Goal: Task Accomplishment & Management: Complete application form

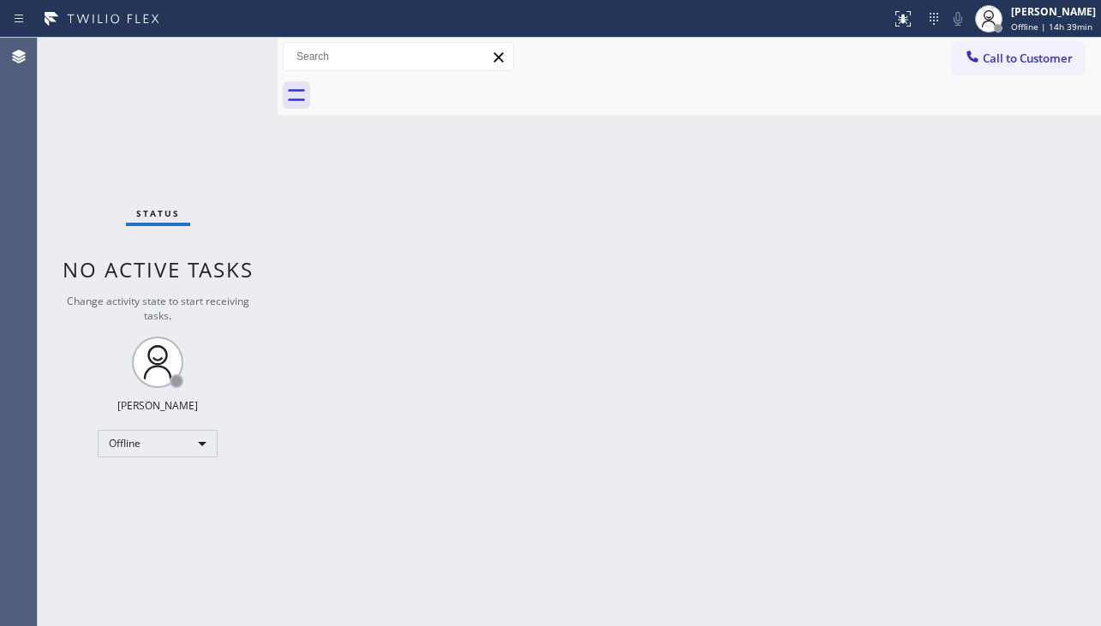
click at [933, 269] on div "Back to Dashboard Change Sender ID Customers Technicians Select a contact Outbo…" at bounding box center [689, 332] width 823 height 589
click at [189, 447] on div "Offline" at bounding box center [158, 443] width 120 height 27
click at [200, 506] on li "Unavailable" at bounding box center [157, 510] width 117 height 21
click at [403, 323] on div "Back to Dashboard Change Sender ID Customers Technicians Select a contact Outbo…" at bounding box center [689, 332] width 823 height 589
click at [997, 406] on div "Back to Dashboard Change Sender ID Customers Technicians Select a contact Outbo…" at bounding box center [689, 332] width 823 height 589
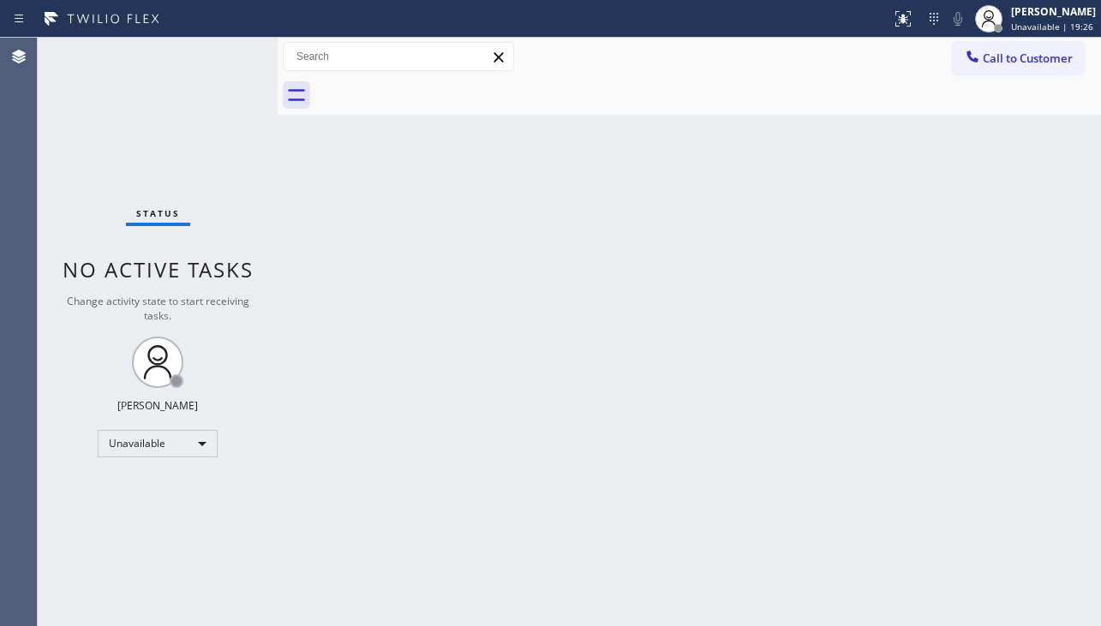
drag, startPoint x: 649, startPoint y: 352, endPoint x: 367, endPoint y: 415, distance: 288.7
click at [648, 352] on div "Back to Dashboard Change Sender ID Customers Technicians Select a contact Outbo…" at bounding box center [689, 332] width 823 height 589
click at [392, 421] on div "Back to Dashboard Change Sender ID Customers Technicians Select a contact Outbo…" at bounding box center [689, 332] width 823 height 589
click at [979, 64] on icon at bounding box center [972, 56] width 17 height 17
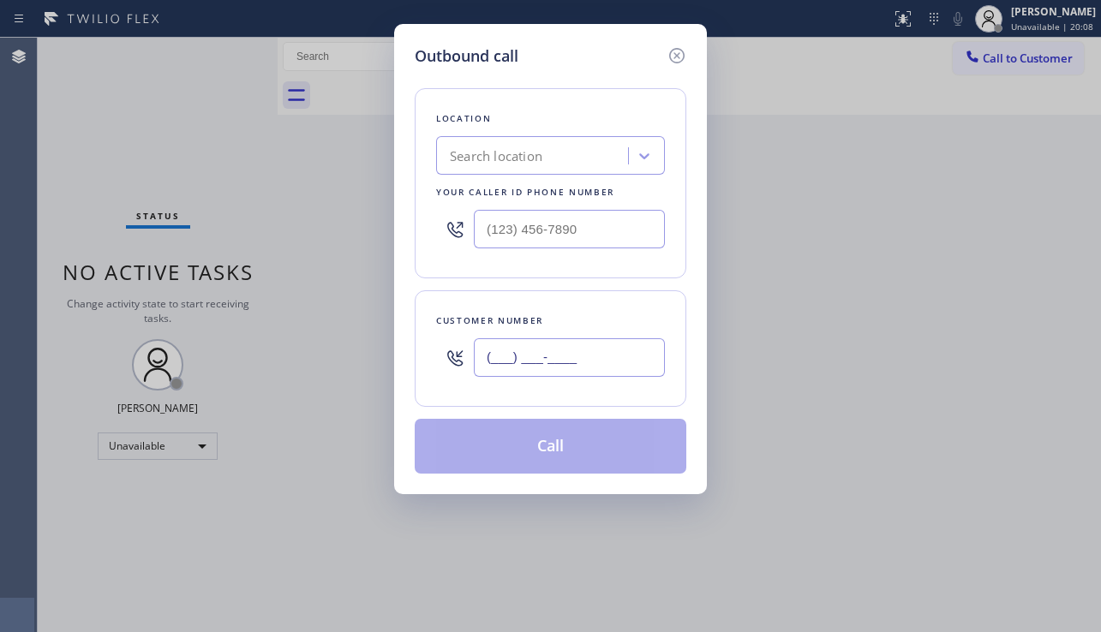
click at [538, 370] on input "(___) ___-____" at bounding box center [569, 357] width 191 height 39
paste input "949) 303-9487"
type input "[PHONE_NUMBER]"
drag, startPoint x: 960, startPoint y: 367, endPoint x: 767, endPoint y: 296, distance: 206.3
click at [960, 367] on div "Outbound call Location Search location Your caller id phone number Customer num…" at bounding box center [550, 316] width 1101 height 632
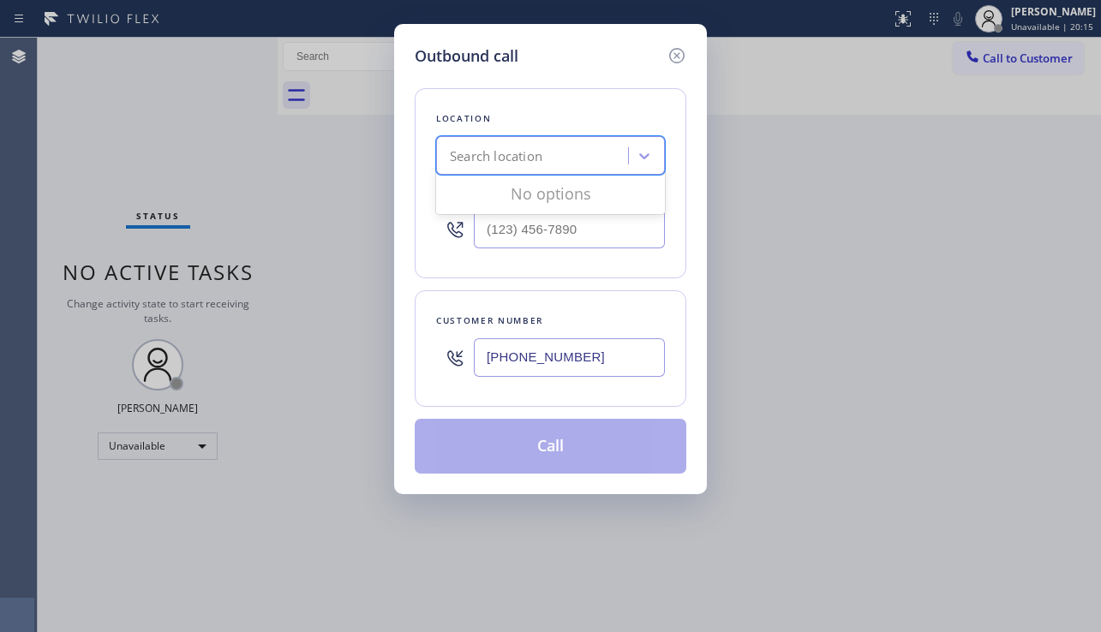
click at [500, 163] on div "Search location" at bounding box center [496, 157] width 93 height 20
paste input "GE Monogram Repair Appliances"
type input "GE Monogram Repair Appliances"
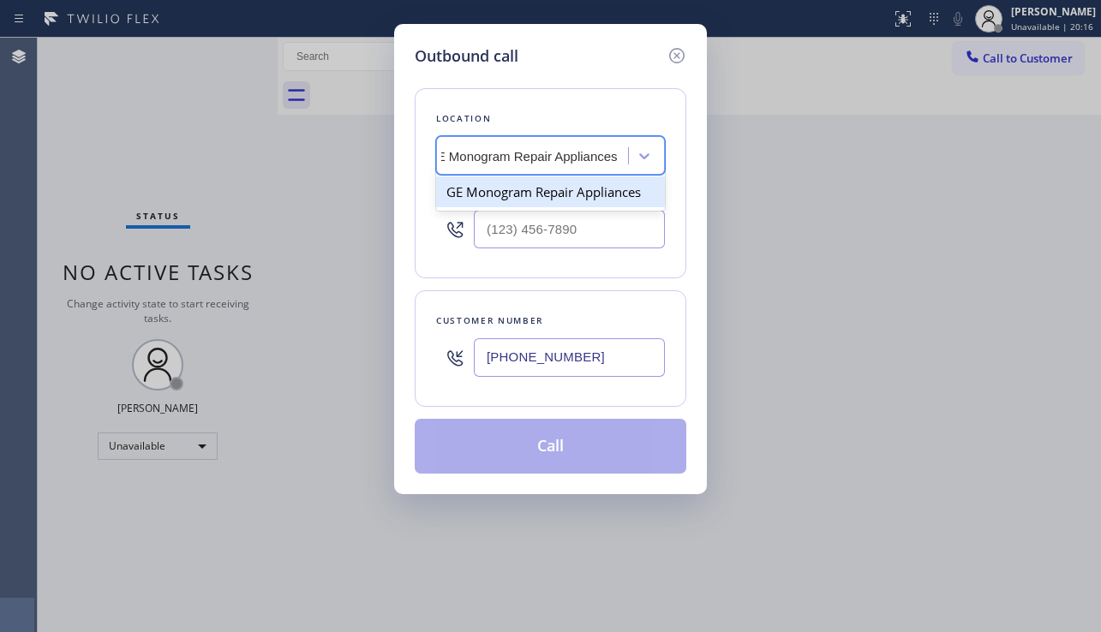
click at [507, 185] on div "GE Monogram Repair Appliances" at bounding box center [550, 192] width 229 height 31
type input "[PHONE_NUMBER]"
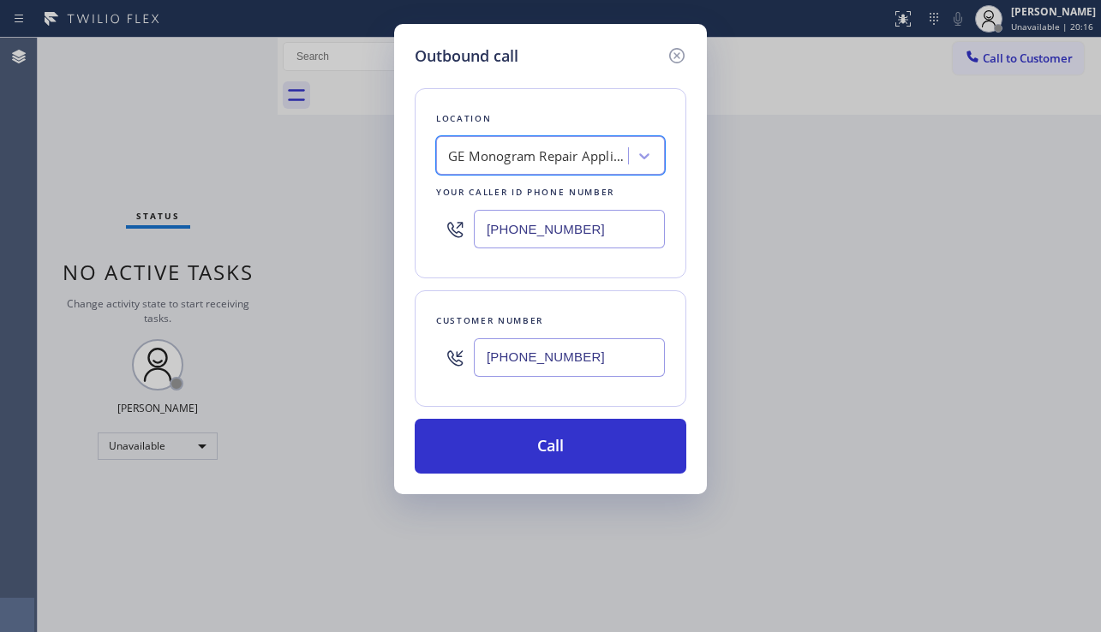
scroll to position [0, 2]
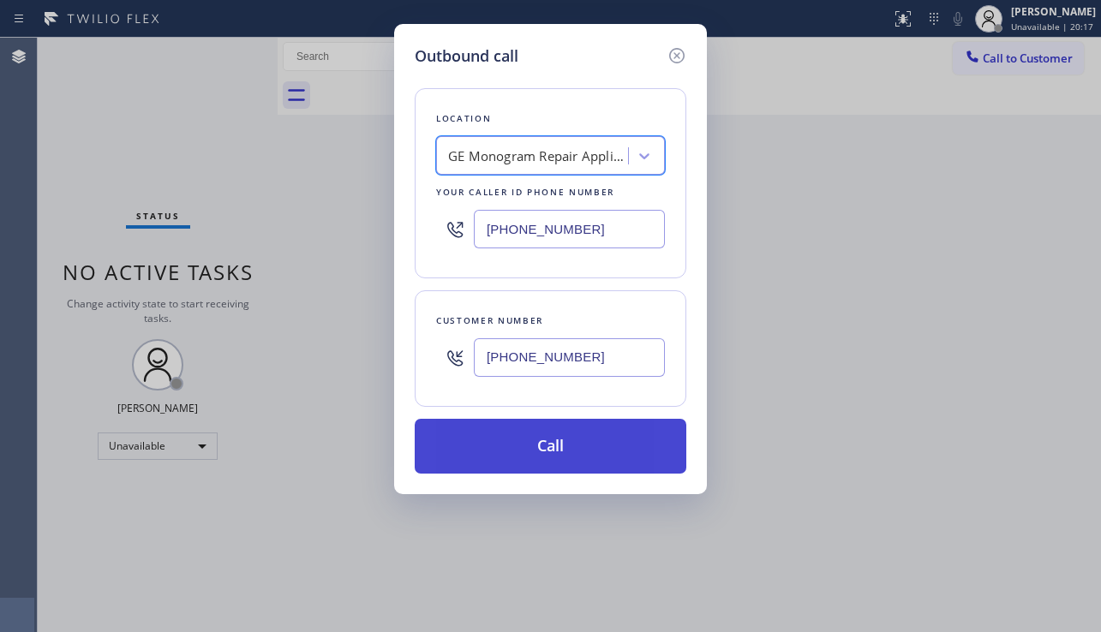
click at [536, 448] on button "Call" at bounding box center [551, 446] width 272 height 55
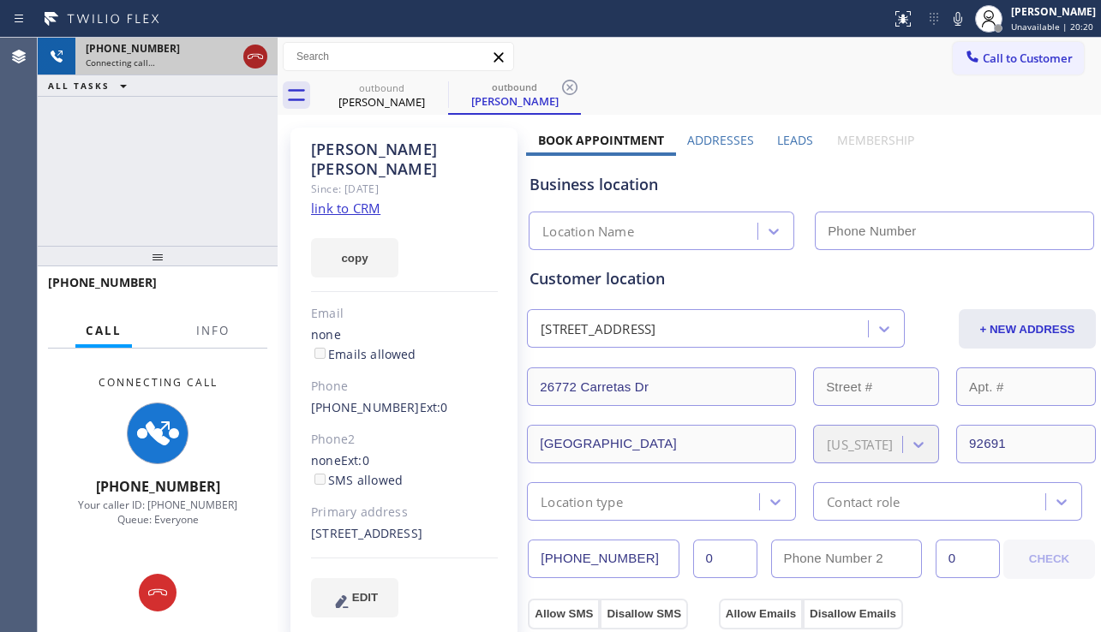
click at [252, 52] on icon at bounding box center [255, 56] width 21 height 21
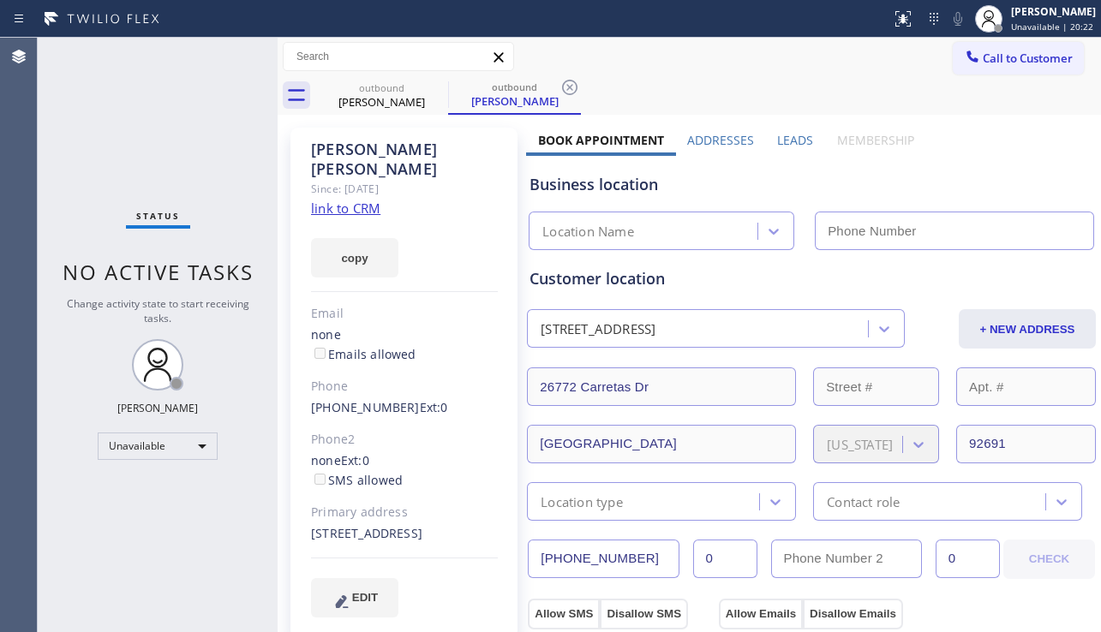
click at [800, 136] on label "Leads" at bounding box center [795, 140] width 36 height 16
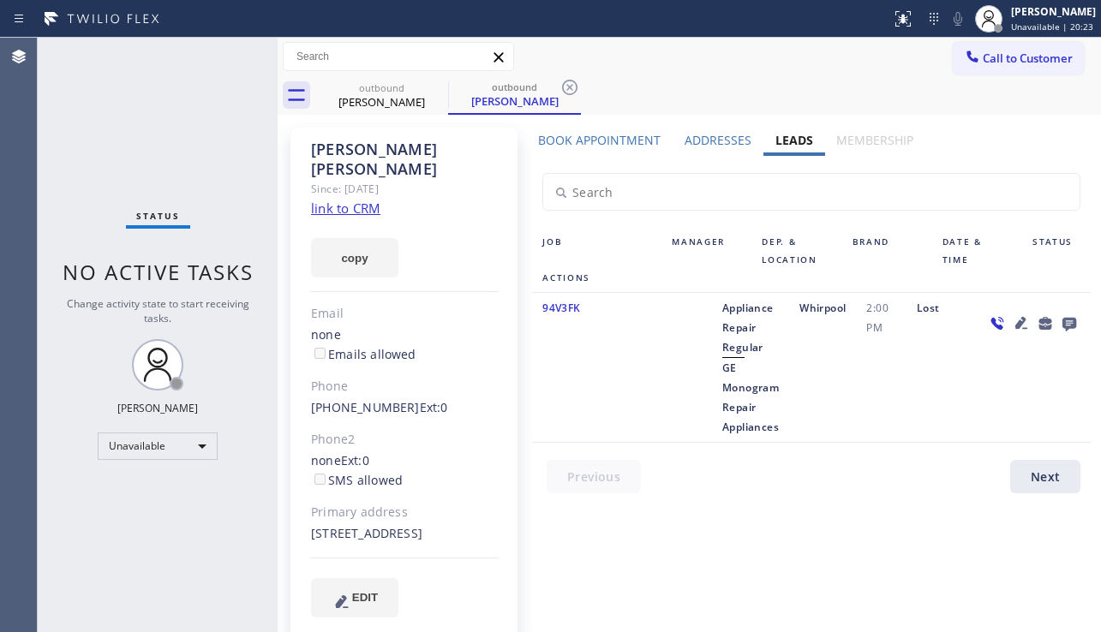
click at [1062, 320] on icon at bounding box center [1069, 325] width 14 height 14
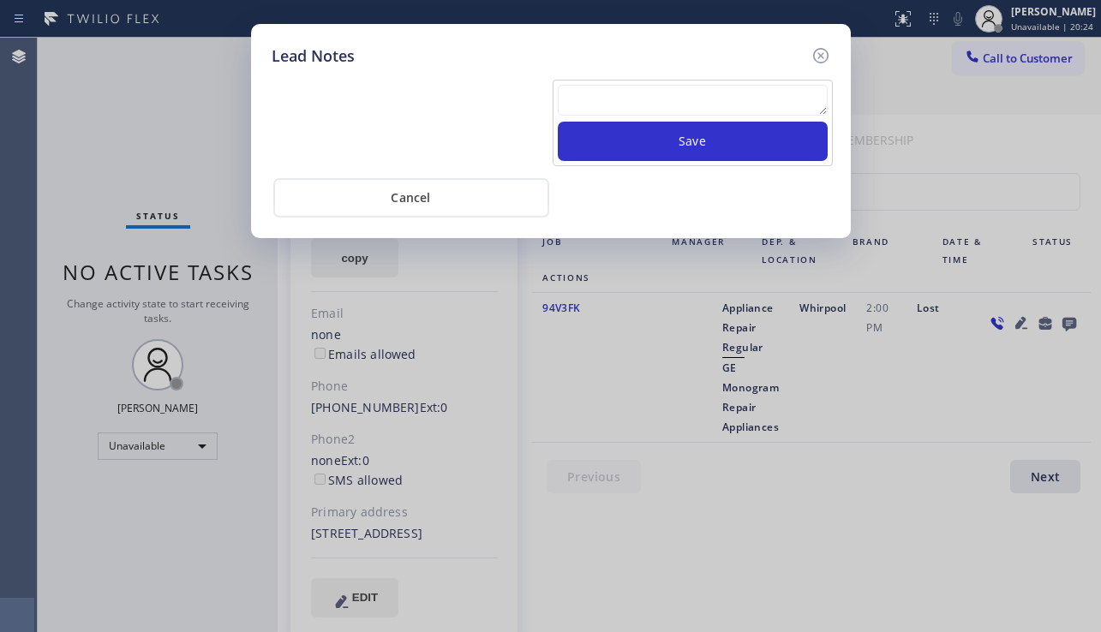
click at [583, 96] on textarea at bounding box center [693, 100] width 270 height 31
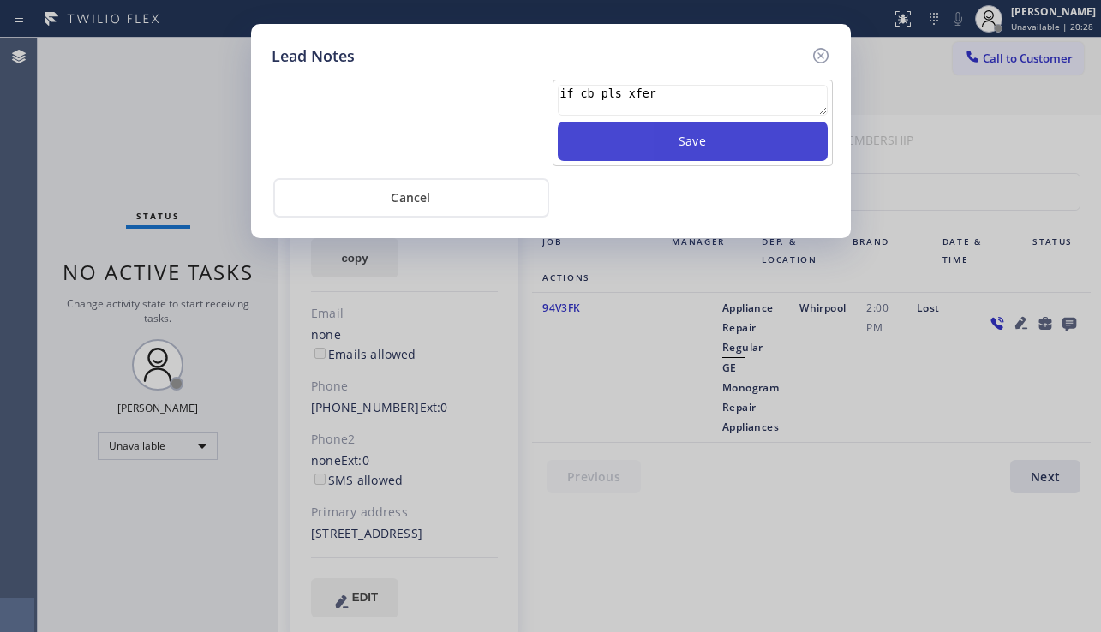
type textarea "if cb pls xfer"
click at [674, 142] on button "Save" at bounding box center [693, 141] width 270 height 39
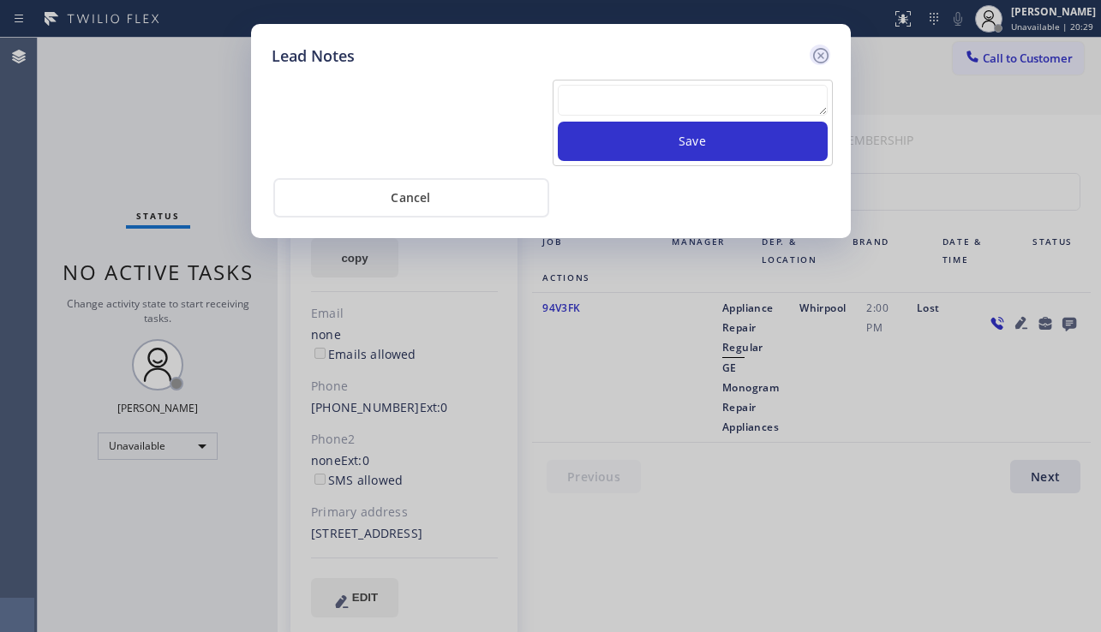
click at [819, 57] on icon at bounding box center [819, 55] width 15 height 15
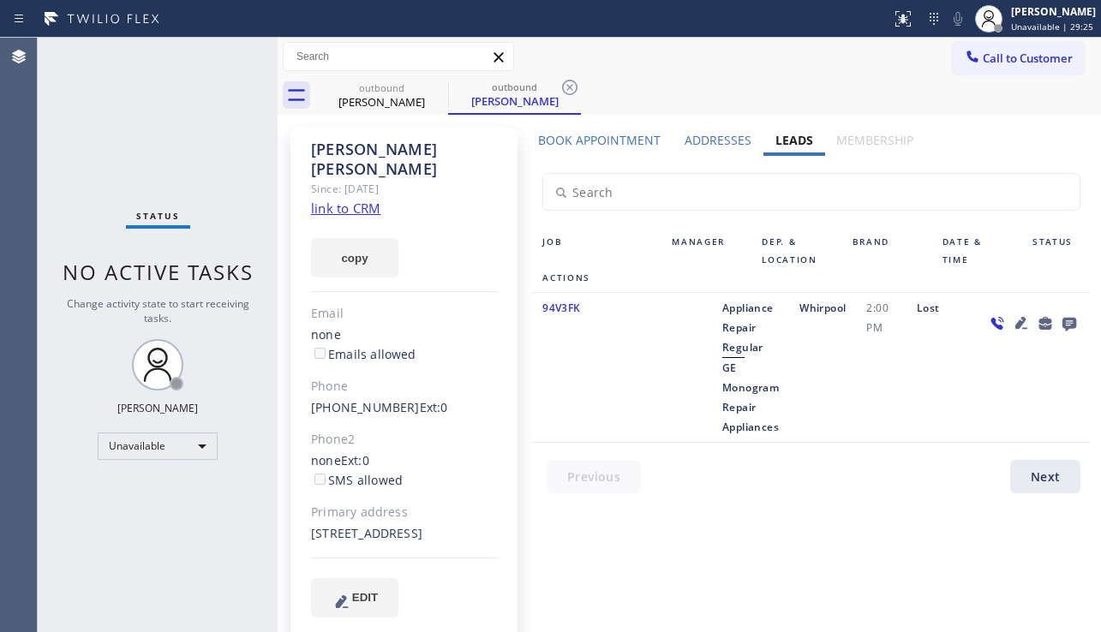
drag, startPoint x: 924, startPoint y: 364, endPoint x: 898, endPoint y: 380, distance: 30.4
click at [924, 364] on div "Lost" at bounding box center [940, 367] width 69 height 139
click at [993, 53] on span "Call to Customer" at bounding box center [1028, 58] width 90 height 15
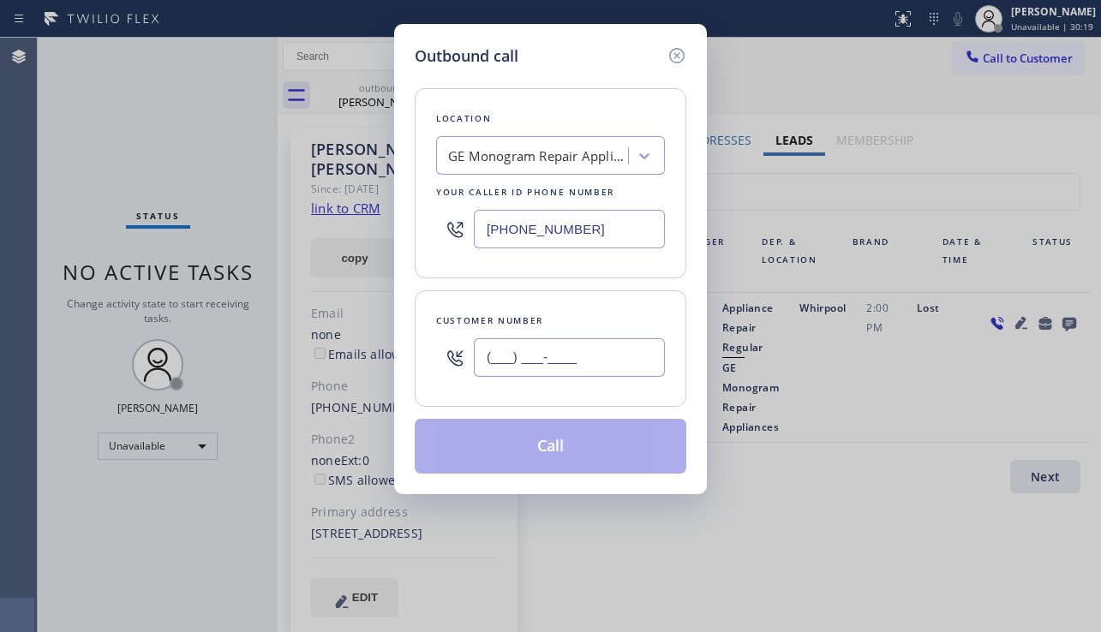
click at [590, 340] on input "(___) ___-____" at bounding box center [569, 357] width 191 height 39
paste input "310) 487-6396"
type input "[PHONE_NUMBER]"
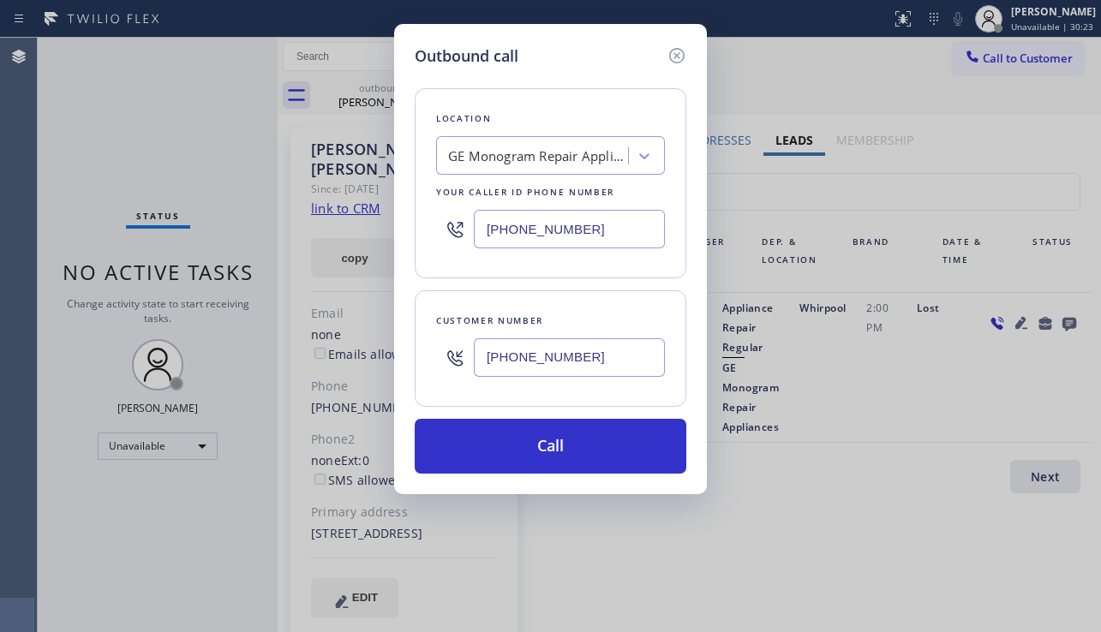
click at [524, 158] on div "GE Monogram Repair Appliances" at bounding box center [538, 157] width 180 height 20
type input "wolf top choice appliance repair"
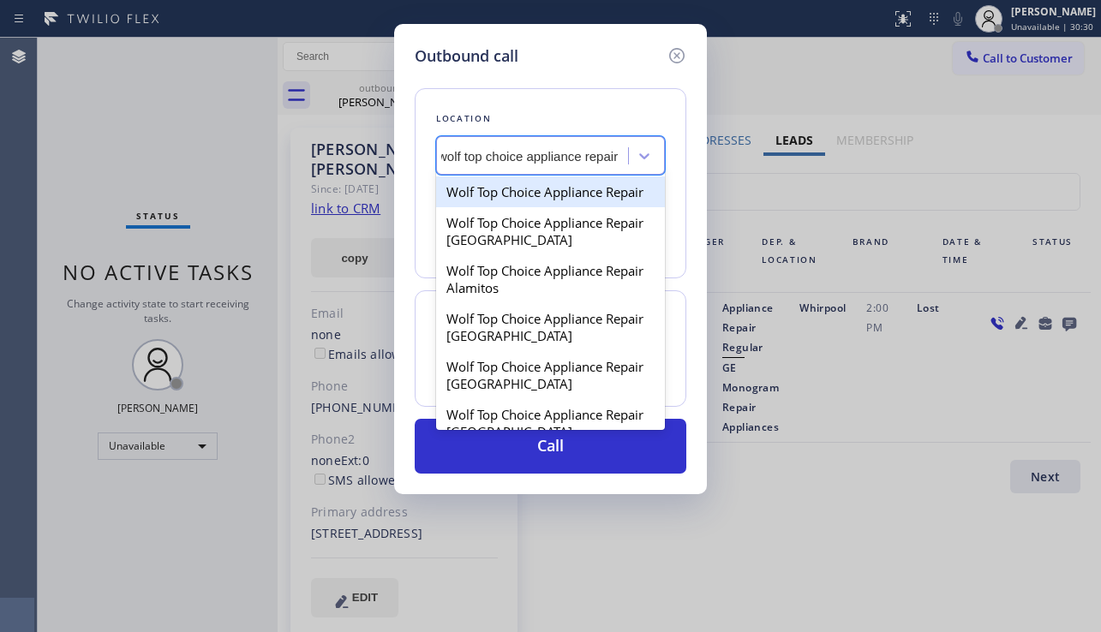
click at [506, 197] on div "Wolf Top Choice Appliance Repair" at bounding box center [550, 192] width 229 height 31
type input "[PHONE_NUMBER]"
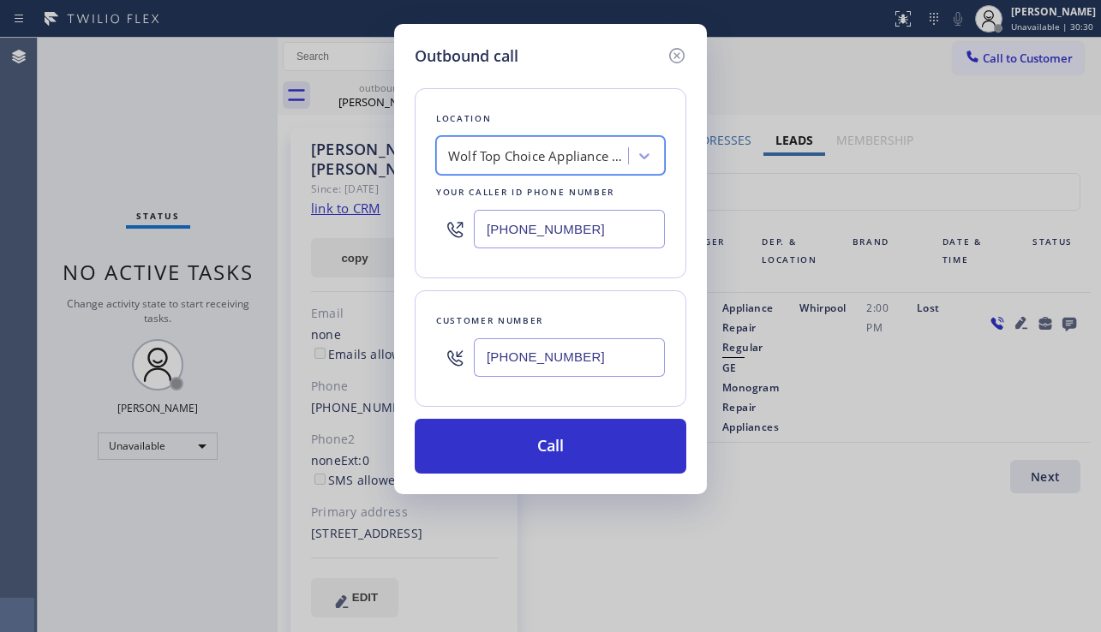
scroll to position [0, 2]
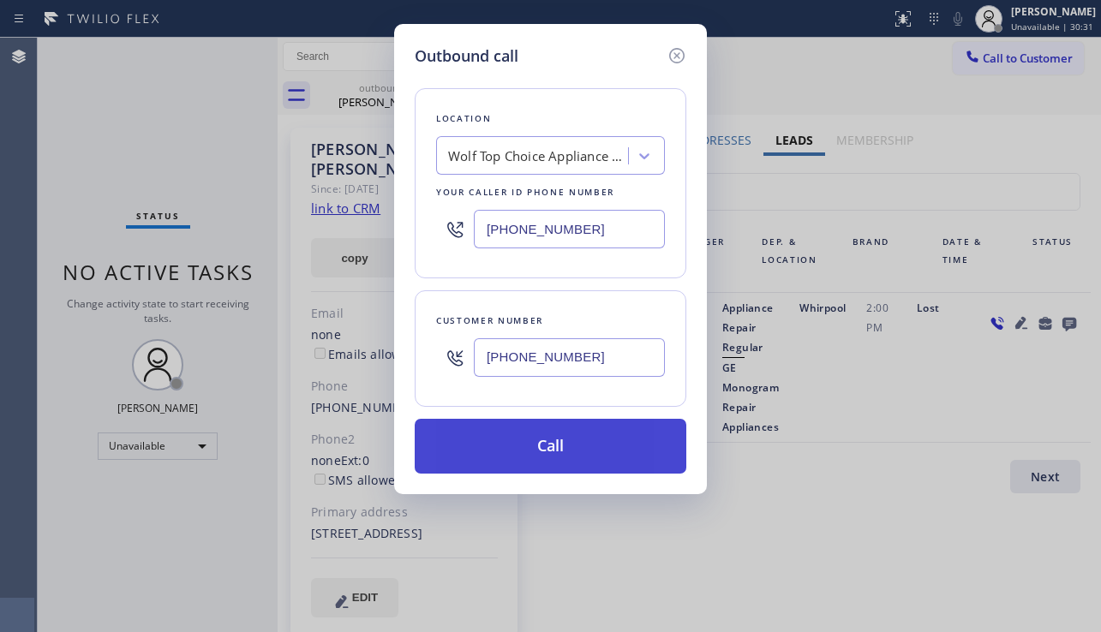
click at [548, 454] on button "Call" at bounding box center [551, 446] width 272 height 55
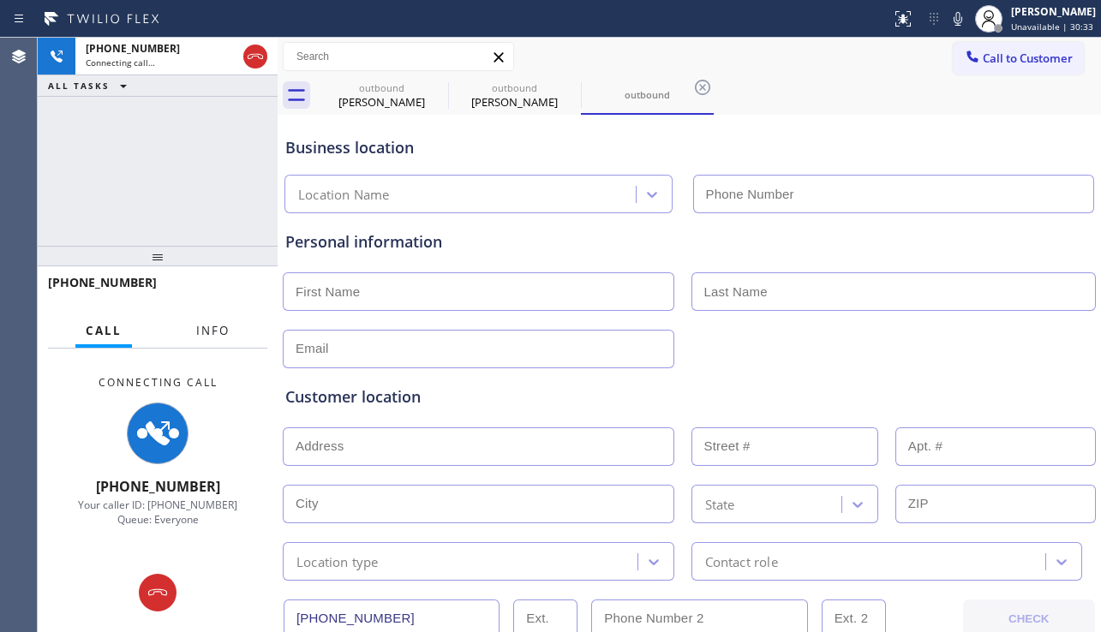
click at [206, 335] on span "Info" at bounding box center [212, 330] width 33 height 15
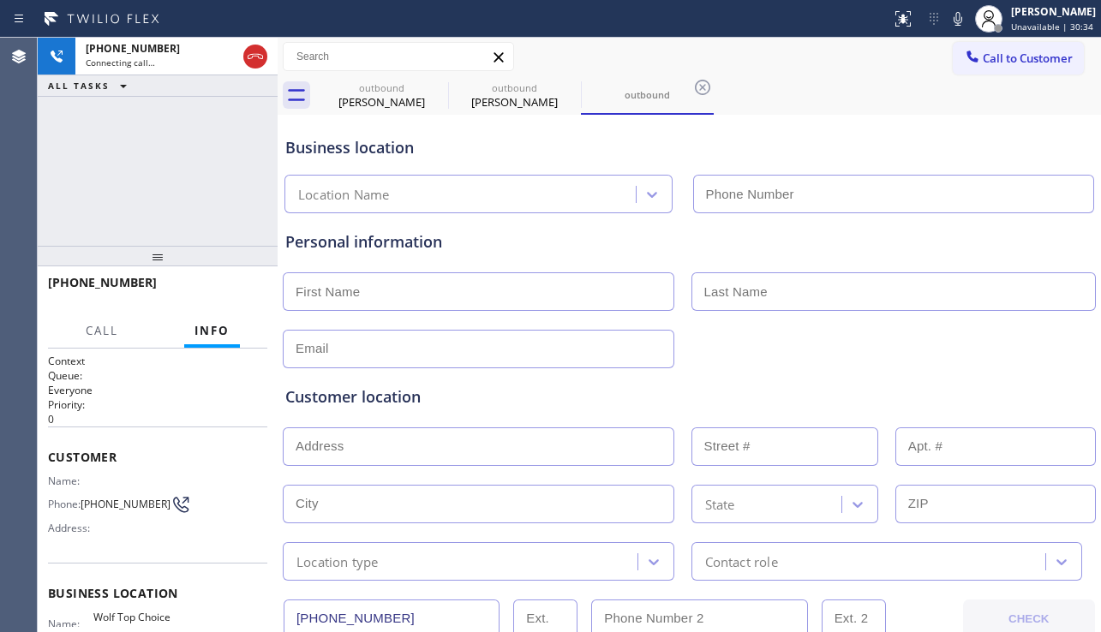
type input "[PHONE_NUMBER]"
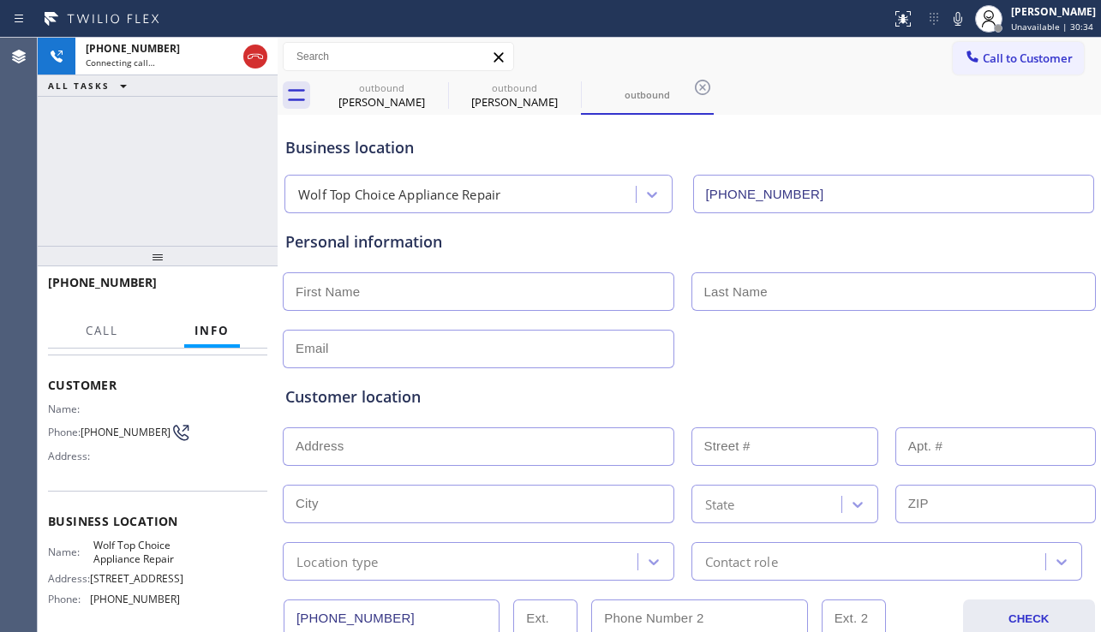
scroll to position [171, 0]
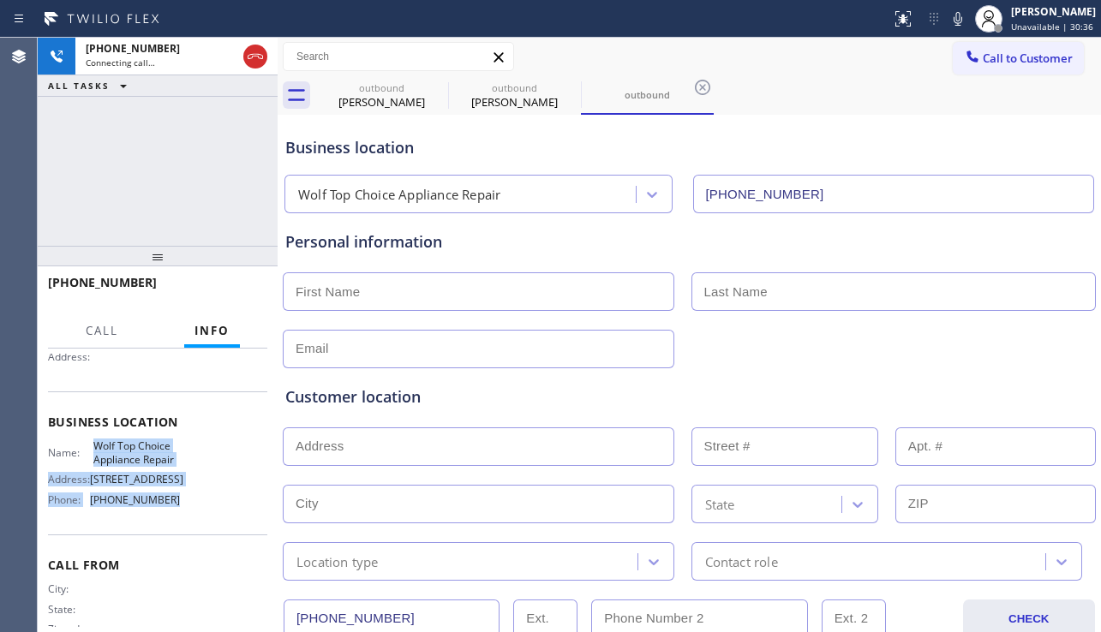
drag, startPoint x: 86, startPoint y: 451, endPoint x: 170, endPoint y: 500, distance: 97.6
click at [170, 500] on div "Name: Wolf Top Choice Appliance Repair Address: [STREET_ADDRESS] Phone: [PHONE_…" at bounding box center [114, 477] width 132 height 74
copy div "Wolf Top Choice Appliance Repair Address: [STREET_ADDRESS] Phone: [PHONE_NUMBER]"
click at [356, 283] on input "text" at bounding box center [479, 291] width 392 height 39
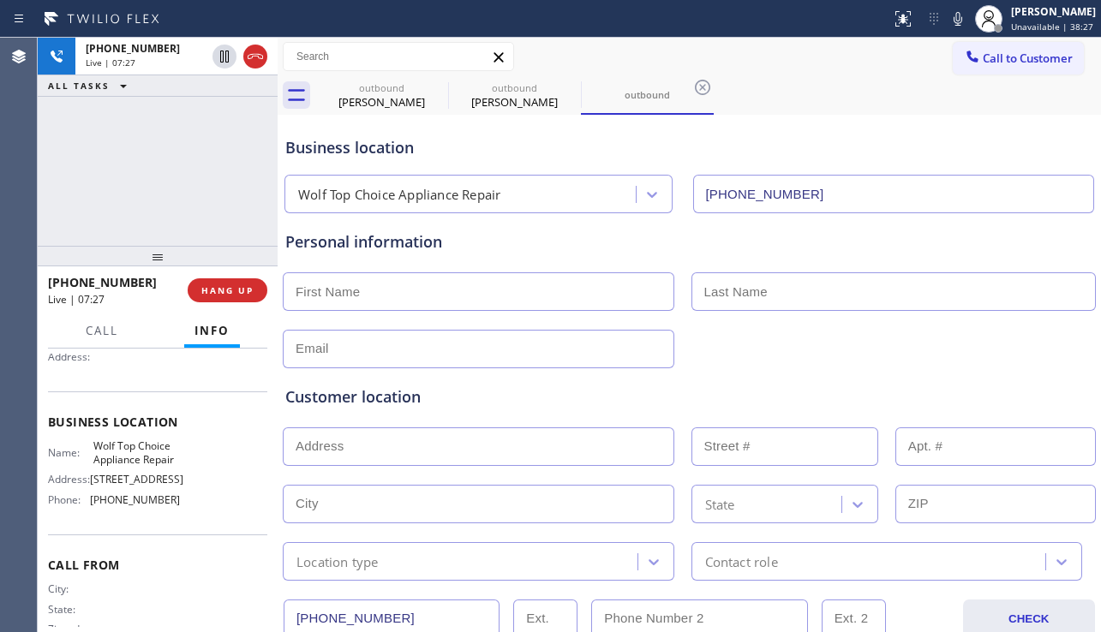
paste input "[PERSON_NAME]"
type input "[PERSON_NAME]"
click at [733, 302] on input "text" at bounding box center [893, 291] width 405 height 39
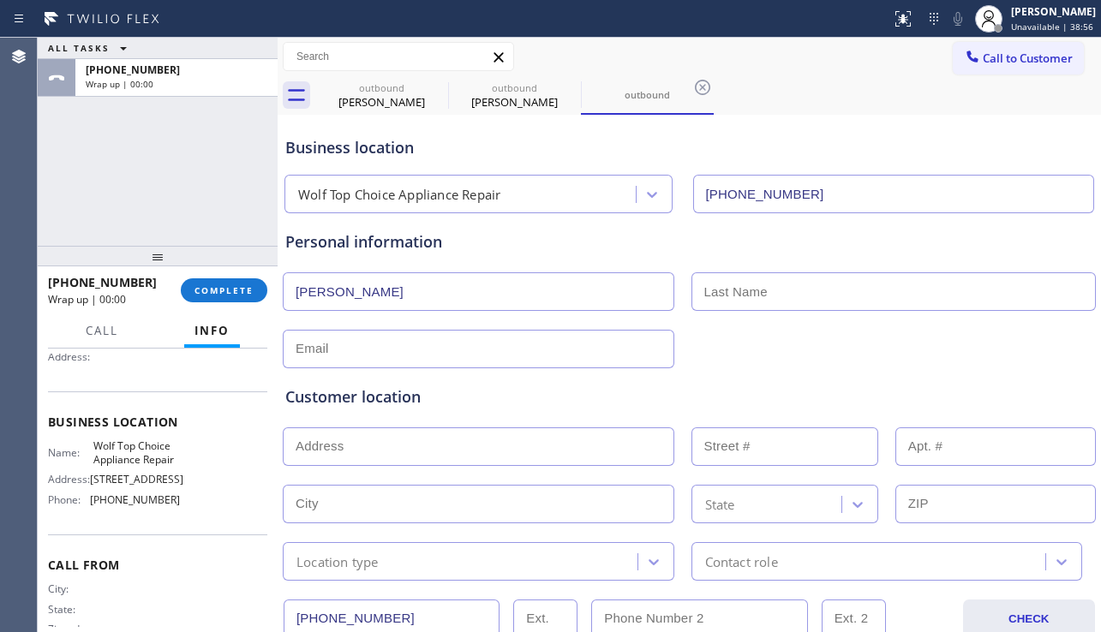
click at [399, 351] on input "text" at bounding box center [479, 349] width 392 height 39
paste input "[EMAIL_ADDRESS][DOMAIN_NAME]"
type input "[EMAIL_ADDRESS][DOMAIN_NAME]"
click at [712, 286] on input "text" at bounding box center [893, 291] width 405 height 39
click at [699, 300] on input "text" at bounding box center [893, 291] width 405 height 39
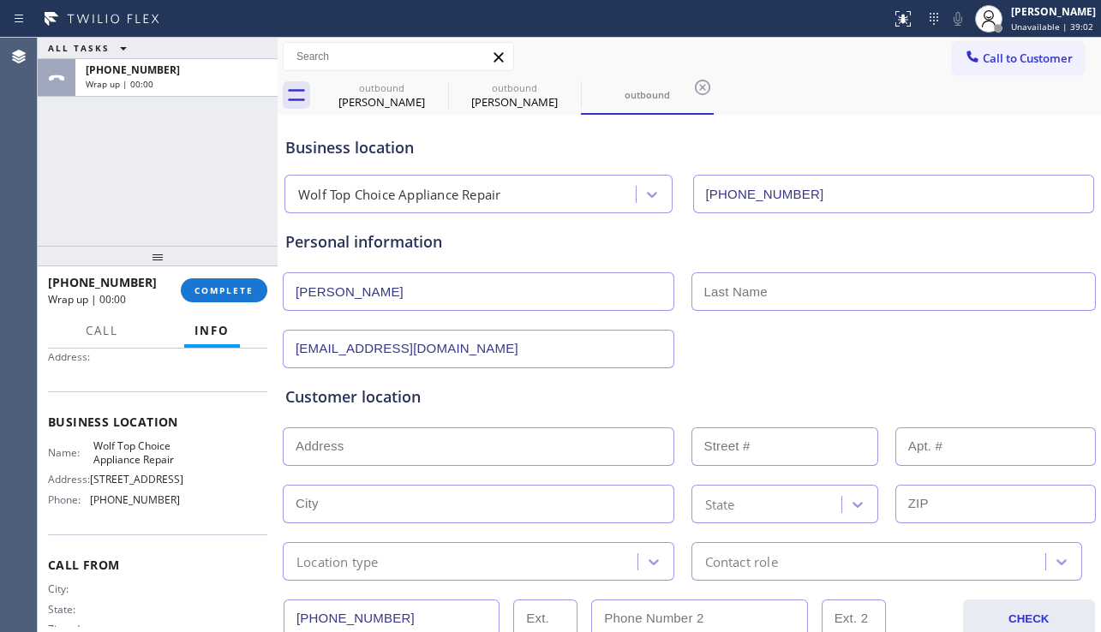
paste input "Moers"
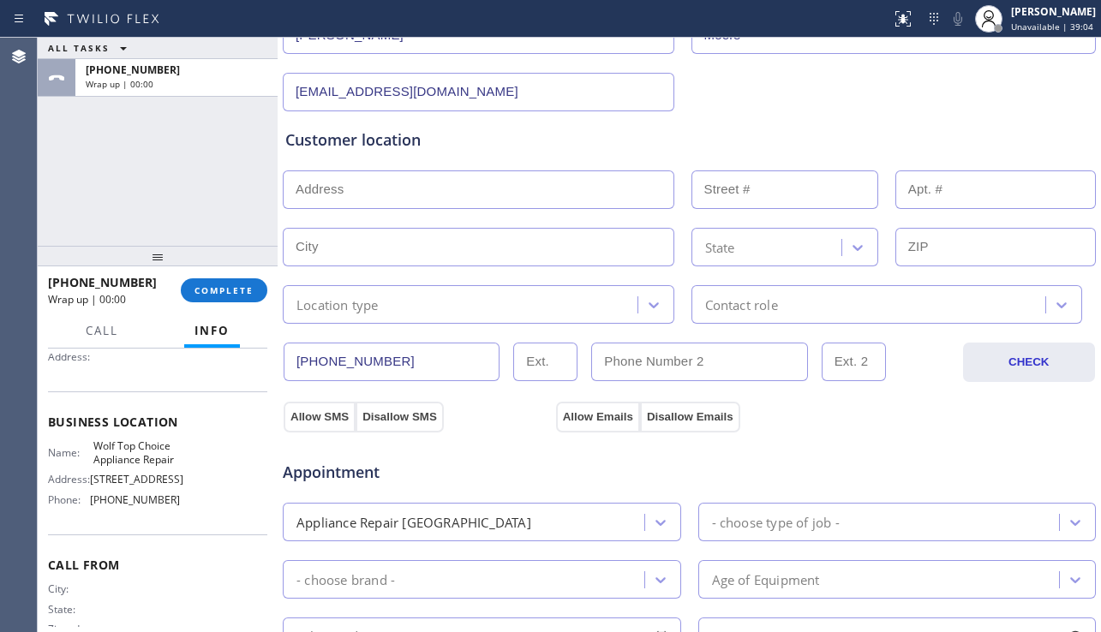
type input "Moers"
click at [542, 198] on input "text" at bounding box center [479, 190] width 392 height 39
paste input "[STREET_ADDRESS]"
type input "[STREET_ADDRESS]"
type input "650"
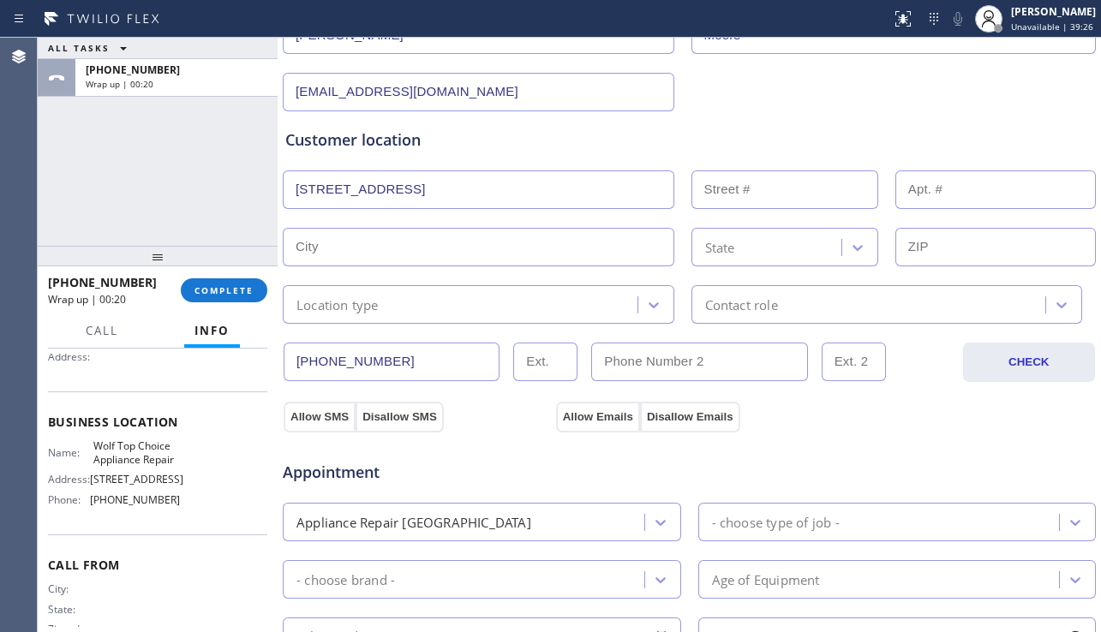
type input "[GEOGRAPHIC_DATA]"
type input "92651"
click at [410, 308] on div "Location type" at bounding box center [463, 305] width 350 height 30
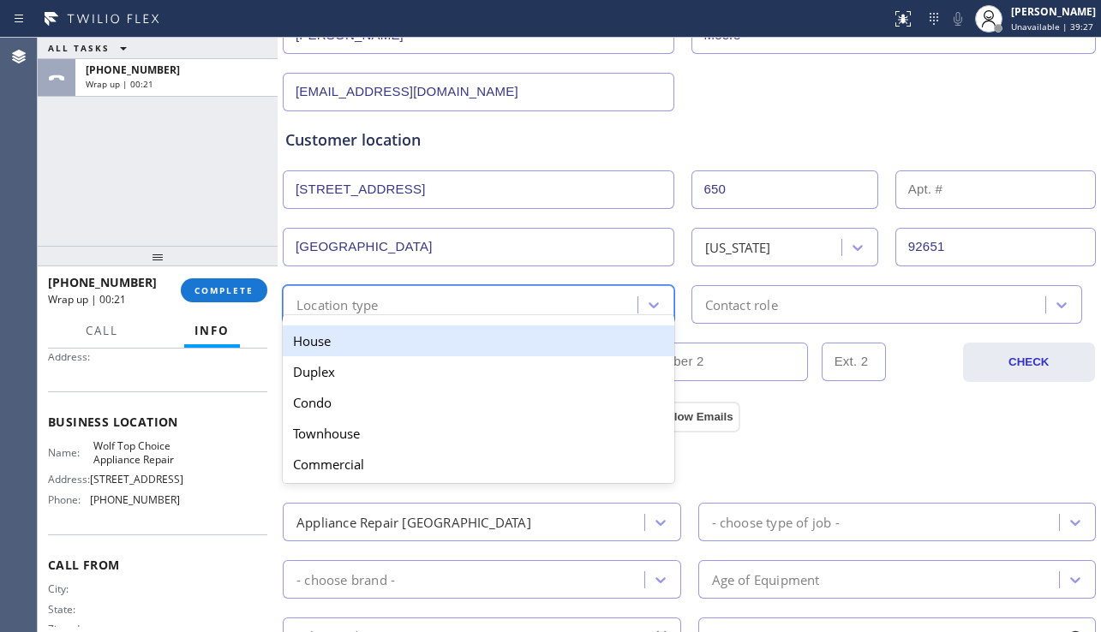
click at [399, 335] on div "House" at bounding box center [479, 341] width 392 height 31
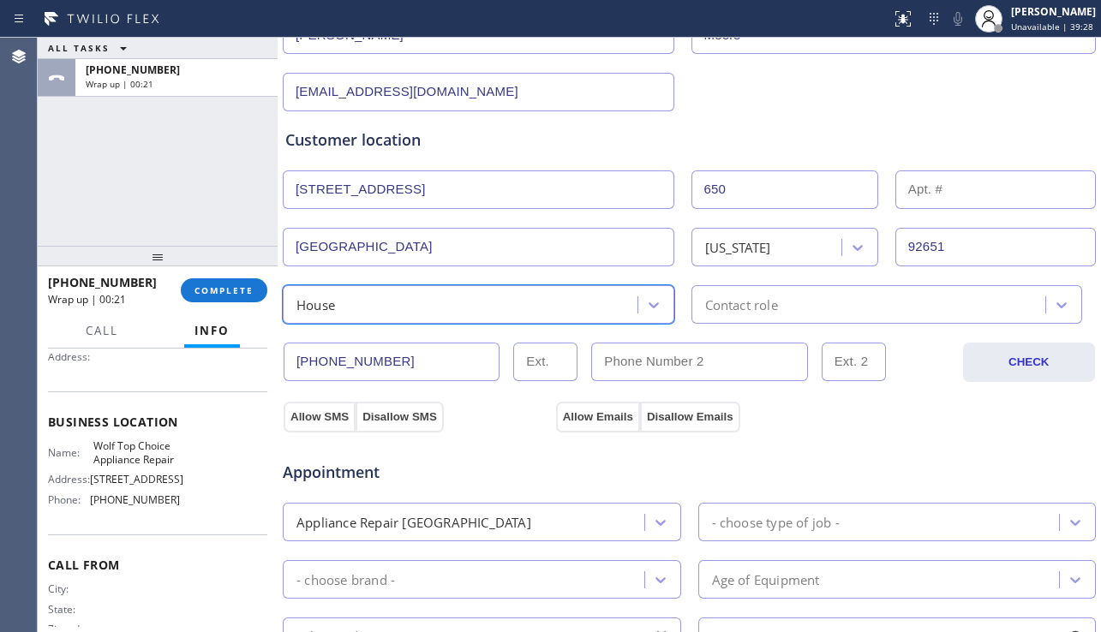
click at [784, 287] on div "Contact role" at bounding box center [887, 304] width 392 height 39
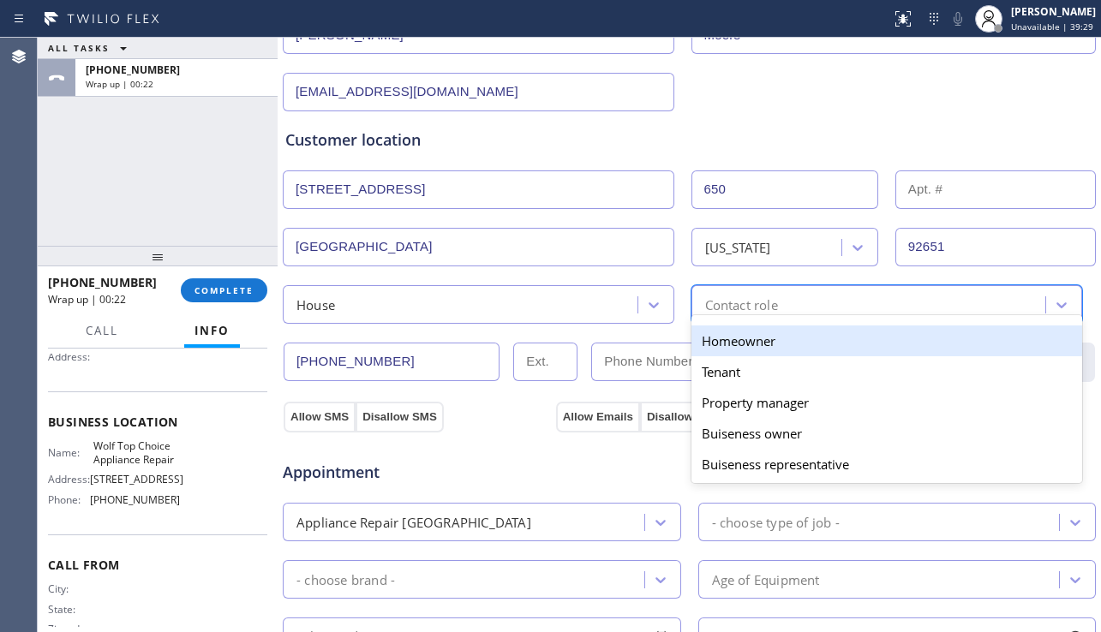
click at [717, 340] on div "Homeowner" at bounding box center [887, 341] width 392 height 31
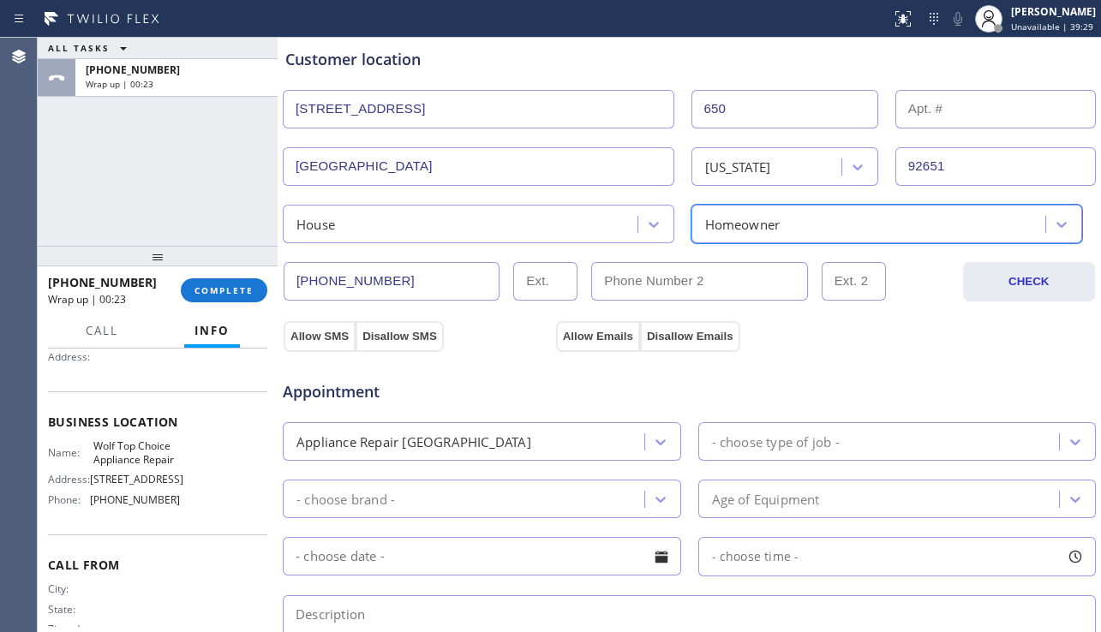
scroll to position [428, 0]
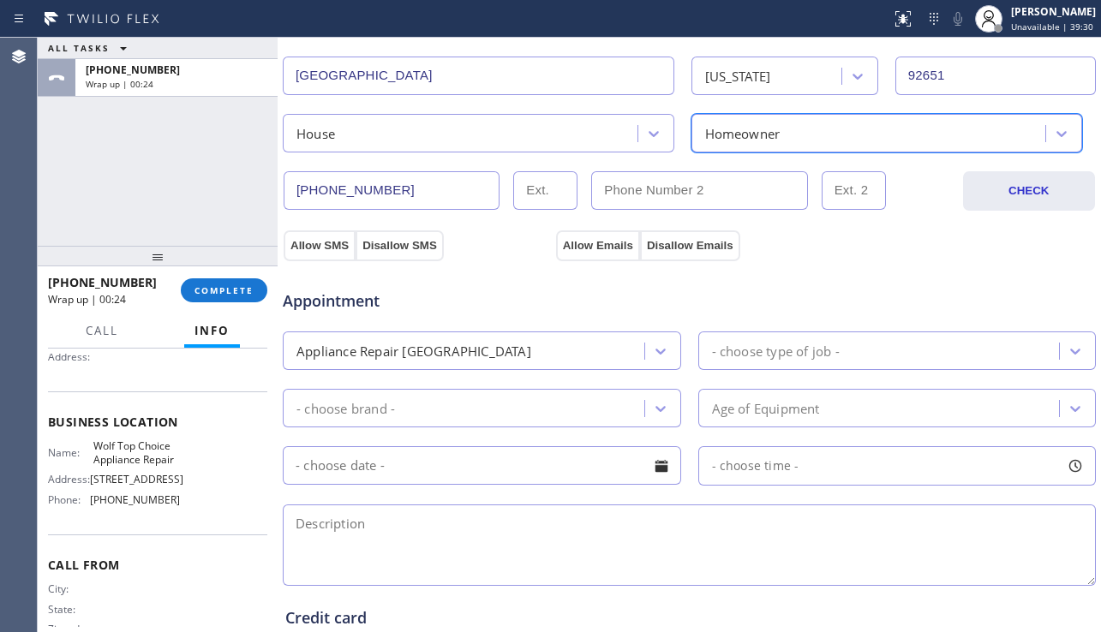
click at [759, 345] on div "- choose type of job -" at bounding box center [776, 351] width 128 height 20
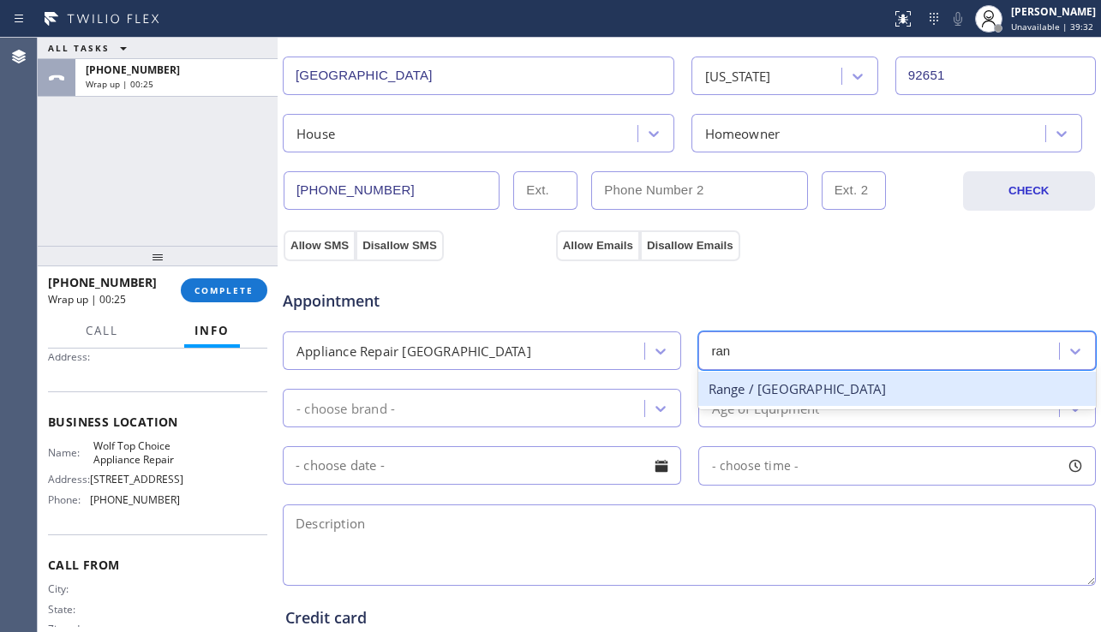
type input "rang"
click at [743, 394] on div "Range / [GEOGRAPHIC_DATA]" at bounding box center [897, 389] width 398 height 35
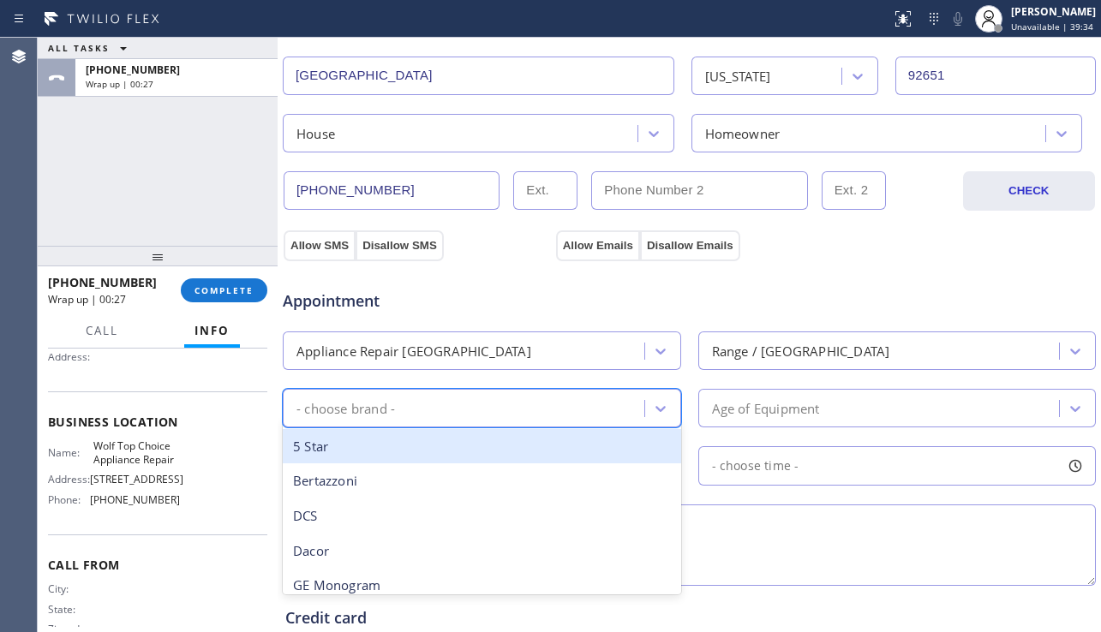
click at [600, 413] on div "- choose brand -" at bounding box center [466, 408] width 356 height 30
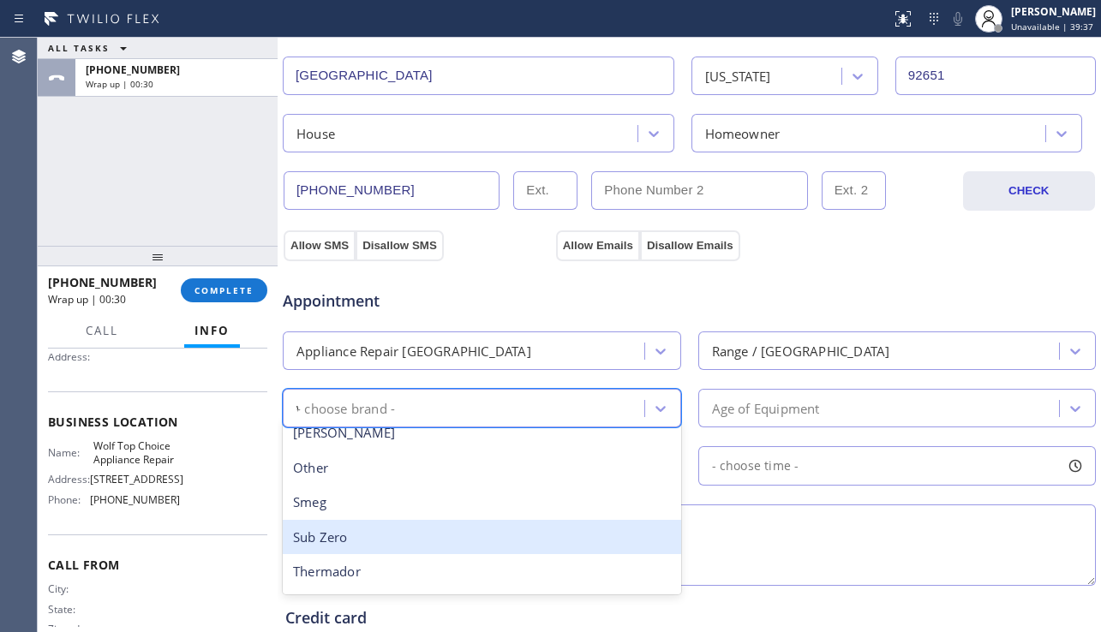
scroll to position [0, 0]
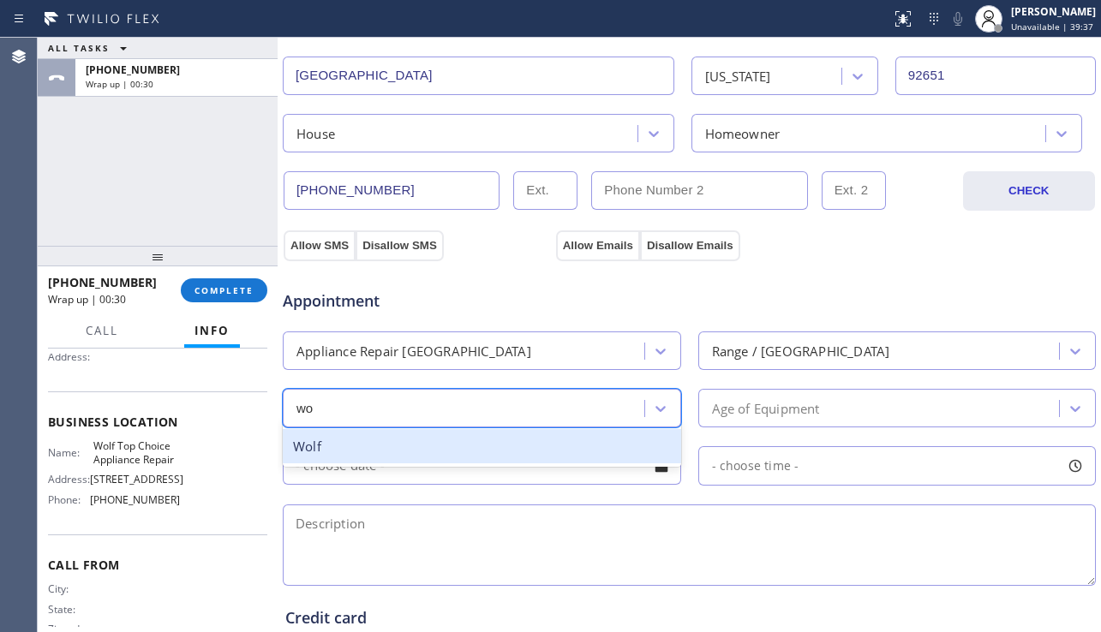
type input "wol"
click at [522, 453] on div "Wolf" at bounding box center [482, 446] width 398 height 35
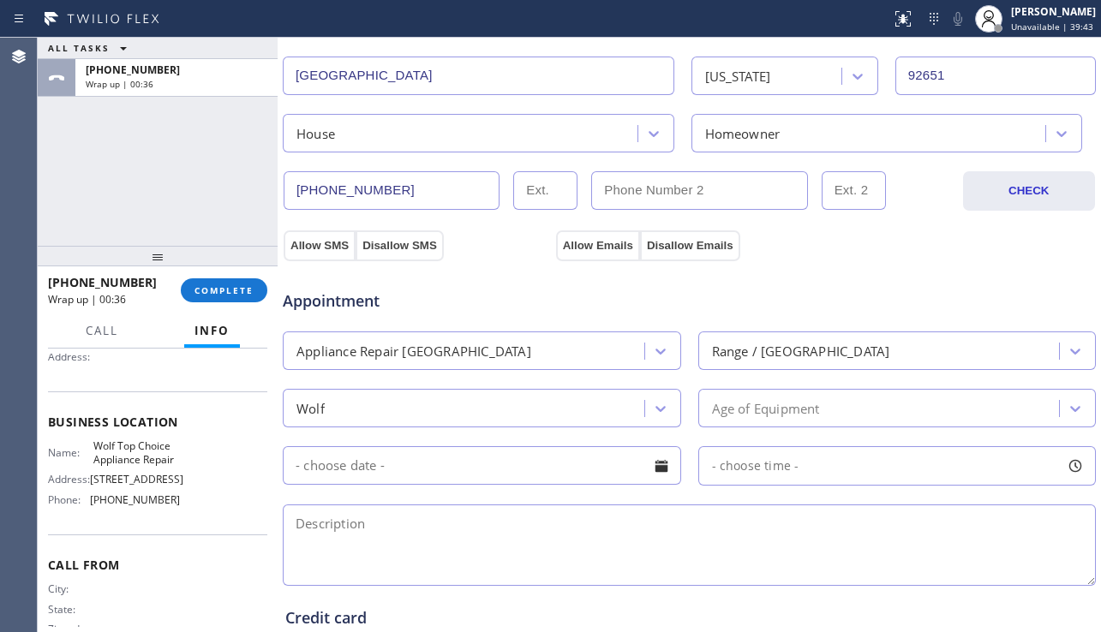
click at [723, 421] on div "Age of Equipment" at bounding box center [881, 408] width 356 height 30
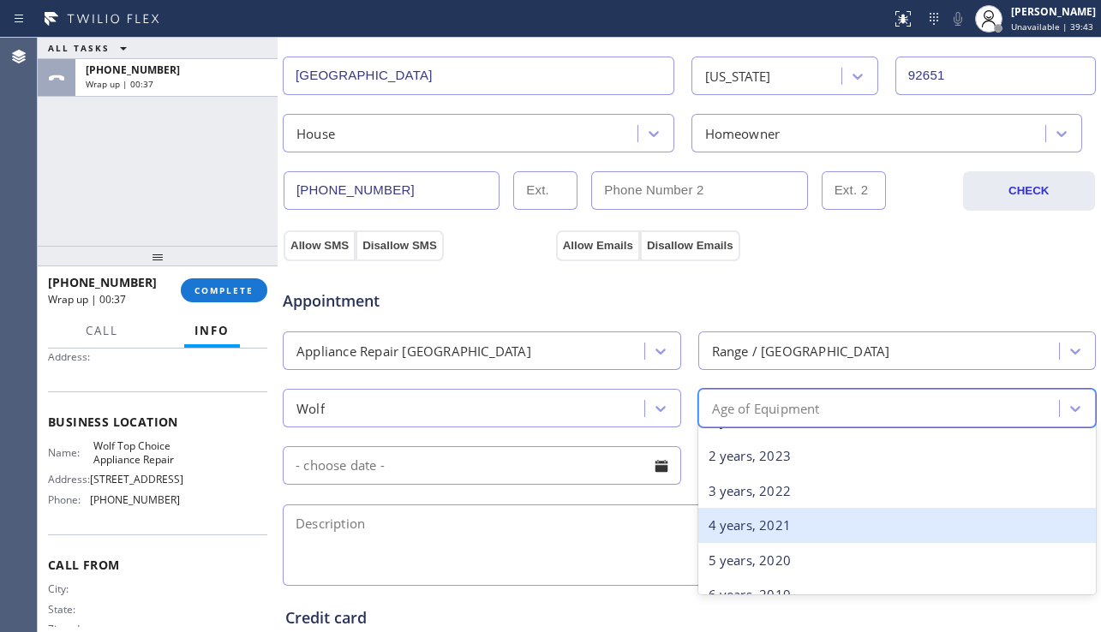
scroll to position [86, 0]
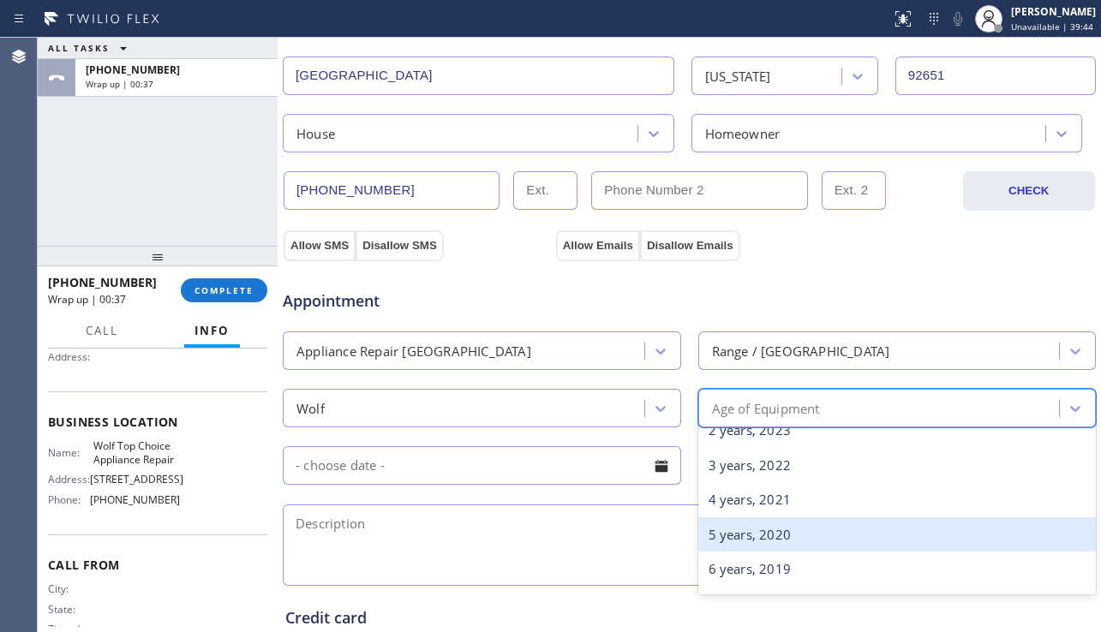
click at [739, 538] on div "5 years, 2020" at bounding box center [897, 535] width 398 height 35
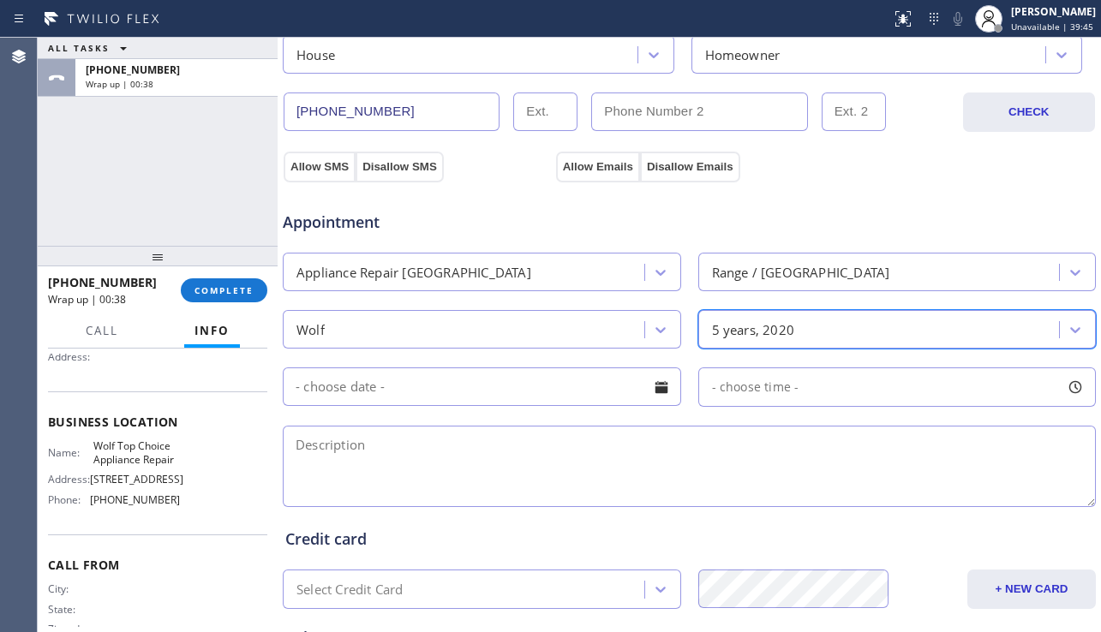
scroll to position [600, 0]
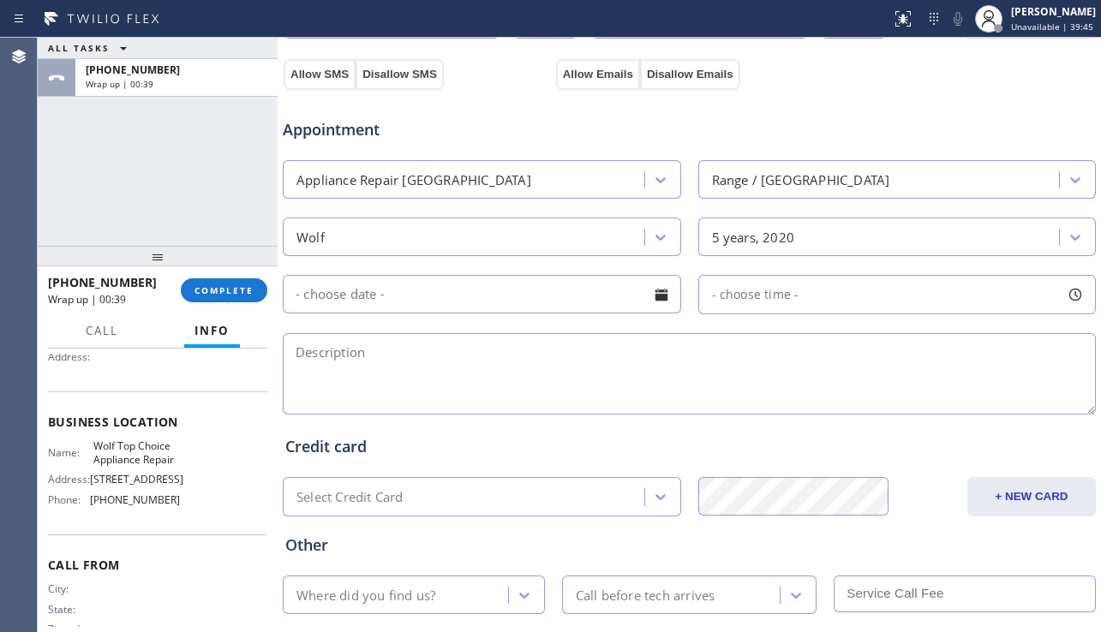
click at [534, 368] on textarea at bounding box center [689, 373] width 813 height 81
drag, startPoint x: 92, startPoint y: 453, endPoint x: 188, endPoint y: 463, distance: 96.4
click at [188, 463] on div "Name: Wolf Top Choice Appliance Repair Address: [STREET_ADDRESS] Phone: [PHONE_…" at bounding box center [157, 477] width 219 height 74
copy span "Wolf Top Choice Appliance Repair"
click at [449, 386] on textarea at bounding box center [689, 373] width 813 height 81
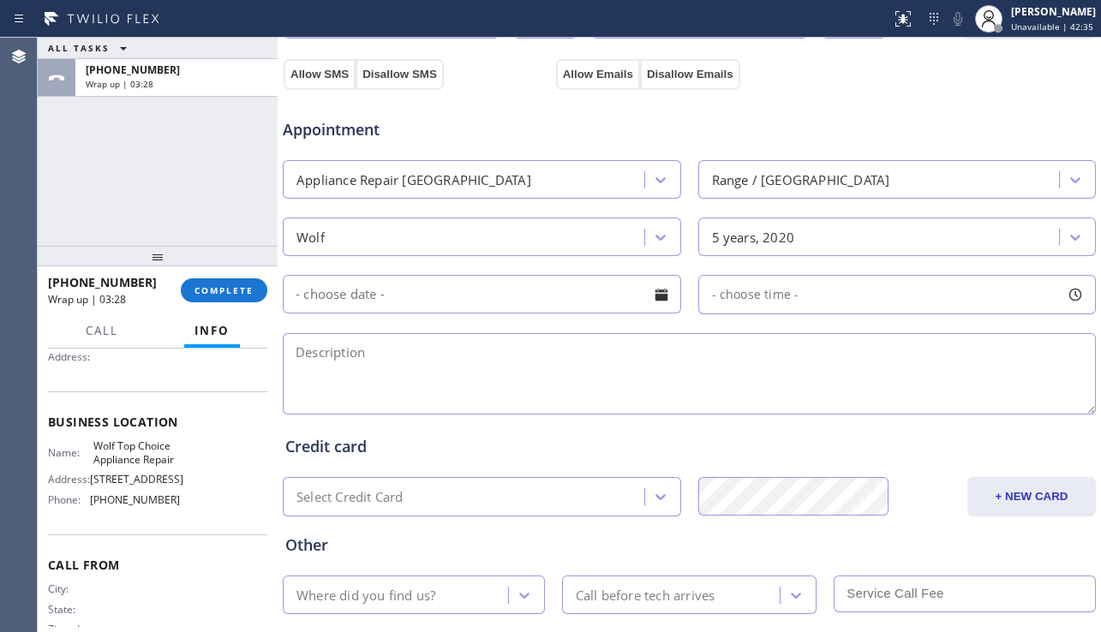
paste textarea "11-2 | $40 | wolf range grates are completely stuck and wont pull in and out pr…"
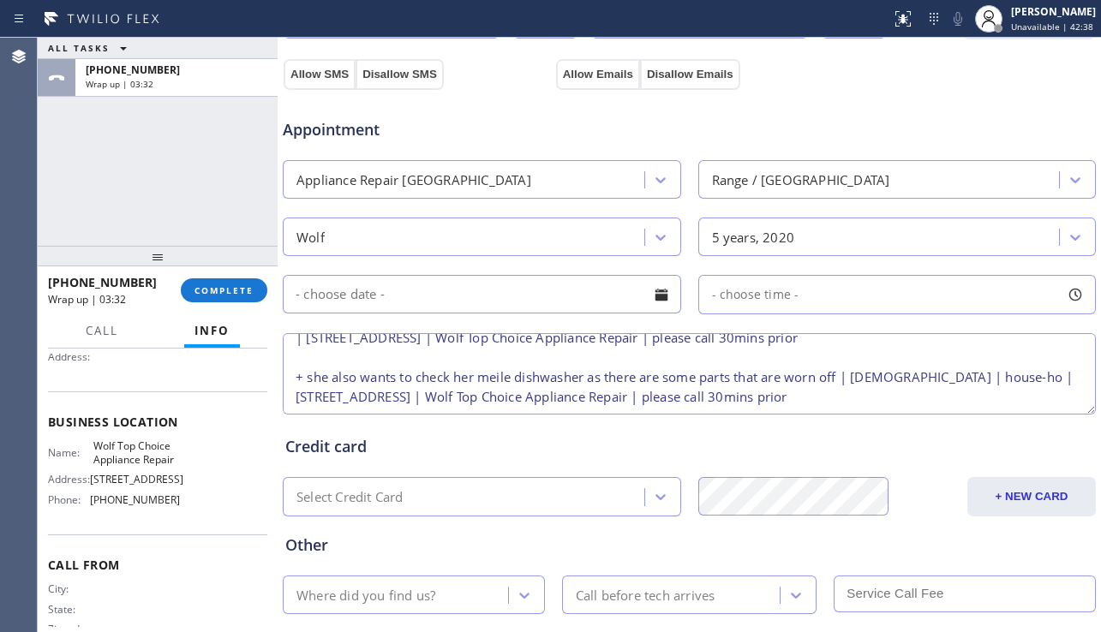
scroll to position [94, 0]
type textarea "11-2 | $40 | wolf range grates are completely stuck and wont pull in and out pr…"
click at [442, 589] on div "Where did you find us?" at bounding box center [398, 595] width 220 height 30
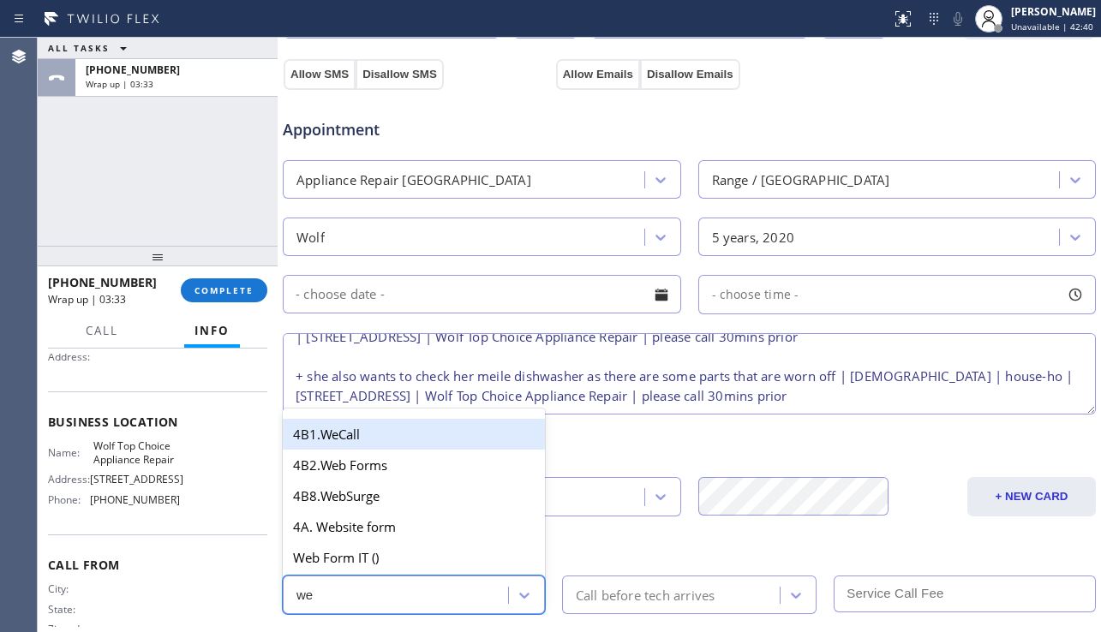
type input "web"
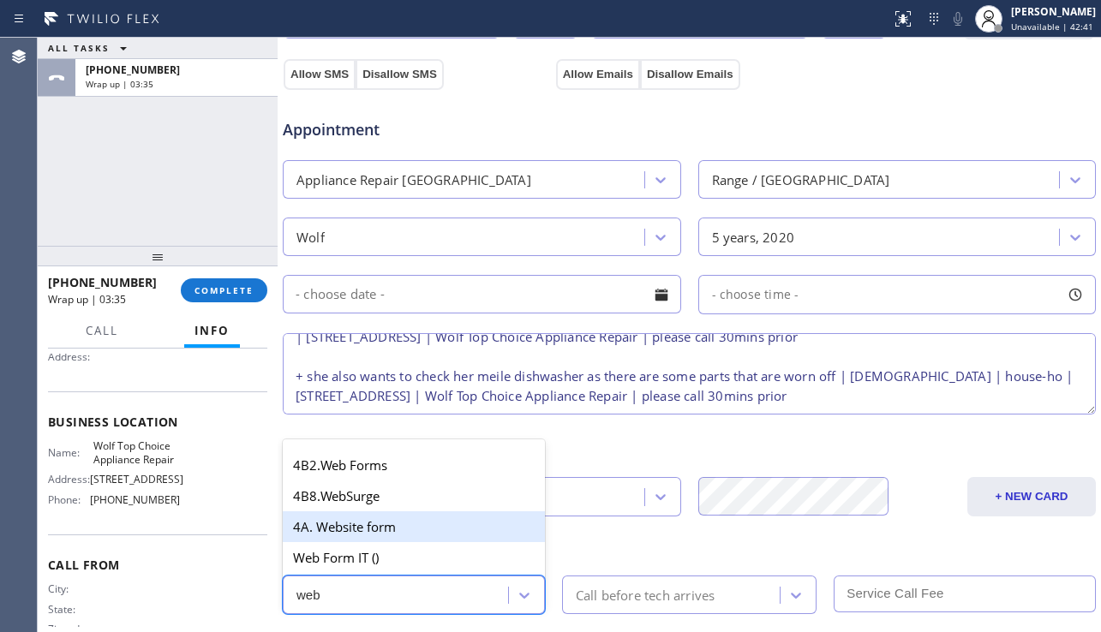
click at [453, 529] on div "4A. Website form" at bounding box center [414, 527] width 262 height 31
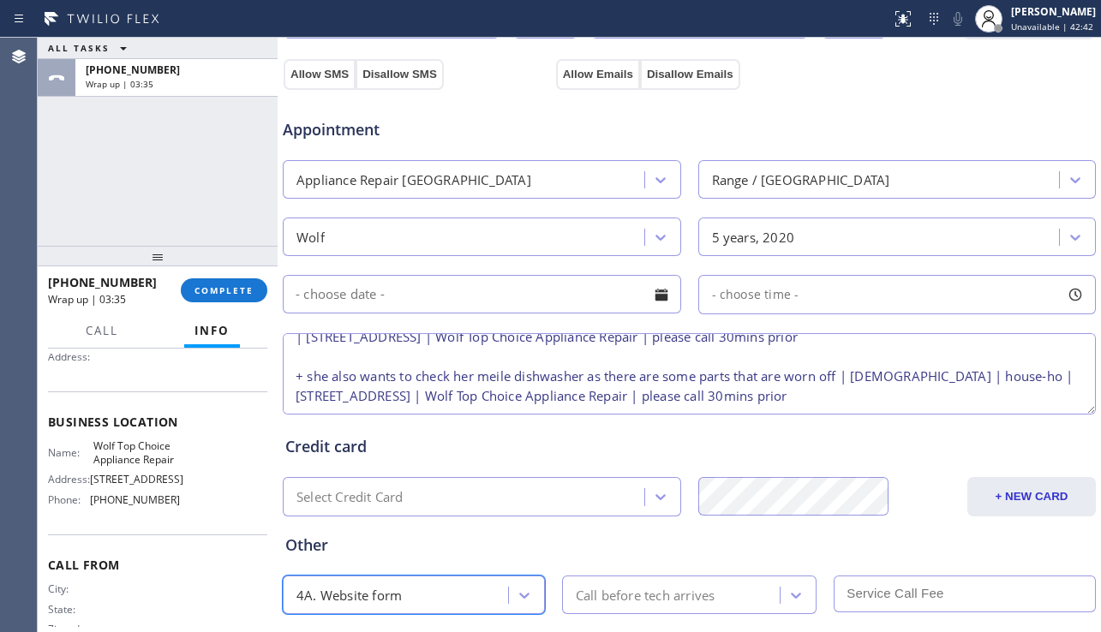
click at [614, 579] on div "Call before tech arrives" at bounding box center [689, 595] width 255 height 39
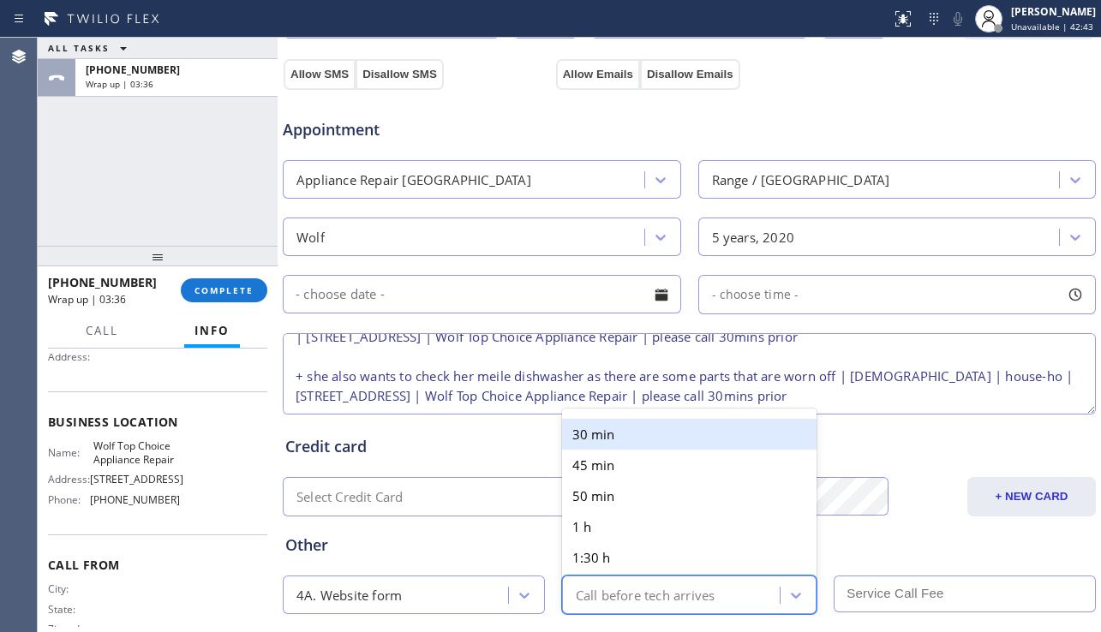
click at [631, 425] on div "30 min" at bounding box center [689, 434] width 255 height 31
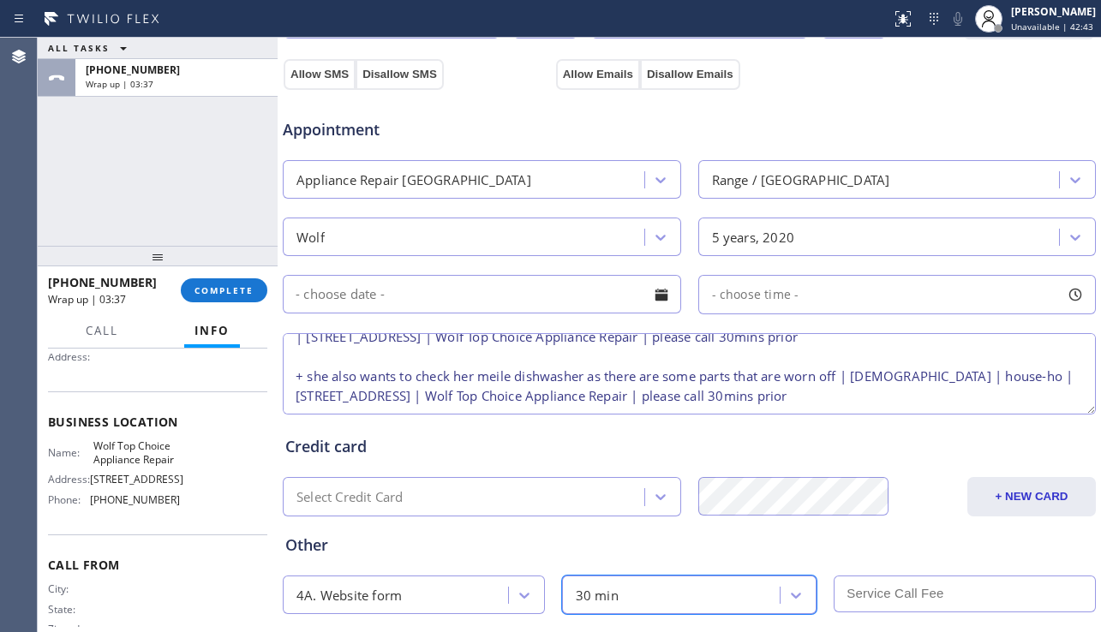
click at [883, 580] on input "text" at bounding box center [965, 594] width 262 height 37
type input "40"
click at [315, 71] on button "Allow SMS" at bounding box center [320, 74] width 72 height 31
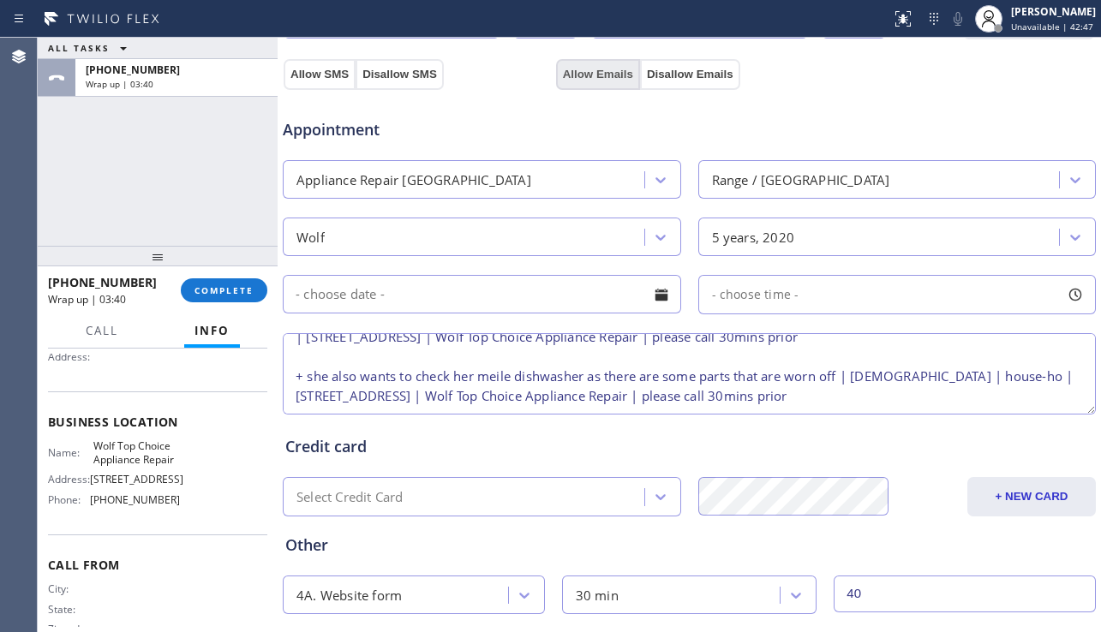
click at [613, 73] on button "Allow Emails" at bounding box center [598, 74] width 84 height 31
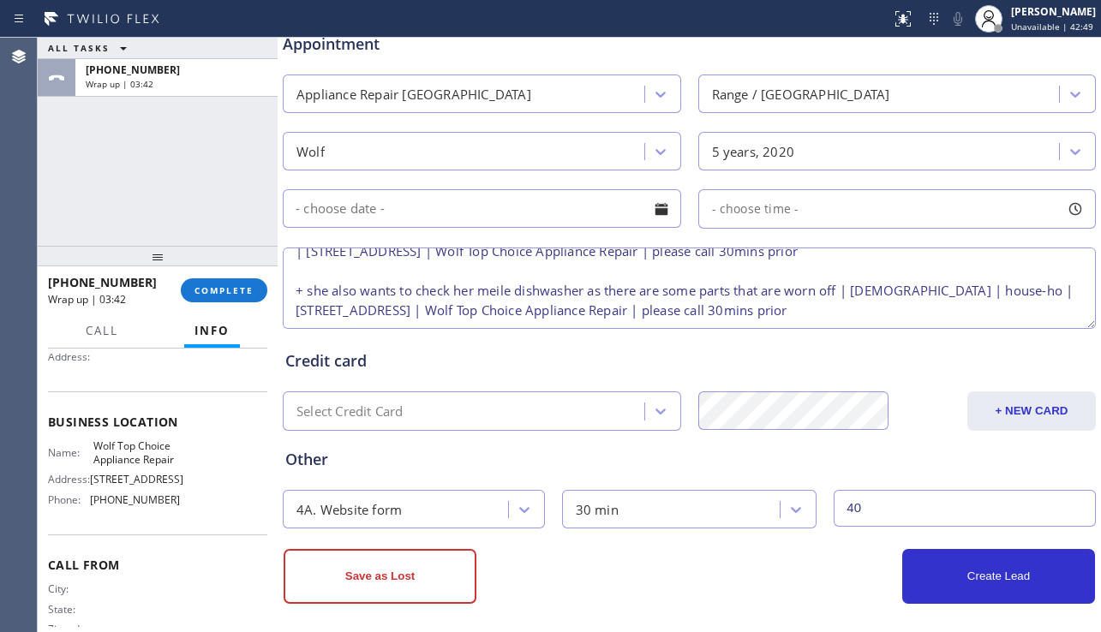
scroll to position [696, 0]
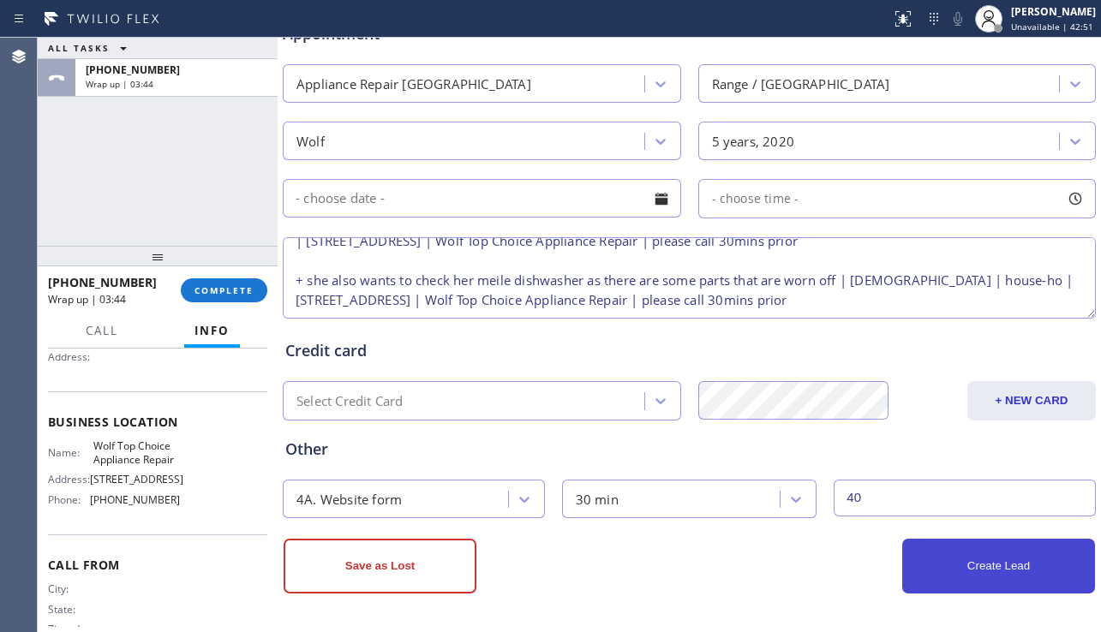
click at [945, 554] on button "Create Lead" at bounding box center [998, 566] width 193 height 55
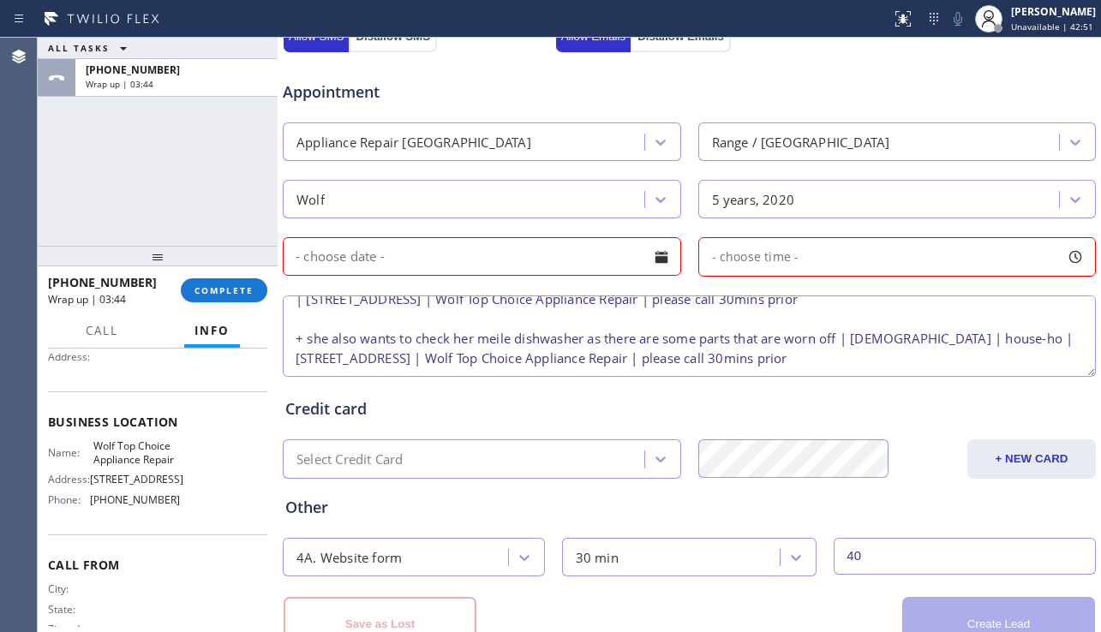
scroll to position [754, 0]
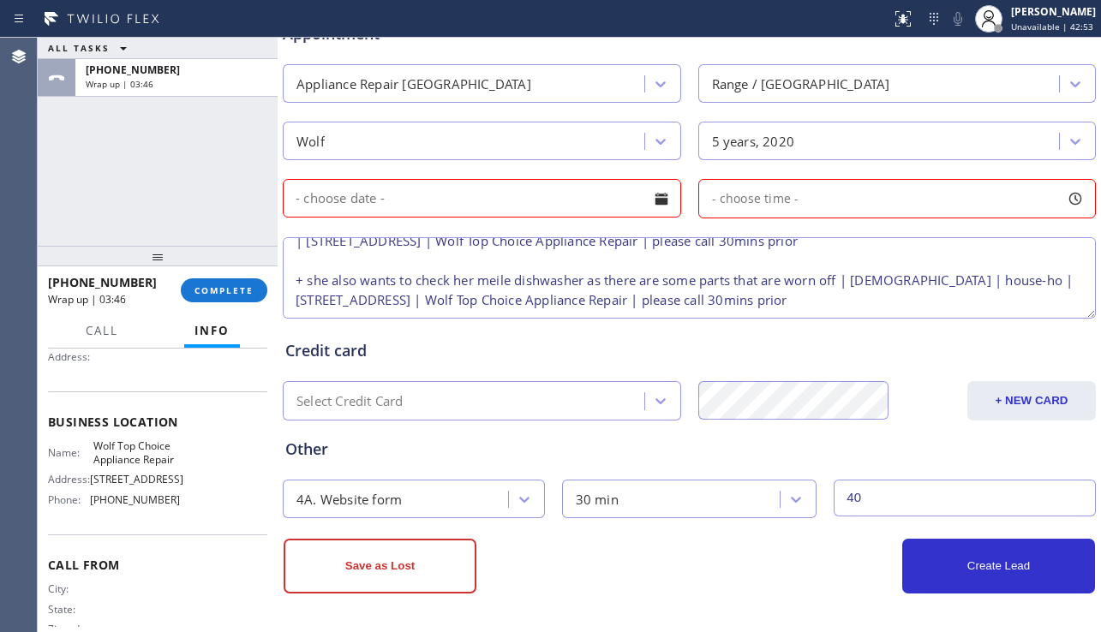
click at [656, 200] on div at bounding box center [661, 198] width 29 height 29
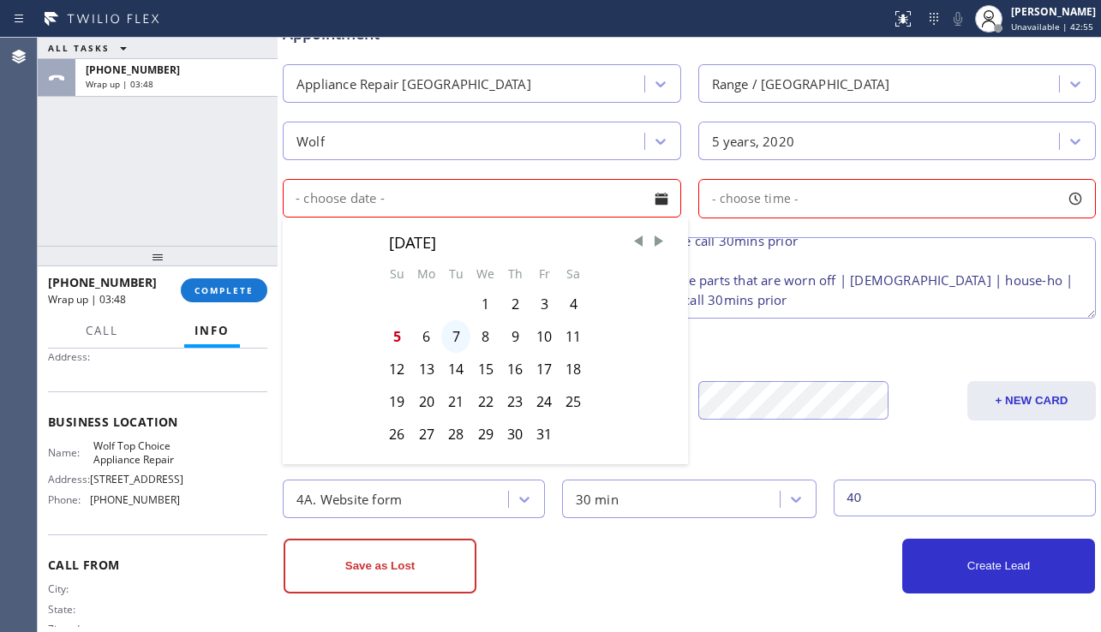
click at [447, 331] on div "7" at bounding box center [455, 336] width 29 height 33
type input "[DATE]"
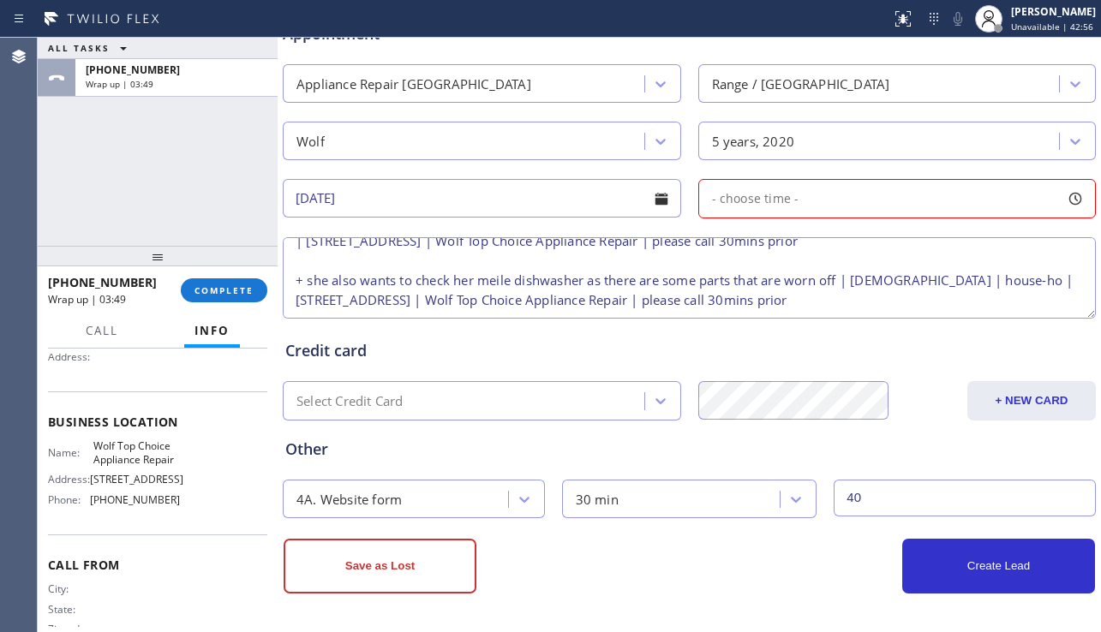
click at [800, 198] on div "- choose time -" at bounding box center [897, 198] width 398 height 39
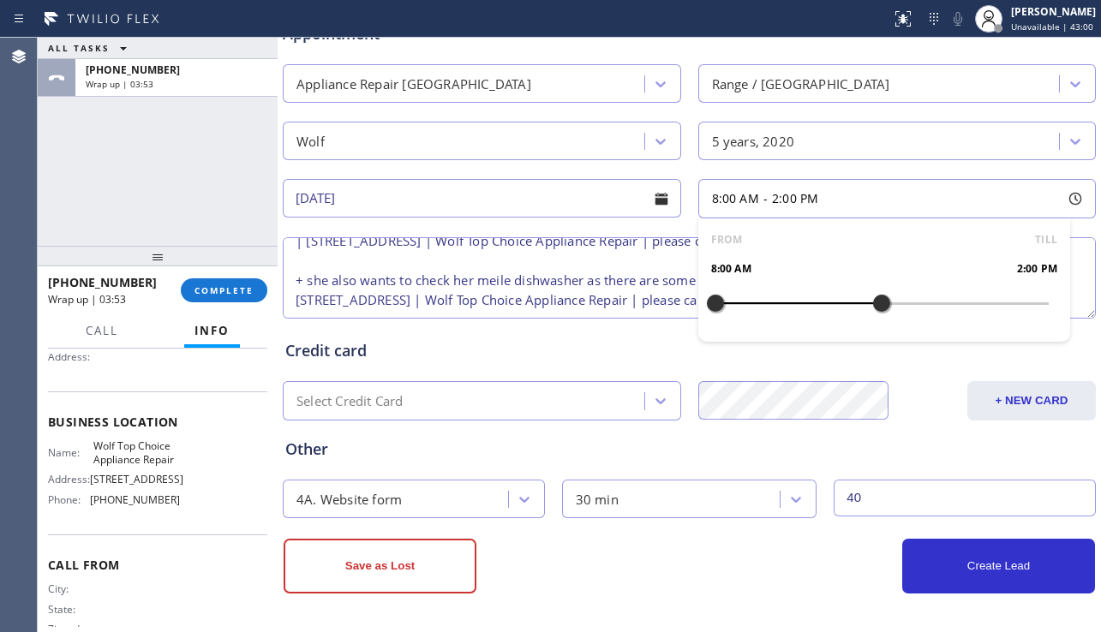
drag, startPoint x: 713, startPoint y: 305, endPoint x: 871, endPoint y: 306, distance: 158.5
click at [871, 306] on div at bounding box center [881, 303] width 21 height 36
drag, startPoint x: 711, startPoint y: 297, endPoint x: 787, endPoint y: 301, distance: 76.3
click at [788, 301] on div at bounding box center [798, 303] width 21 height 36
click at [578, 261] on textarea "11-2 | $40 | wolf range grates are completely stuck and wont pull in and out pr…" at bounding box center [689, 277] width 813 height 81
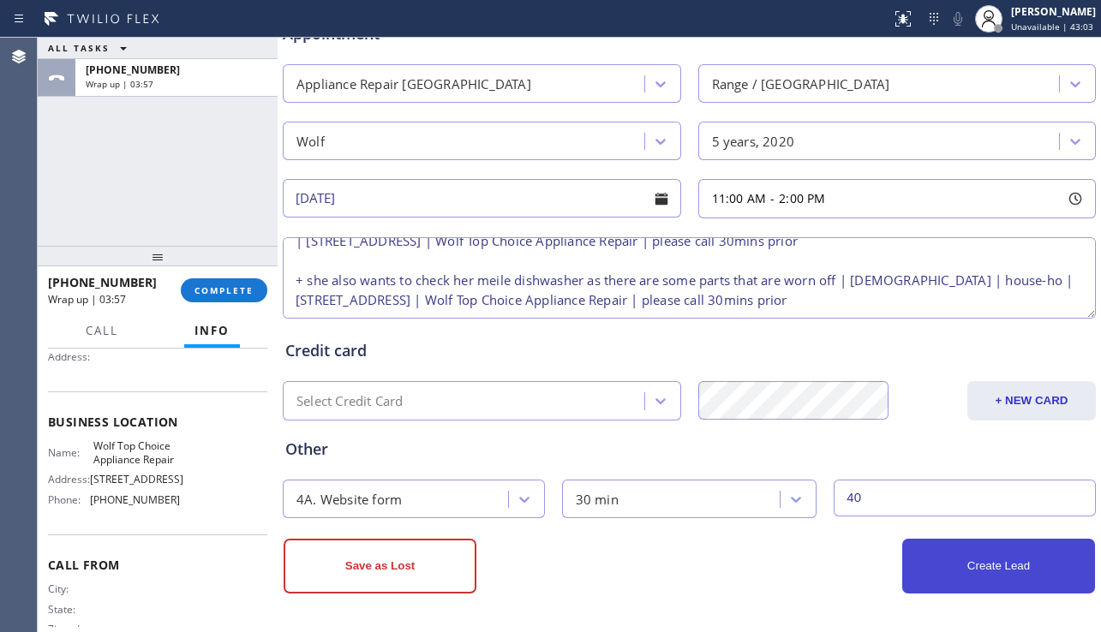
click at [940, 577] on button "Create Lead" at bounding box center [998, 566] width 193 height 55
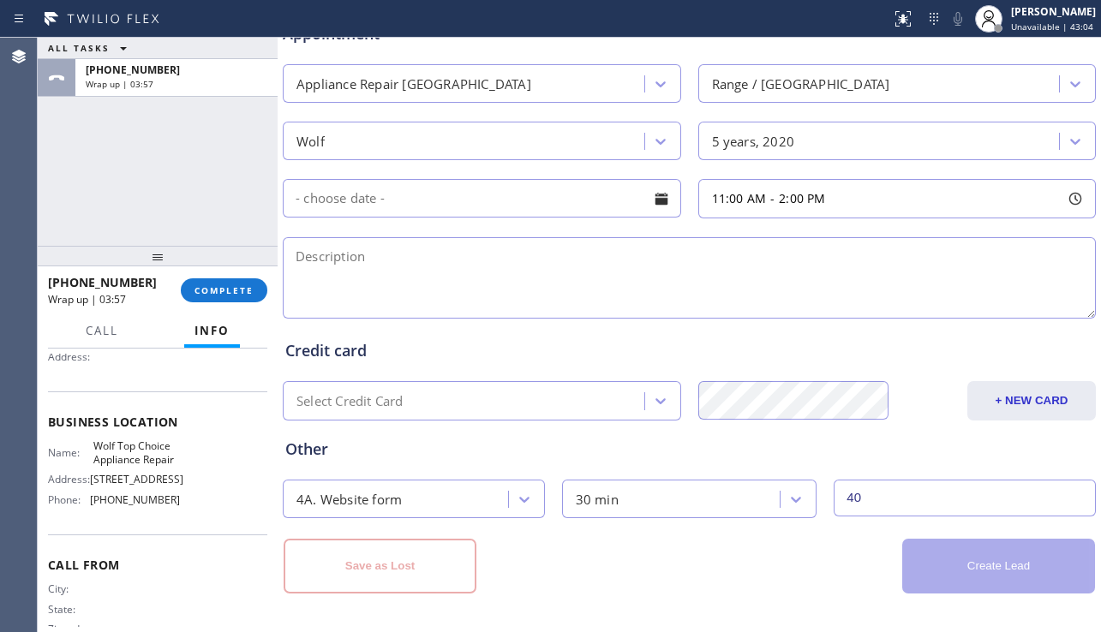
scroll to position [0, 0]
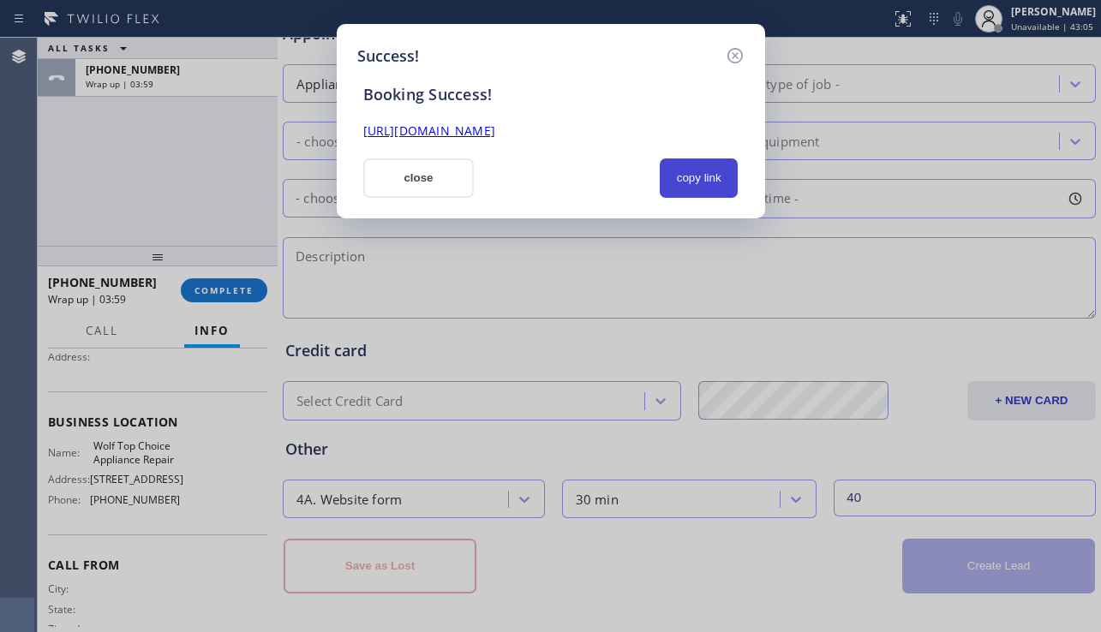
click at [705, 183] on button "copy link" at bounding box center [699, 178] width 79 height 39
click at [495, 129] on link "[URL][DOMAIN_NAME]" at bounding box center [429, 131] width 132 height 16
click at [420, 192] on button "close" at bounding box center [418, 178] width 111 height 39
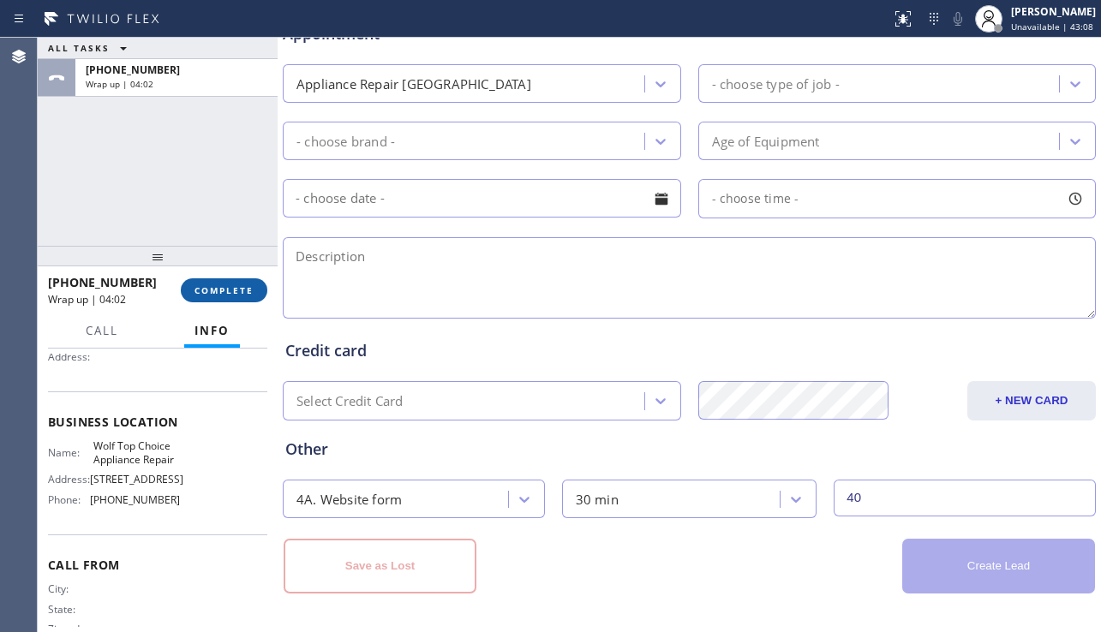
click at [241, 292] on span "COMPLETE" at bounding box center [223, 290] width 59 height 12
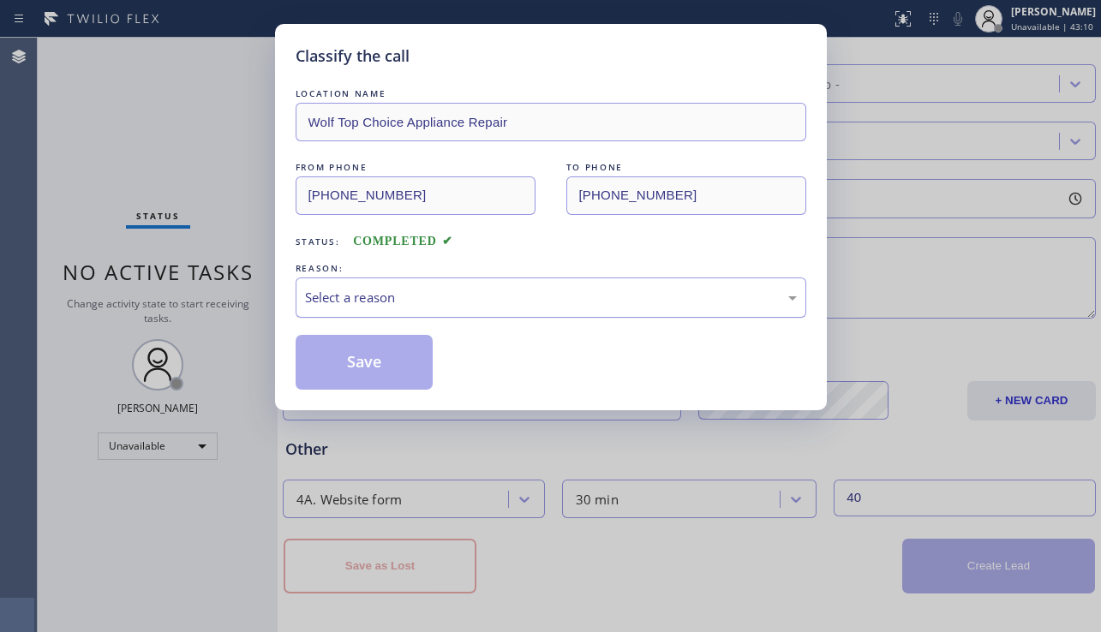
click at [407, 295] on div "Select a reason" at bounding box center [551, 298] width 492 height 20
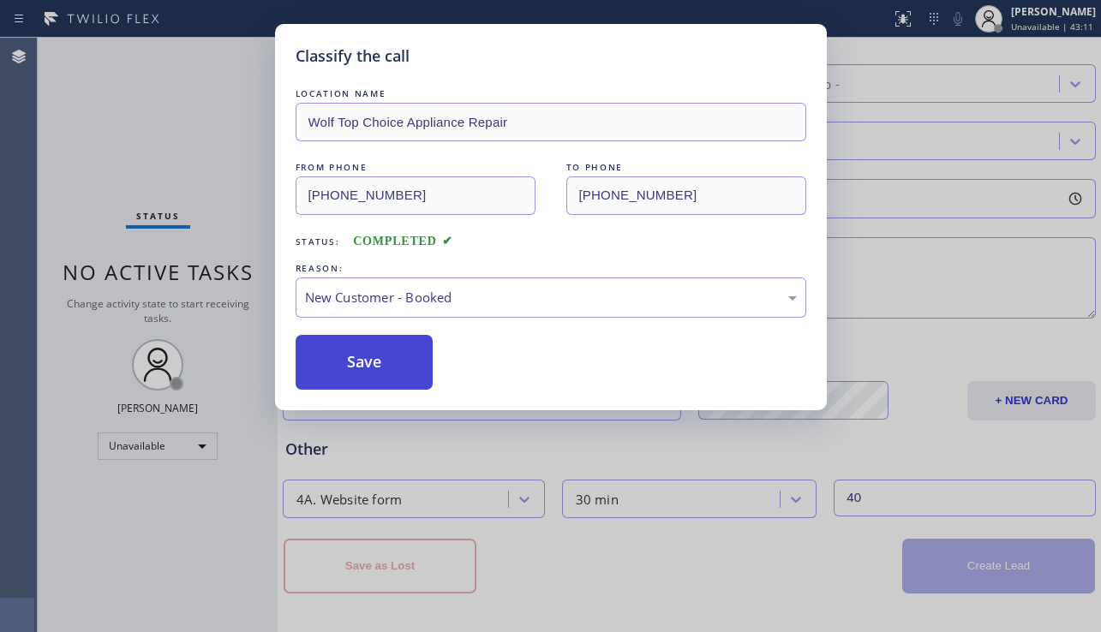
click at [378, 357] on button "Save" at bounding box center [365, 362] width 138 height 55
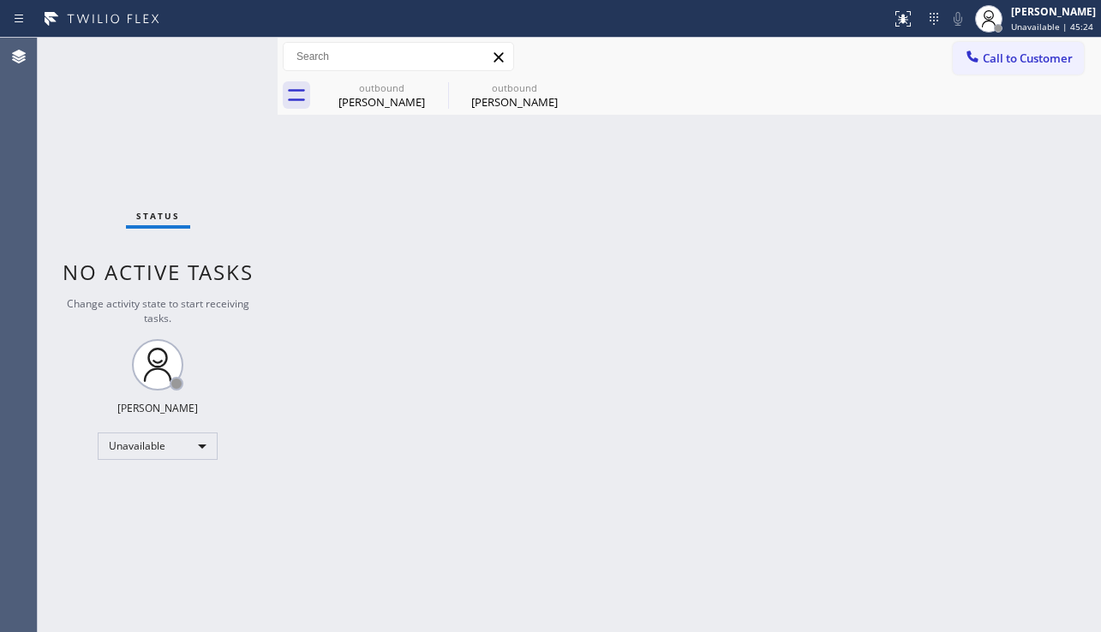
drag, startPoint x: 953, startPoint y: 335, endPoint x: 952, endPoint y: 383, distance: 48.0
click at [953, 335] on div "Back to Dashboard Change Sender ID Customers Technicians Select a contact Outbo…" at bounding box center [689, 335] width 823 height 595
click at [1046, 71] on button "Call to Customer" at bounding box center [1018, 58] width 131 height 33
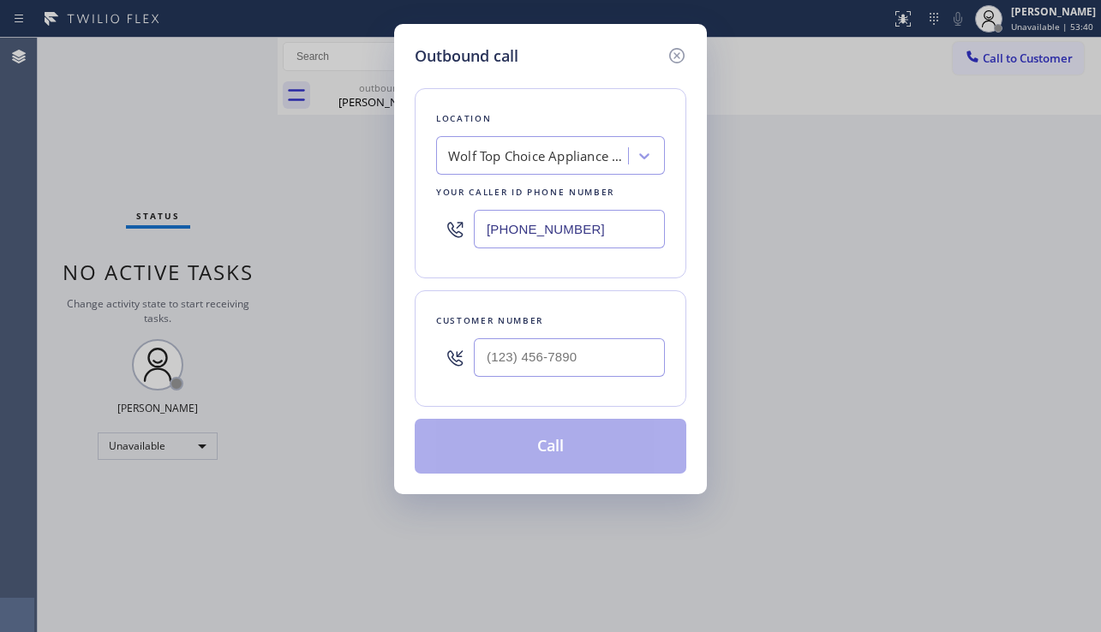
drag, startPoint x: 593, startPoint y: 234, endPoint x: 458, endPoint y: 233, distance: 134.5
click at [458, 233] on div "[PHONE_NUMBER]" at bounding box center [550, 229] width 229 height 56
paste input "908) 774-8246"
type input "[PHONE_NUMBER]"
click at [923, 417] on div "Outbound call Location AJB Construction & Electric Your caller id phone number …" at bounding box center [550, 316] width 1101 height 632
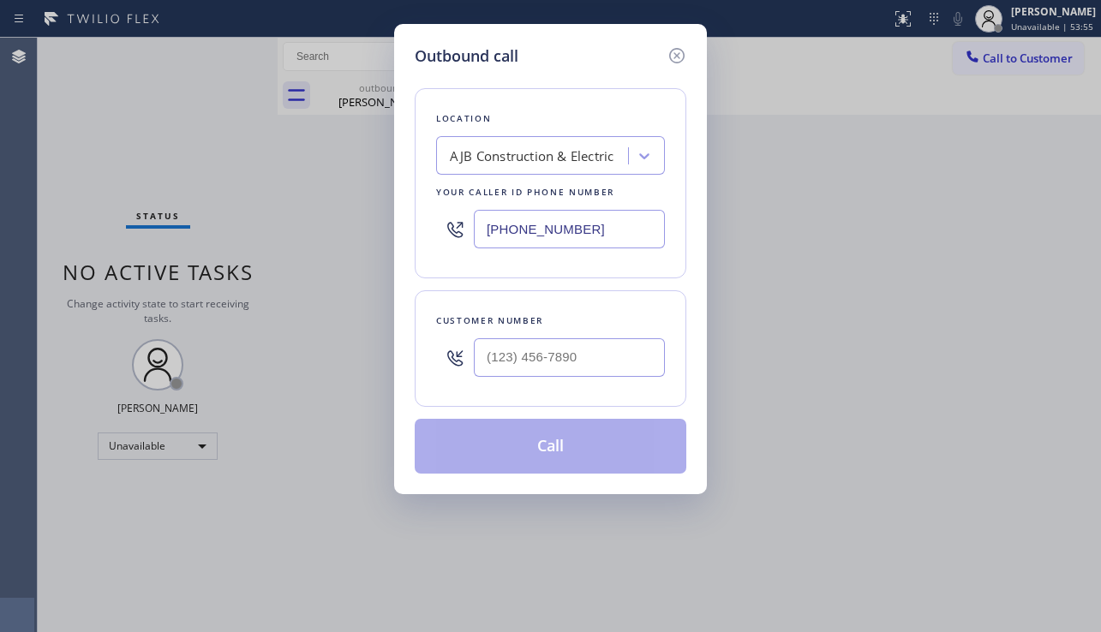
click at [511, 150] on div "AJB Construction & Electric" at bounding box center [532, 157] width 164 height 20
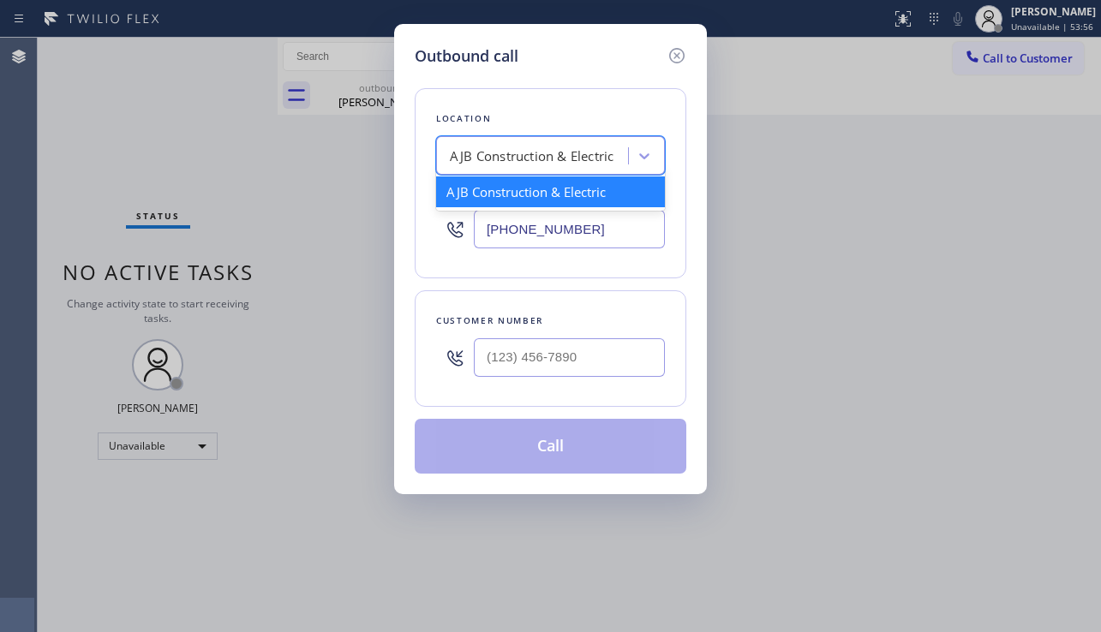
type input "w"
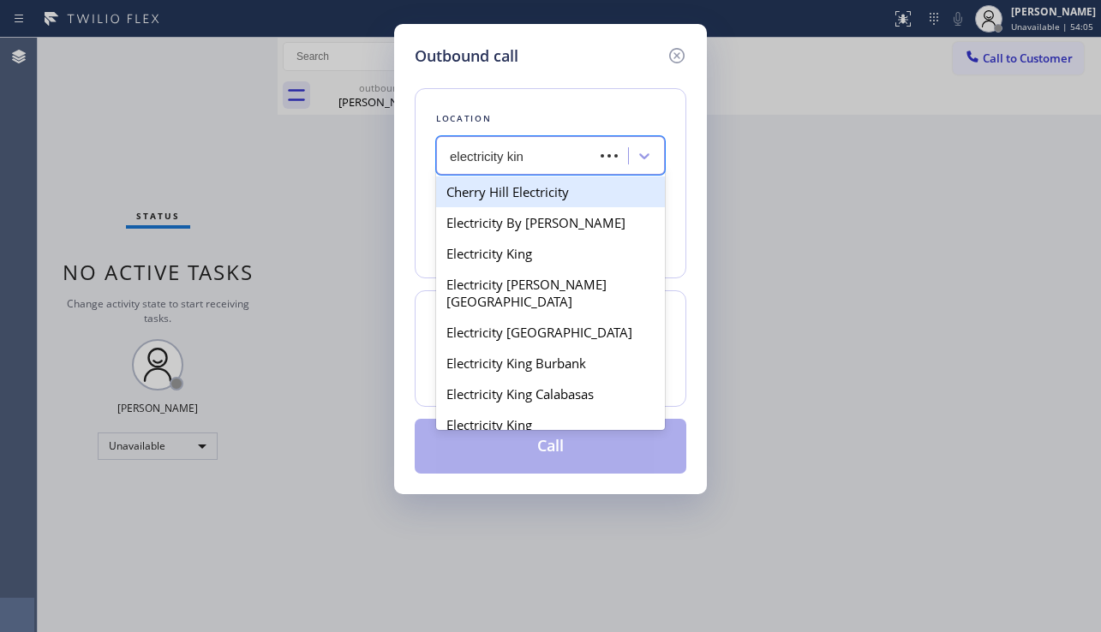
type input "electricity king"
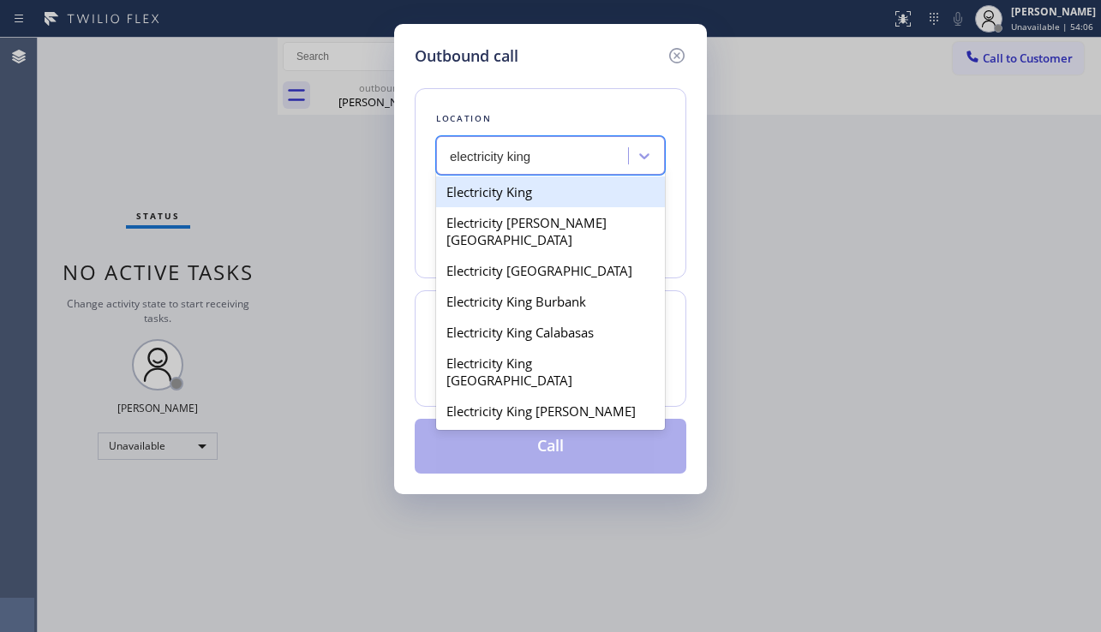
click at [538, 188] on div "Electricity King" at bounding box center [550, 192] width 229 height 31
type input "[PHONE_NUMBER]"
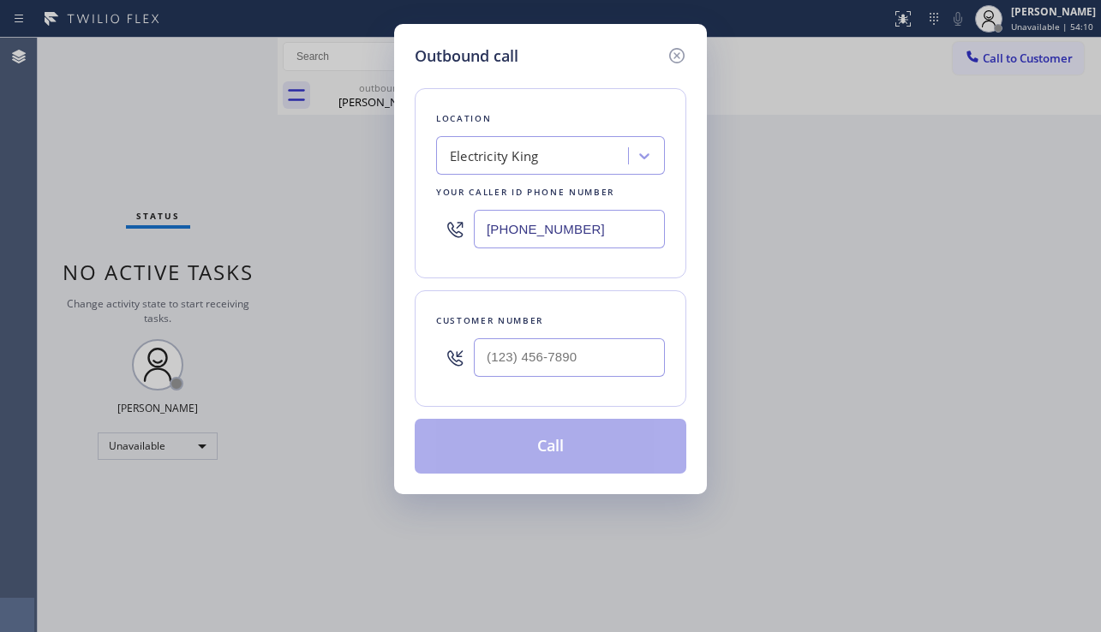
click at [962, 384] on div "Outbound call Location Electricity King Your caller id phone number [PHONE_NUMB…" at bounding box center [550, 316] width 1101 height 632
click at [543, 358] on input "(___) ___-____" at bounding box center [569, 357] width 191 height 39
paste input "973) 856-4725"
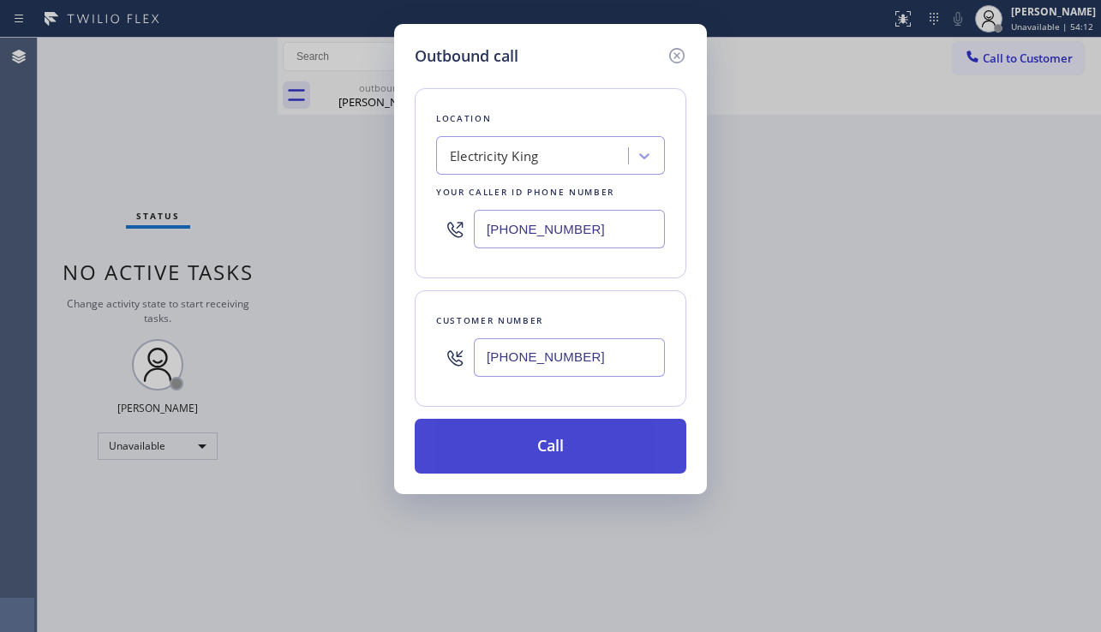
type input "[PHONE_NUMBER]"
click at [541, 442] on button "Call" at bounding box center [551, 446] width 272 height 55
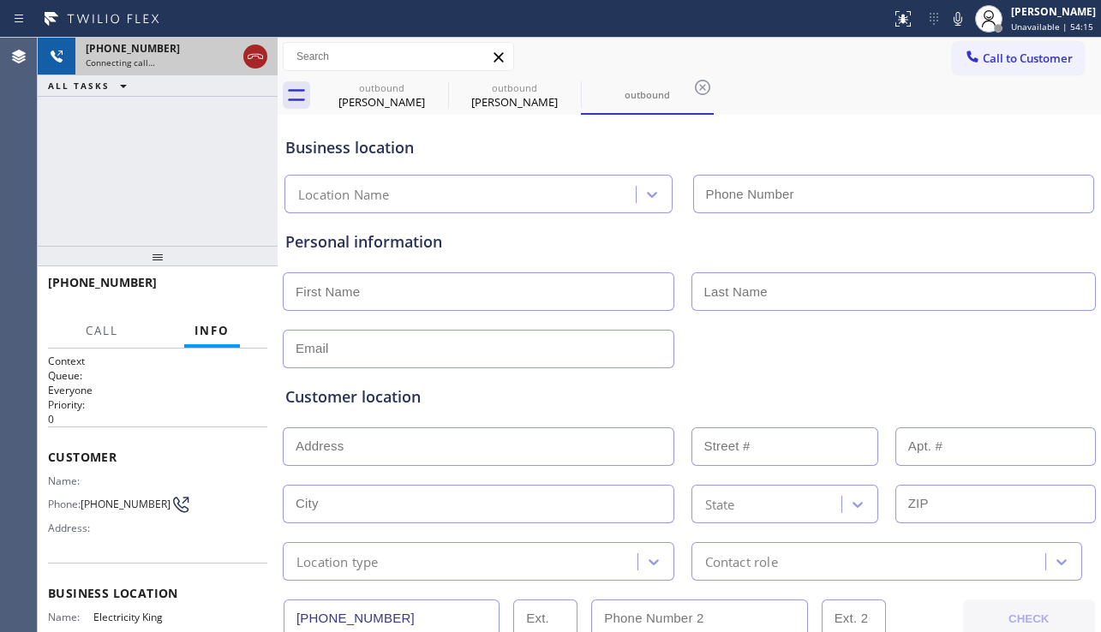
type input "[PHONE_NUMBER]"
click at [252, 57] on icon at bounding box center [255, 56] width 21 height 21
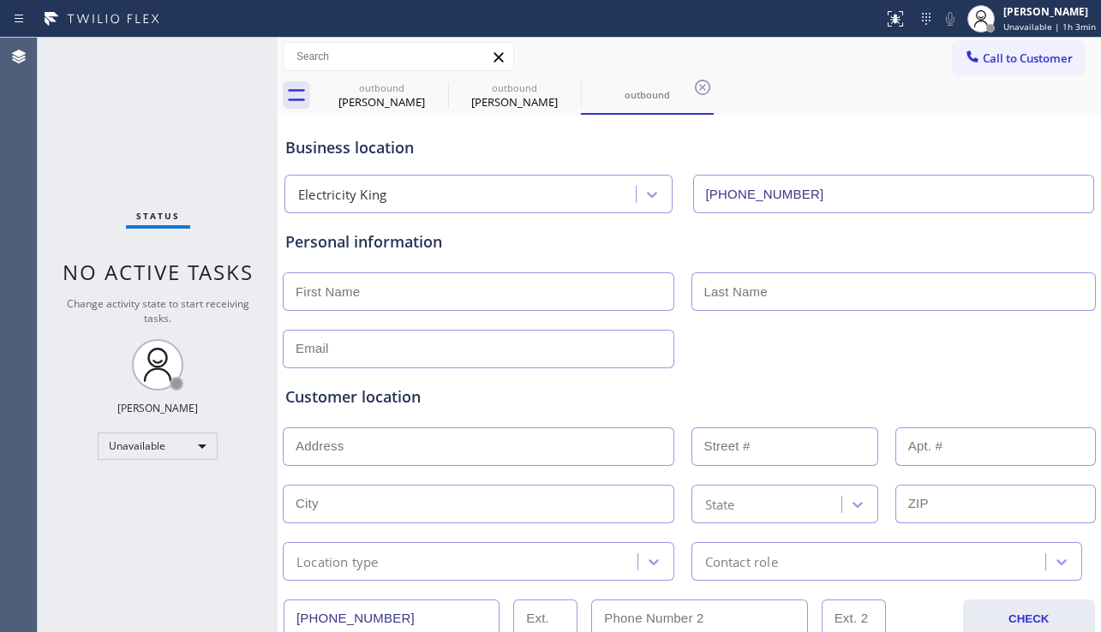
click at [466, 387] on div "Customer location" at bounding box center [689, 397] width 808 height 23
click at [247, 206] on div "Status No active tasks Change activity state to start receiving tasks. [PERSON_…" at bounding box center [158, 335] width 240 height 595
click at [936, 356] on div at bounding box center [689, 347] width 817 height 42
drag, startPoint x: 993, startPoint y: 68, endPoint x: 967, endPoint y: 76, distance: 27.1
click at [993, 68] on button "Call to Customer" at bounding box center [1018, 58] width 131 height 33
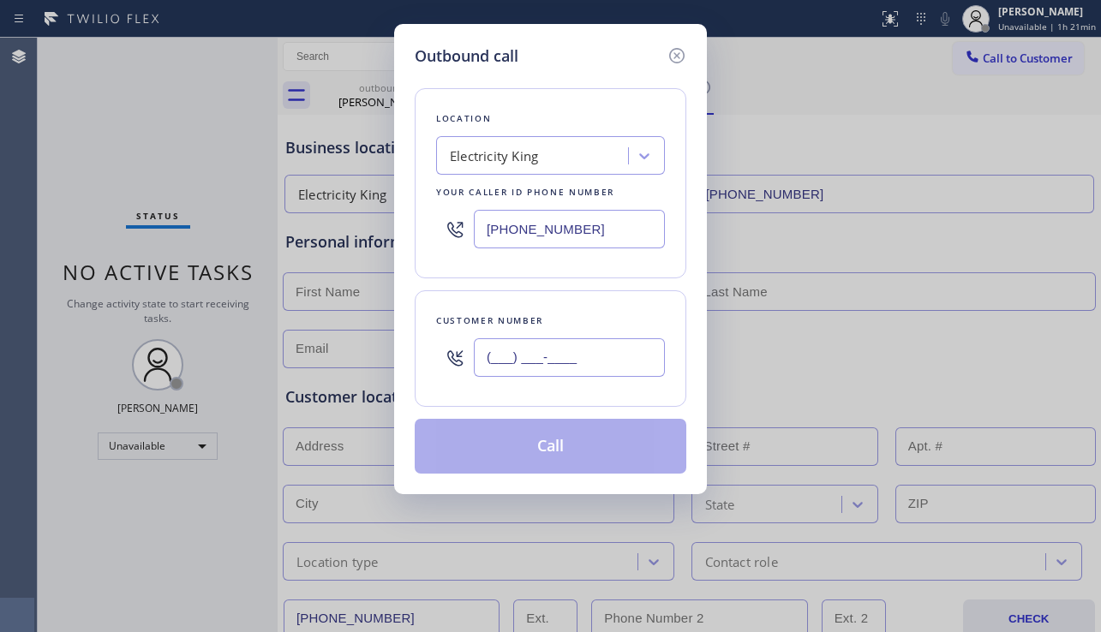
click at [518, 362] on input "(___) ___-____" at bounding box center [569, 357] width 191 height 39
paste input "503) 724-2274"
type input "[PHONE_NUMBER]"
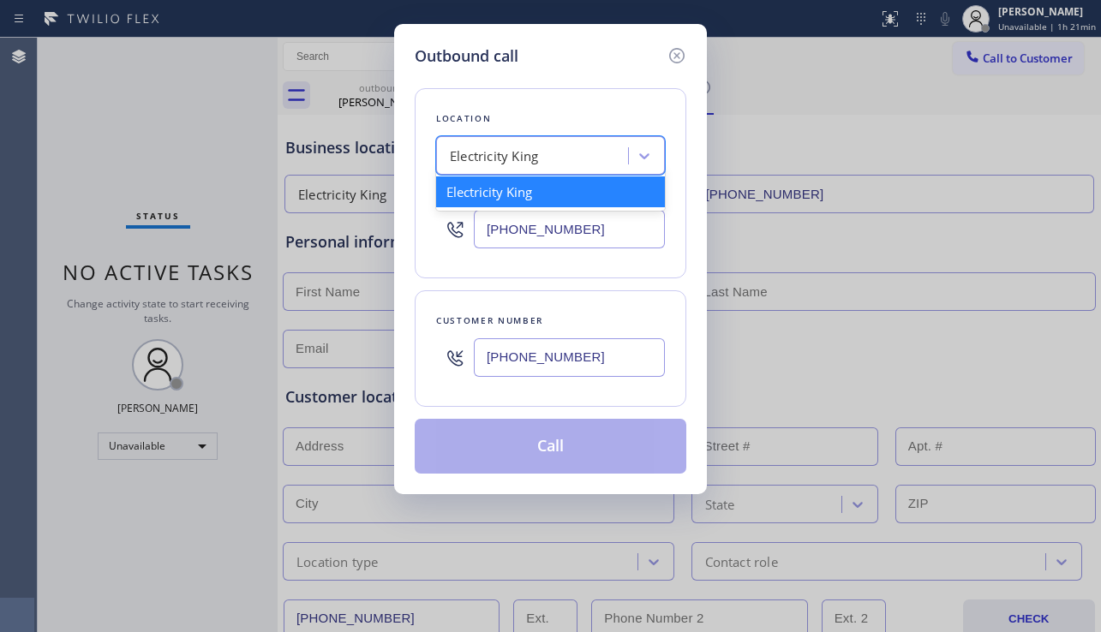
click at [502, 173] on div "Electricity King" at bounding box center [550, 155] width 229 height 39
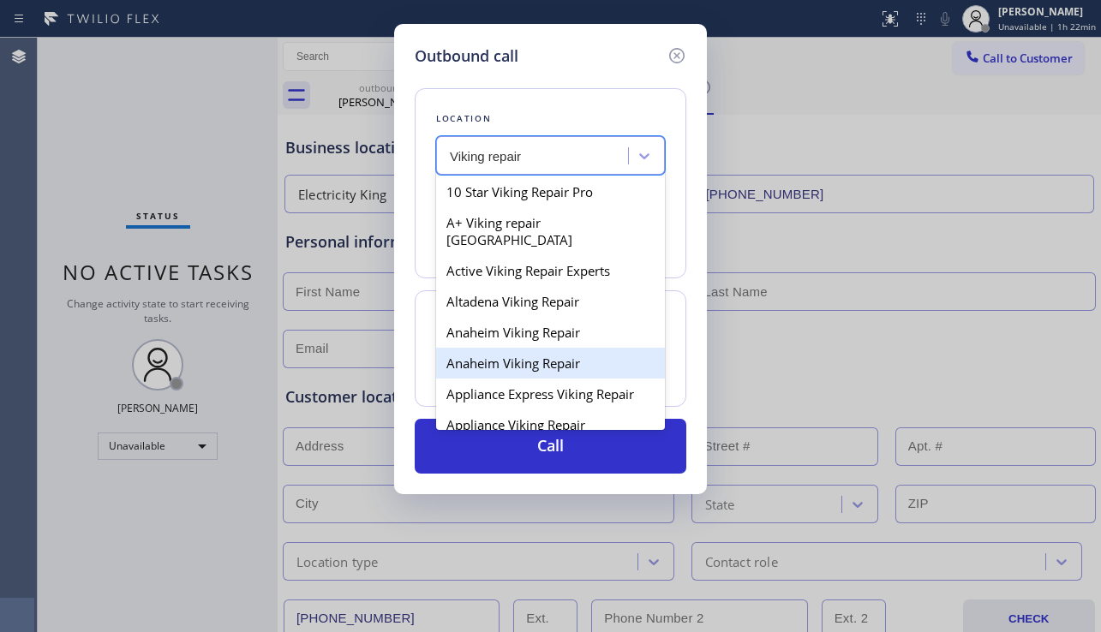
type input "Viking repair"
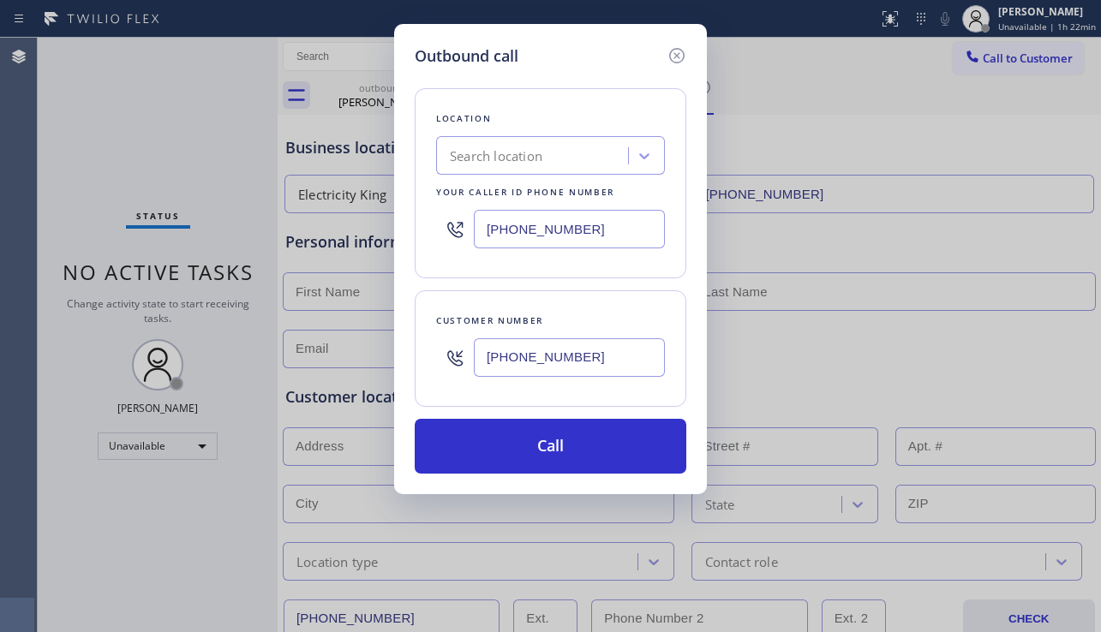
drag, startPoint x: 945, startPoint y: 349, endPoint x: 808, endPoint y: 302, distance: 145.0
click at [935, 342] on div "Outbound call Location Search location Your caller id phone number [PHONE_NUMBE…" at bounding box center [550, 316] width 1101 height 632
click at [555, 149] on div "Search location" at bounding box center [534, 156] width 187 height 30
type input "viking repair pro"
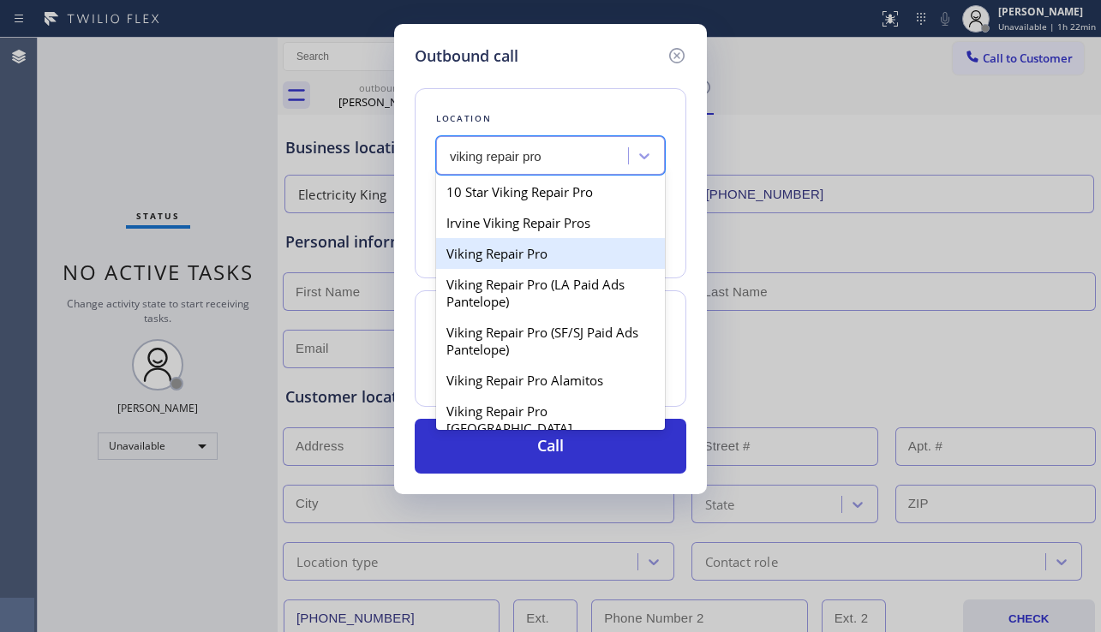
click at [540, 245] on div "Viking Repair Pro" at bounding box center [550, 253] width 229 height 31
type input "[PHONE_NUMBER]"
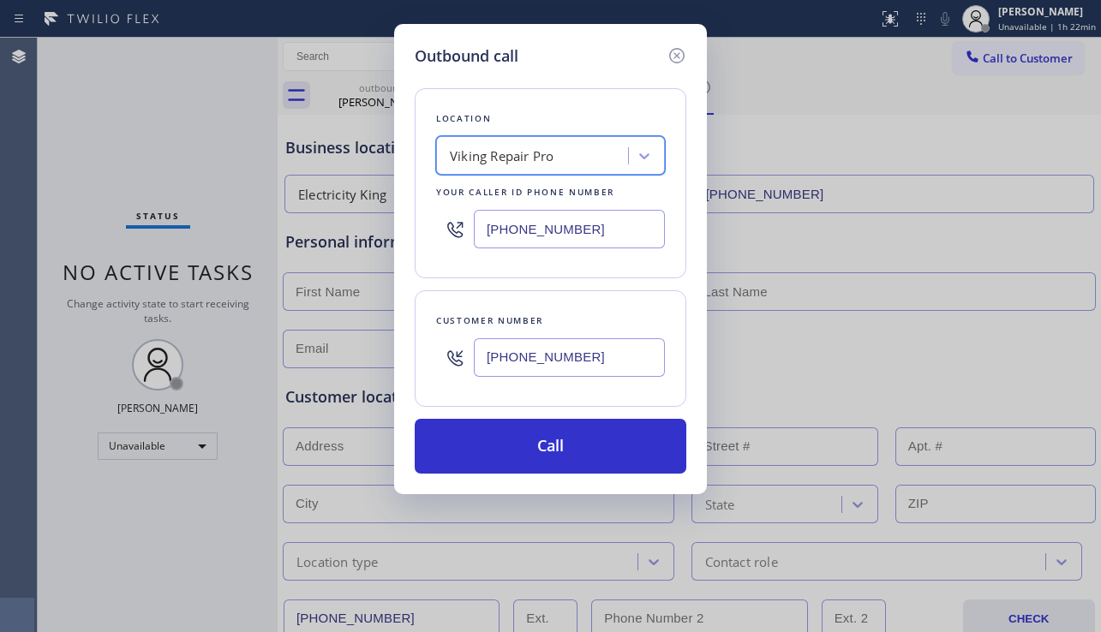
drag, startPoint x: 526, startPoint y: 444, endPoint x: 800, endPoint y: 520, distance: 284.6
click at [524, 444] on button "Call" at bounding box center [551, 446] width 272 height 55
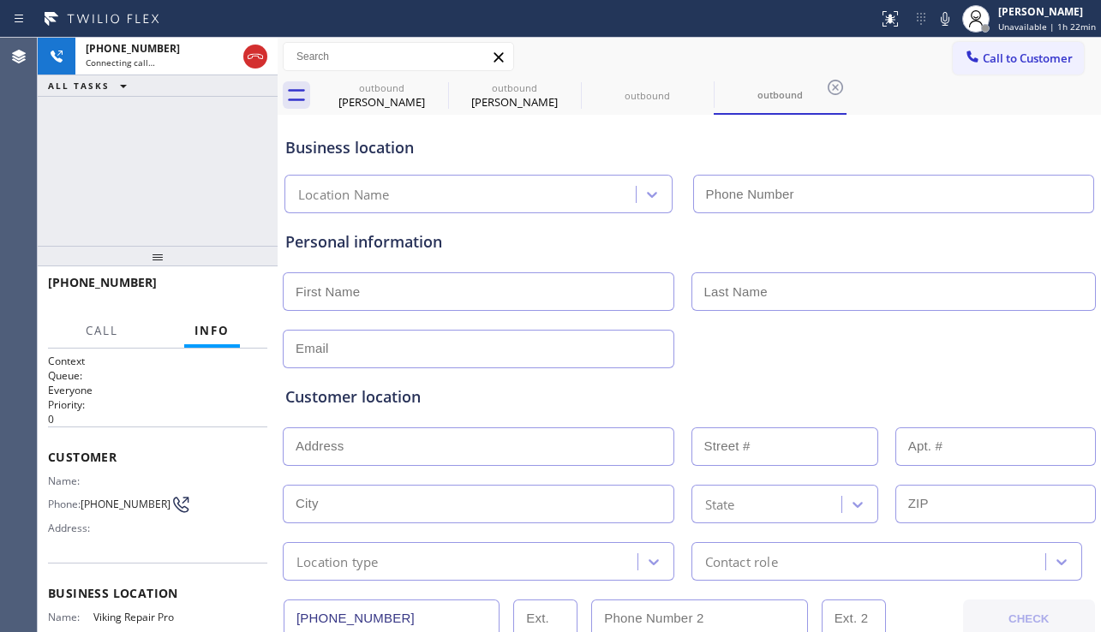
type input "[PHONE_NUMBER]"
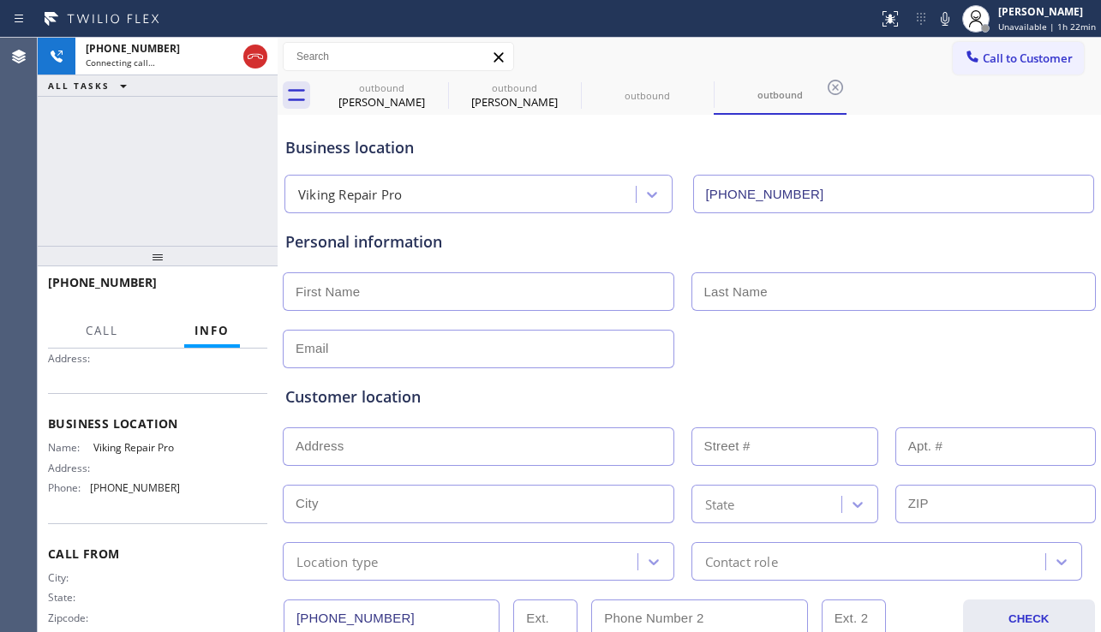
scroll to position [171, 0]
drag, startPoint x: 90, startPoint y: 452, endPoint x: 160, endPoint y: 512, distance: 92.9
click at [160, 500] on div "Name: Viking Repair Pro Address: Phone: [PHONE_NUMBER]" at bounding box center [114, 470] width 132 height 60
copy div "Viking Repair Pro Address: Phone: [PHONE_NUMBER]"
click at [52, 197] on div "[PHONE_NUMBER] Live | 00:38 ALL TASKS ALL TASKS ACTIVE TASKS TASKS IN WRAP UP" at bounding box center [158, 142] width 240 height 208
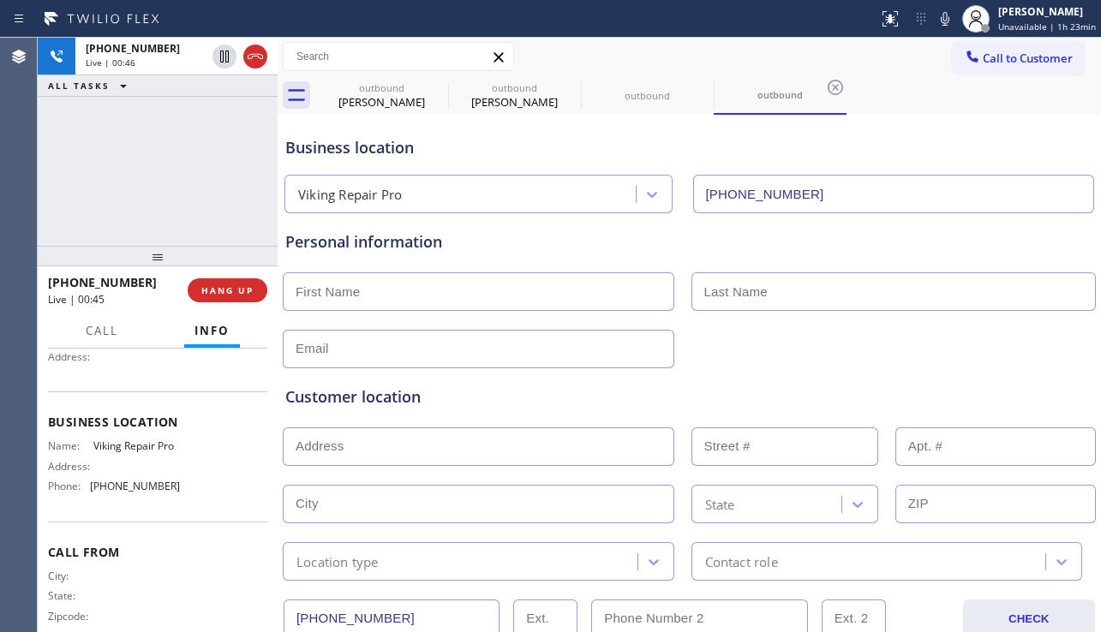
click at [897, 356] on div at bounding box center [689, 347] width 817 height 42
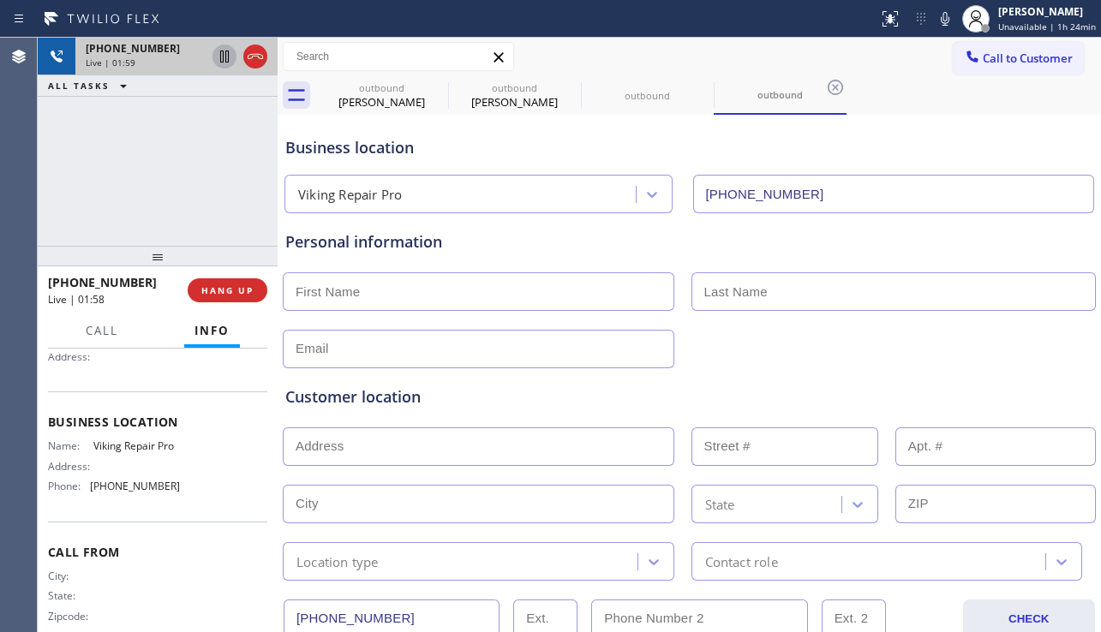
click at [224, 63] on icon at bounding box center [224, 56] width 21 height 21
click at [941, 25] on icon at bounding box center [945, 19] width 9 height 14
drag, startPoint x: 917, startPoint y: 363, endPoint x: 608, endPoint y: 331, distance: 310.2
click at [915, 363] on div "Customer location >> ADD NEW ADDRESS << + NEW ADDRESS State Location type Conta…" at bounding box center [689, 471] width 815 height 219
click at [220, 60] on icon at bounding box center [224, 56] width 21 height 21
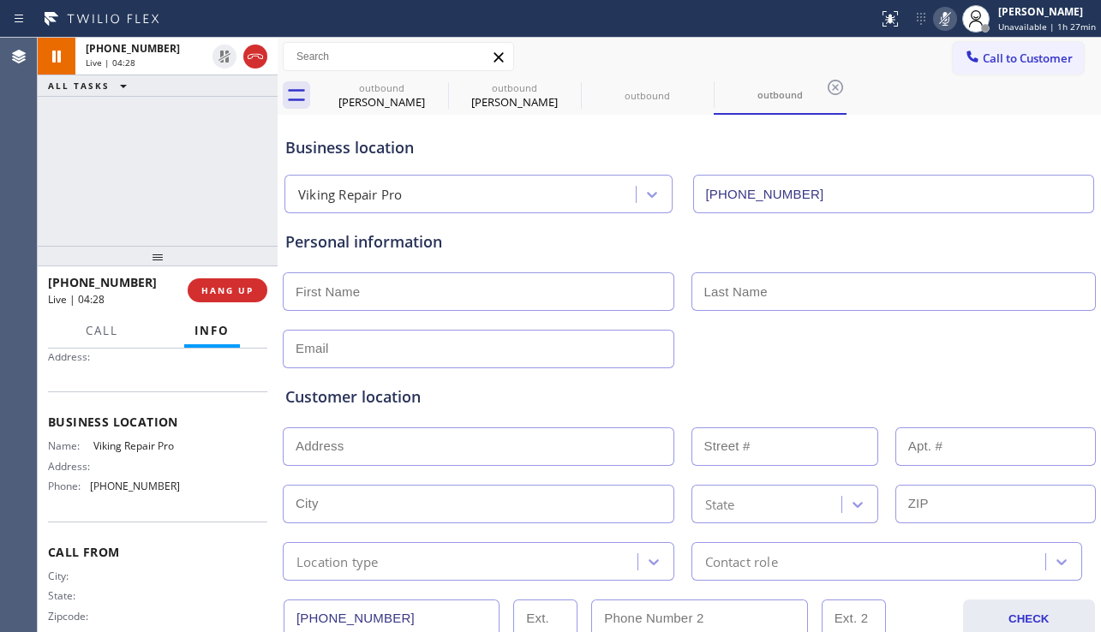
click at [935, 24] on icon at bounding box center [945, 19] width 21 height 21
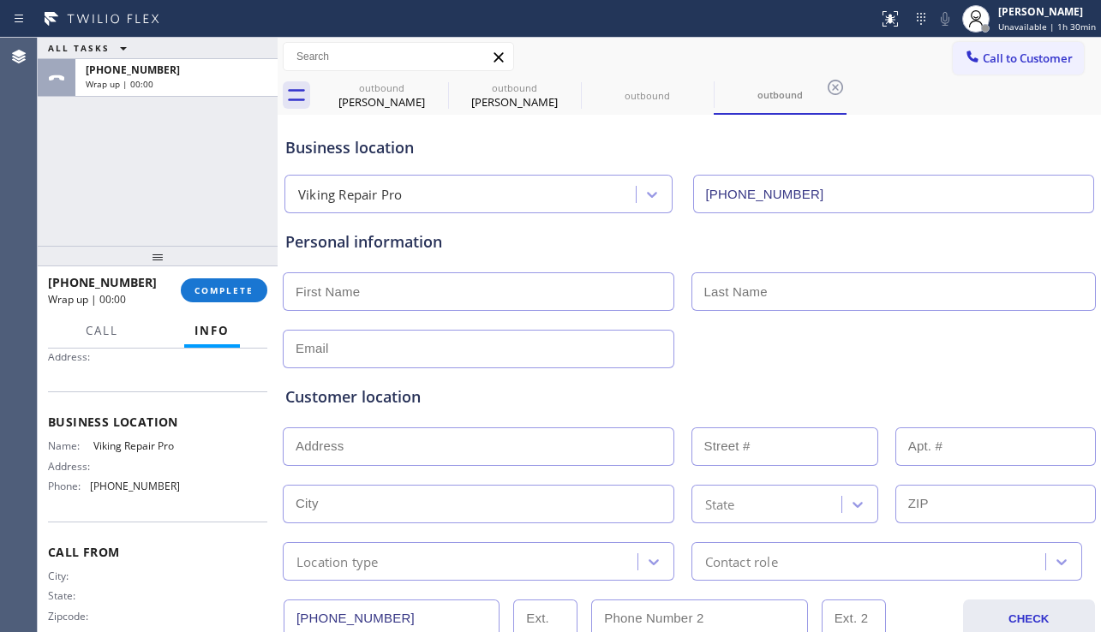
click at [373, 277] on input "text" at bounding box center [479, 291] width 392 height 39
paste input "[PERSON_NAME]"
type input "[PERSON_NAME]"
click at [739, 291] on input "text" at bounding box center [893, 291] width 405 height 39
click at [709, 289] on input "text" at bounding box center [893, 291] width 405 height 39
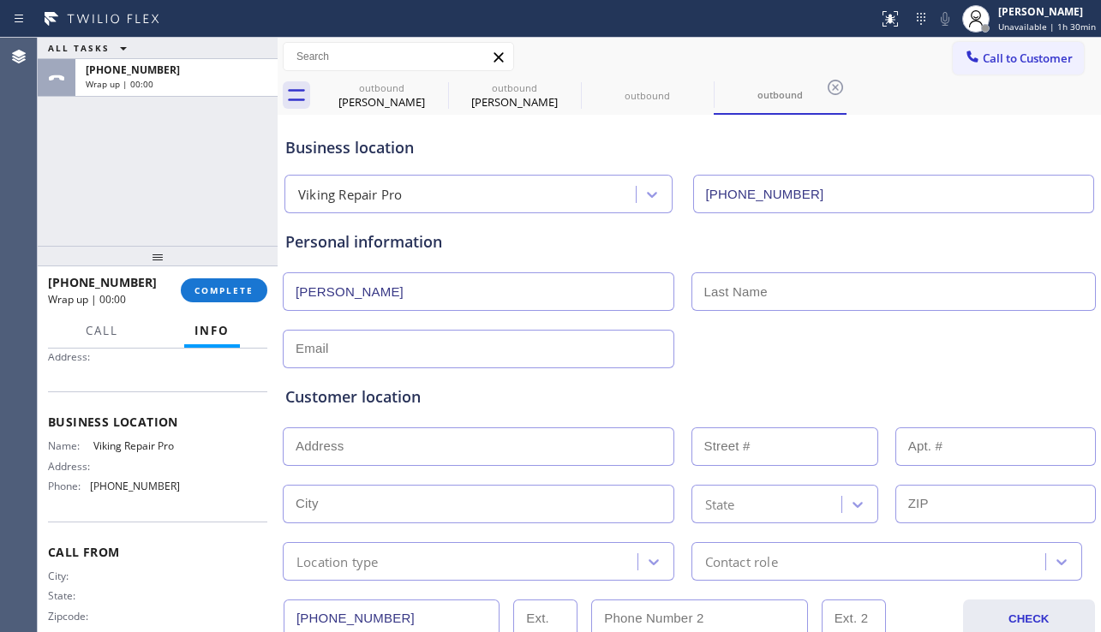
paste input "[PERSON_NAME]"
type input "[PERSON_NAME]"
click at [532, 342] on input "text" at bounding box center [479, 349] width 392 height 39
click at [489, 343] on input "text" at bounding box center [479, 349] width 392 height 39
paste input "[EMAIL_ADDRESS][DOMAIN_NAME]"
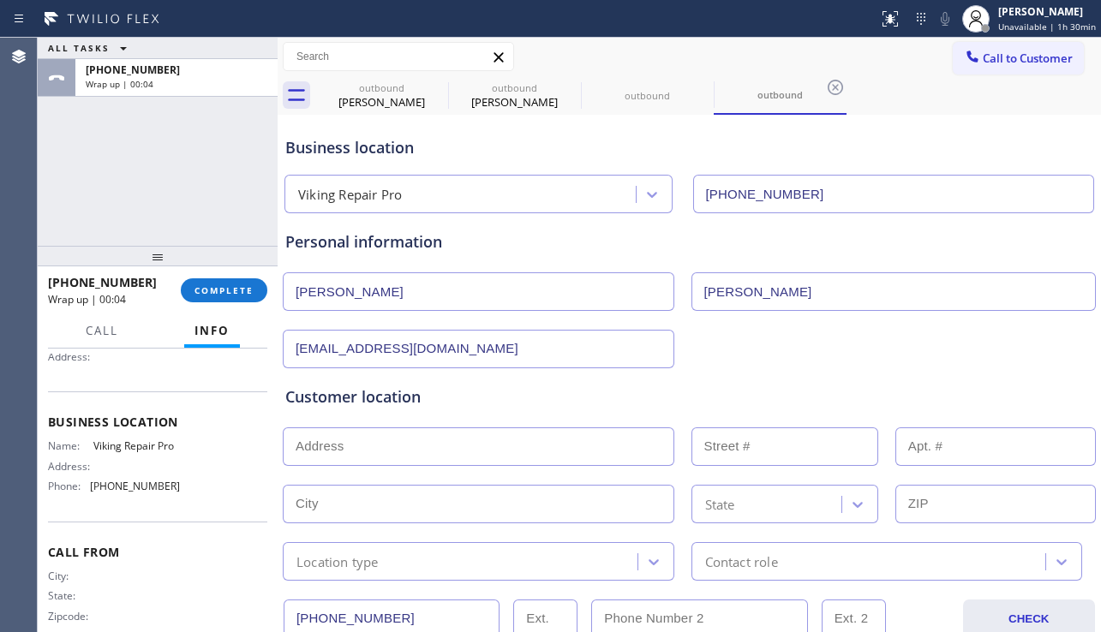
type input "[EMAIL_ADDRESS][DOMAIN_NAME]"
click at [451, 446] on input "text" at bounding box center [479, 447] width 392 height 39
paste input "[STREET_ADDRESS][PERSON_NAME]"
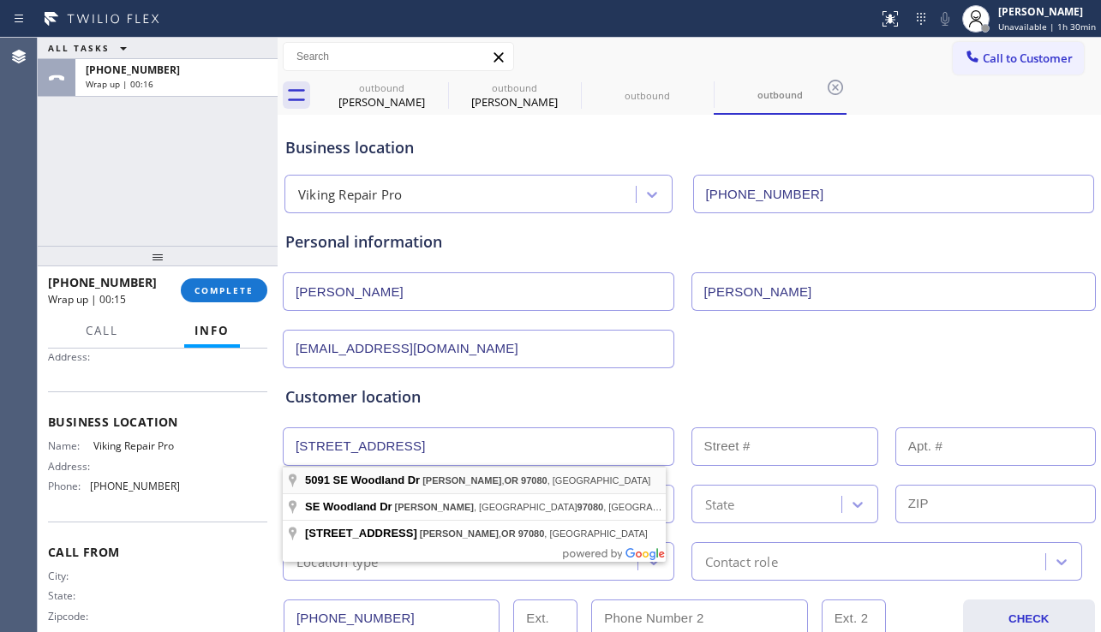
type input "[STREET_ADDRESS]"
type input "5091"
type input "[PERSON_NAME]"
type input "97080"
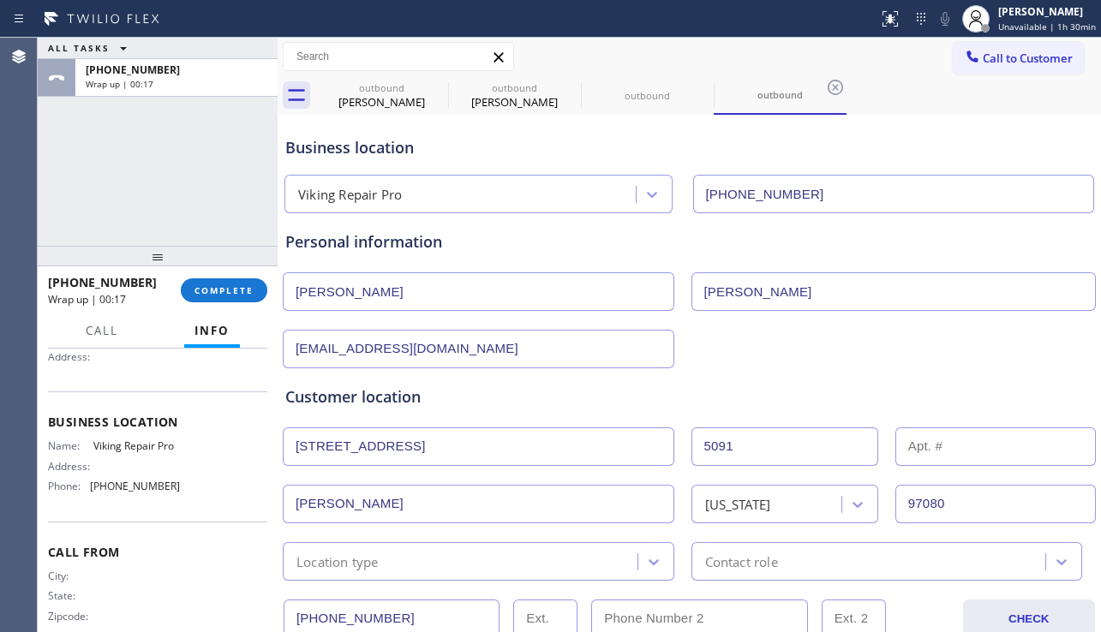
click at [455, 553] on div "Location type" at bounding box center [463, 562] width 350 height 30
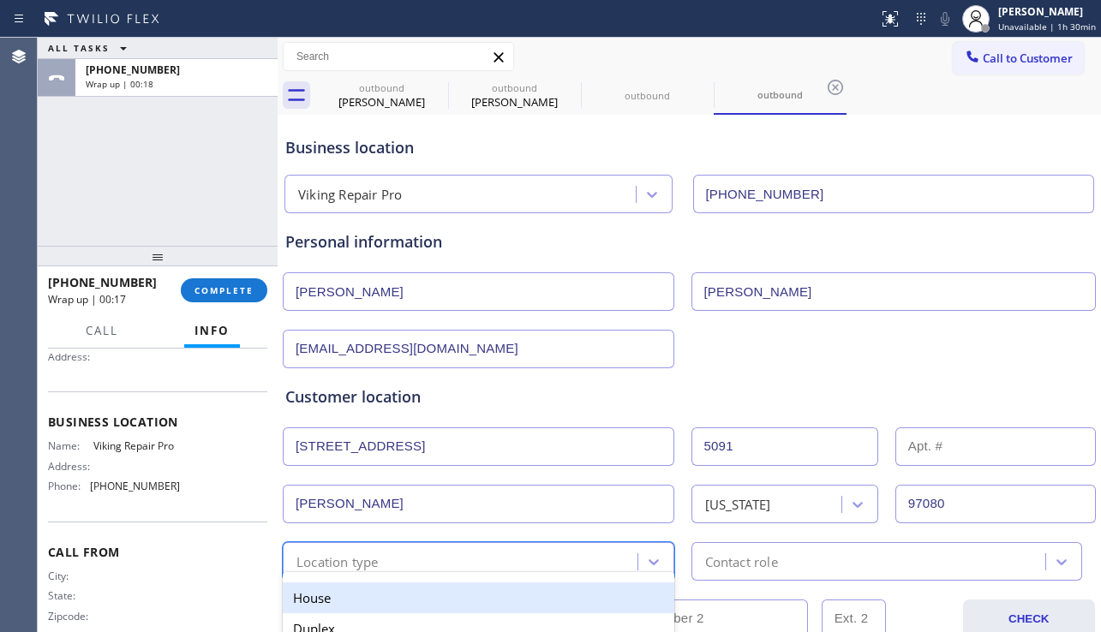
click at [355, 589] on div "House" at bounding box center [479, 598] width 392 height 31
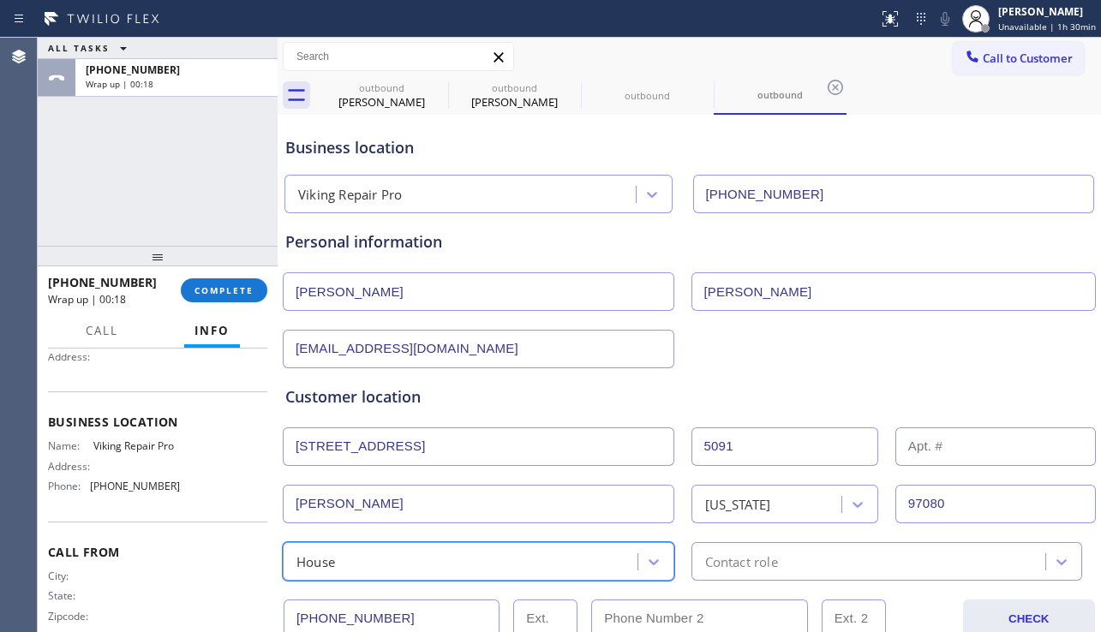
click at [744, 553] on div "Contact role" at bounding box center [741, 562] width 73 height 20
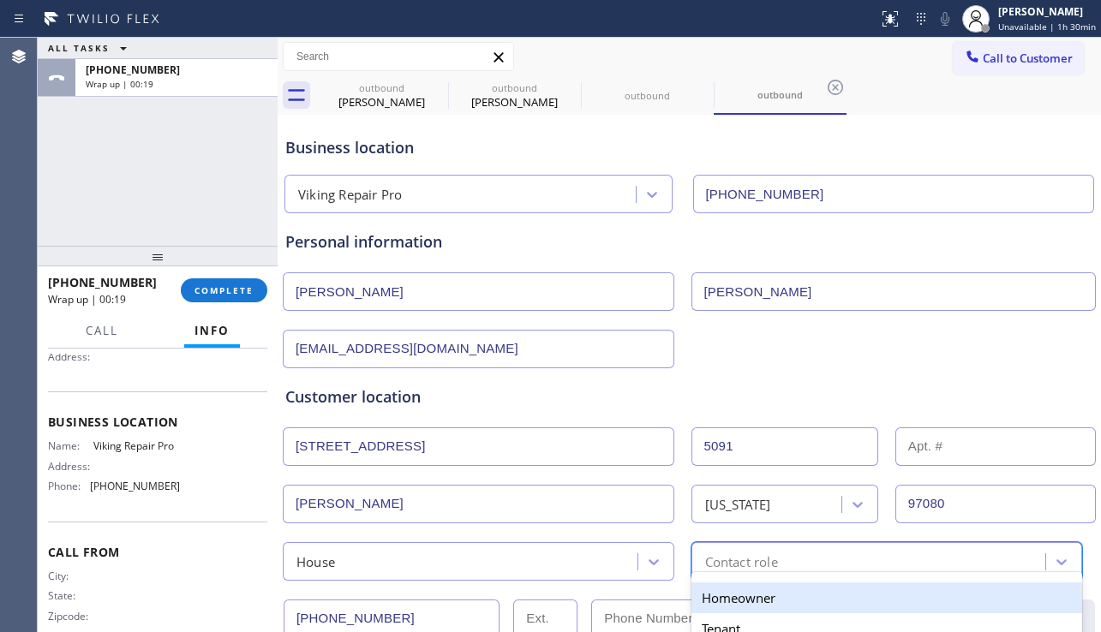
drag, startPoint x: 700, startPoint y: 601, endPoint x: 683, endPoint y: 561, distance: 43.8
click at [700, 601] on div "Homeowner" at bounding box center [887, 598] width 392 height 31
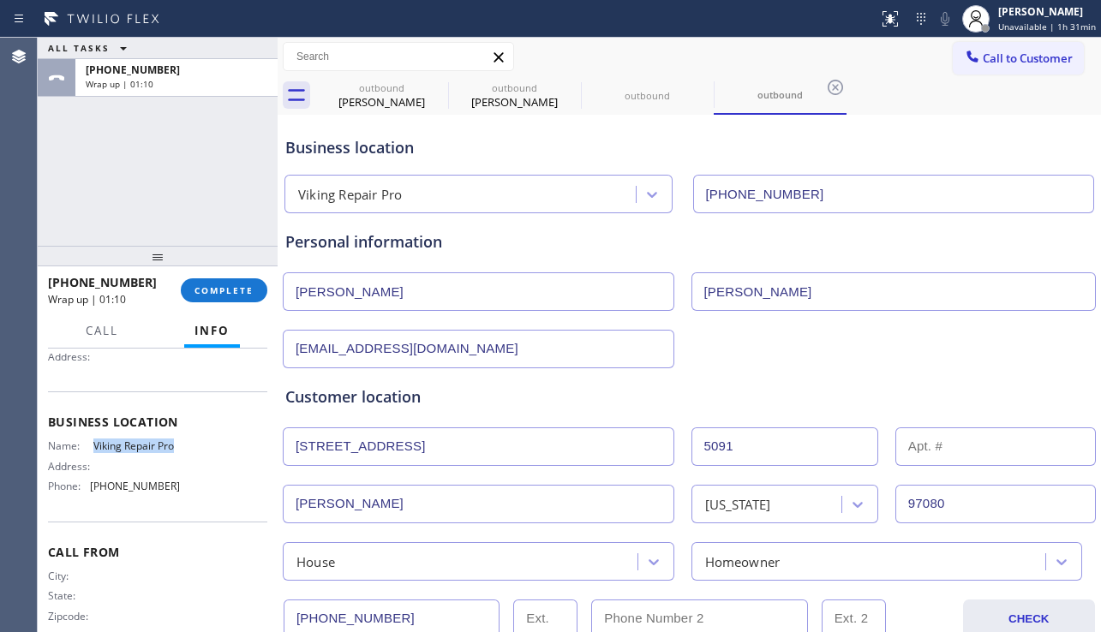
drag, startPoint x: 90, startPoint y: 451, endPoint x: 111, endPoint y: 461, distance: 23.0
click at [111, 452] on div "Name: Viking Repair Pro" at bounding box center [114, 446] width 132 height 13
copy span "Viking Repair Pro"
click at [93, 472] on div "Name: Viking Repair Pro Address: Phone: [PHONE_NUMBER]" at bounding box center [114, 470] width 132 height 60
drag, startPoint x: 90, startPoint y: 452, endPoint x: 129, endPoint y: 492, distance: 55.1
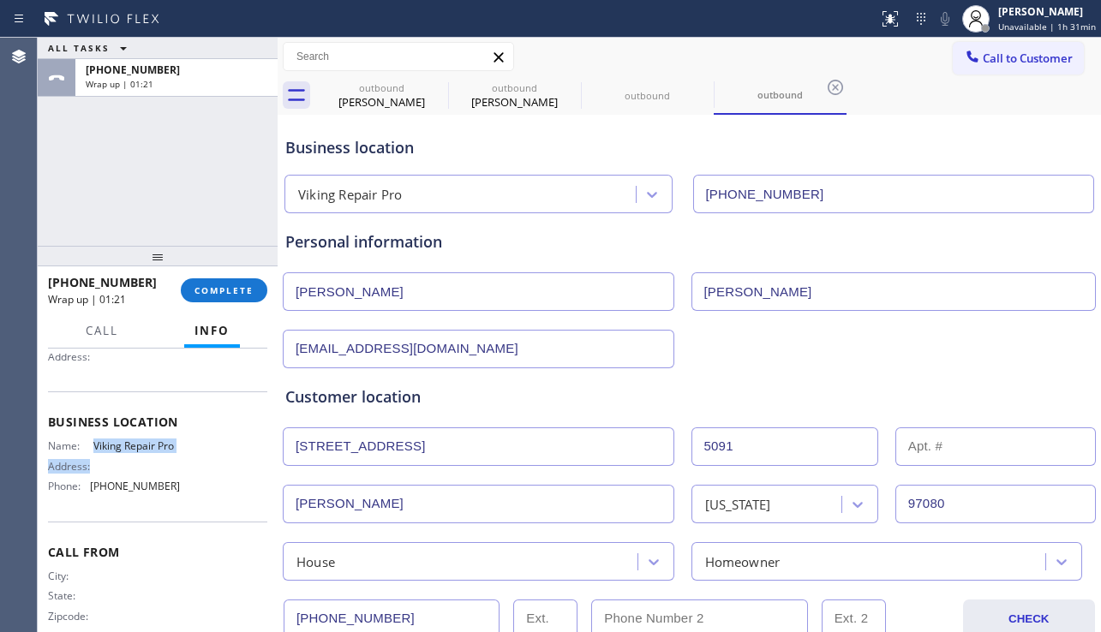
click at [129, 492] on div "Name: Viking Repair Pro Address: Phone: [PHONE_NUMBER]" at bounding box center [114, 470] width 132 height 60
click at [115, 474] on div "Name: Viking Repair Pro Address: Phone: [PHONE_NUMBER]" at bounding box center [114, 470] width 132 height 60
drag, startPoint x: 92, startPoint y: 453, endPoint x: 172, endPoint y: 503, distance: 94.6
click at [172, 500] on div "Name: Viking Repair Pro Address: Phone: [PHONE_NUMBER]" at bounding box center [157, 470] width 219 height 60
copy div "Viking Repair Pro Address: Phone: [PHONE_NUMBER]"
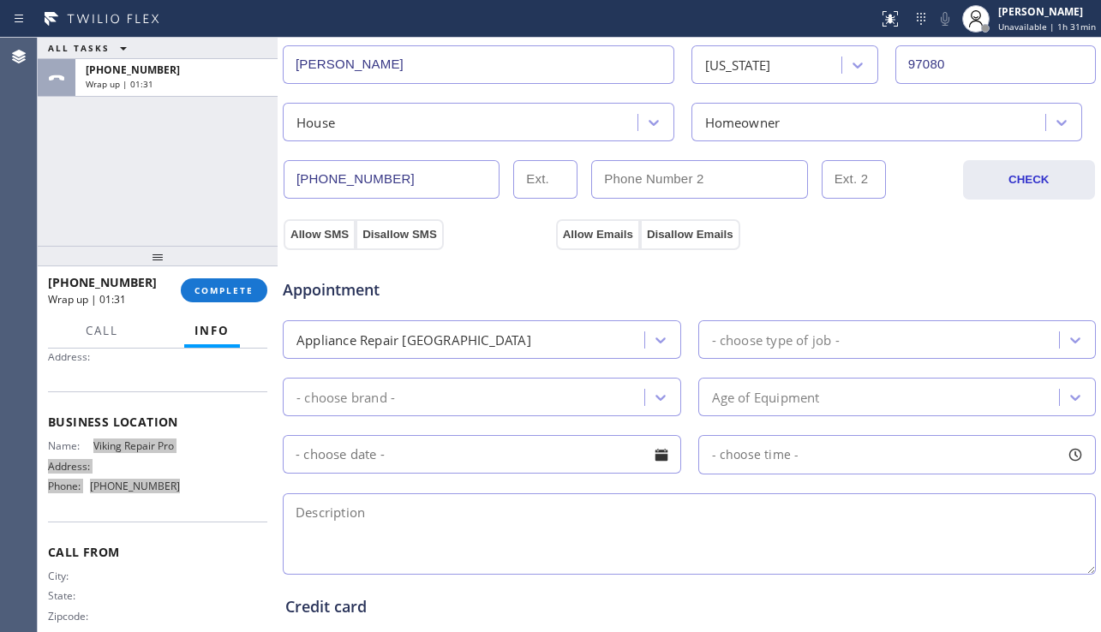
scroll to position [514, 0]
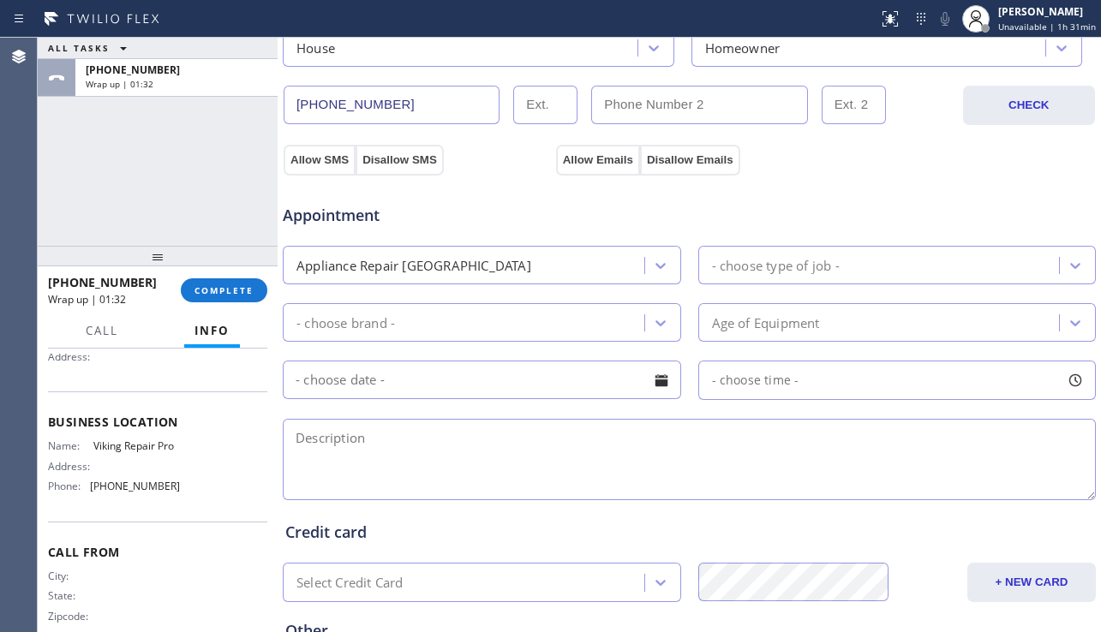
click at [404, 450] on textarea at bounding box center [689, 459] width 813 height 81
paste textarea "11-2 | $50 | Whirlpool dryer sbs | drum squealing | came with the house | house…"
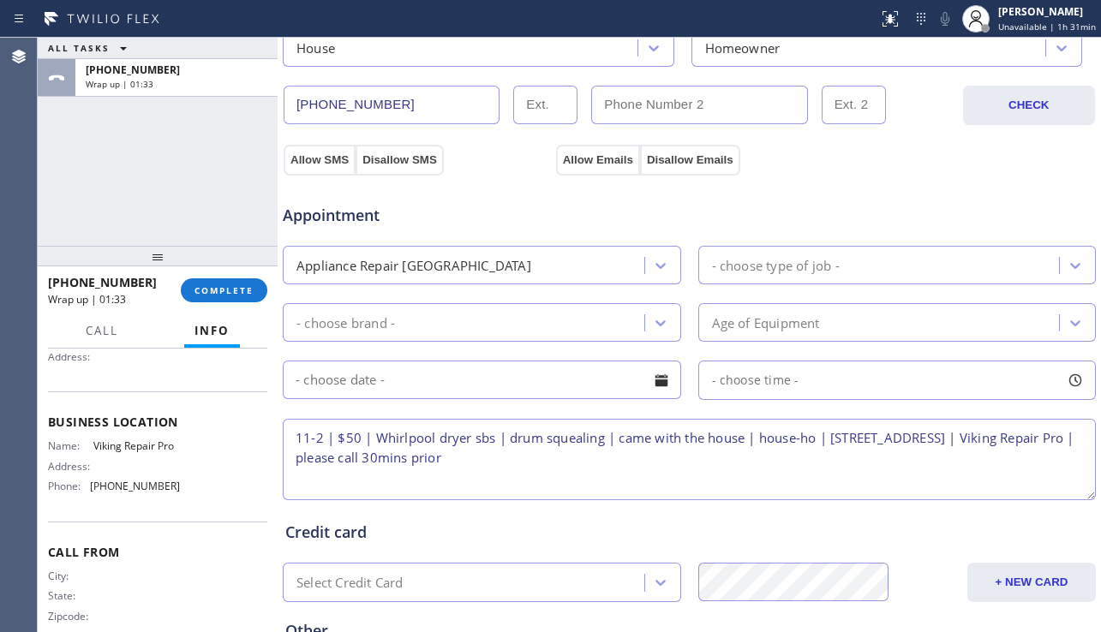
type textarea "11-2 | $50 | Whirlpool dryer sbs | drum squealing | came with the house | house…"
click at [542, 261] on div "Appliance Repair [GEOGRAPHIC_DATA]" at bounding box center [466, 265] width 356 height 30
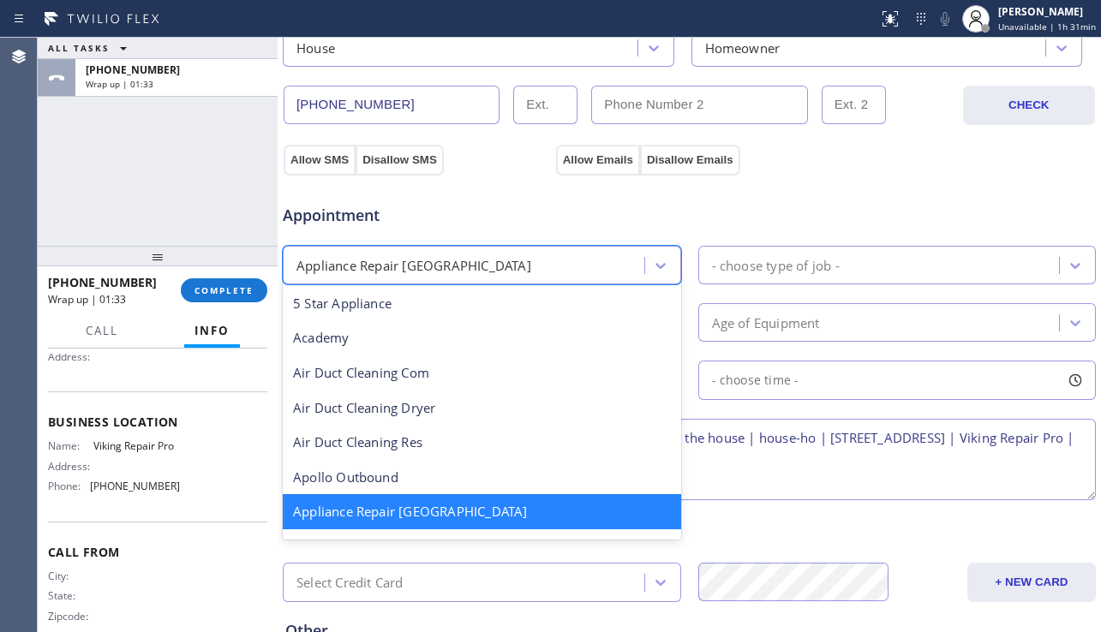
scroll to position [3, 0]
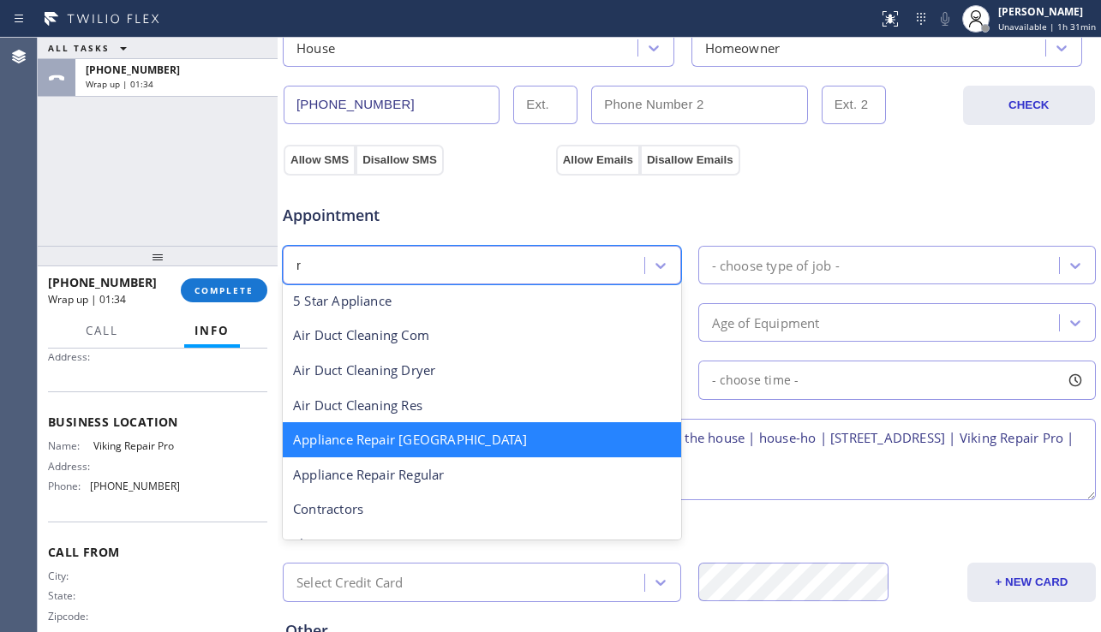
type input "re"
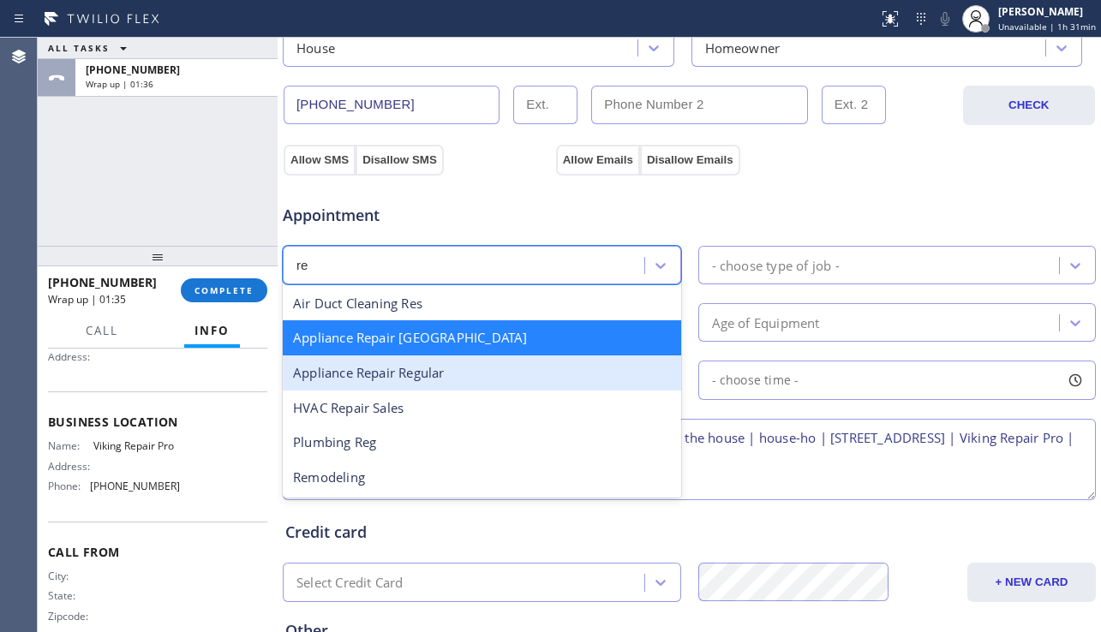
click at [460, 373] on div "Appliance Repair Regular" at bounding box center [482, 373] width 398 height 35
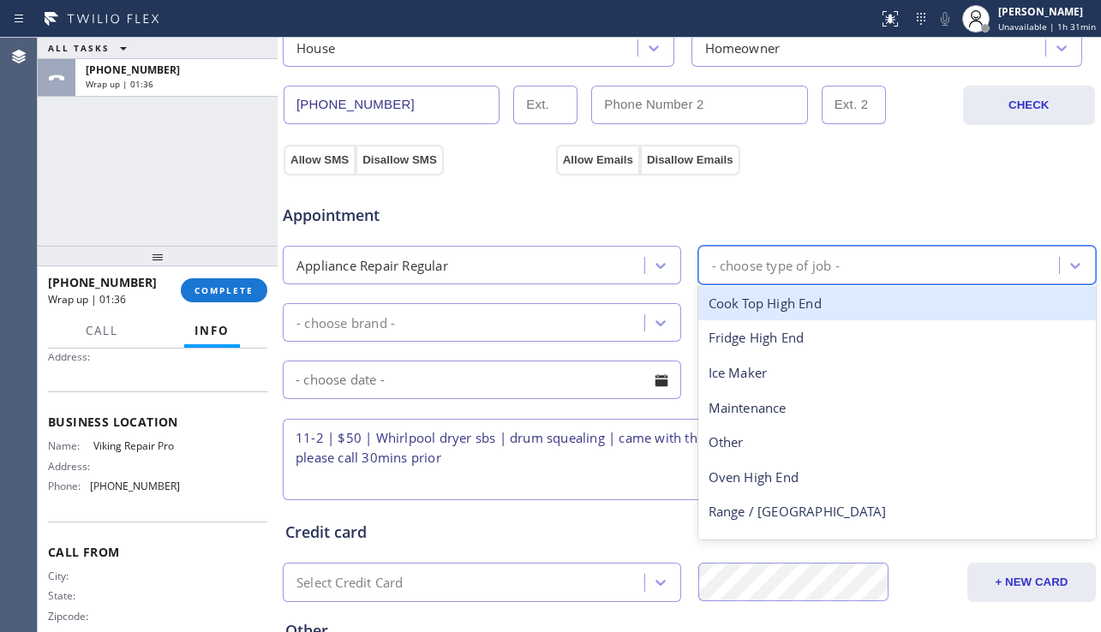
click at [784, 272] on div "- choose type of job -" at bounding box center [776, 265] width 128 height 20
type input "dr"
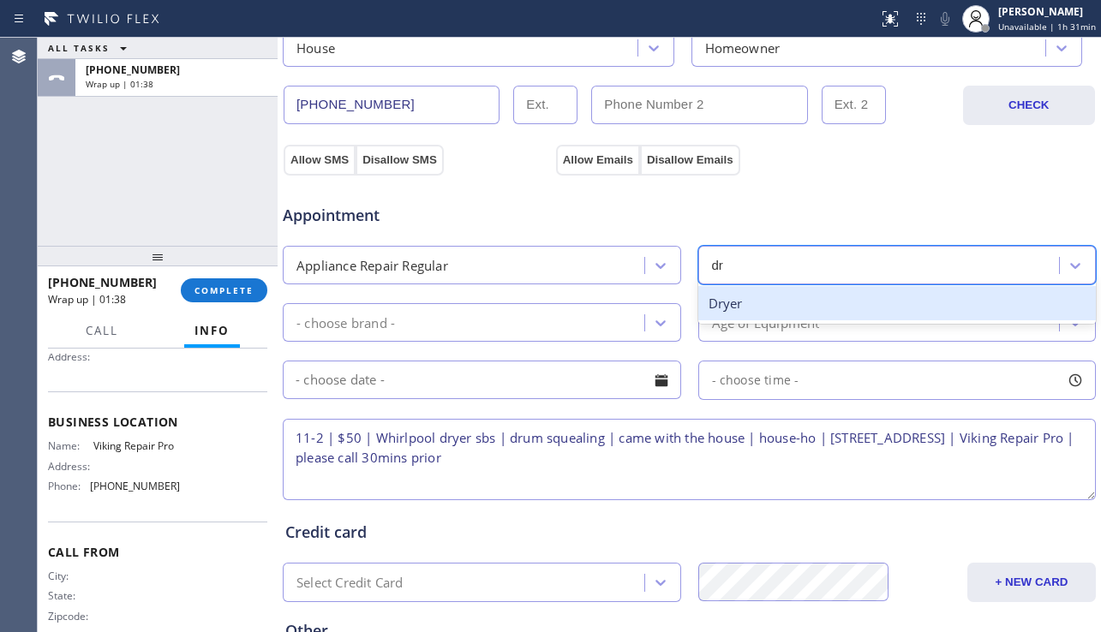
click at [768, 293] on div "Dryer" at bounding box center [897, 303] width 398 height 35
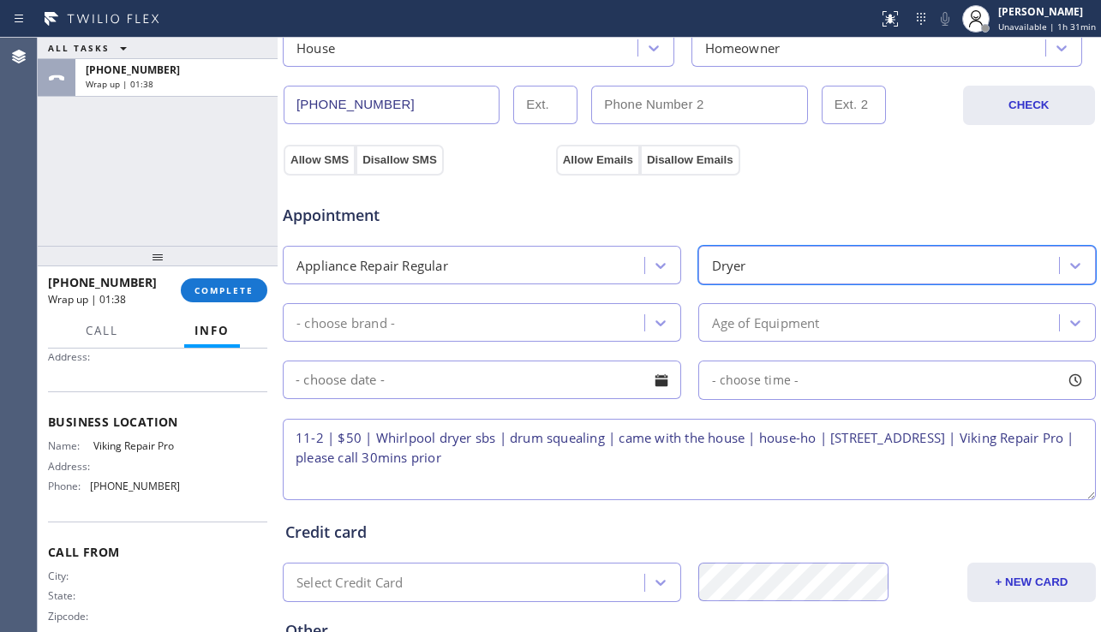
click at [567, 324] on div "- choose brand -" at bounding box center [466, 323] width 356 height 30
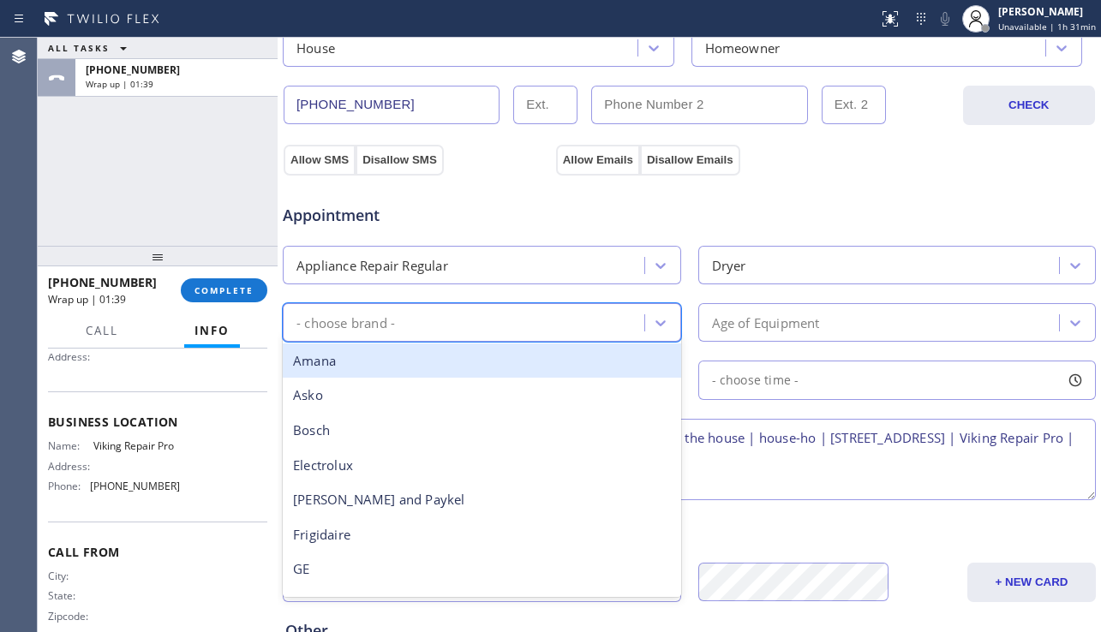
type input "w"
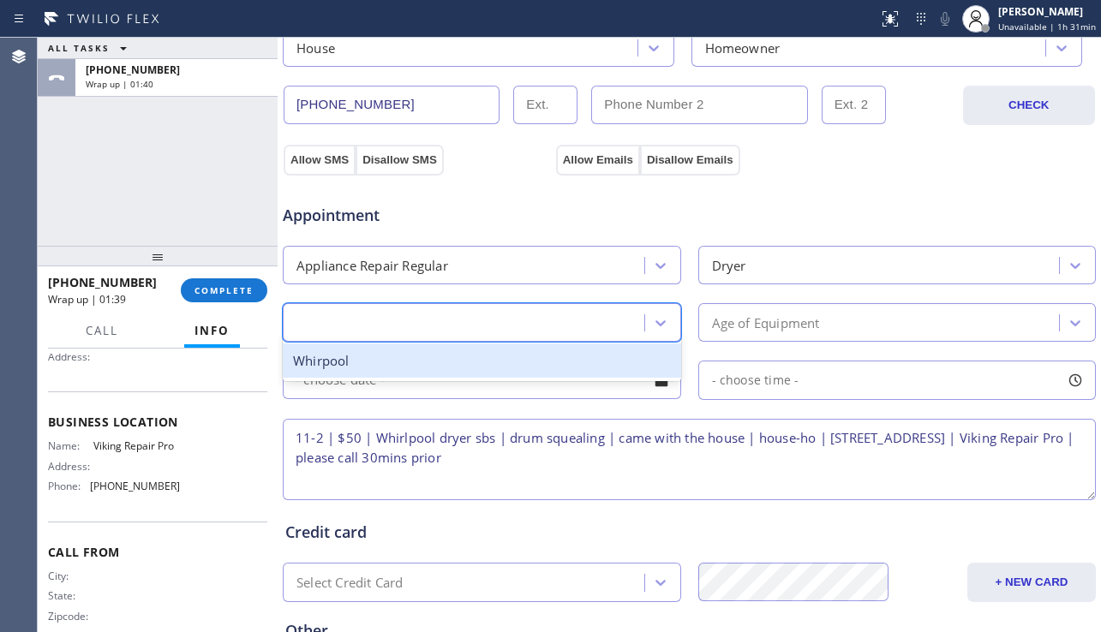
click at [538, 340] on div "w" at bounding box center [482, 322] width 398 height 39
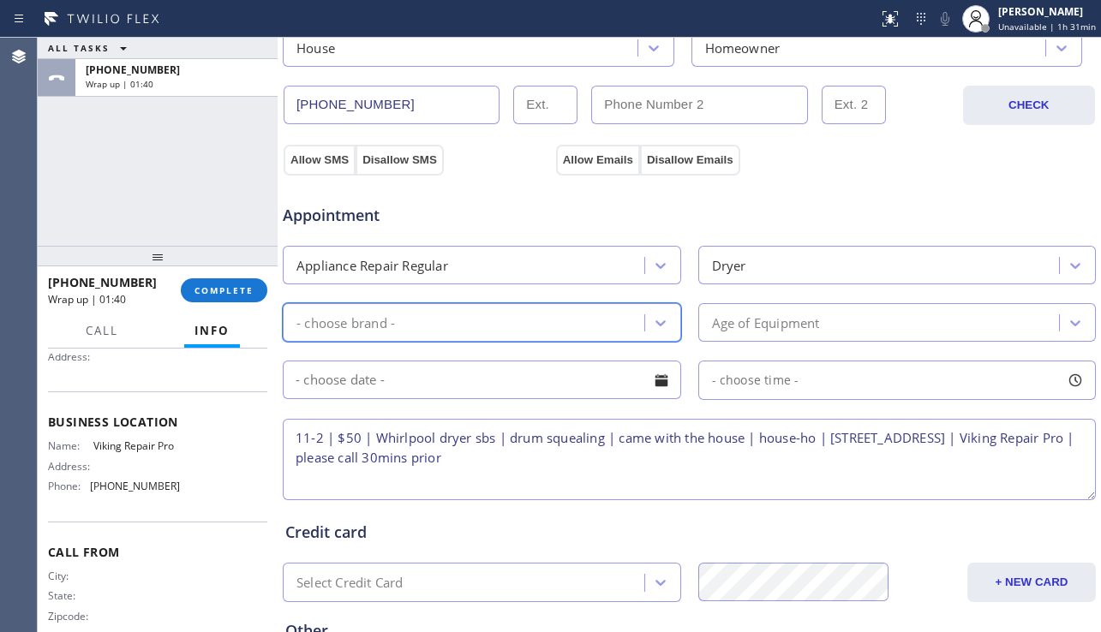
click at [752, 319] on div "Age of Equipment" at bounding box center [766, 323] width 108 height 20
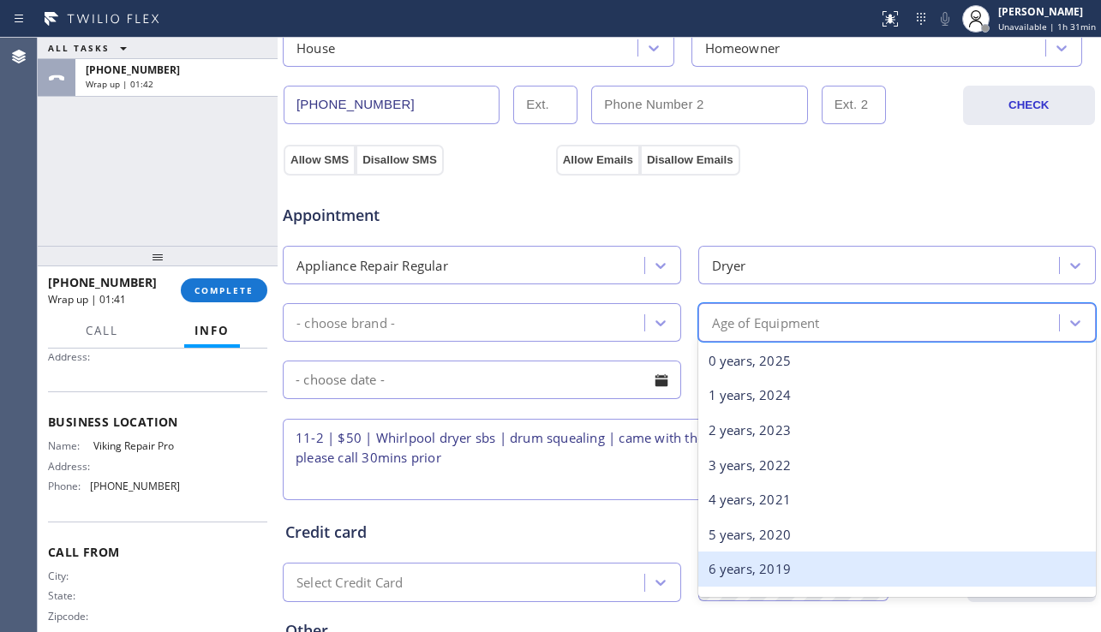
click at [738, 567] on div "6 years, 2019" at bounding box center [897, 569] width 398 height 35
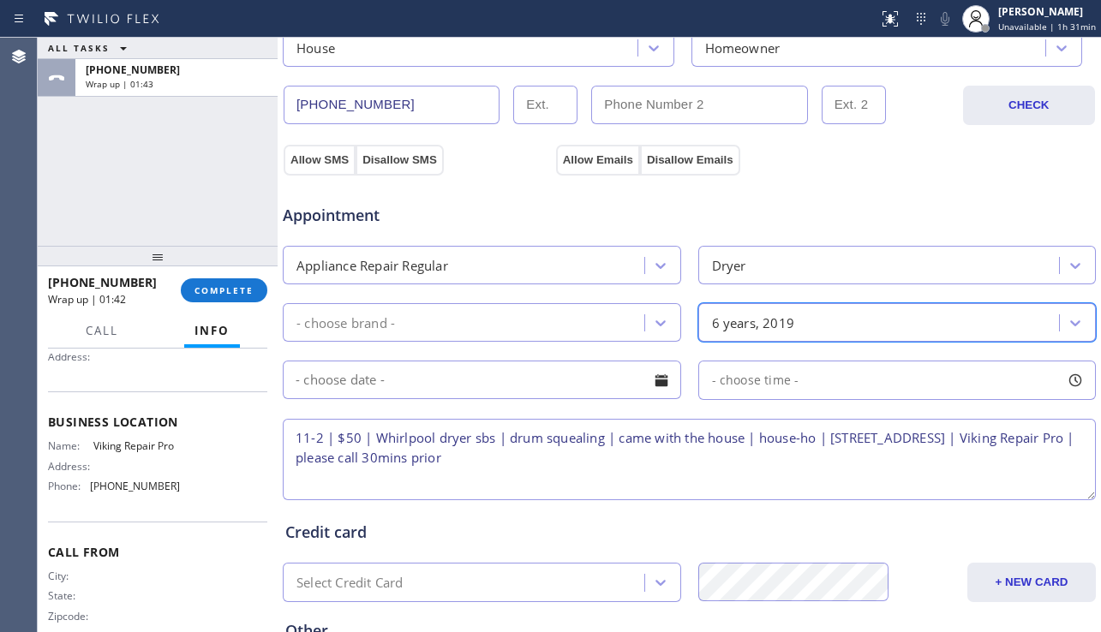
click at [657, 374] on div at bounding box center [661, 380] width 29 height 29
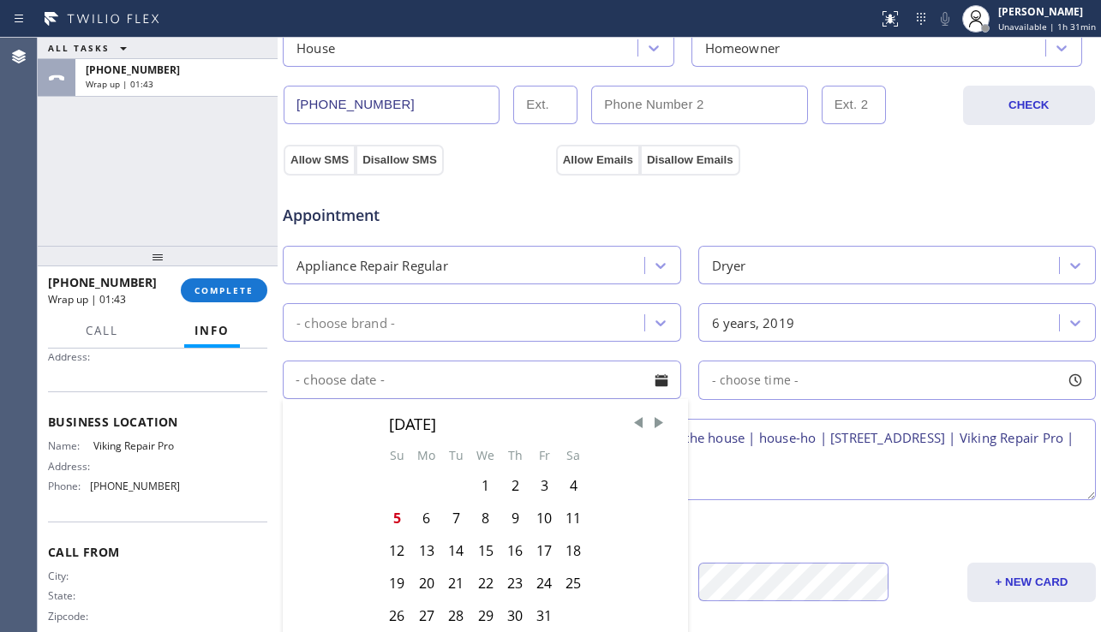
scroll to position [600, 0]
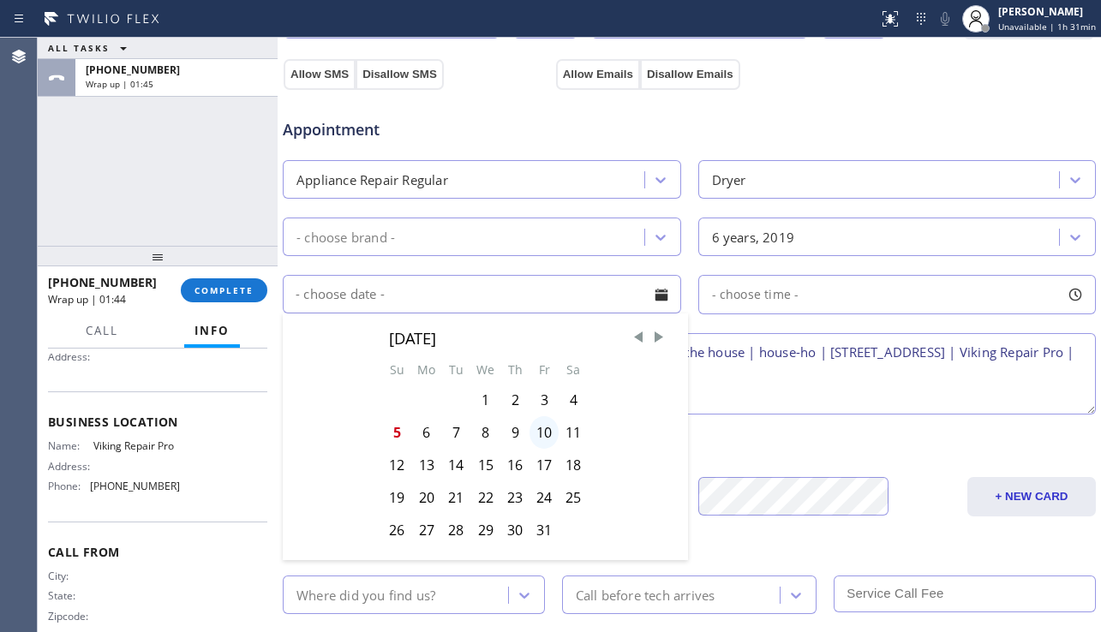
click at [535, 430] on div "10" at bounding box center [544, 432] width 29 height 33
type input "[DATE]"
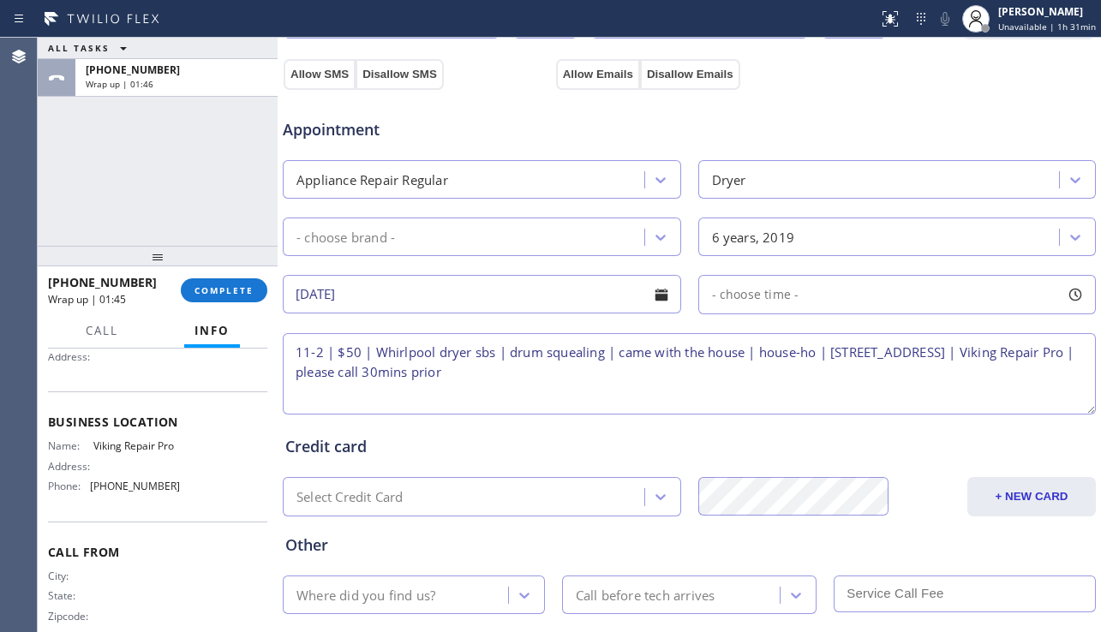
click at [785, 302] on span "- choose time -" at bounding box center [755, 294] width 87 height 16
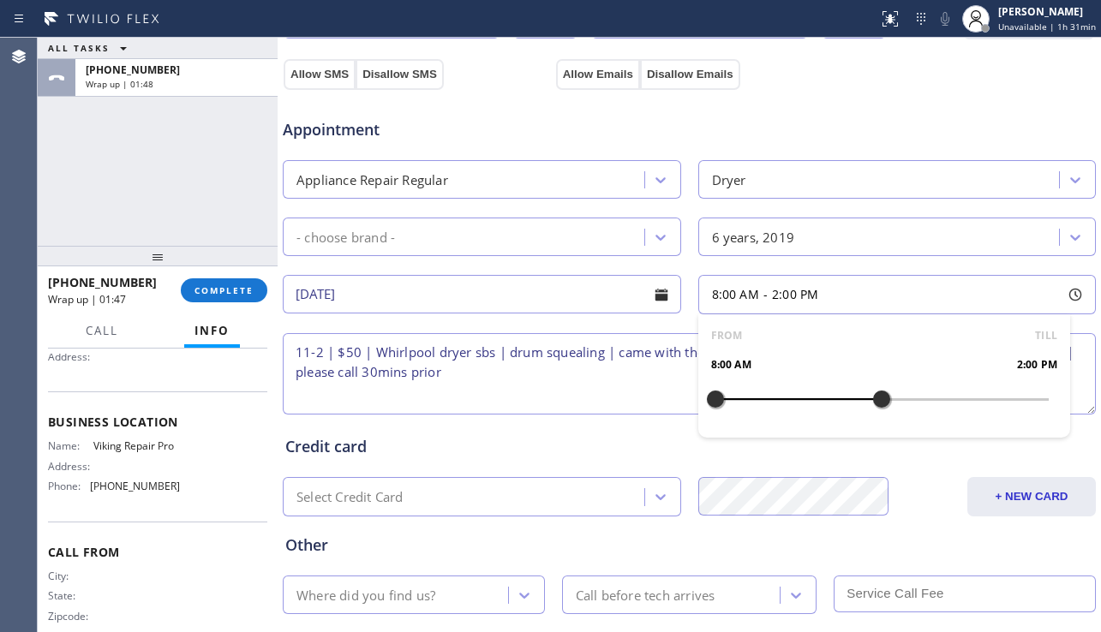
drag, startPoint x: 708, startPoint y: 396, endPoint x: 869, endPoint y: 389, distance: 161.2
click at [871, 389] on div at bounding box center [881, 399] width 21 height 36
drag, startPoint x: 709, startPoint y: 396, endPoint x: 793, endPoint y: 392, distance: 83.2
click at [793, 392] on div at bounding box center [798, 399] width 21 height 36
click at [613, 381] on textarea "11-2 | $50 | Whirlpool dryer sbs | drum squealing | came with the house | house…" at bounding box center [689, 373] width 813 height 81
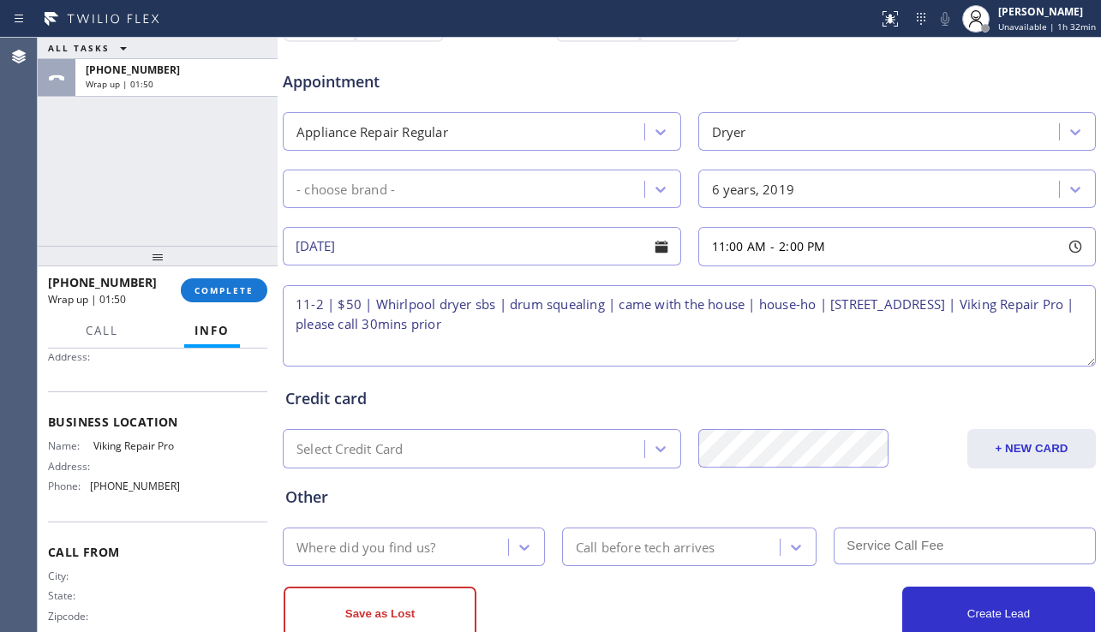
scroll to position [696, 0]
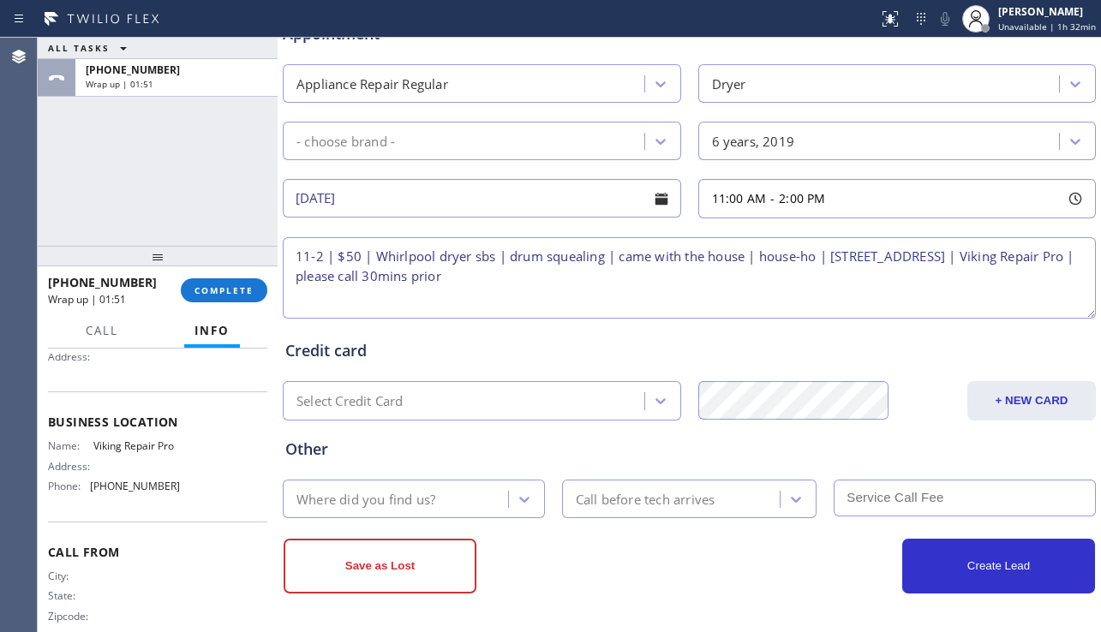
click at [454, 499] on div "Where did you find us?" at bounding box center [398, 499] width 220 height 30
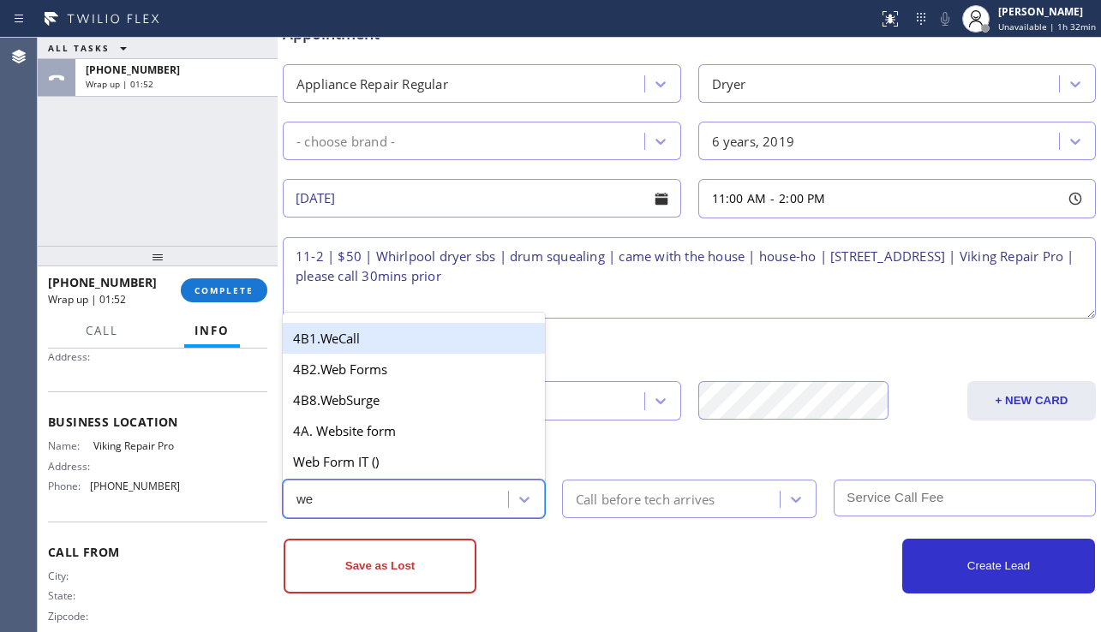
type input "web"
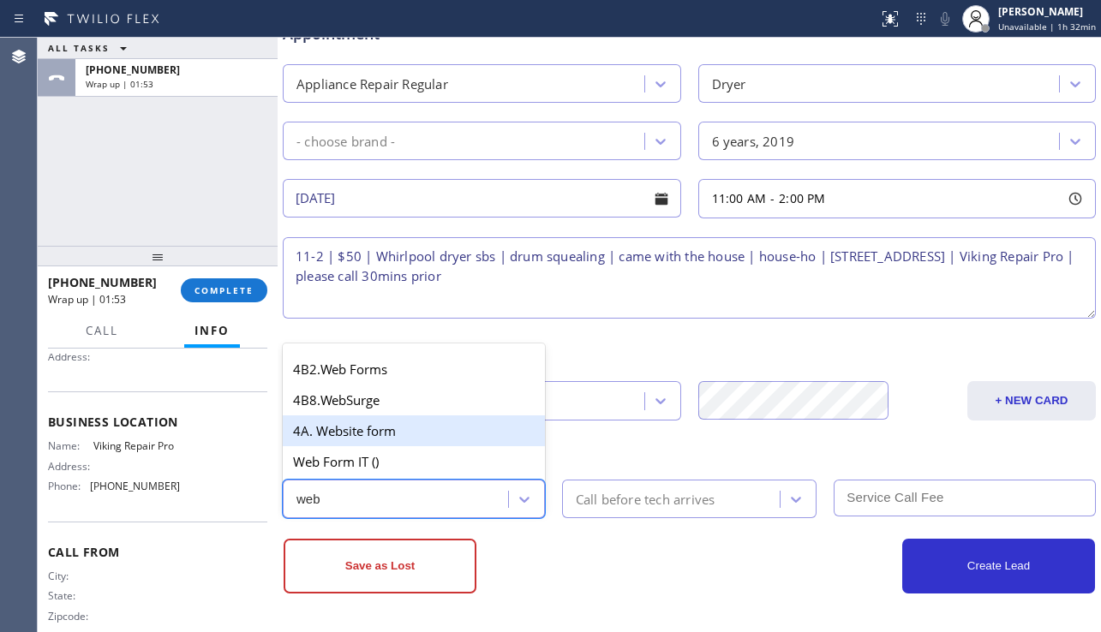
click at [456, 435] on div "4A. Website form" at bounding box center [414, 431] width 262 height 31
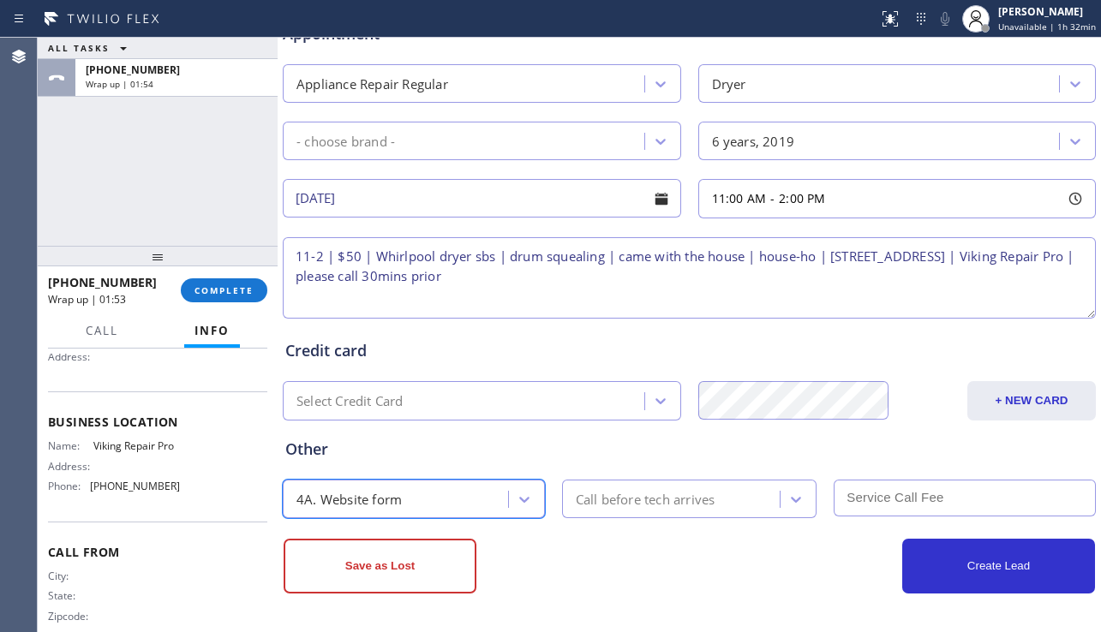
click at [673, 509] on div "Call before tech arrives" at bounding box center [646, 499] width 140 height 20
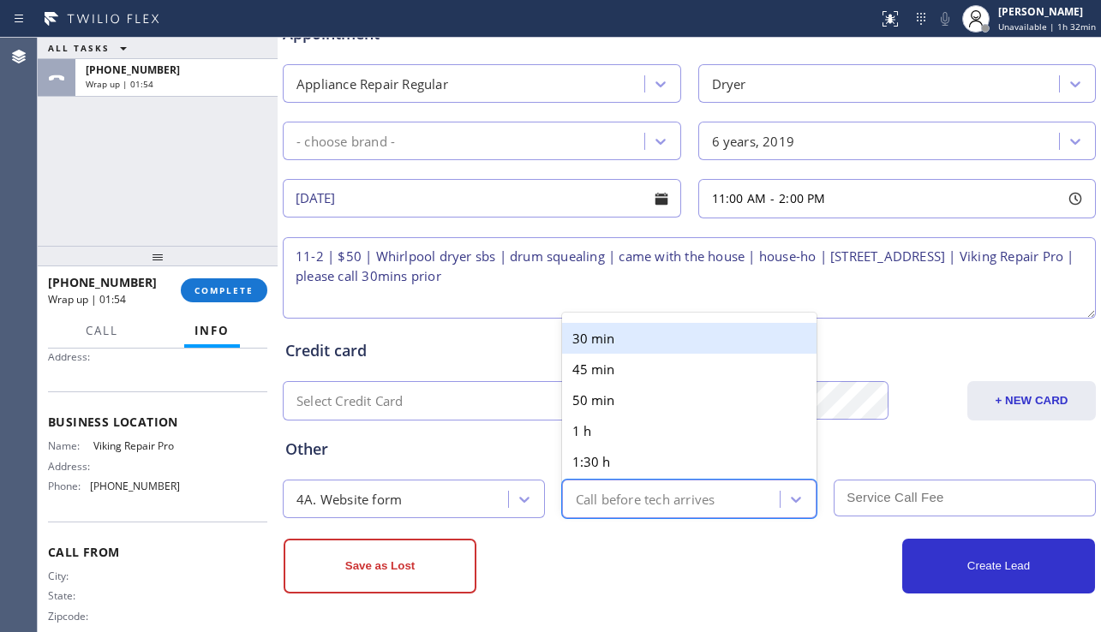
click at [634, 343] on div "30 min" at bounding box center [689, 338] width 255 height 31
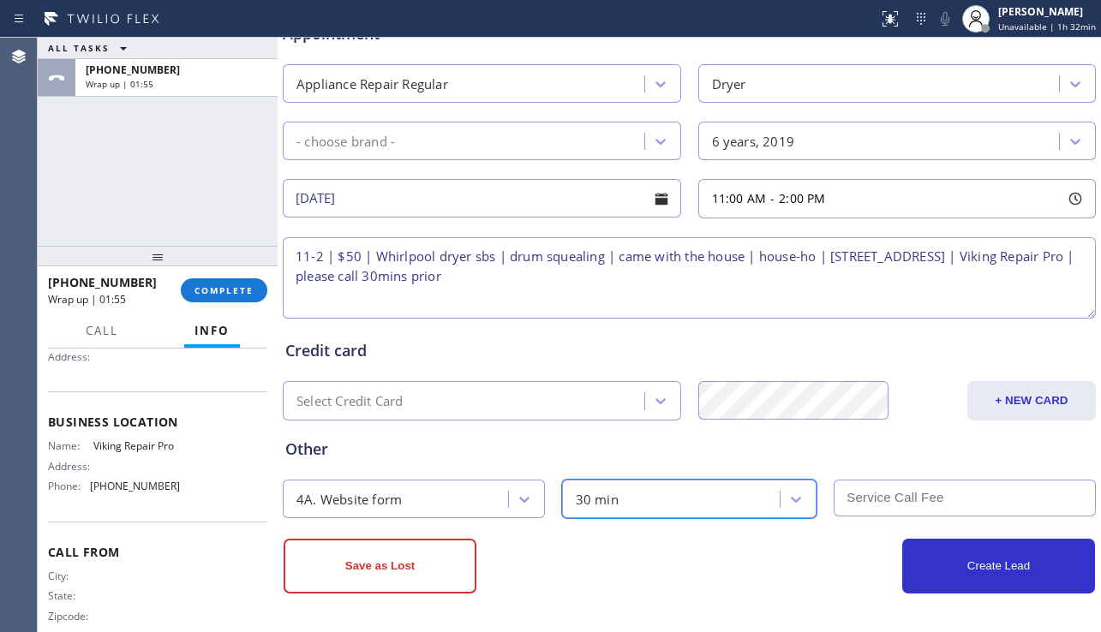
click at [878, 503] on input "text" at bounding box center [965, 498] width 262 height 37
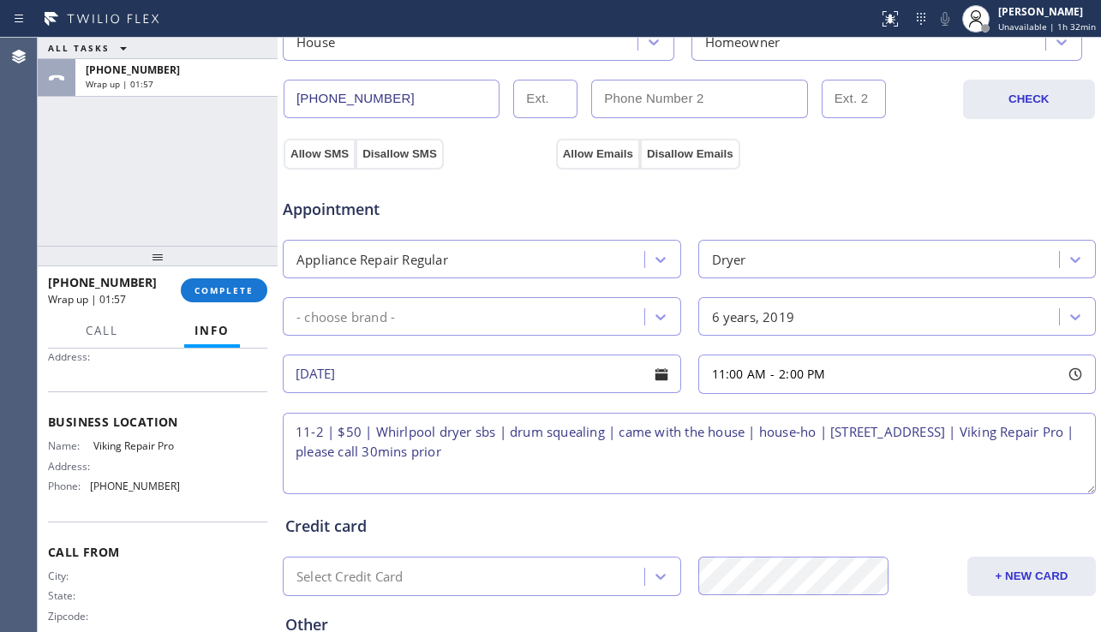
scroll to position [353, 0]
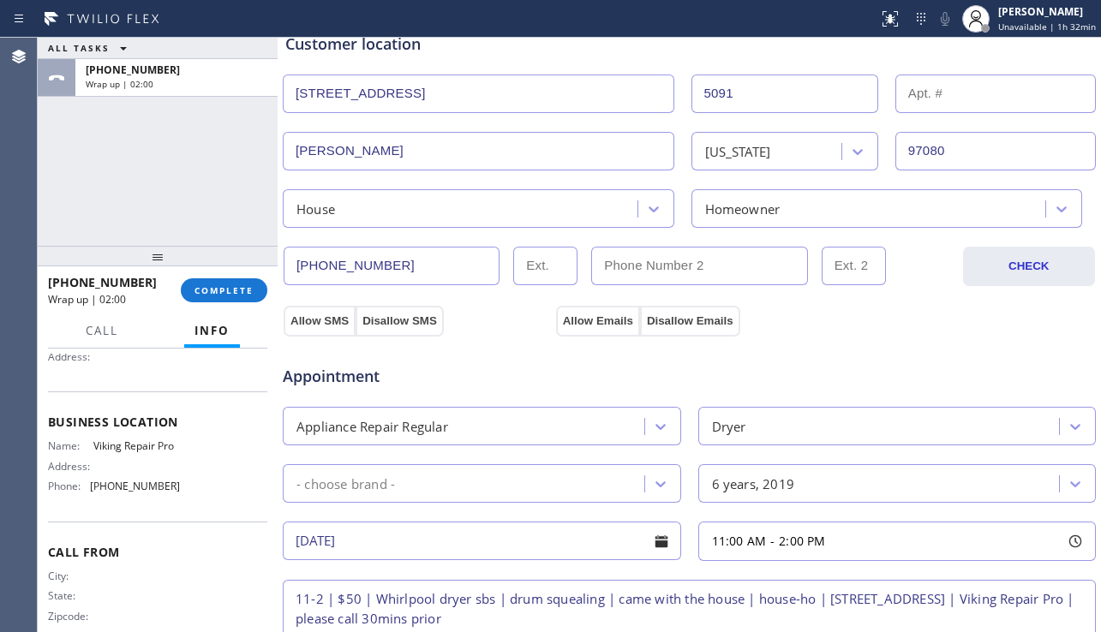
type input "50"
click at [553, 482] on div "- choose brand -" at bounding box center [466, 484] width 356 height 30
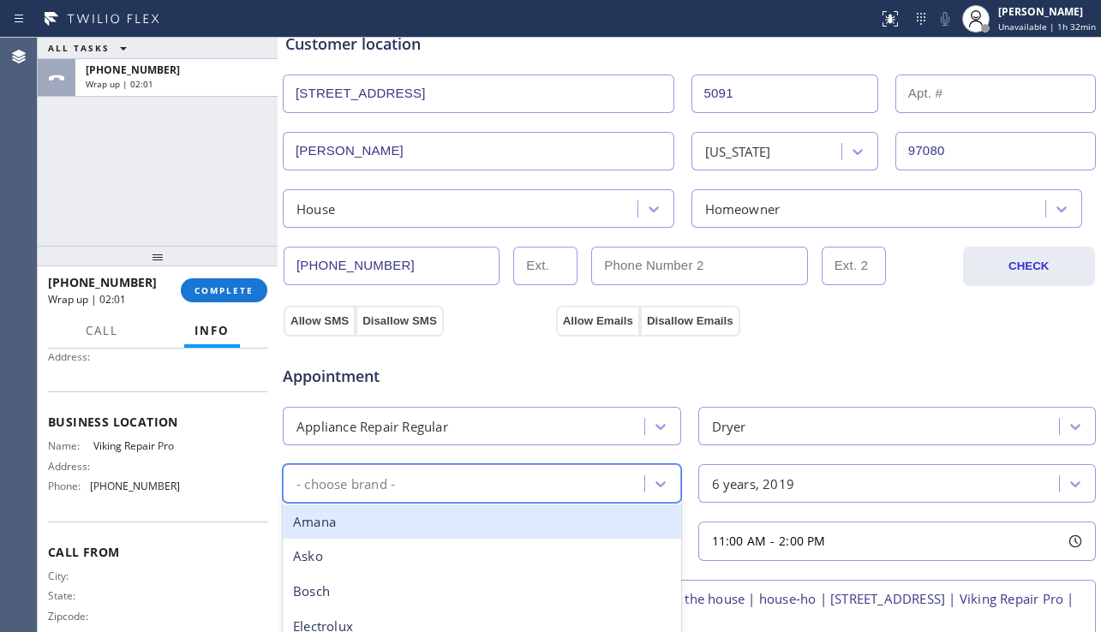
type input "w"
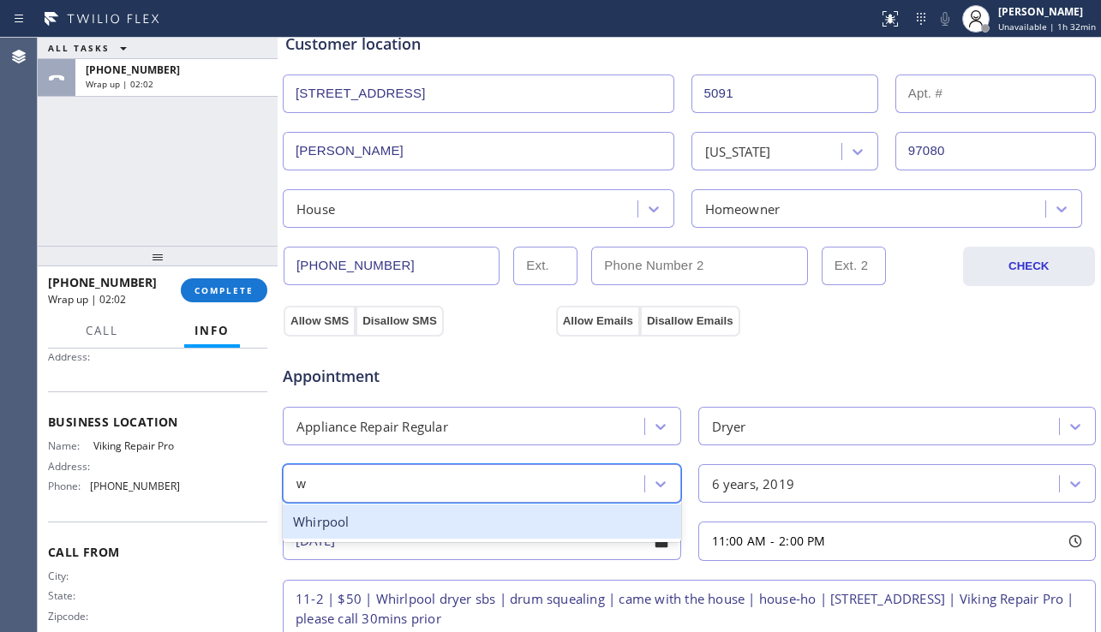
click at [456, 515] on div "Whirpool" at bounding box center [482, 522] width 398 height 35
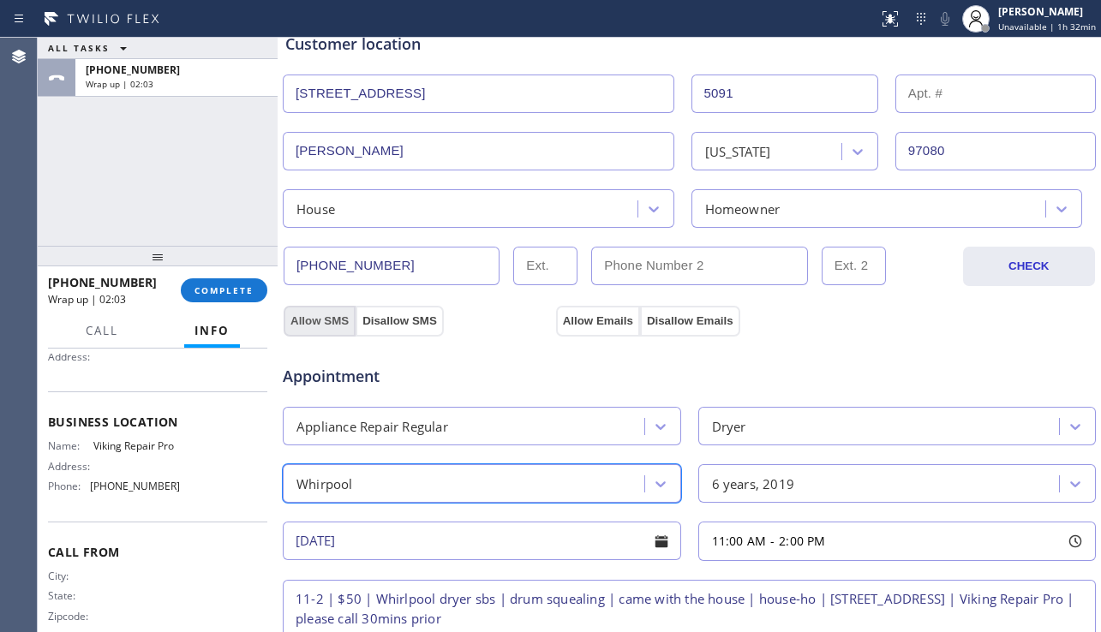
click at [328, 327] on button "Allow SMS" at bounding box center [320, 321] width 72 height 31
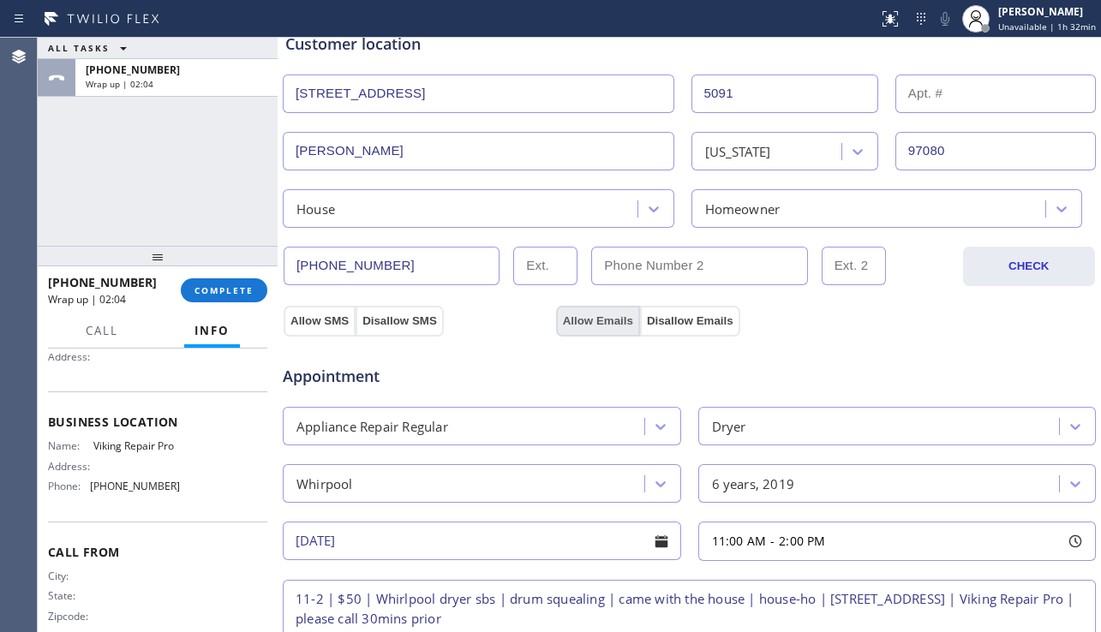
click at [607, 325] on button "Allow Emails" at bounding box center [598, 321] width 84 height 31
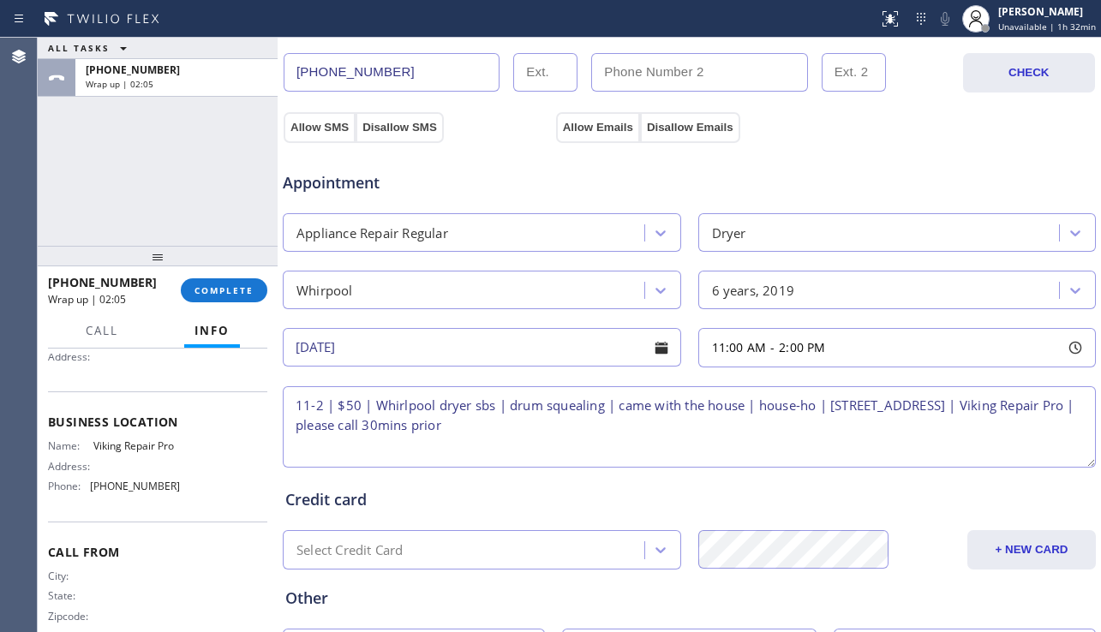
scroll to position [696, 0]
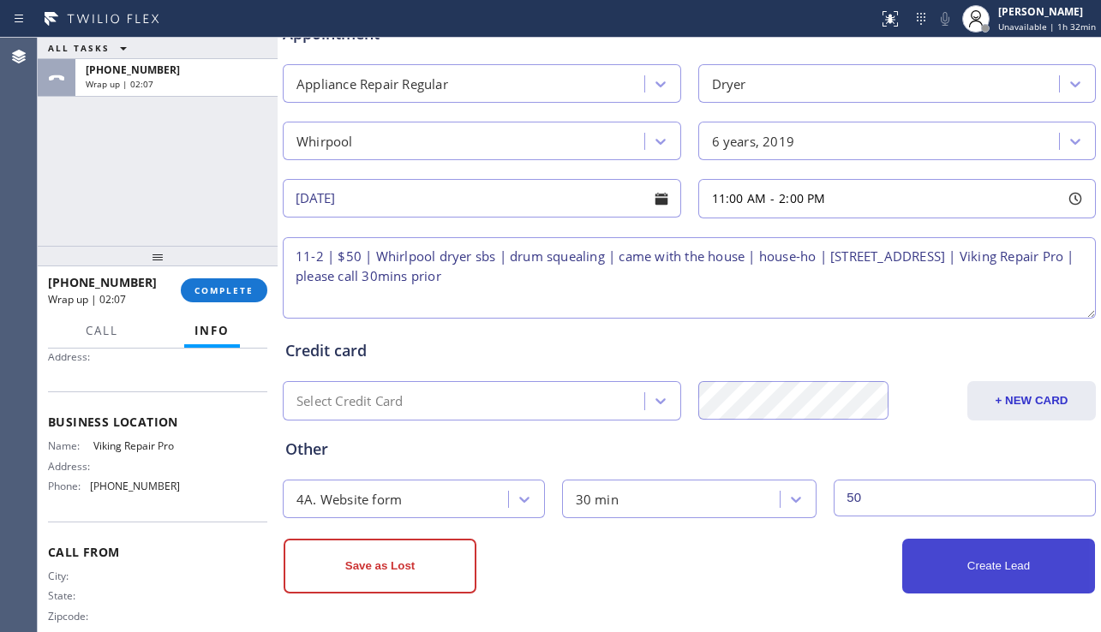
click at [979, 566] on button "Create Lead" at bounding box center [998, 566] width 193 height 55
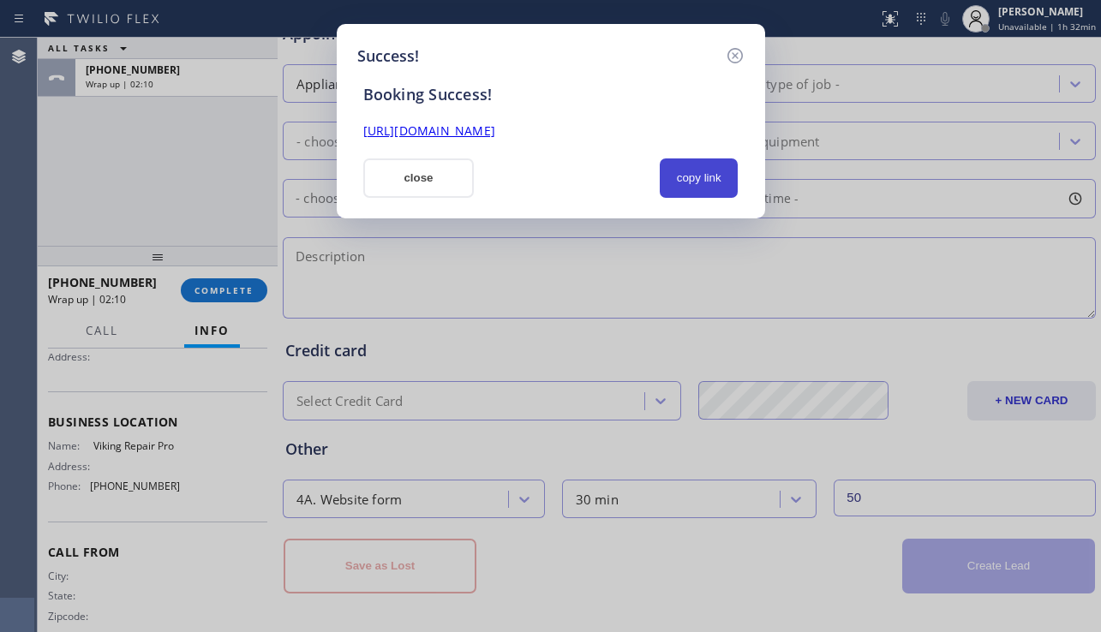
click at [693, 169] on button "copy link" at bounding box center [699, 178] width 79 height 39
click at [495, 128] on link "[URL][DOMAIN_NAME]" at bounding box center [429, 131] width 132 height 16
click at [414, 162] on button "close" at bounding box center [418, 178] width 111 height 39
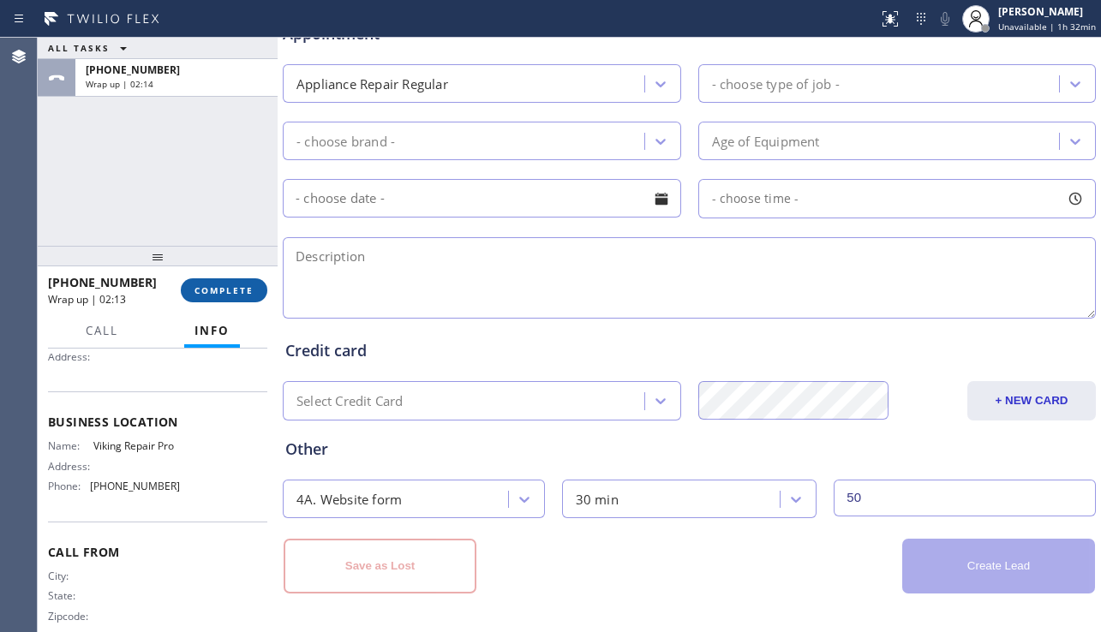
click at [257, 296] on button "COMPLETE" at bounding box center [224, 290] width 87 height 24
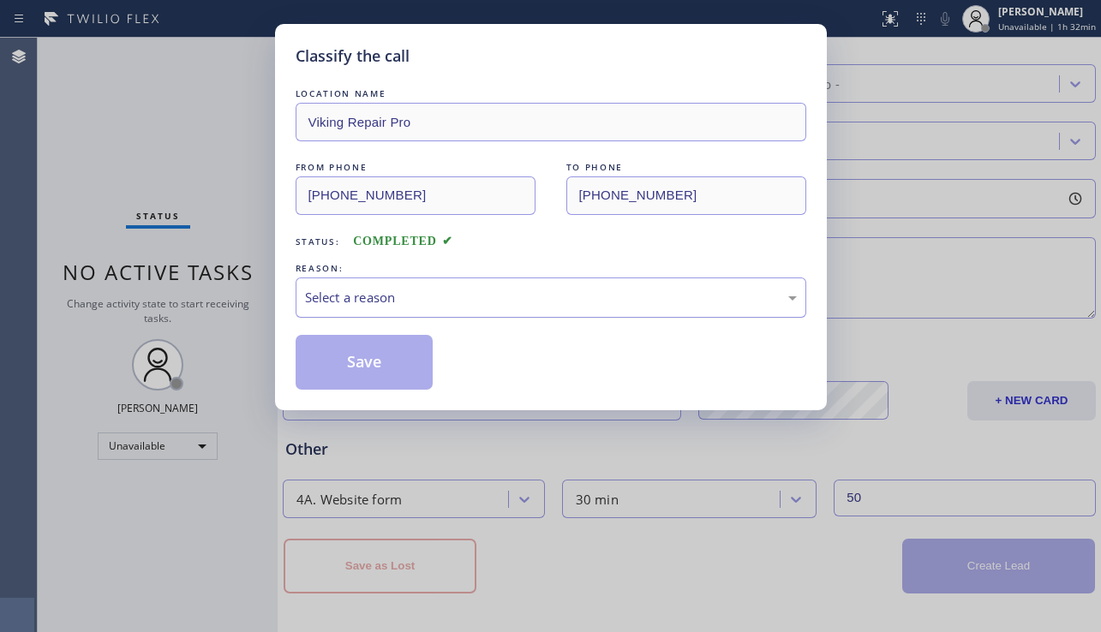
drag, startPoint x: 504, startPoint y: 296, endPoint x: 479, endPoint y: 312, distance: 29.7
click at [503, 296] on div "Select a reason" at bounding box center [551, 298] width 492 height 20
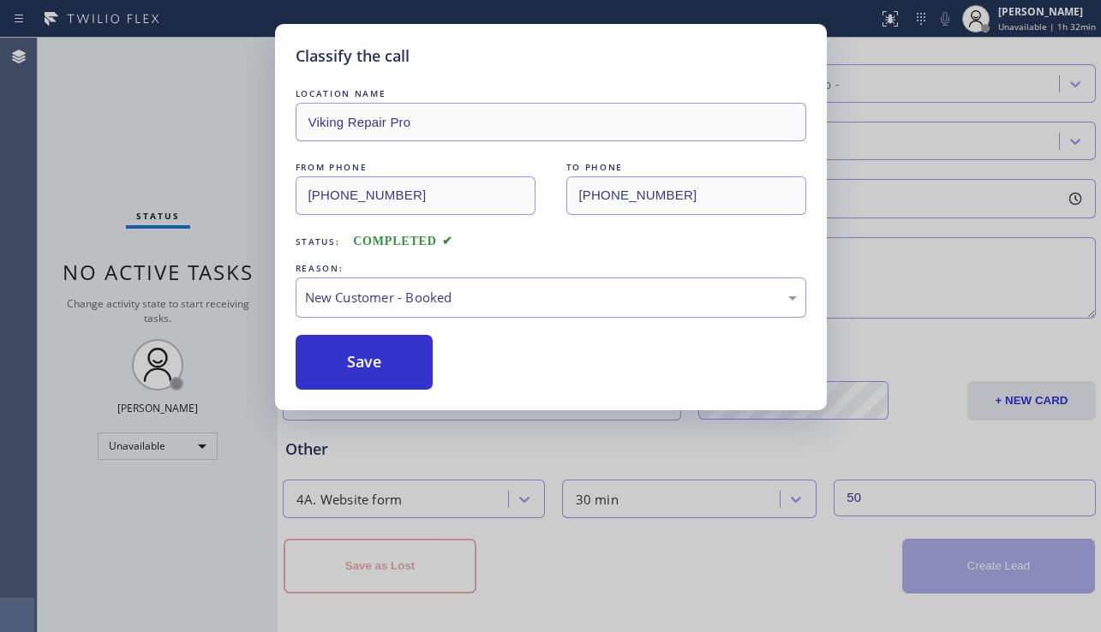
drag, startPoint x: 368, startPoint y: 354, endPoint x: 137, endPoint y: 116, distance: 332.0
click at [368, 354] on button "Save" at bounding box center [365, 362] width 138 height 55
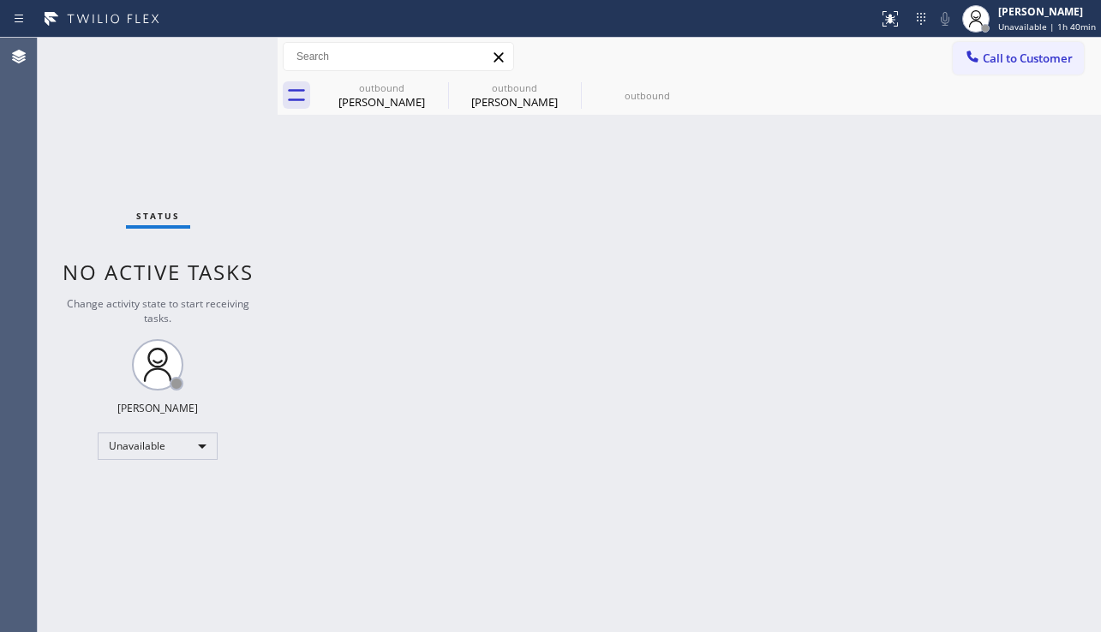
click at [48, 462] on div "Status No active tasks Change activity state to start receiving tasks. [PERSON_…" at bounding box center [158, 335] width 240 height 595
click at [697, 83] on icon at bounding box center [702, 87] width 15 height 15
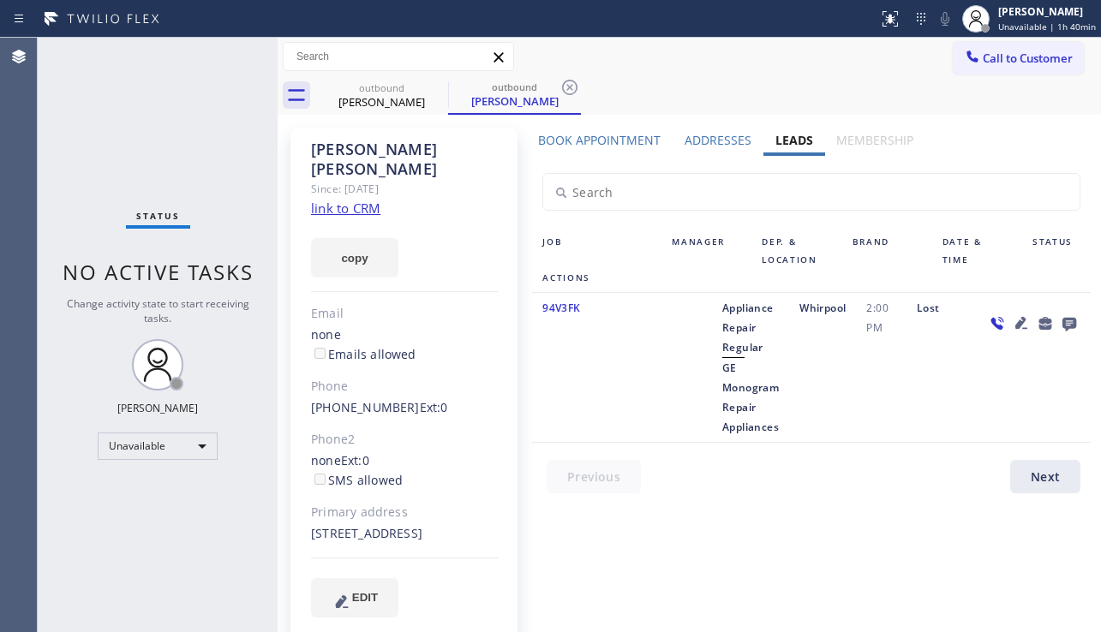
click at [224, 500] on div "Status No active tasks Change activity state to start receiving tasks. [PERSON_…" at bounding box center [158, 335] width 240 height 595
click at [70, 481] on div "Status No active tasks Change activity state to start receiving tasks. [PERSON_…" at bounding box center [158, 335] width 240 height 595
click at [936, 93] on div "outbound [PERSON_NAME] outbound [PERSON_NAME]" at bounding box center [708, 95] width 786 height 39
click at [1014, 72] on button "Call to Customer" at bounding box center [1018, 58] width 131 height 33
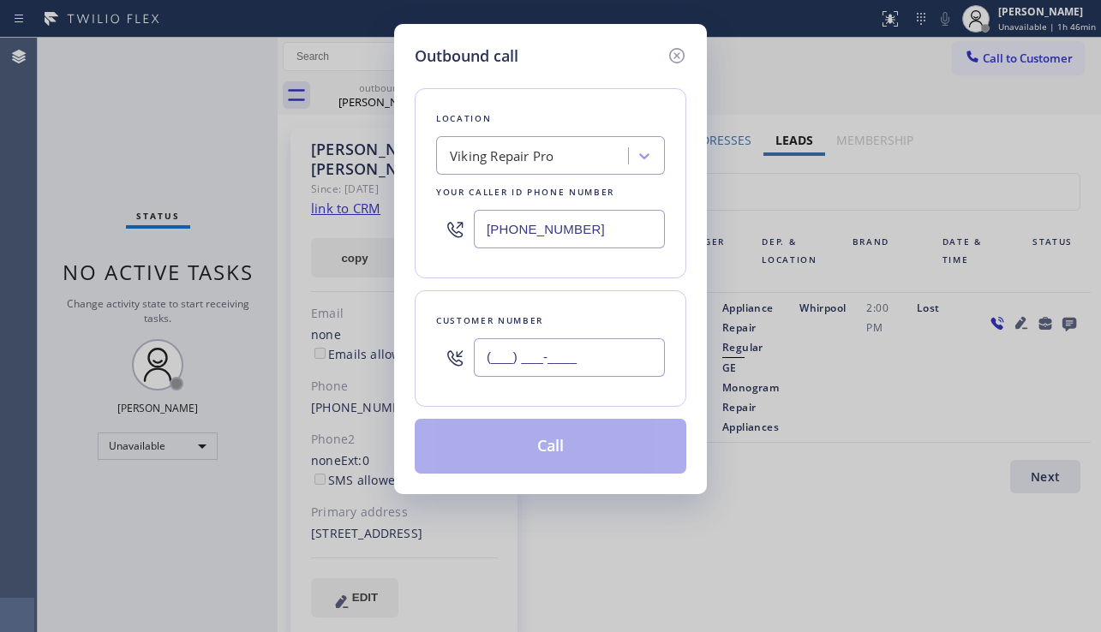
click at [508, 355] on input "(___) ___-____" at bounding box center [569, 357] width 191 height 39
paste input "858) 888-1595"
type input "[PHONE_NUMBER]"
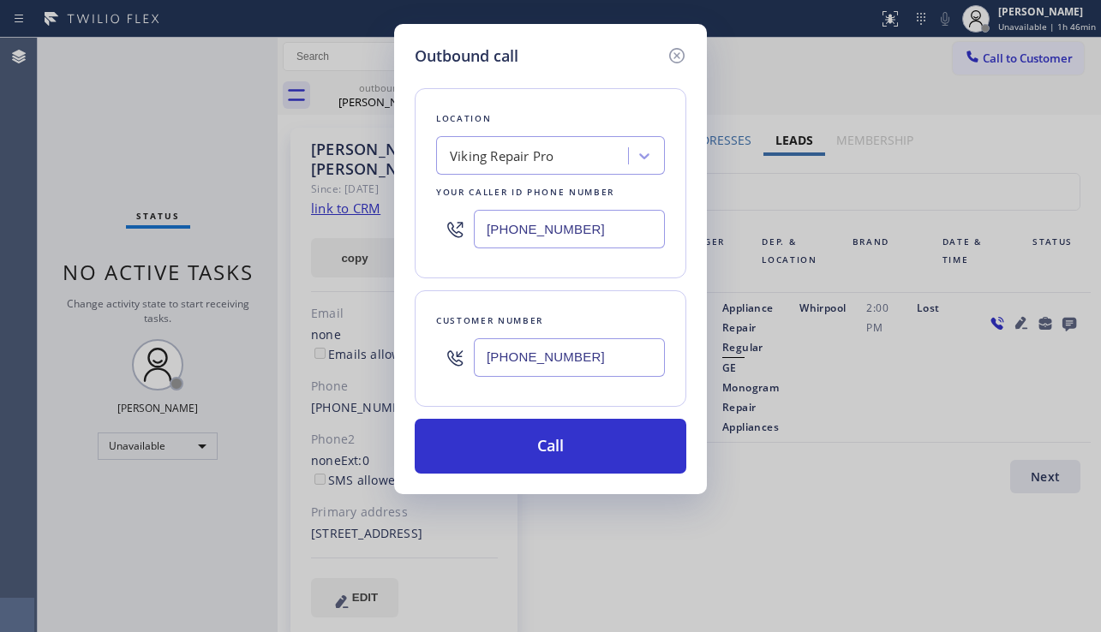
drag, startPoint x: 624, startPoint y: 233, endPoint x: 440, endPoint y: 226, distance: 183.5
click at [440, 226] on div "[PHONE_NUMBER]" at bounding box center [550, 229] width 229 height 56
paste input "332) 456-0495"
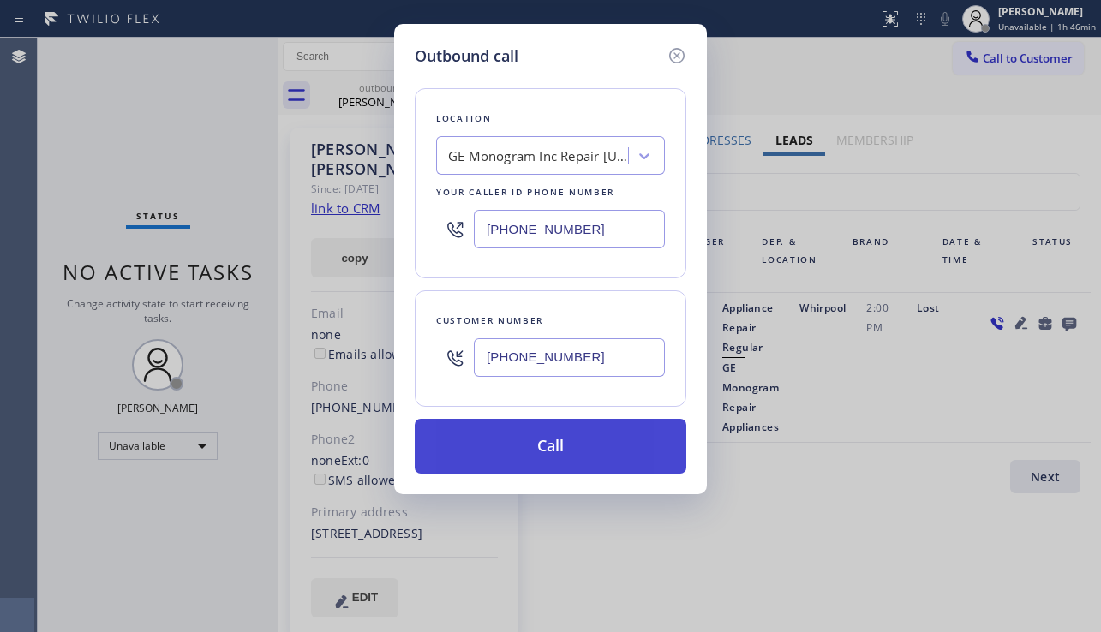
type input "[PHONE_NUMBER]"
click at [539, 435] on button "Call" at bounding box center [551, 446] width 272 height 55
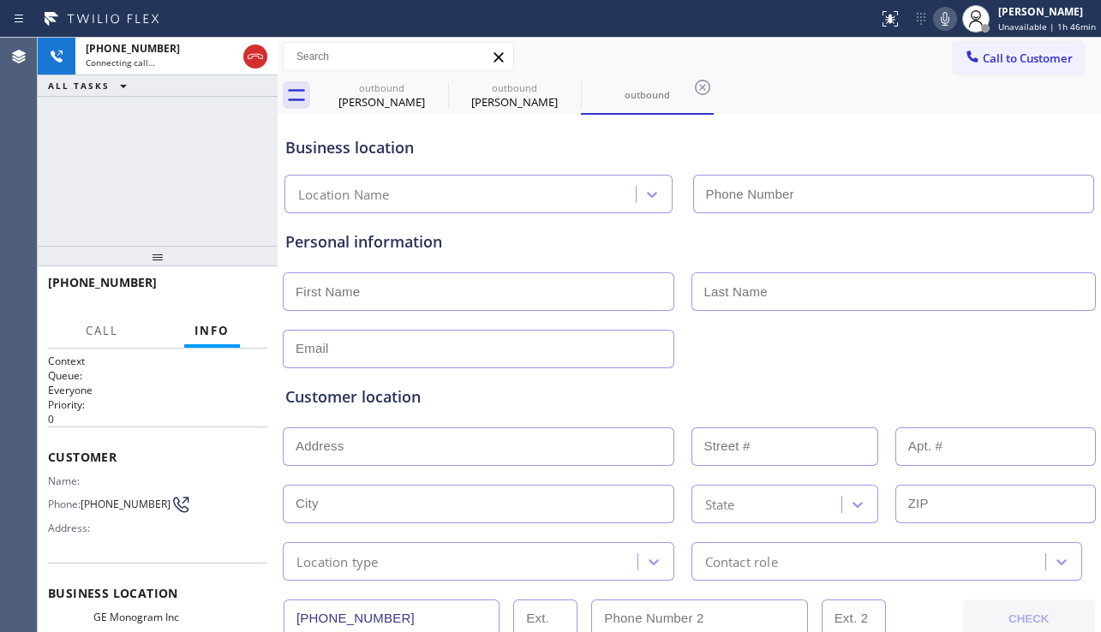
type input "[PHONE_NUMBER]"
click at [936, 348] on div at bounding box center [689, 347] width 817 height 42
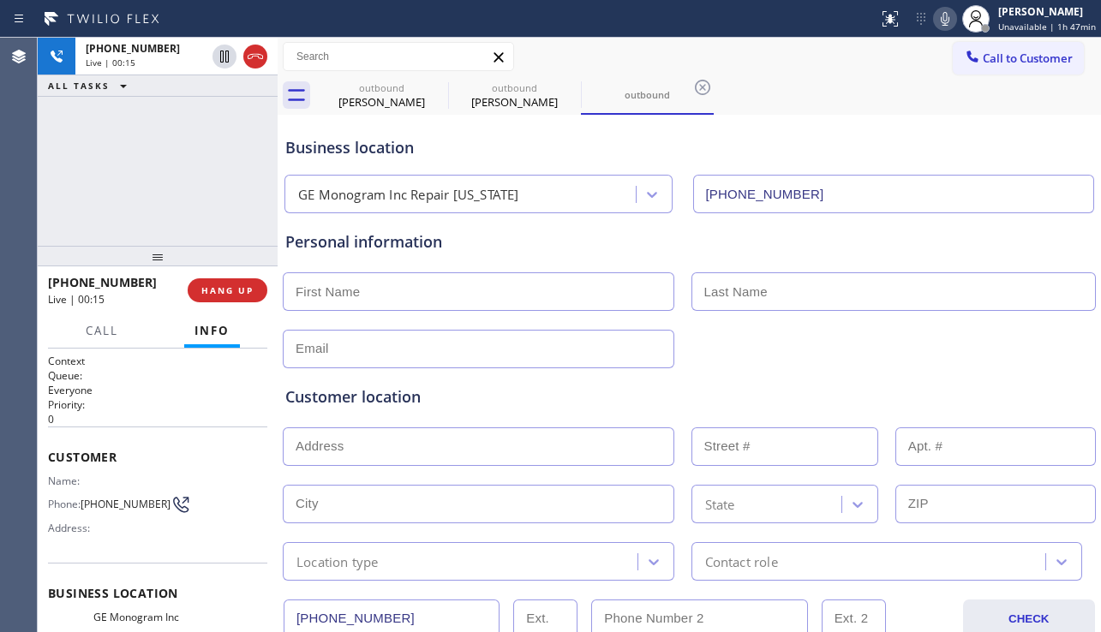
drag, startPoint x: 959, startPoint y: 358, endPoint x: 947, endPoint y: 361, distance: 12.3
click at [959, 358] on div at bounding box center [689, 347] width 817 height 42
click at [236, 291] on span "HANG UP" at bounding box center [227, 290] width 52 height 12
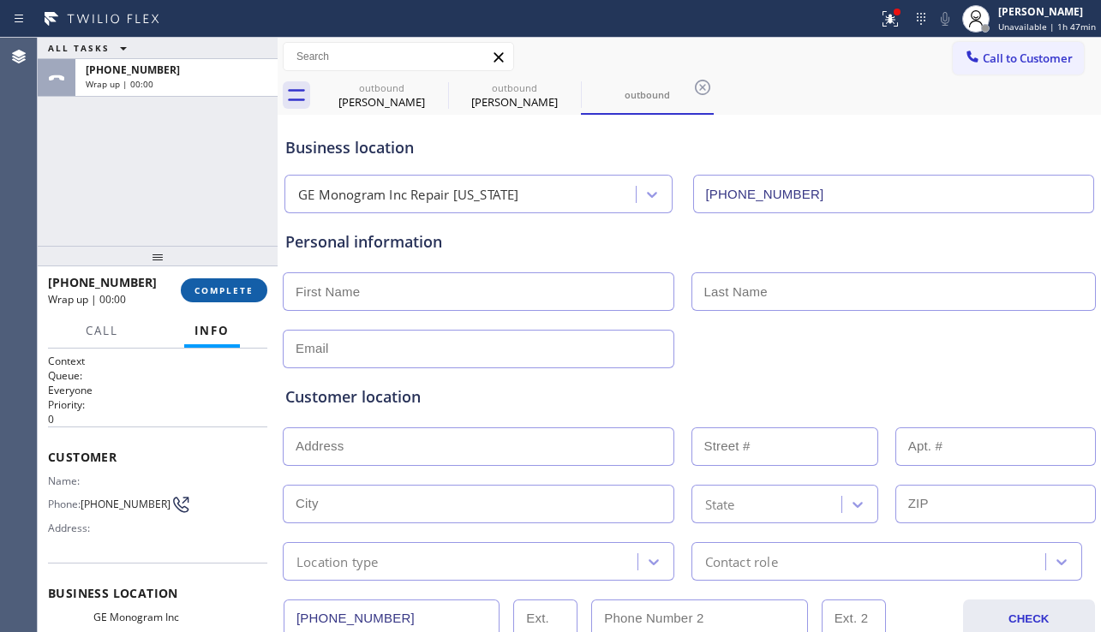
click at [236, 291] on span "COMPLETE" at bounding box center [223, 290] width 59 height 12
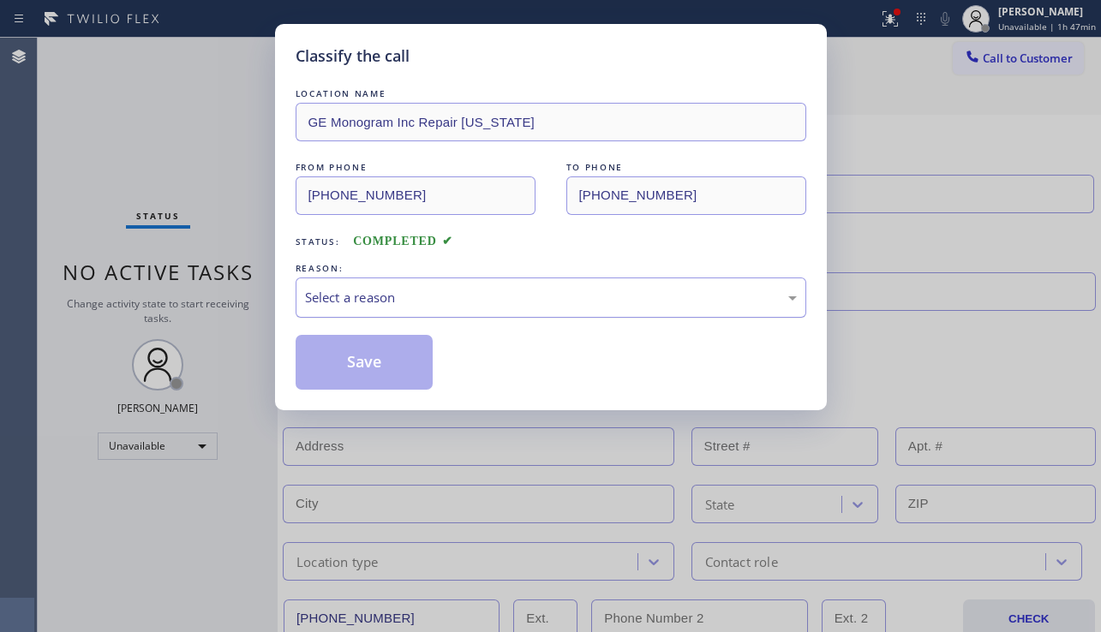
click at [590, 302] on div "Select a reason" at bounding box center [551, 298] width 492 height 20
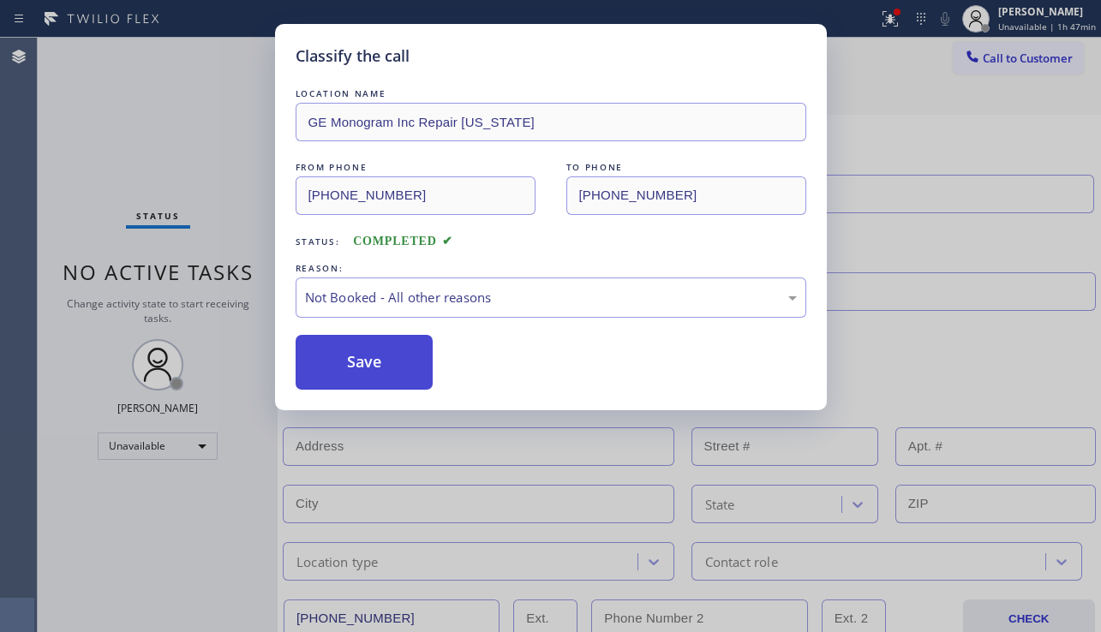
click at [388, 367] on button "Save" at bounding box center [365, 362] width 138 height 55
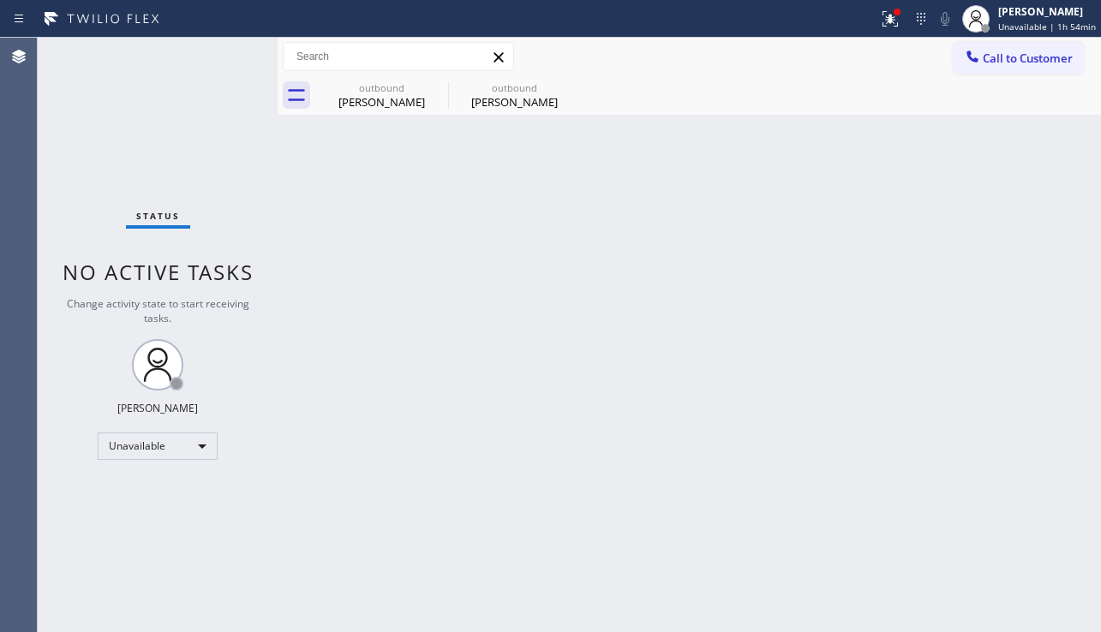
click at [605, 255] on div "Back to Dashboard Change Sender ID Customers Technicians Select a contact Outbo…" at bounding box center [689, 335] width 823 height 595
click at [74, 520] on div "Status No active tasks Change activity state to start receiving tasks. [PERSON_…" at bounding box center [158, 335] width 240 height 595
click at [958, 57] on button "Call to Customer" at bounding box center [1018, 58] width 131 height 33
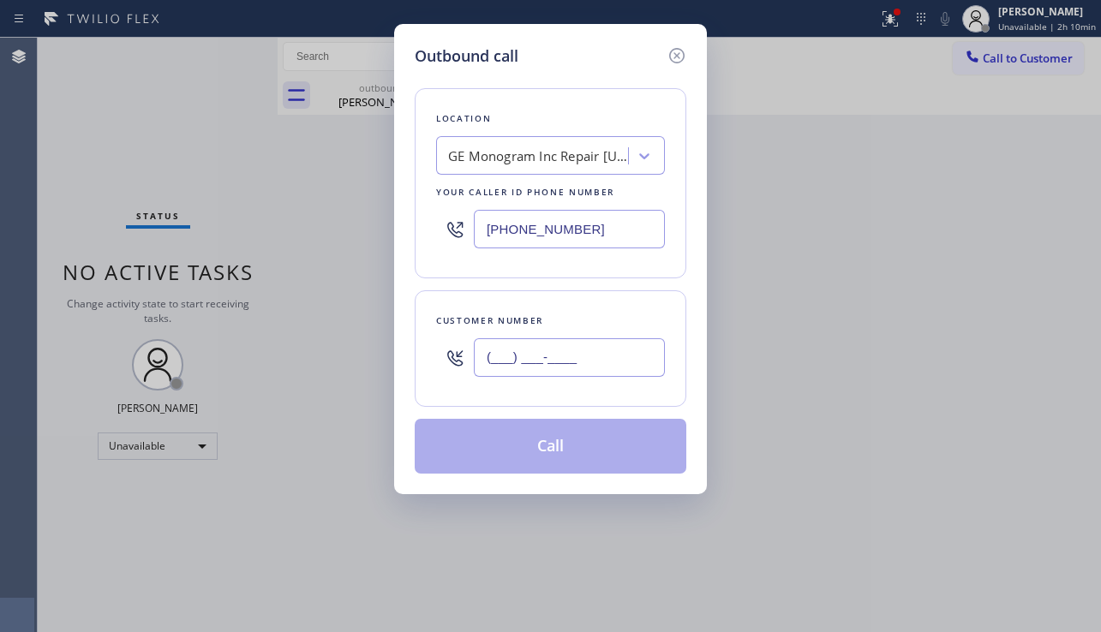
click at [491, 358] on input "(___) ___-____" at bounding box center [569, 357] width 191 height 39
paste input "650) 465-2965"
type input "[PHONE_NUMBER]"
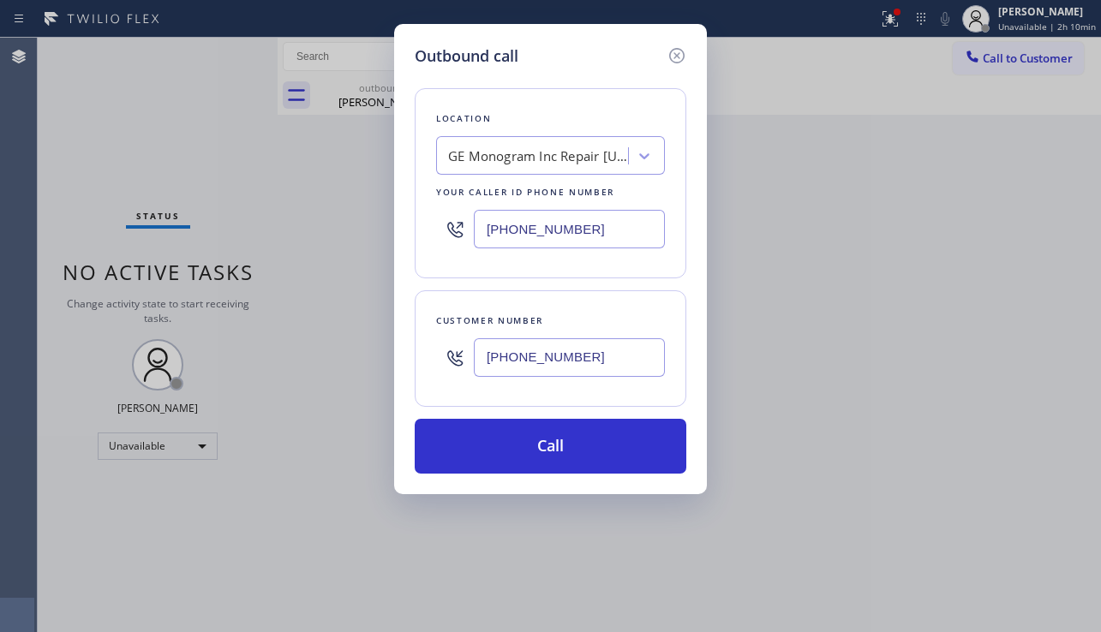
click at [464, 141] on div "GE Monogram Inc Repair [US_STATE]" at bounding box center [534, 156] width 187 height 30
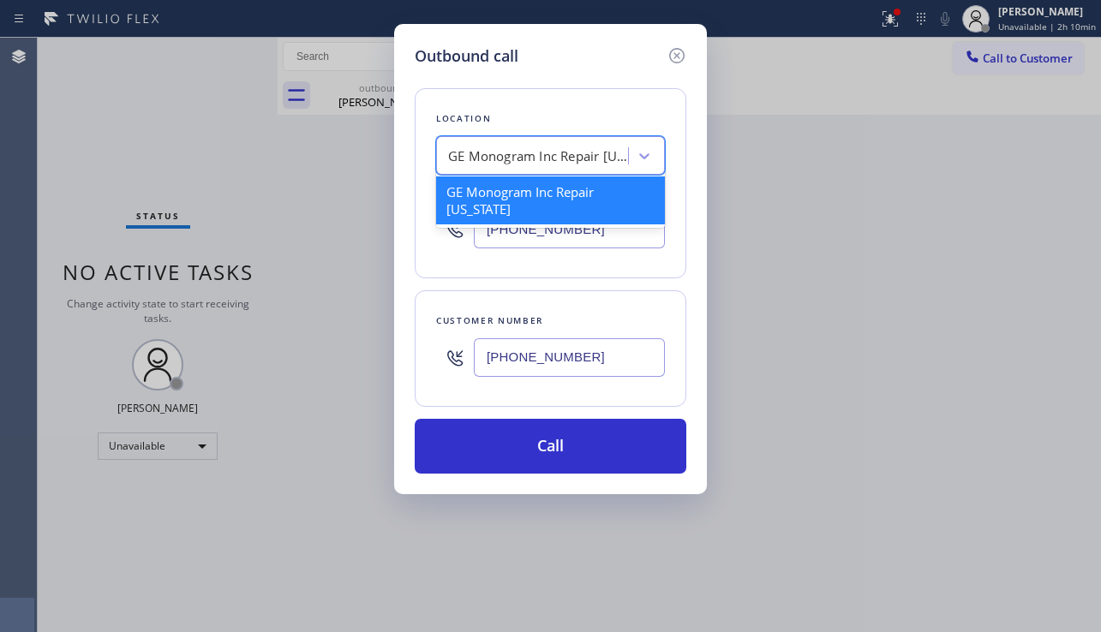
paste input "Electrician Service Team"
type input "Electrician Service Team"
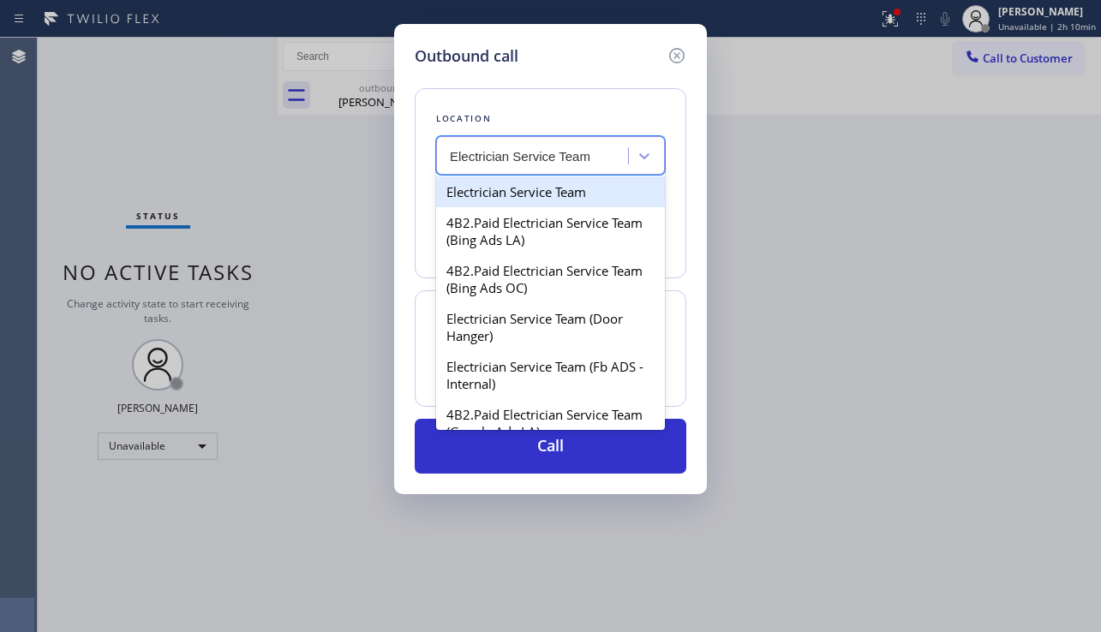
click at [541, 194] on div "Electrician Service Team" at bounding box center [550, 192] width 229 height 31
type input "[PHONE_NUMBER]"
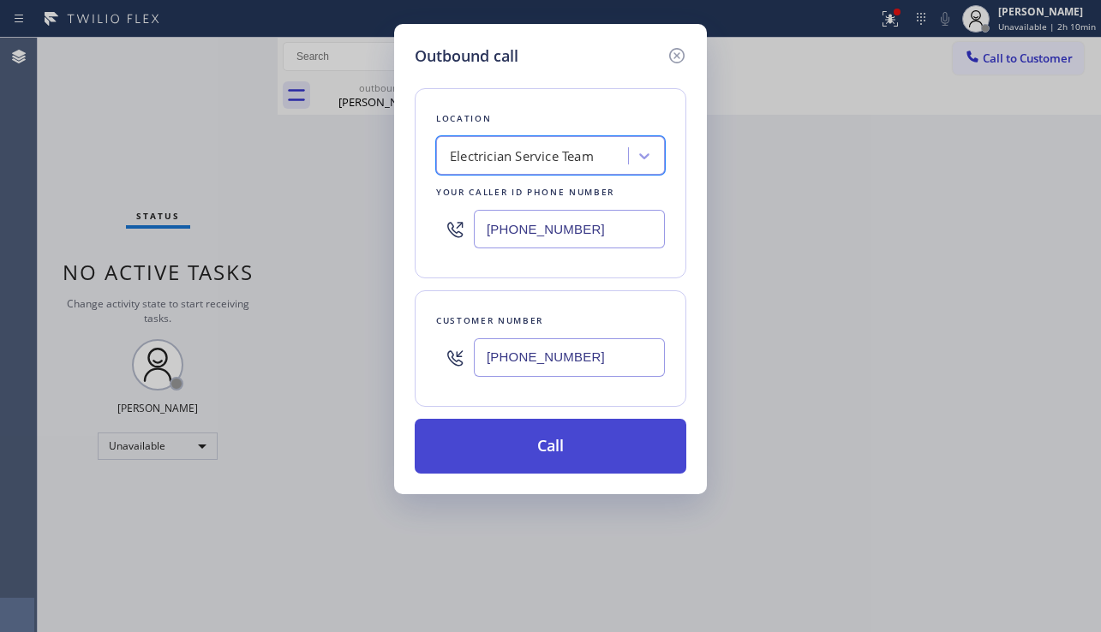
click at [528, 447] on button "Call" at bounding box center [551, 446] width 272 height 55
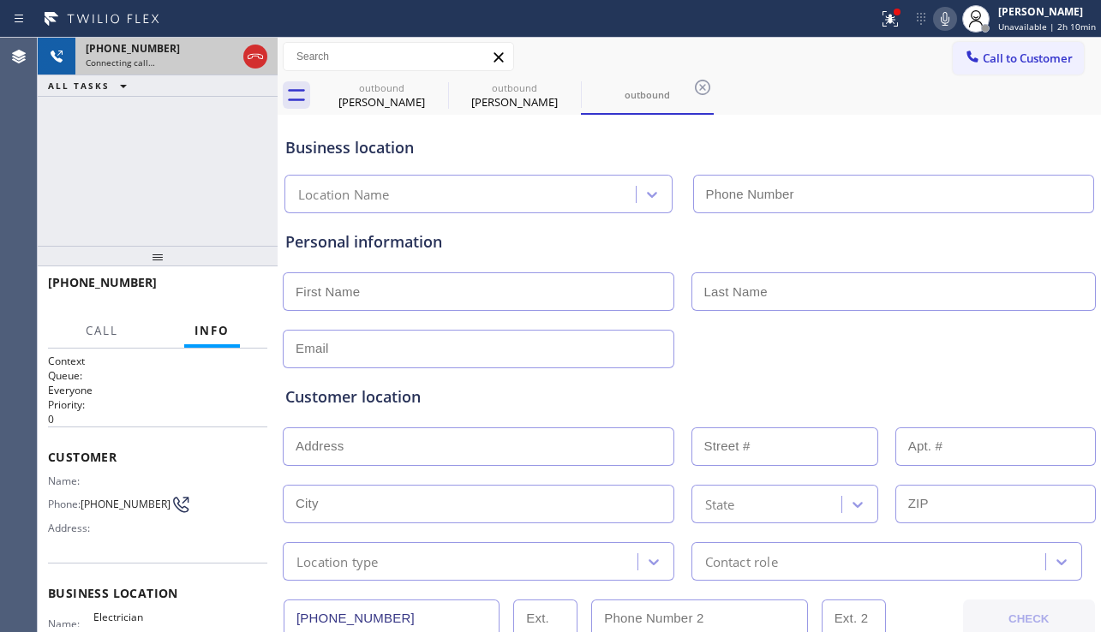
click at [259, 58] on icon at bounding box center [255, 56] width 15 height 5
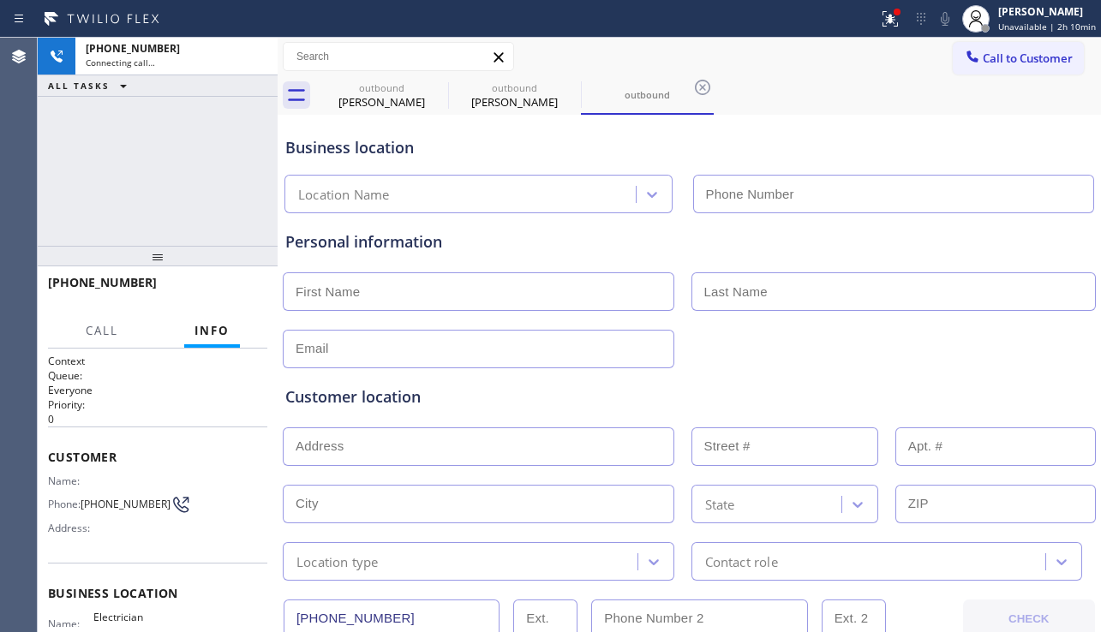
type input "[PHONE_NUMBER]"
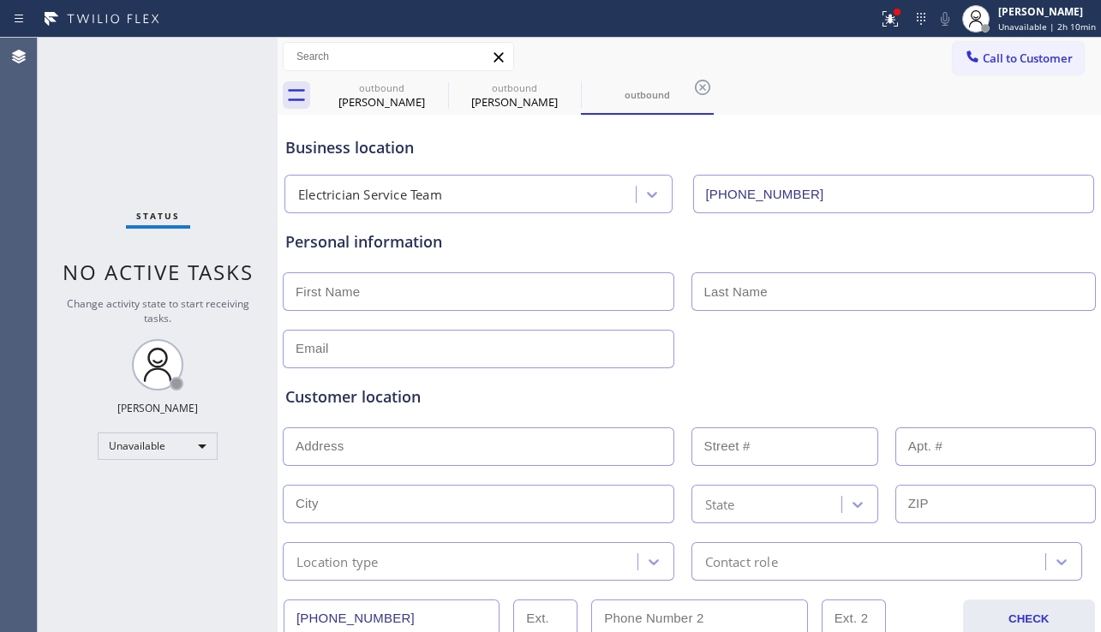
click at [350, 298] on input "text" at bounding box center [479, 291] width 392 height 39
click at [440, 300] on input "text" at bounding box center [479, 291] width 392 height 39
type input "[PERSON_NAME]"
click at [825, 282] on input "text" at bounding box center [893, 291] width 405 height 39
paste input "[PERSON_NAME]"
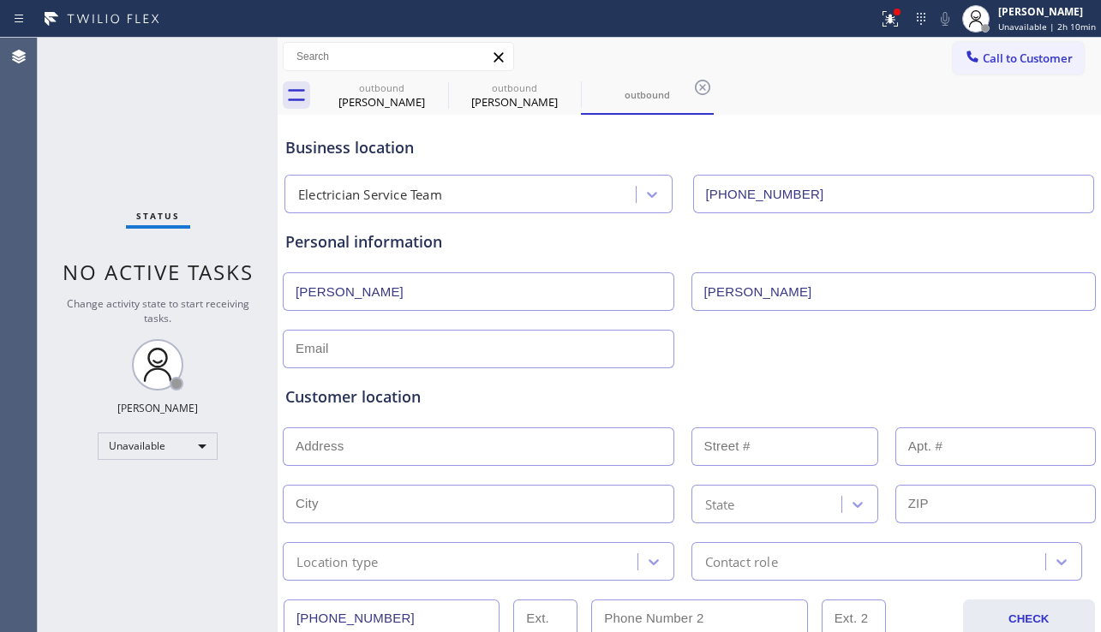
type input "[PERSON_NAME]"
click at [494, 344] on input "text" at bounding box center [479, 349] width 392 height 39
click at [386, 341] on input "text" at bounding box center [479, 349] width 392 height 39
paste input "[EMAIL_ADDRESS][DOMAIN_NAME]"
type input "[EMAIL_ADDRESS][DOMAIN_NAME]"
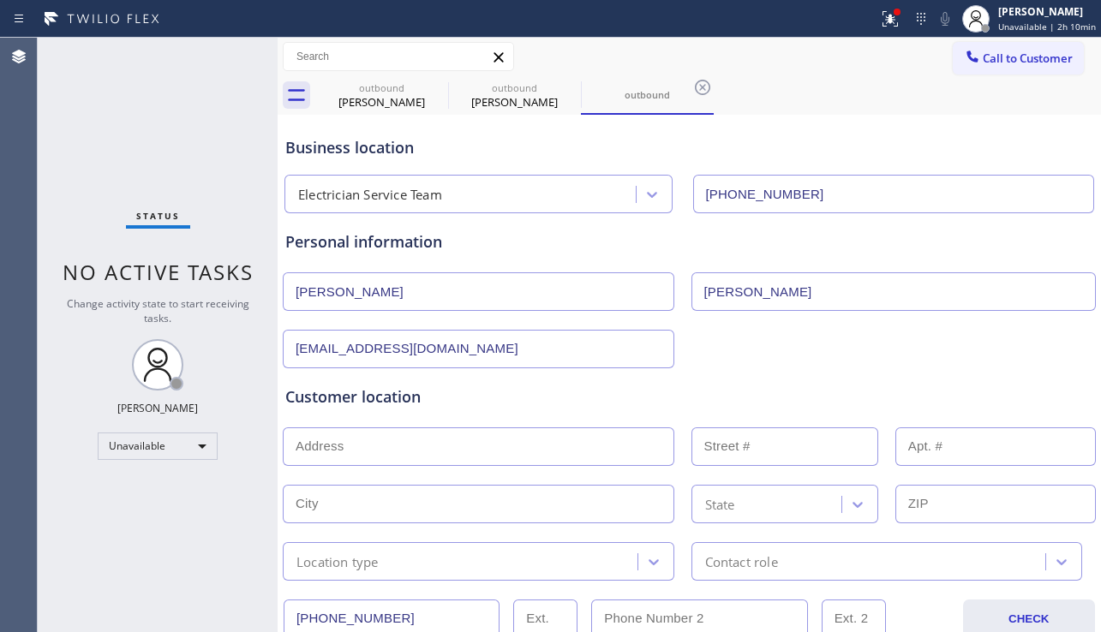
click at [445, 458] on input "text" at bounding box center [479, 447] width 392 height 39
paste input "[STREET_ADDRESS][PERSON_NAME]"
type input "[STREET_ADDRESS][PERSON_NAME]"
type input "1368"
type input "Ventura"
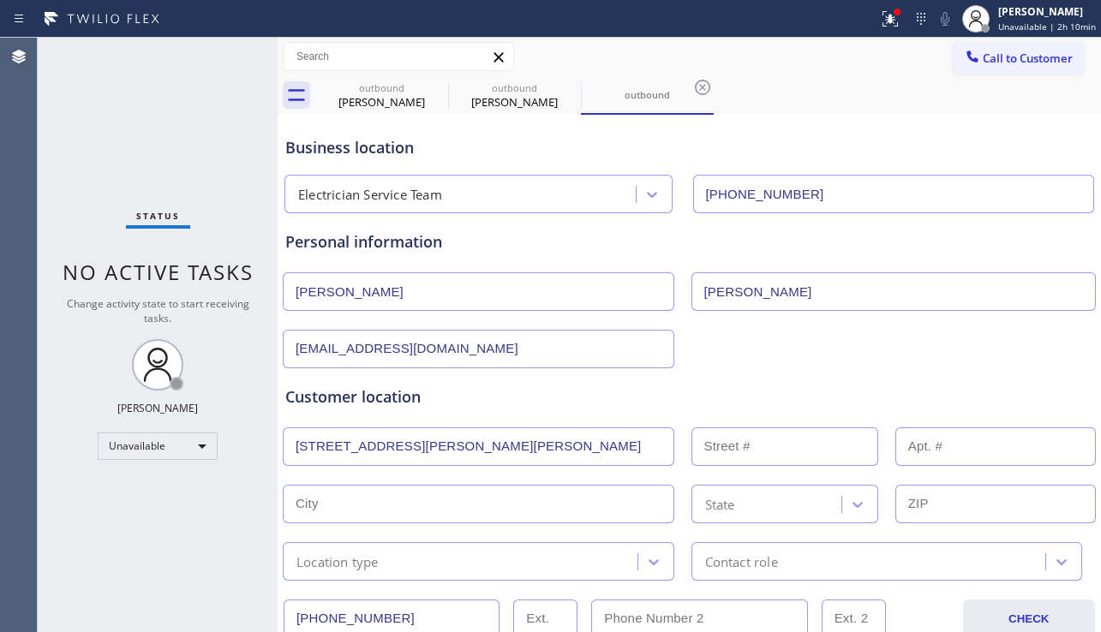
type input "93004"
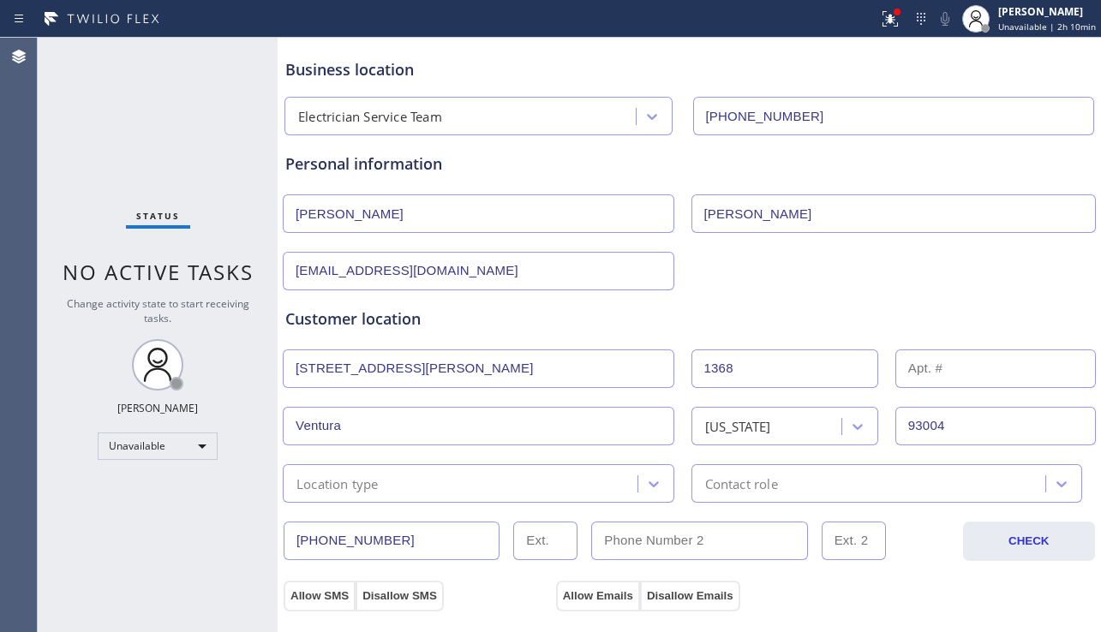
scroll to position [171, 0]
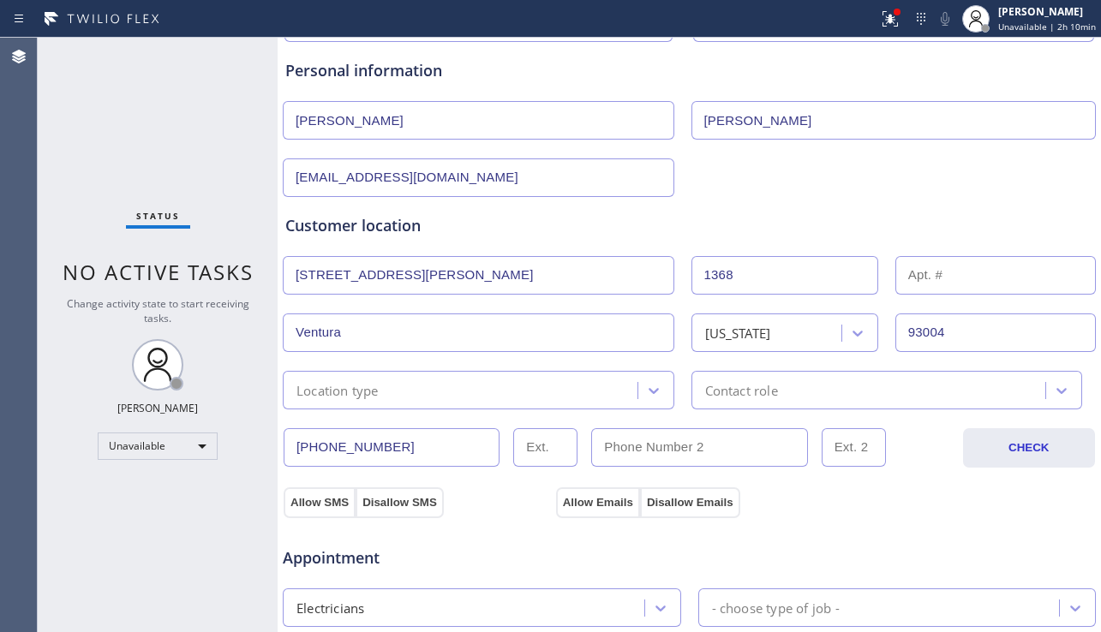
click at [460, 395] on div "Location type" at bounding box center [463, 390] width 350 height 30
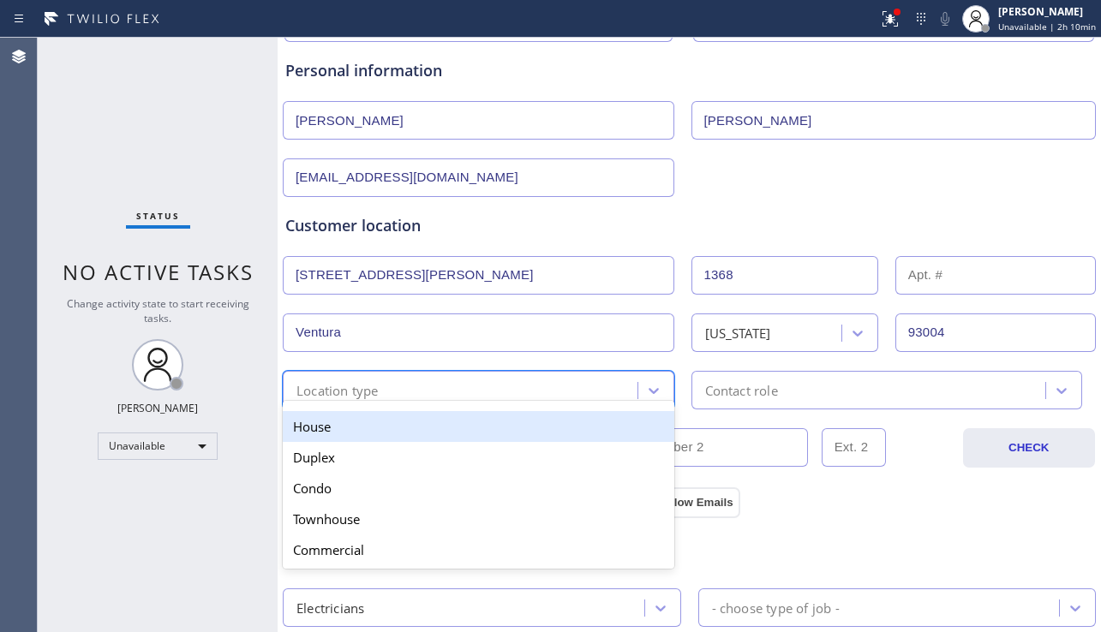
click at [423, 433] on div "House" at bounding box center [479, 426] width 392 height 31
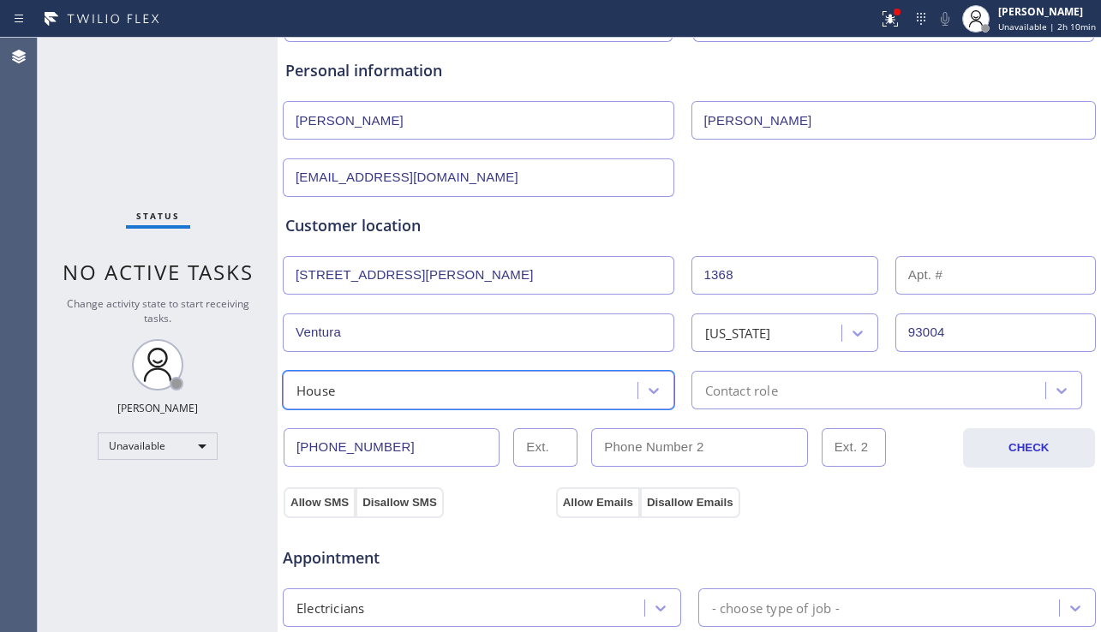
click at [733, 402] on div "Contact role" at bounding box center [887, 390] width 392 height 39
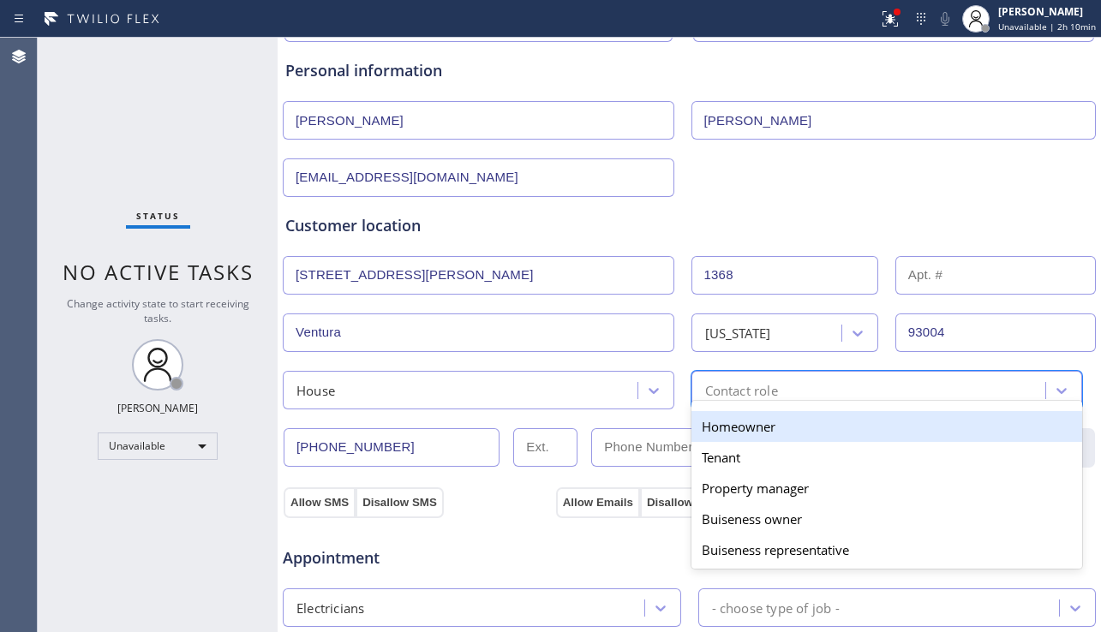
click at [716, 431] on div "Homeowner" at bounding box center [887, 426] width 392 height 31
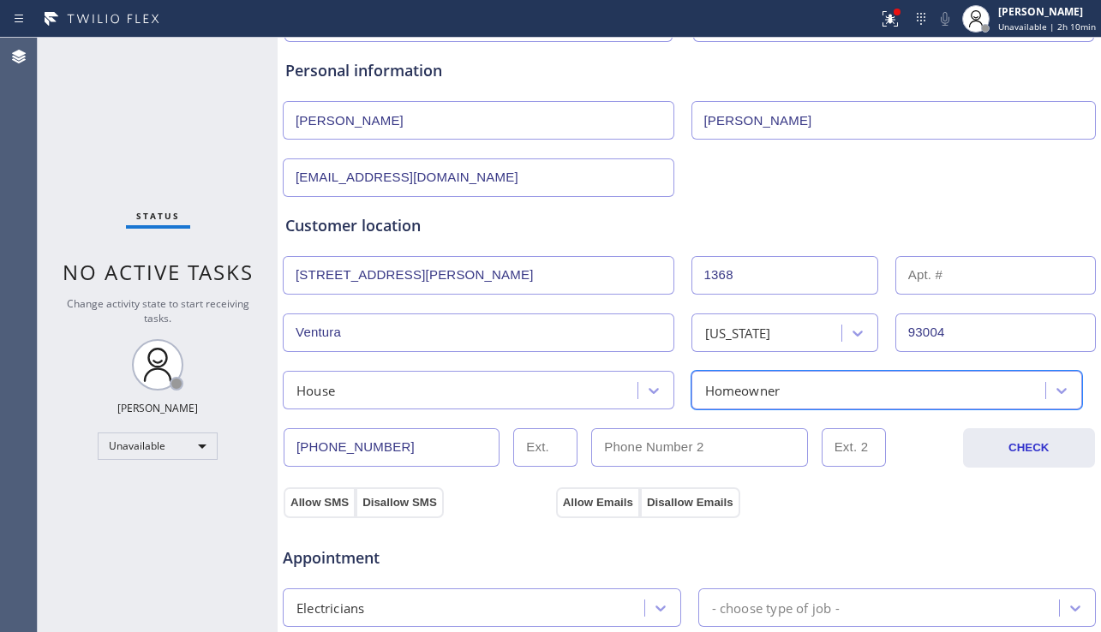
drag, startPoint x: 326, startPoint y: 506, endPoint x: 530, endPoint y: 504, distance: 203.9
click at [330, 504] on button "Allow SMS" at bounding box center [320, 503] width 72 height 31
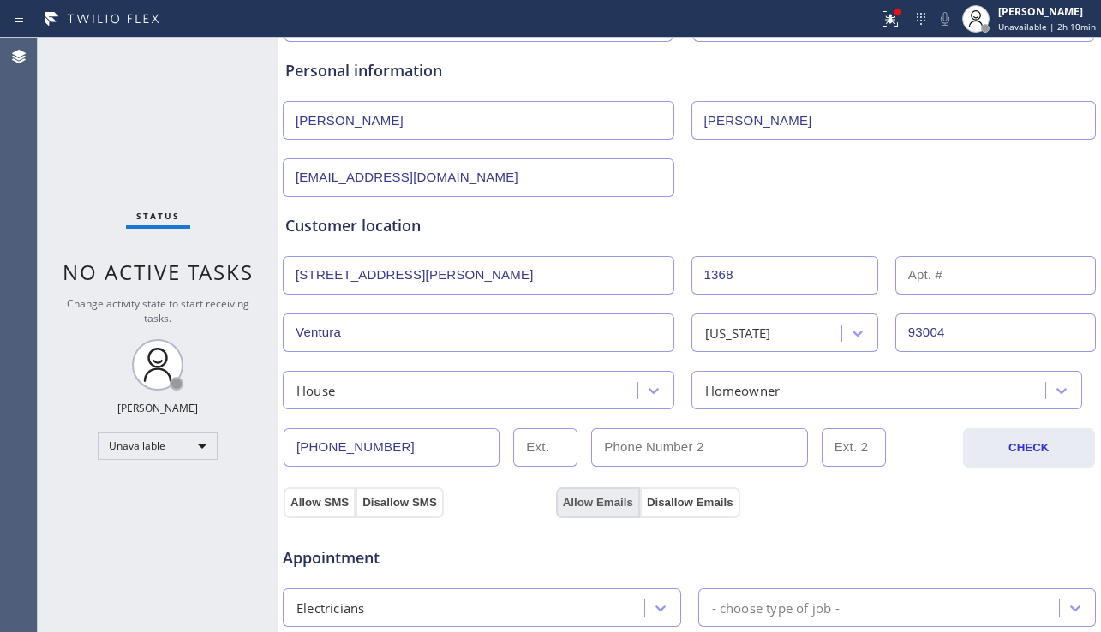
click at [585, 499] on button "Allow Emails" at bounding box center [598, 503] width 84 height 31
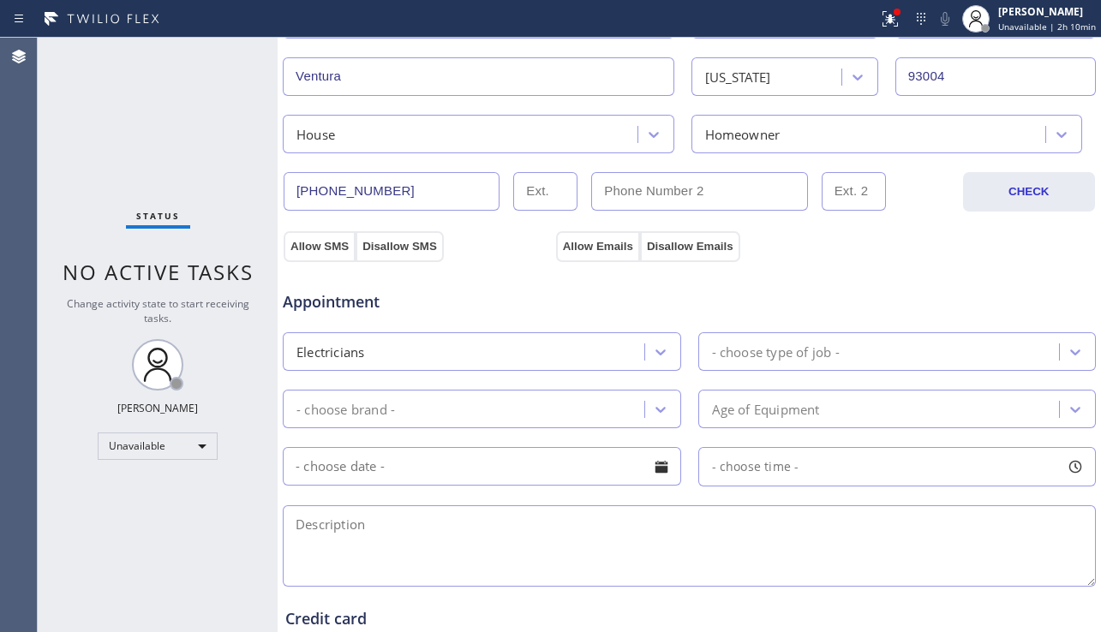
scroll to position [428, 0]
click at [796, 356] on div "- choose type of job -" at bounding box center [776, 351] width 128 height 20
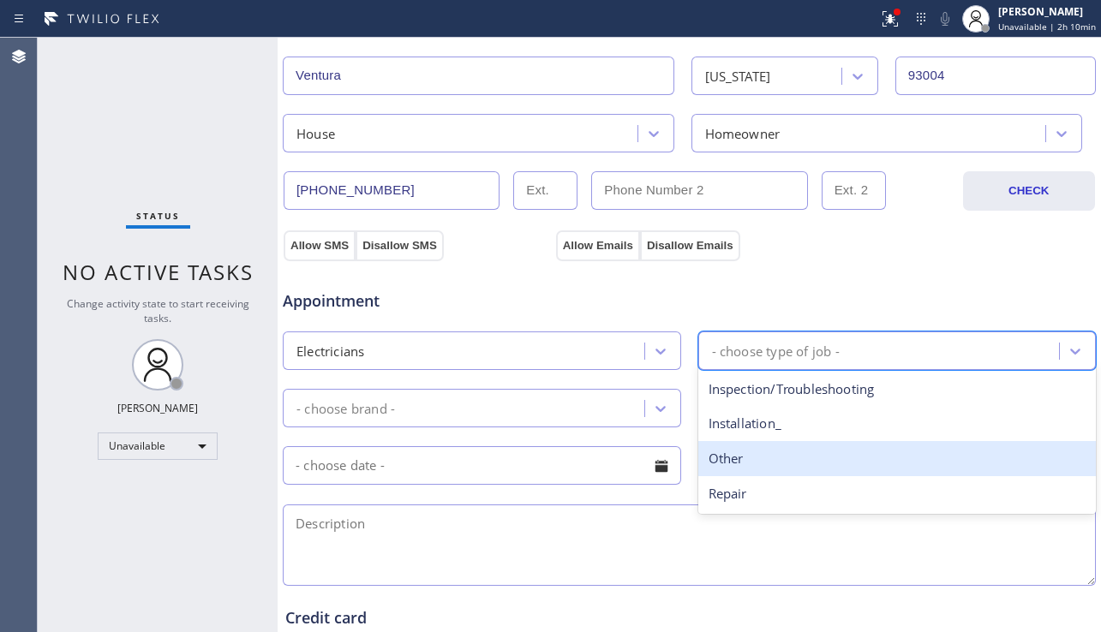
click at [714, 457] on div "Other" at bounding box center [897, 458] width 398 height 35
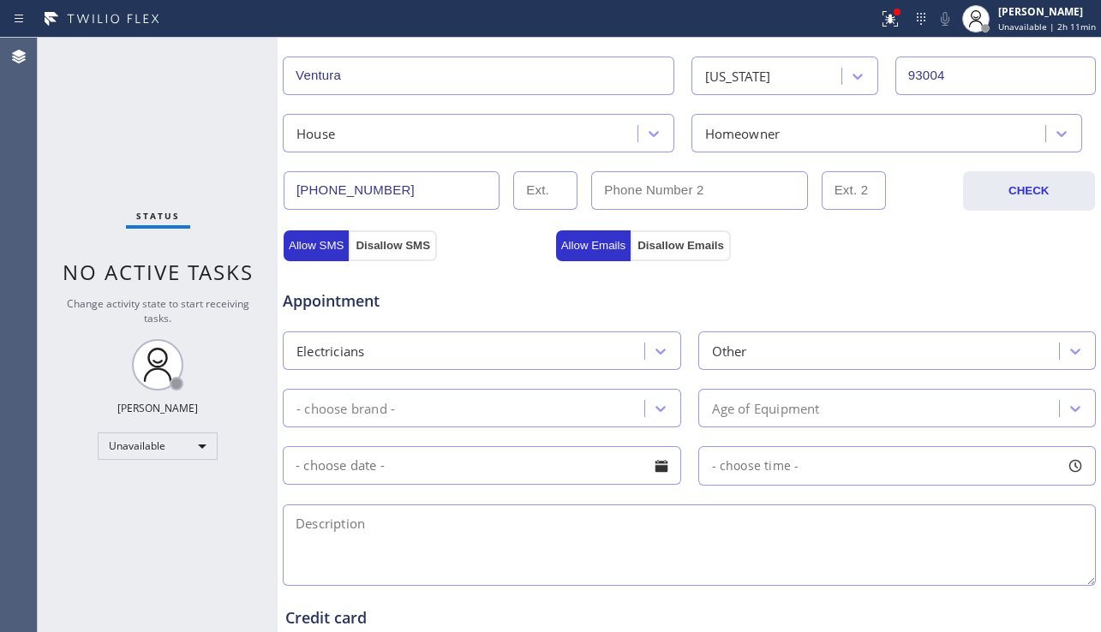
click at [400, 541] on textarea at bounding box center [689, 545] width 813 height 81
paste textarea "3-6 | no scf | We are looking to have an electrician [DATE] or [DATE] at the la…"
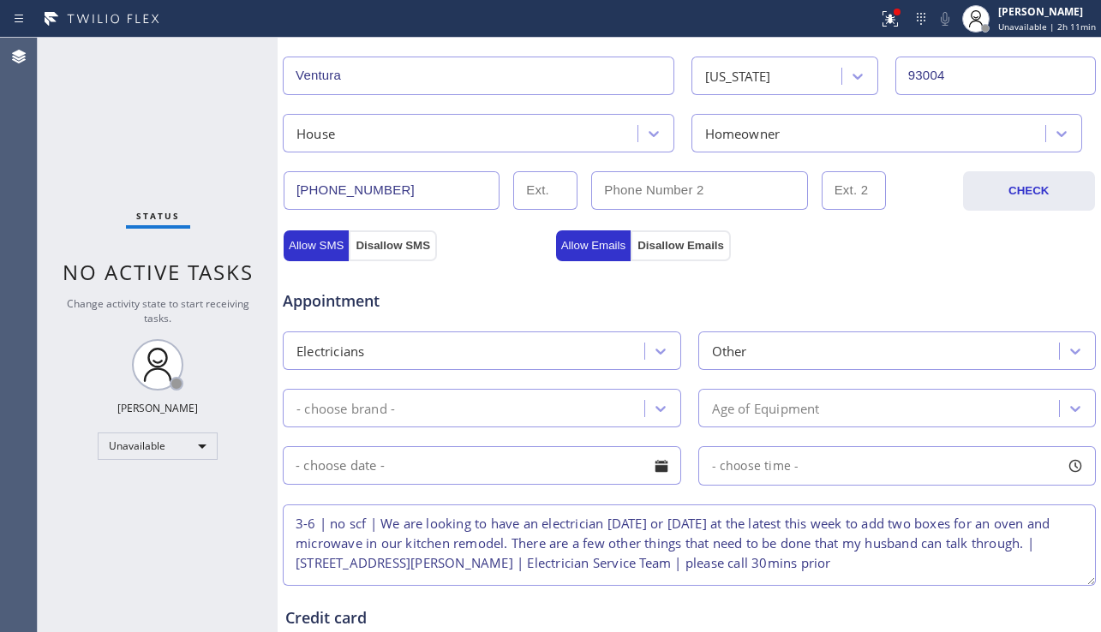
scroll to position [7, 0]
click at [296, 539] on textarea "3-6 | no scf | We are looking to have an electrician [DATE] or [DATE] at the la…" at bounding box center [689, 545] width 813 height 81
type textarea "3-6 | no scf | We are looking to have an electrician [DATE] or [DATE] at the la…"
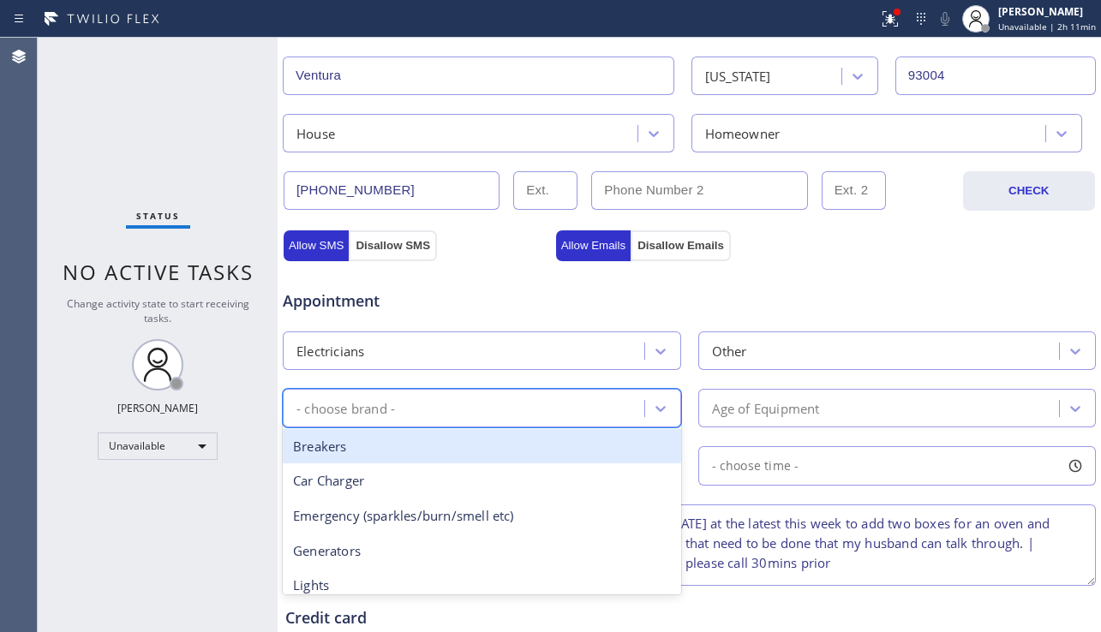
click at [583, 412] on div "- choose brand -" at bounding box center [466, 408] width 356 height 30
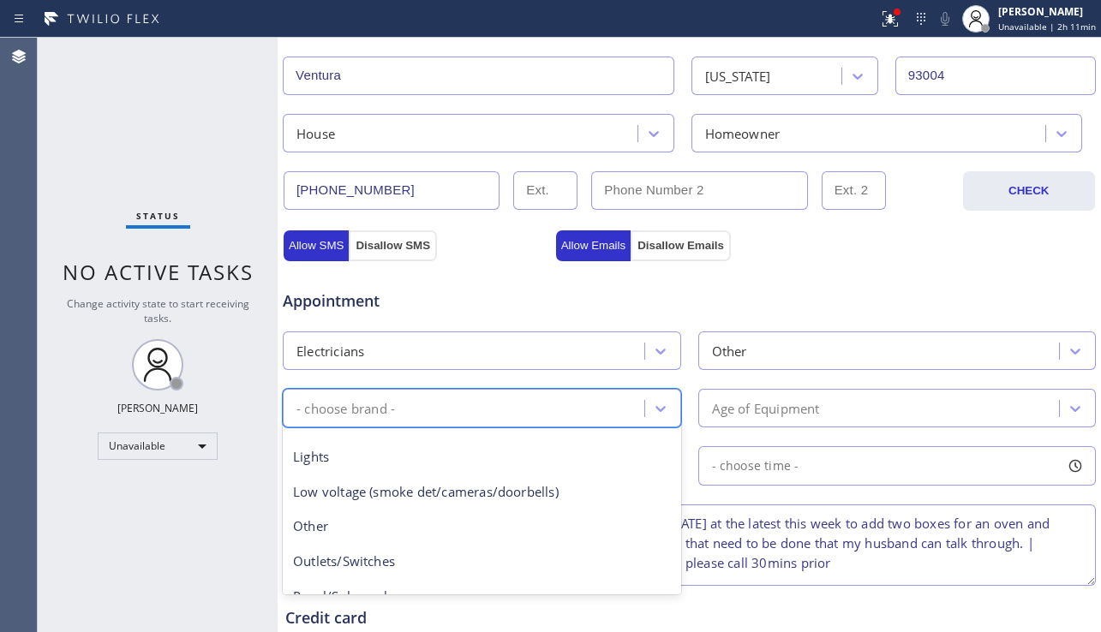
scroll to position [171, 0]
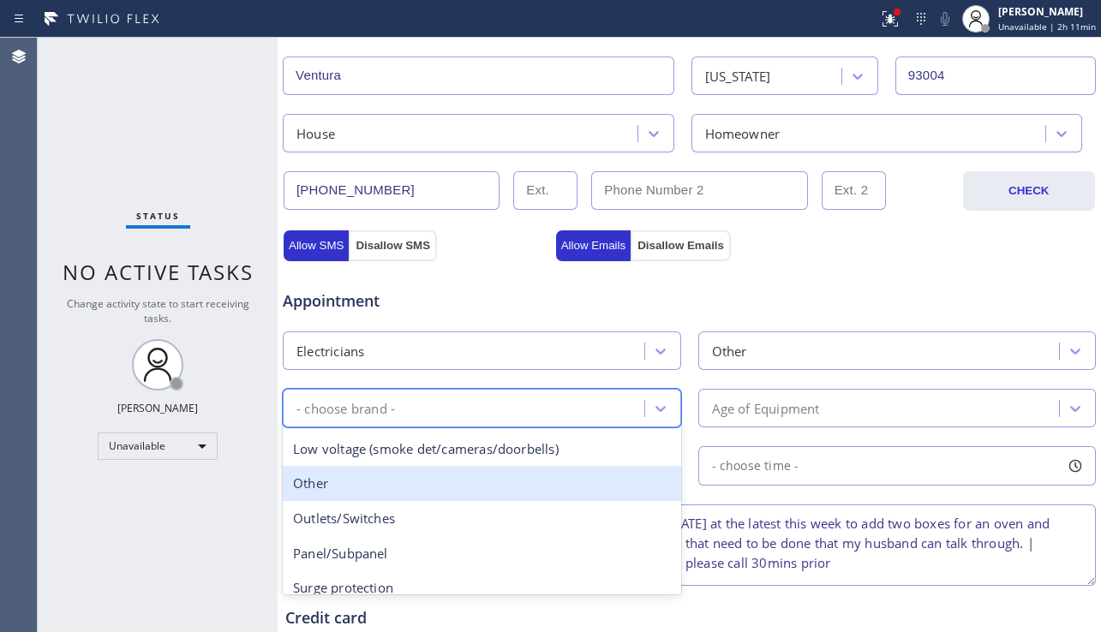
click at [428, 486] on div "Other" at bounding box center [482, 483] width 398 height 35
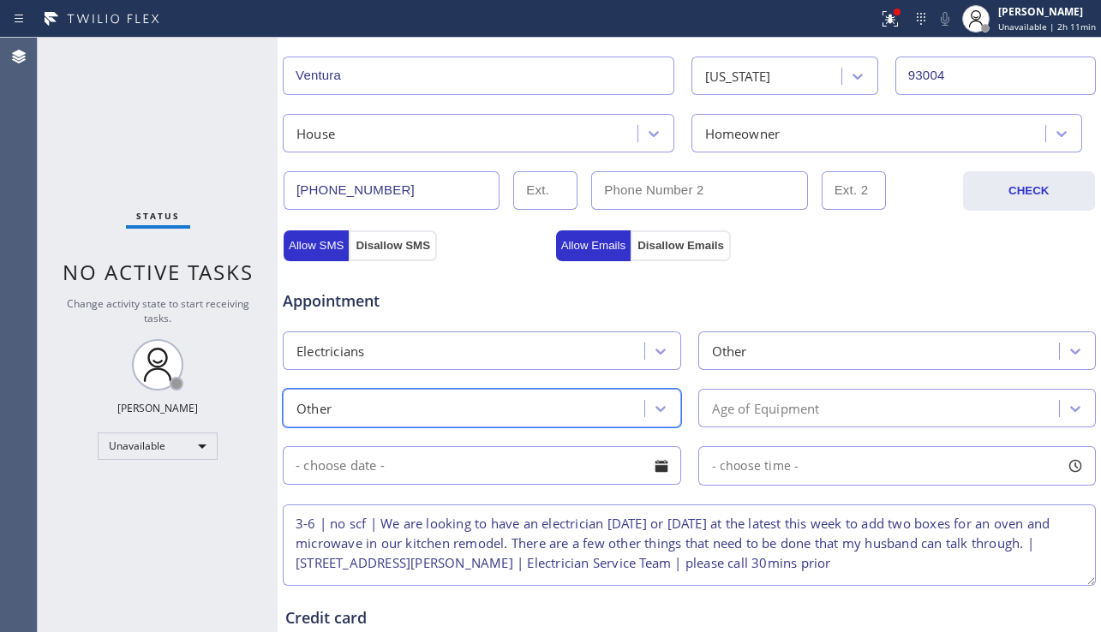
click at [615, 473] on input "text" at bounding box center [482, 465] width 398 height 39
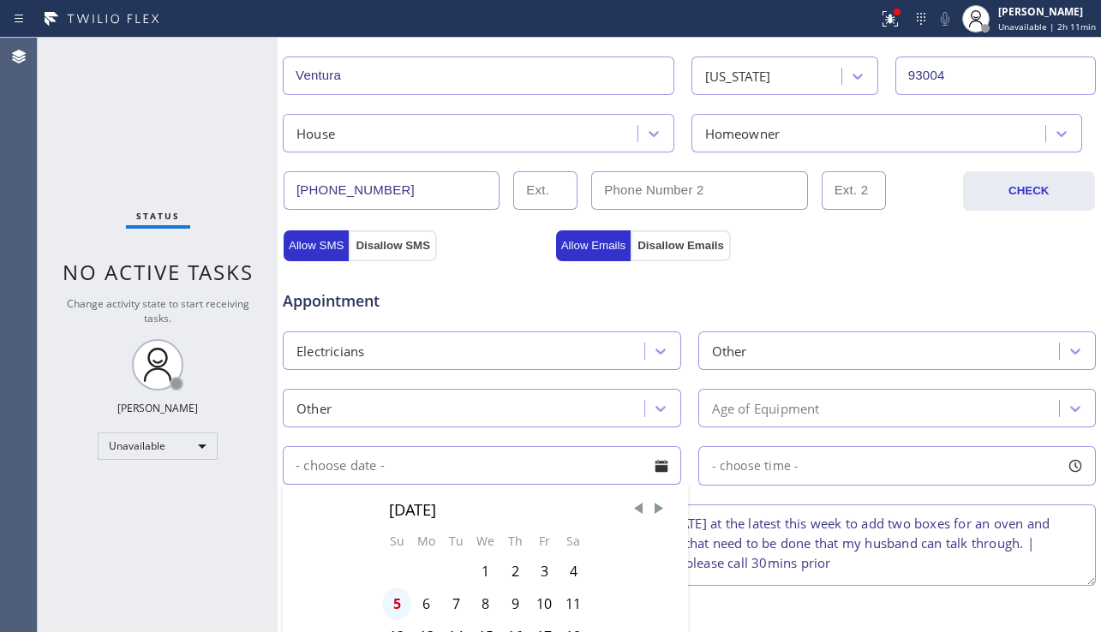
click at [391, 598] on div "5" at bounding box center [396, 604] width 29 height 33
type input "[DATE]"
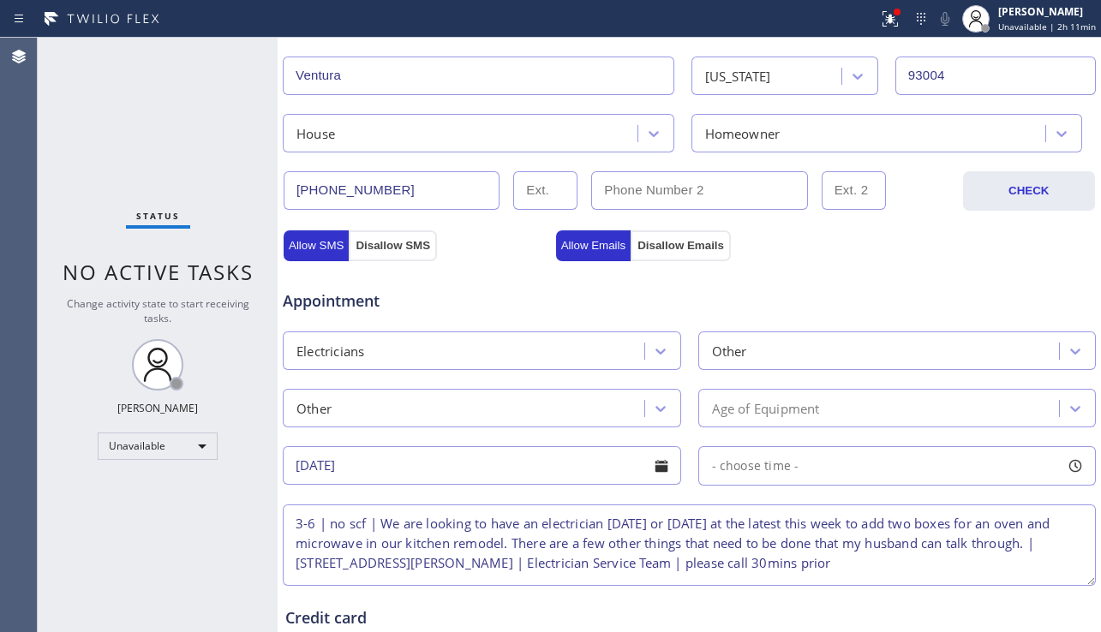
click at [763, 469] on span "- choose time -" at bounding box center [755, 466] width 87 height 16
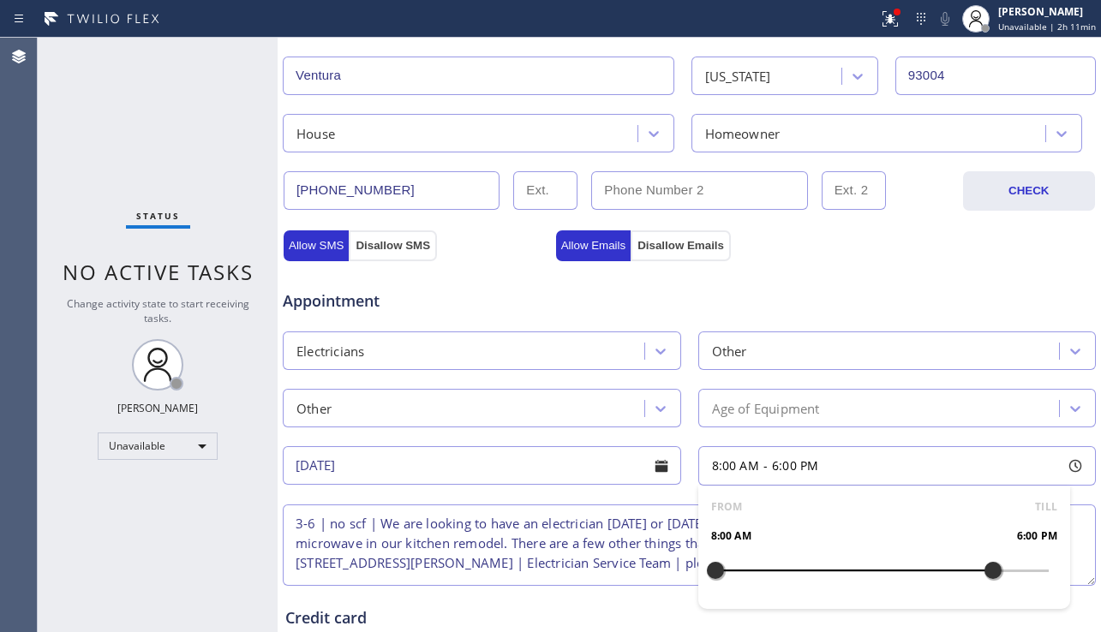
drag, startPoint x: 710, startPoint y: 566, endPoint x: 978, endPoint y: 558, distance: 268.3
click at [983, 558] on div at bounding box center [993, 571] width 21 height 36
drag, startPoint x: 702, startPoint y: 569, endPoint x: 893, endPoint y: 568, distance: 191.1
click at [900, 568] on div at bounding box center [910, 571] width 21 height 36
click at [538, 542] on textarea "3-6 | no scf | We are looking to have an electrician [DATE] or [DATE] at the la…" at bounding box center [689, 545] width 813 height 81
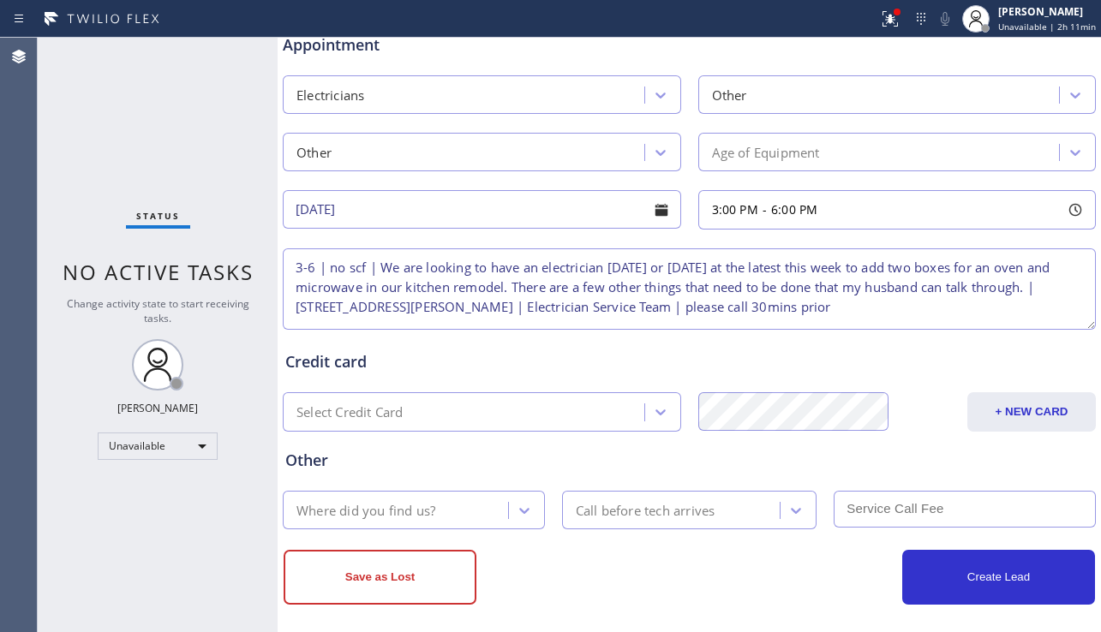
scroll to position [685, 0]
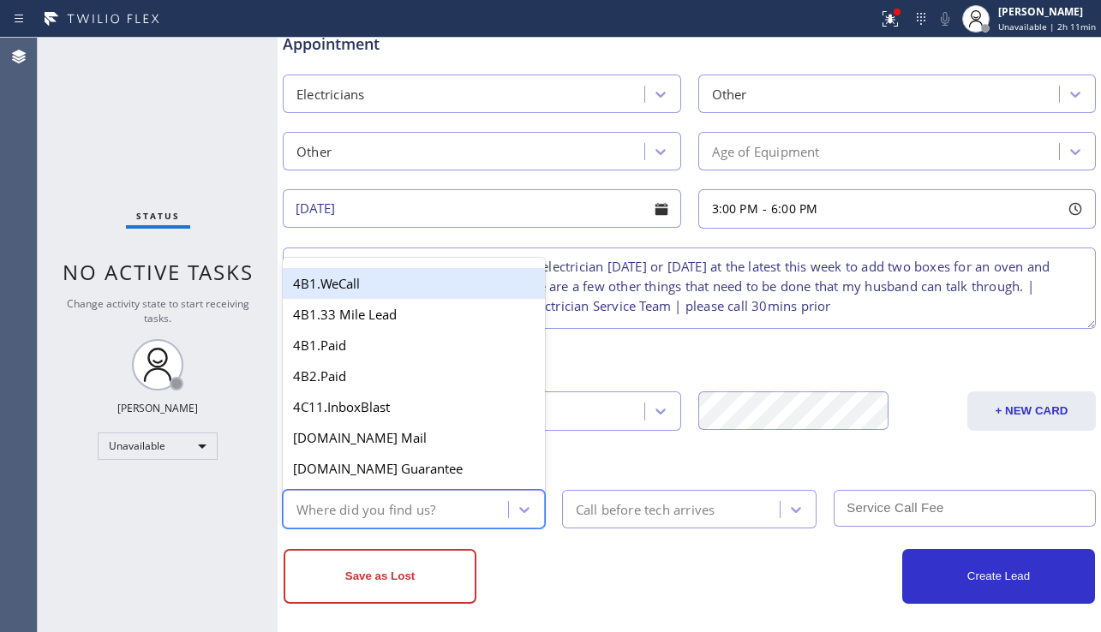
click at [413, 499] on div "Where did you find us?" at bounding box center [398, 509] width 220 height 30
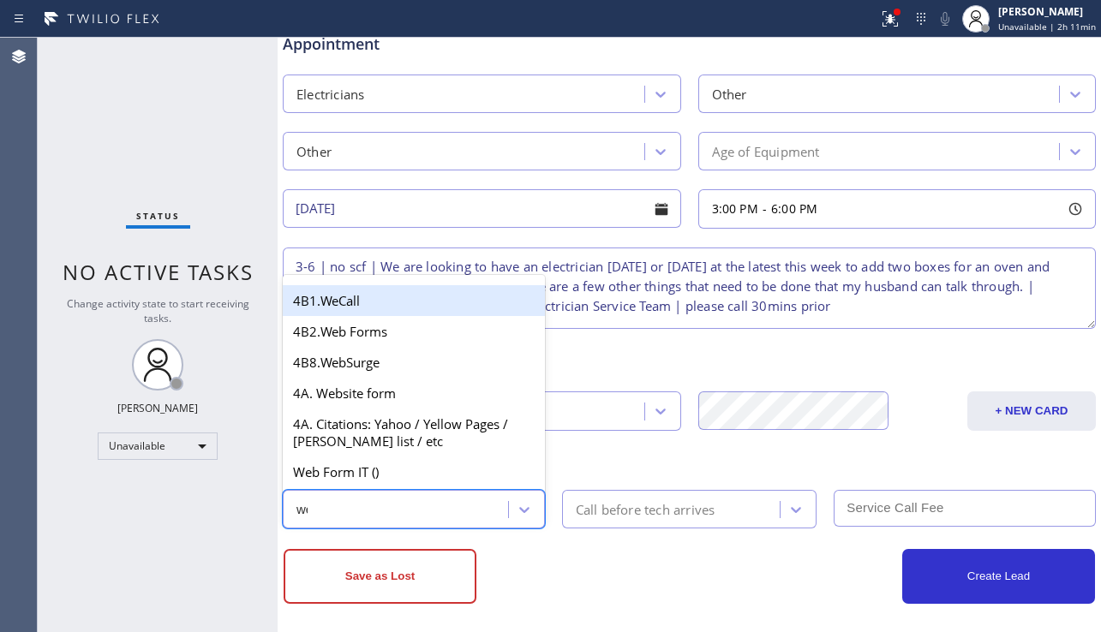
type input "web"
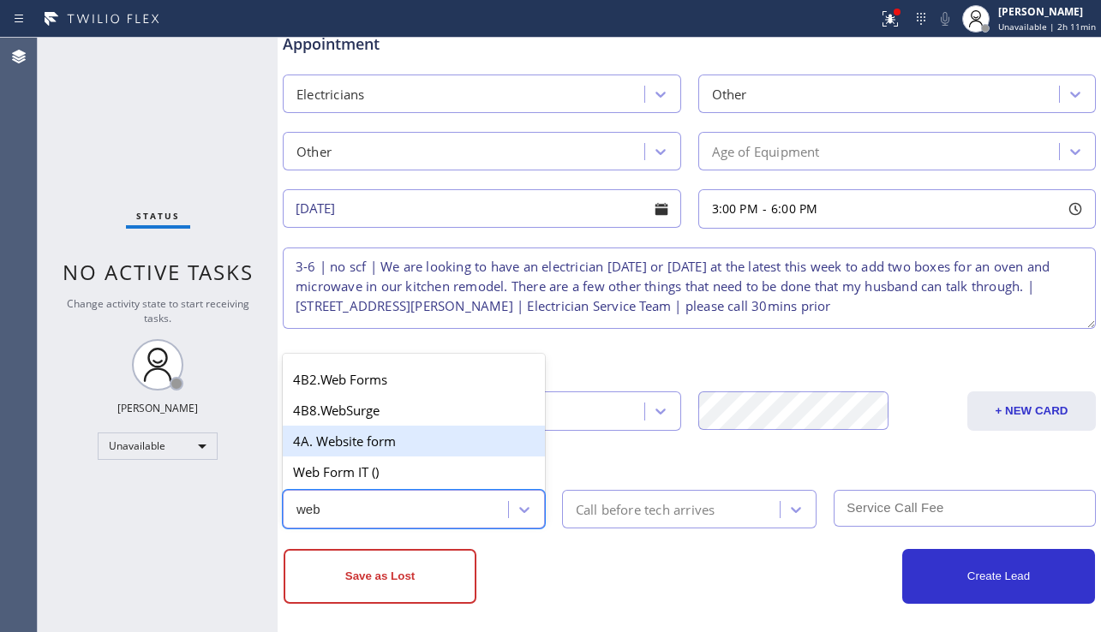
click at [482, 446] on div "4A. Website form" at bounding box center [414, 441] width 262 height 31
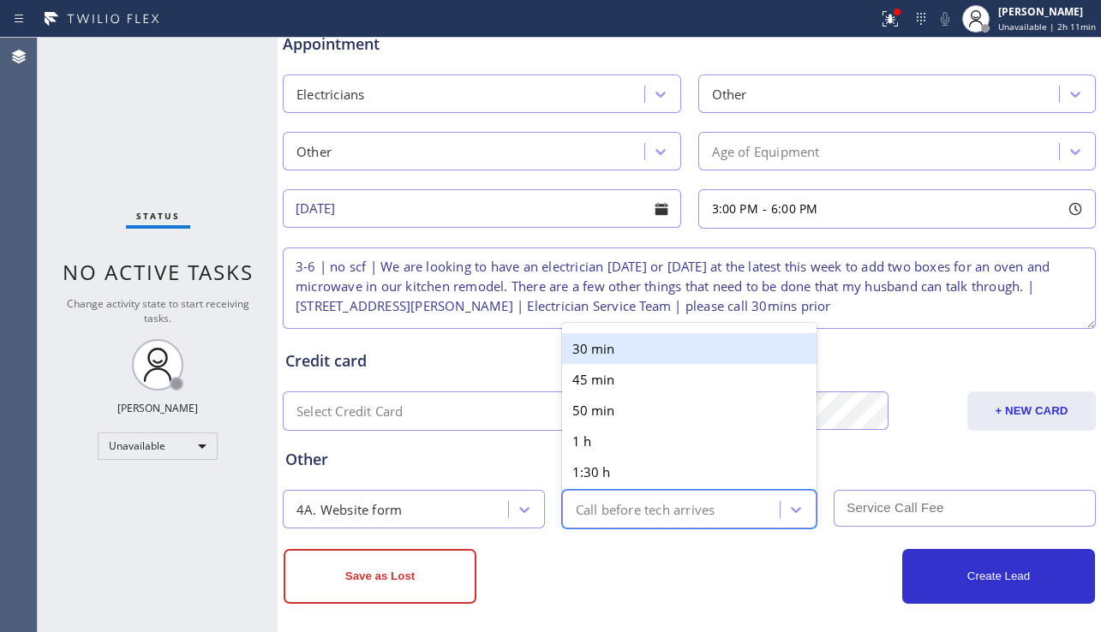
click at [594, 498] on div "Call before tech arrives" at bounding box center [673, 509] width 213 height 30
click at [615, 362] on div "30 min" at bounding box center [689, 348] width 255 height 31
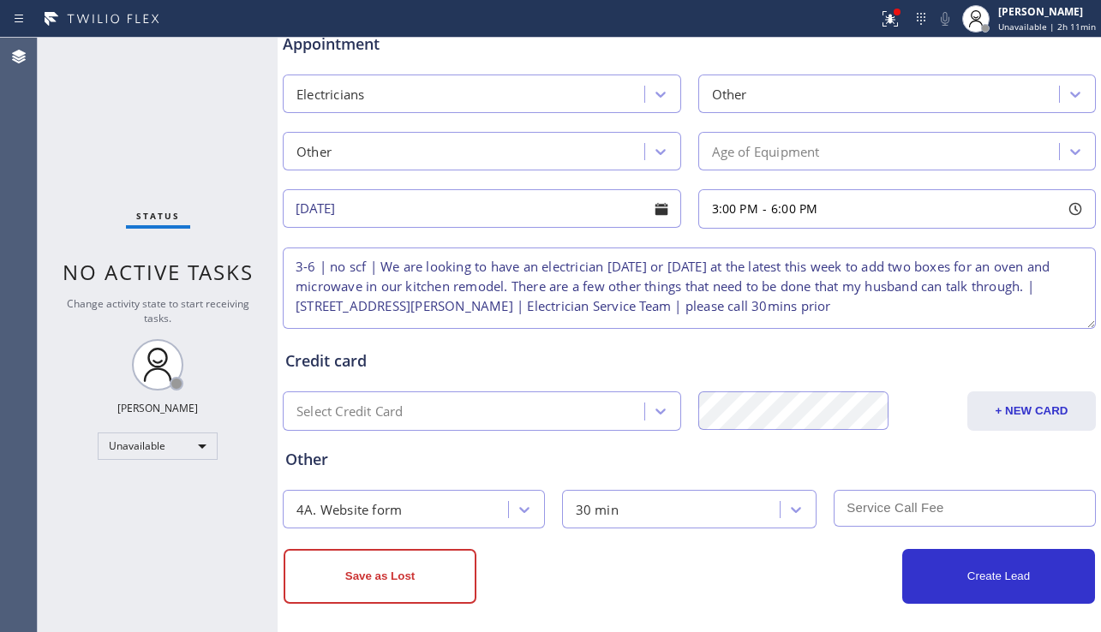
click at [918, 518] on input "text" at bounding box center [965, 508] width 262 height 37
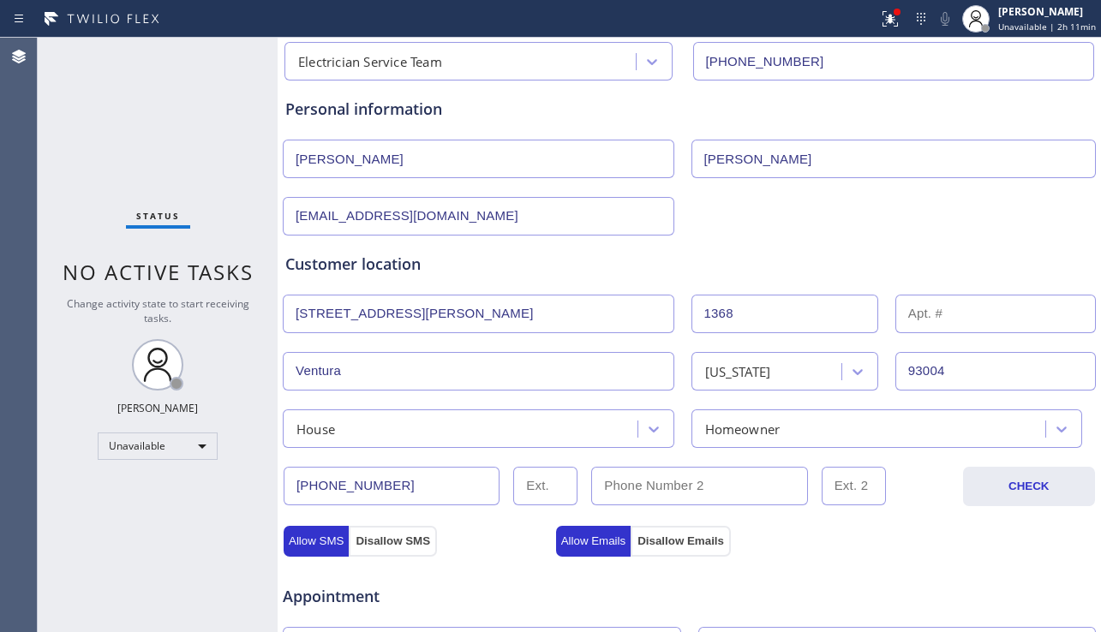
scroll to position [0, 0]
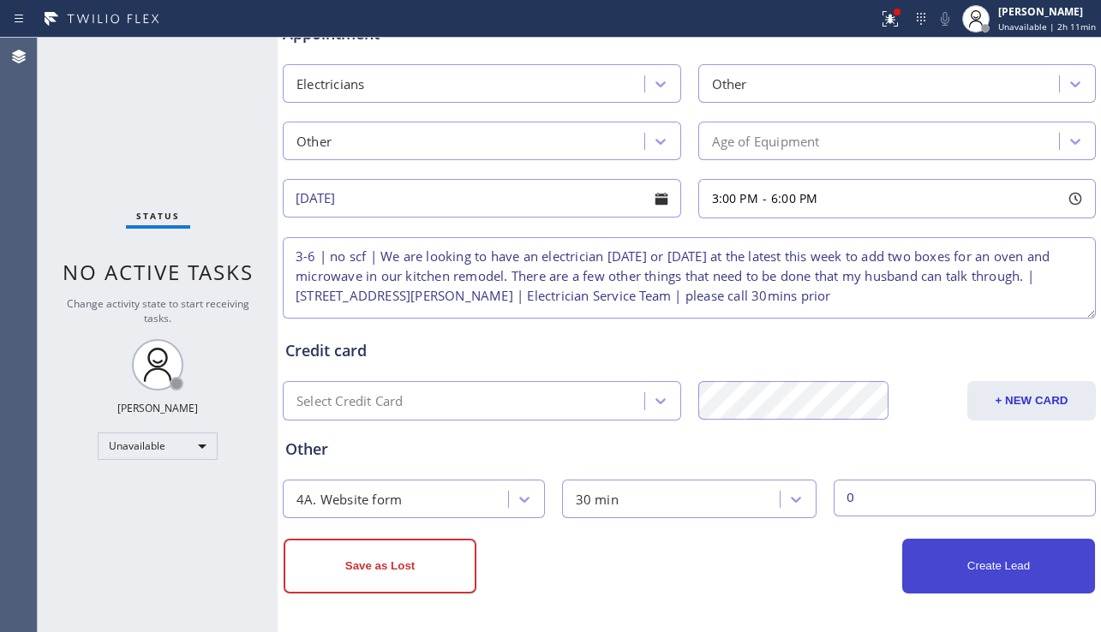
type input "0"
click at [954, 574] on button "Create Lead" at bounding box center [998, 566] width 193 height 55
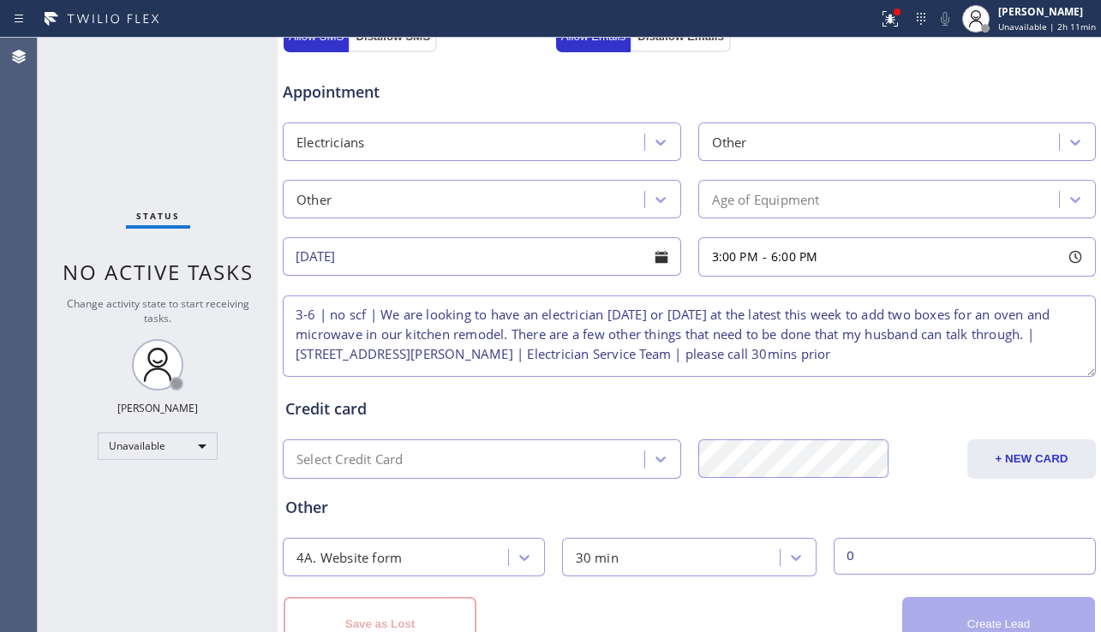
scroll to position [754, 0]
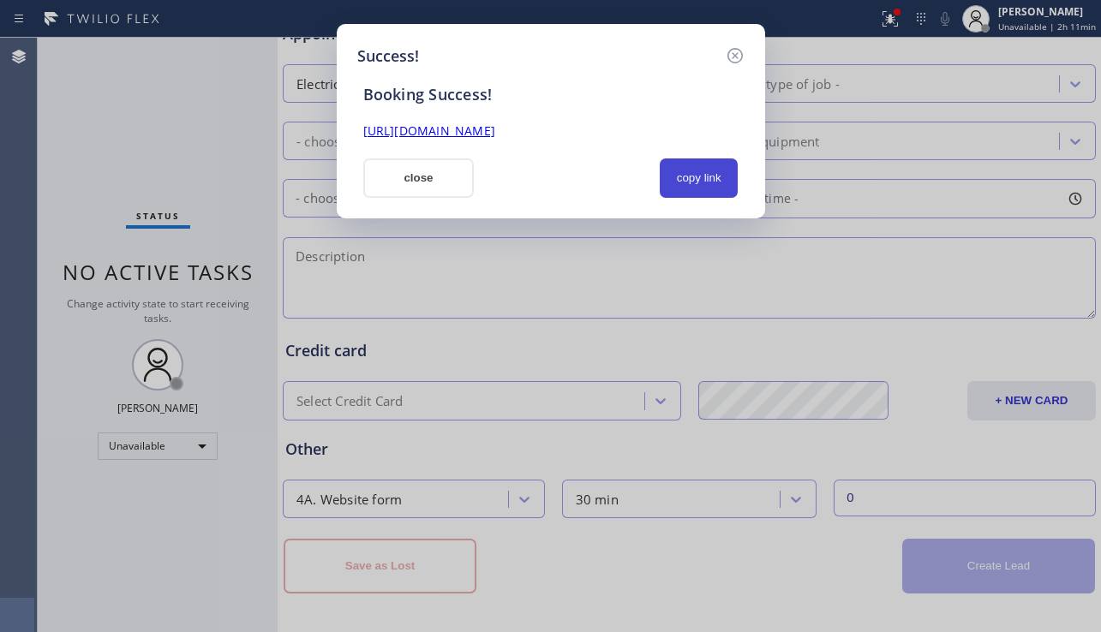
click at [687, 175] on button "copy link" at bounding box center [699, 178] width 79 height 39
click at [495, 134] on link "[URL][DOMAIN_NAME]" at bounding box center [429, 131] width 132 height 16
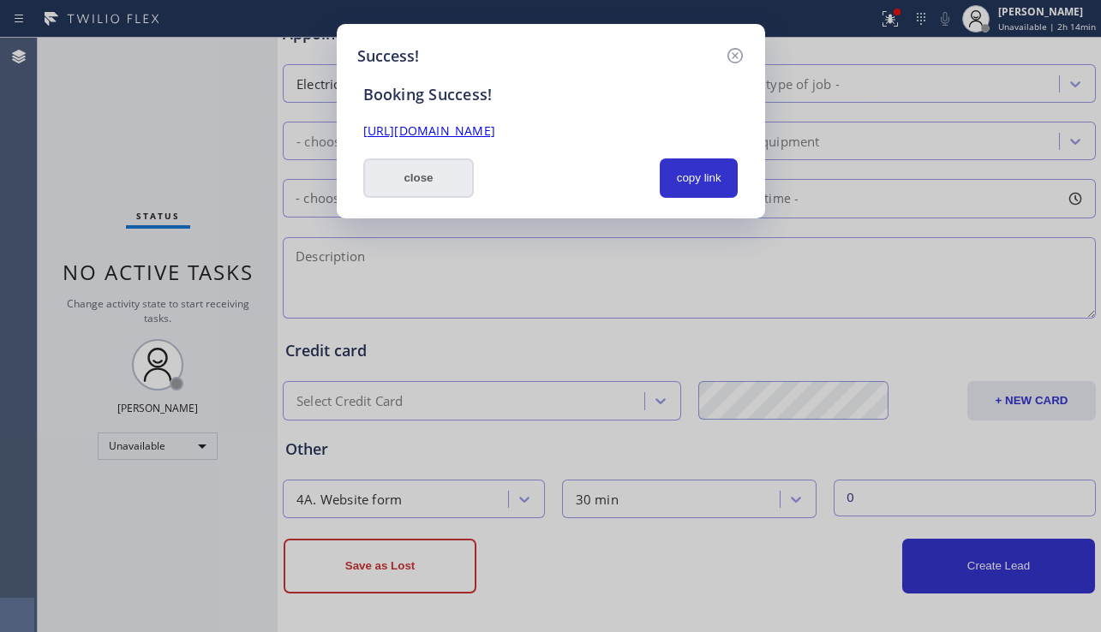
click at [397, 173] on button "close" at bounding box center [418, 178] width 111 height 39
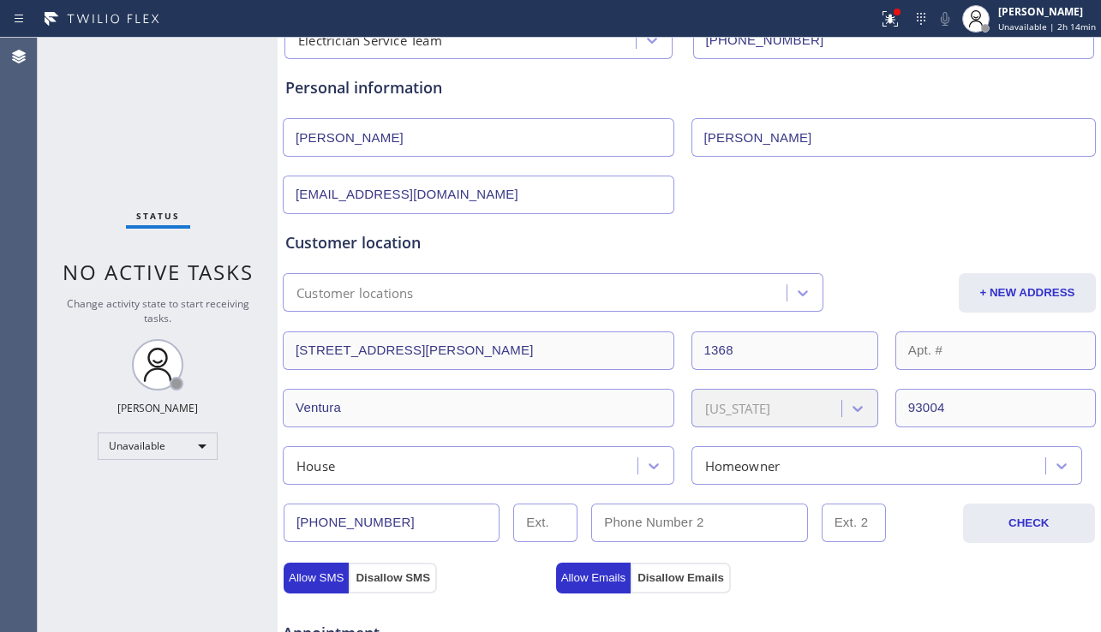
scroll to position [0, 0]
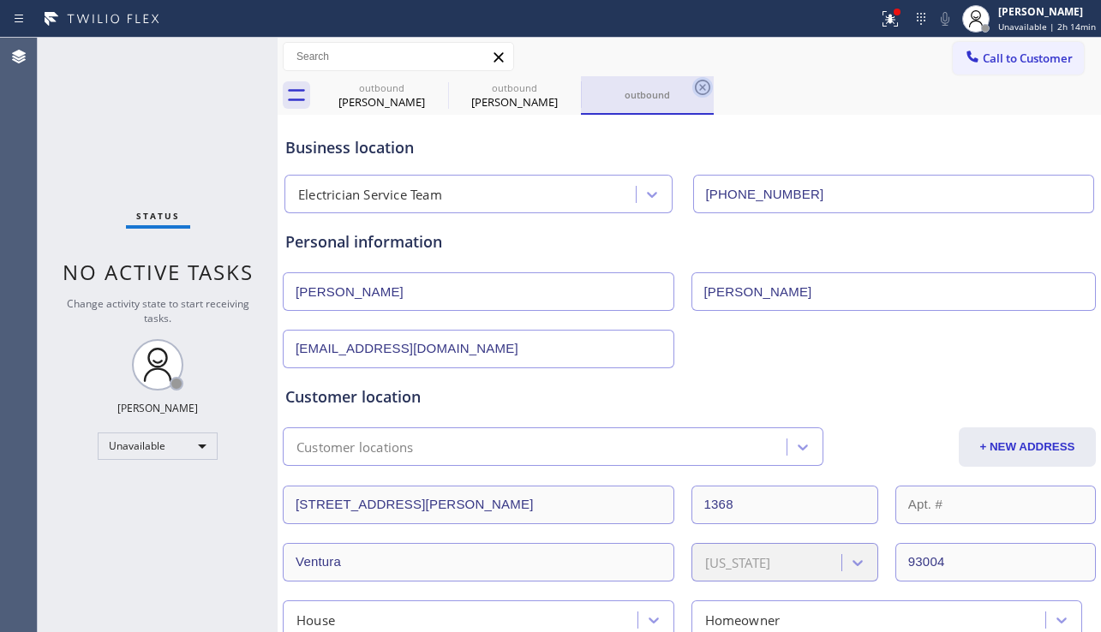
click at [693, 87] on icon at bounding box center [702, 87] width 21 height 21
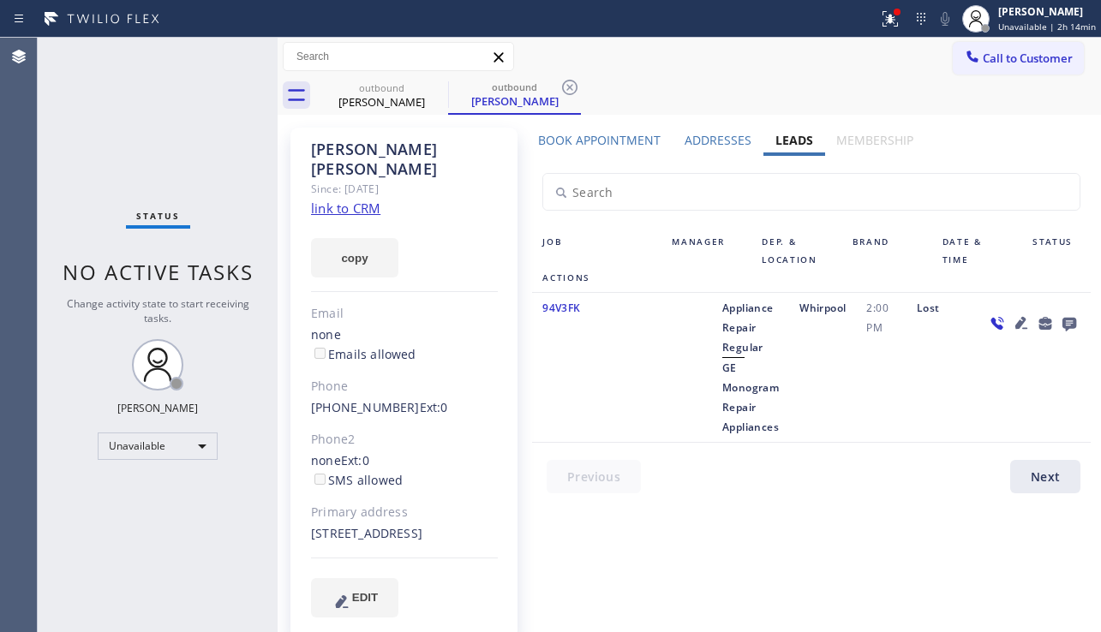
click at [586, 446] on div "Job Manager Dep. & Location Brand Date & Time Status Actions 94V3FK Appliance R…" at bounding box center [811, 329] width 571 height 346
click at [975, 384] on div at bounding box center [1033, 367] width 116 height 139
click at [616, 140] on label "Book Appointment" at bounding box center [599, 140] width 123 height 16
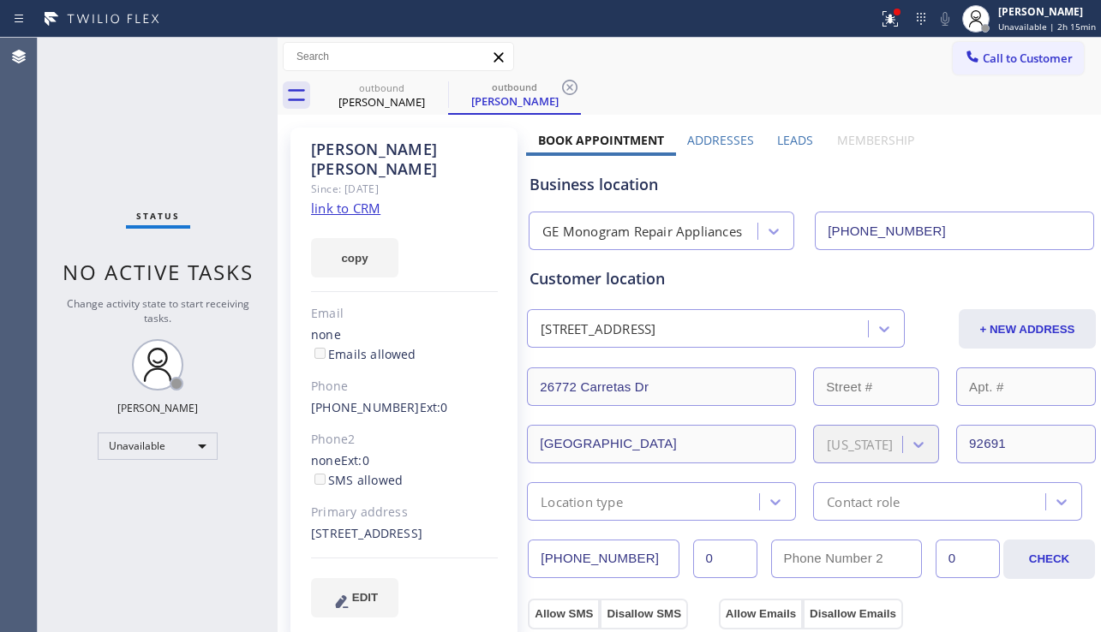
click at [785, 137] on label "Leads" at bounding box center [795, 140] width 36 height 16
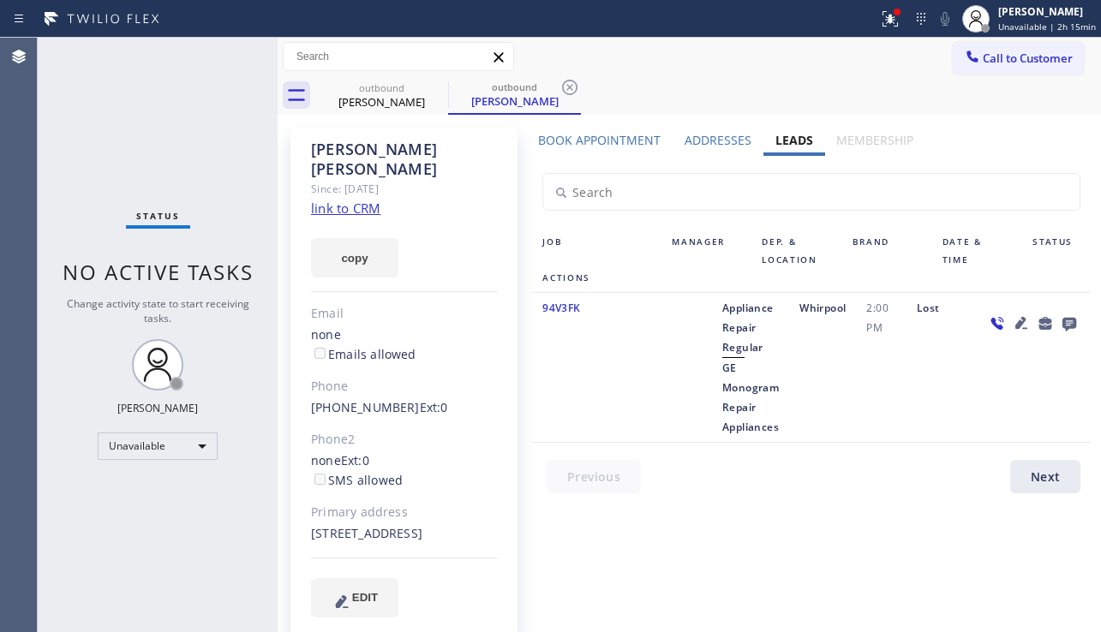
click at [1011, 320] on icon at bounding box center [1021, 323] width 21 height 21
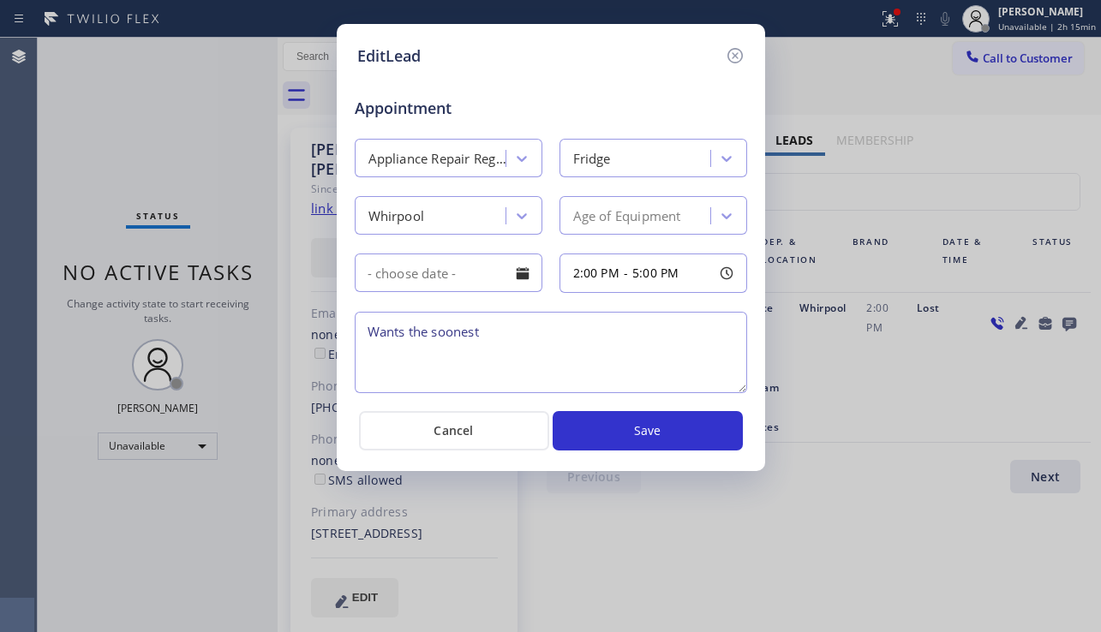
click at [739, 57] on icon at bounding box center [735, 55] width 21 height 21
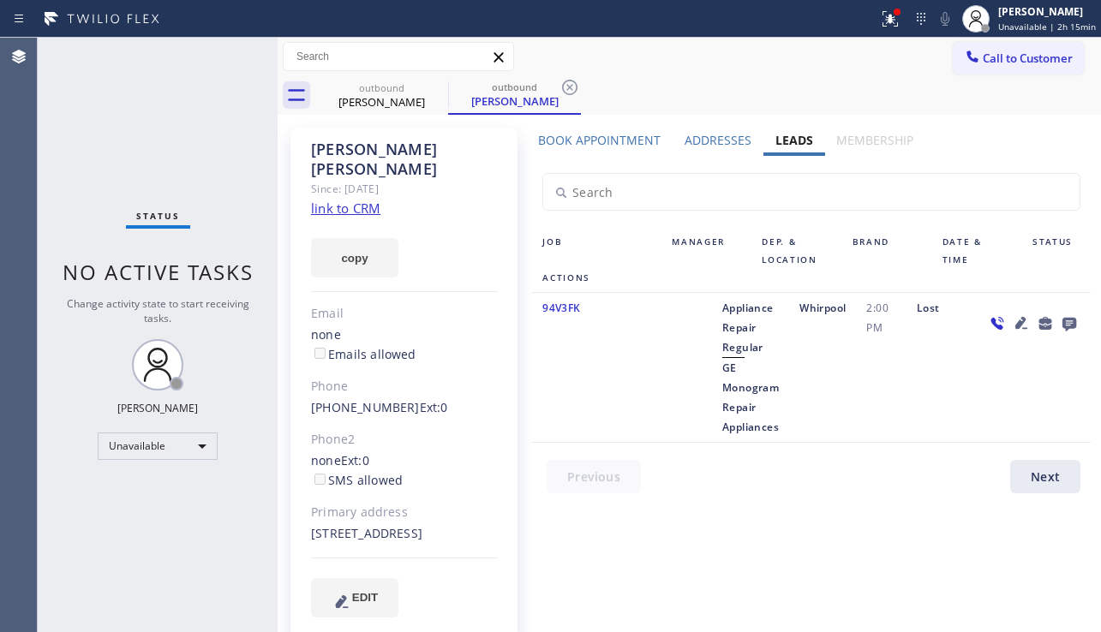
drag, startPoint x: 311, startPoint y: 514, endPoint x: 398, endPoint y: 531, distance: 89.1
click at [398, 531] on div "[STREET_ADDRESS]" at bounding box center [404, 534] width 187 height 20
click at [377, 538] on div "[STREET_ADDRESS]" at bounding box center [404, 534] width 187 height 20
drag, startPoint x: 404, startPoint y: 534, endPoint x: 314, endPoint y: 519, distance: 91.1
click at [314, 524] on div "[STREET_ADDRESS]" at bounding box center [404, 534] width 187 height 20
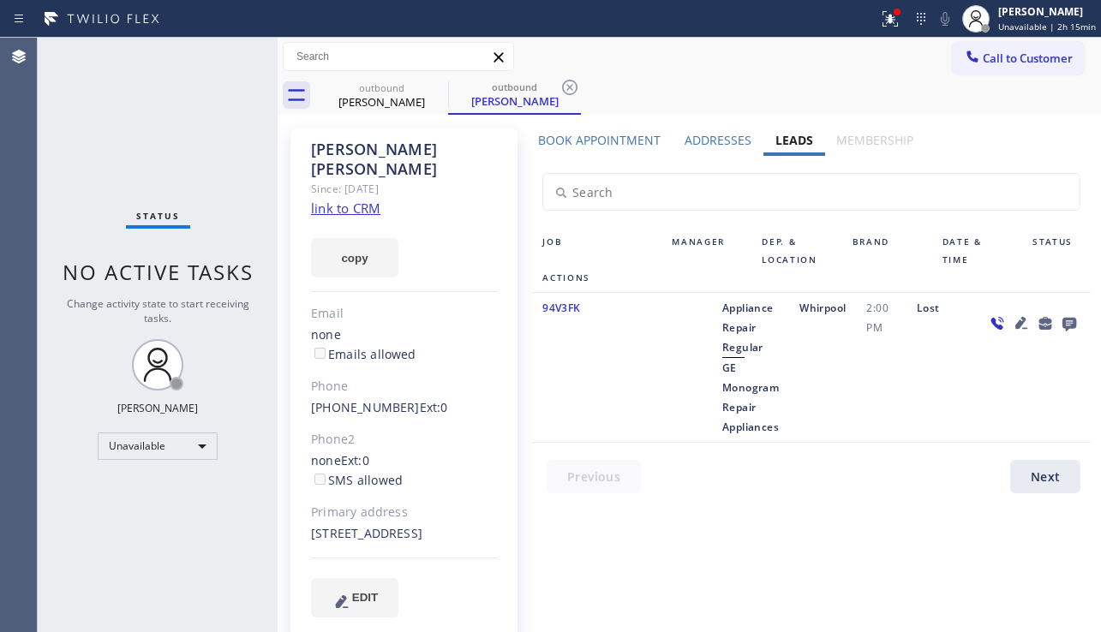
copy div "[STREET_ADDRESS]"
click at [697, 144] on label "Addresses" at bounding box center [718, 140] width 67 height 16
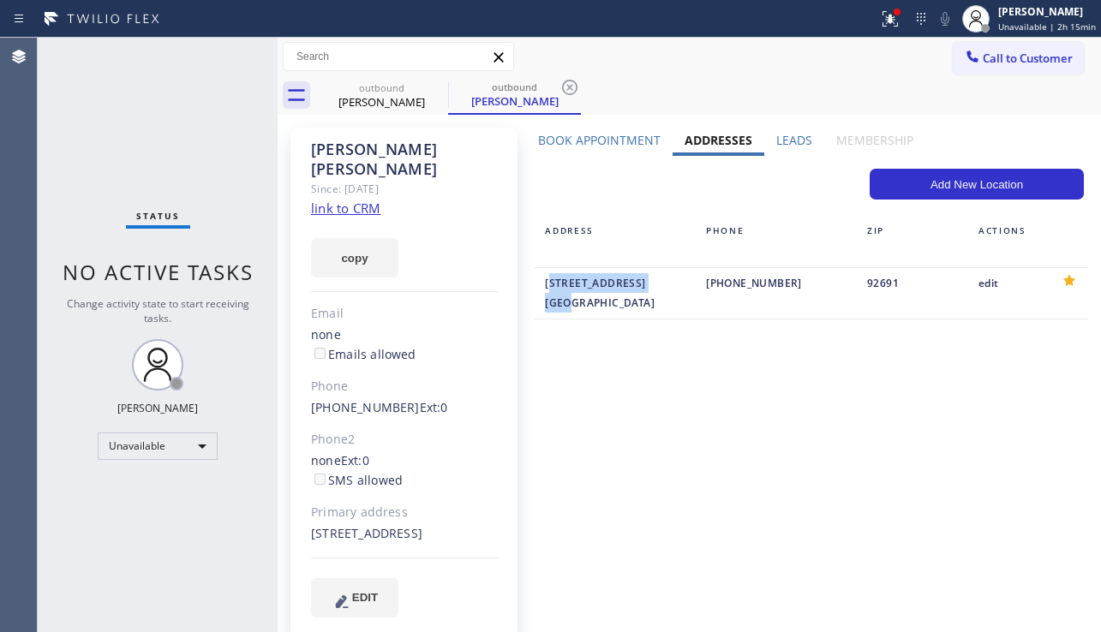
drag, startPoint x: 567, startPoint y: 321, endPoint x: 541, endPoint y: 283, distance: 46.8
click at [545, 283] on div "[STREET_ADDRESS]" at bounding box center [615, 292] width 141 height 39
copy div "[STREET_ADDRESS]"
click at [966, 332] on div "Add New Location ADDRESS PHONE ZIP ACTIONS [STREET_ADDRESS] [PHONE_NUMBER] 9269…" at bounding box center [811, 244] width 571 height 177
click at [788, 129] on div "[PERSON_NAME] Since: [DATE] link to CRM copy Email none Emails allowed Phone [P…" at bounding box center [689, 383] width 815 height 528
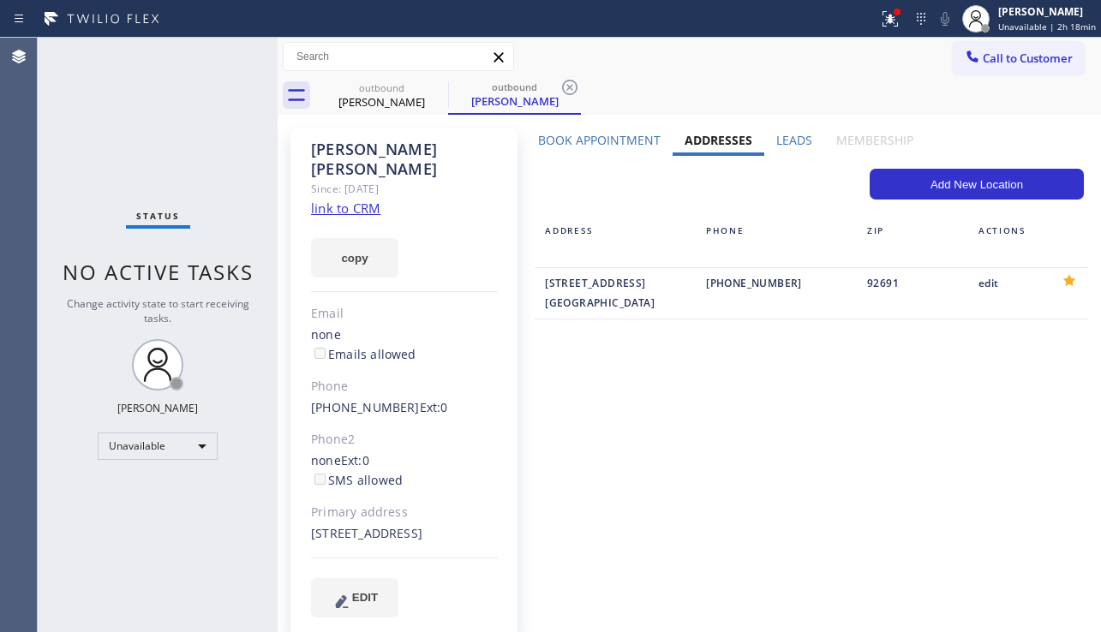
click at [781, 132] on label "Leads" at bounding box center [794, 140] width 36 height 16
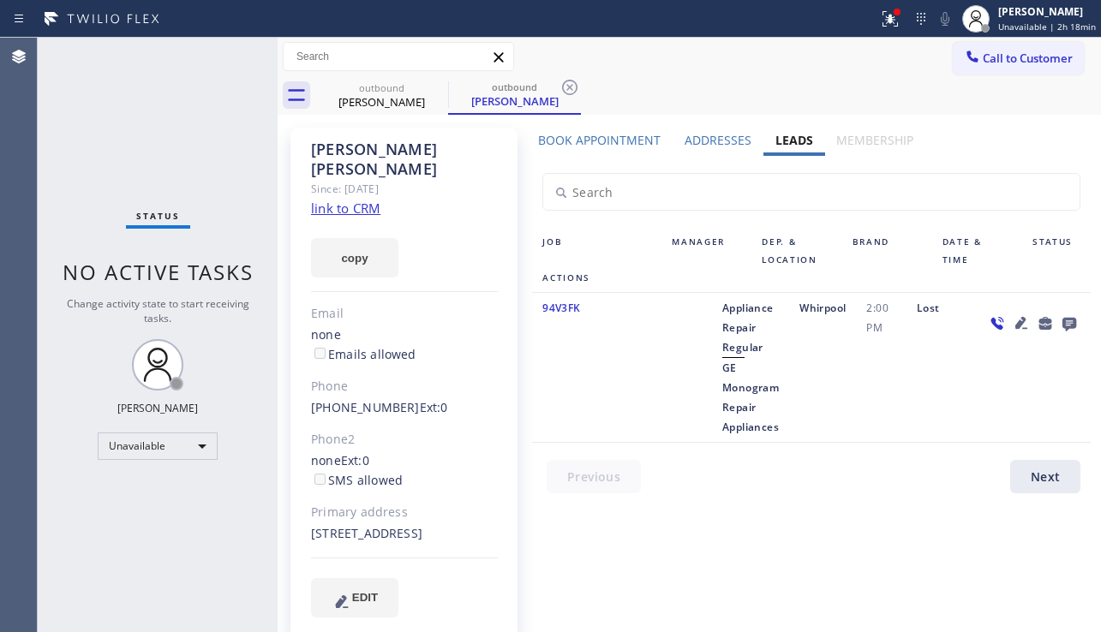
click at [1059, 315] on icon at bounding box center [1069, 323] width 21 height 21
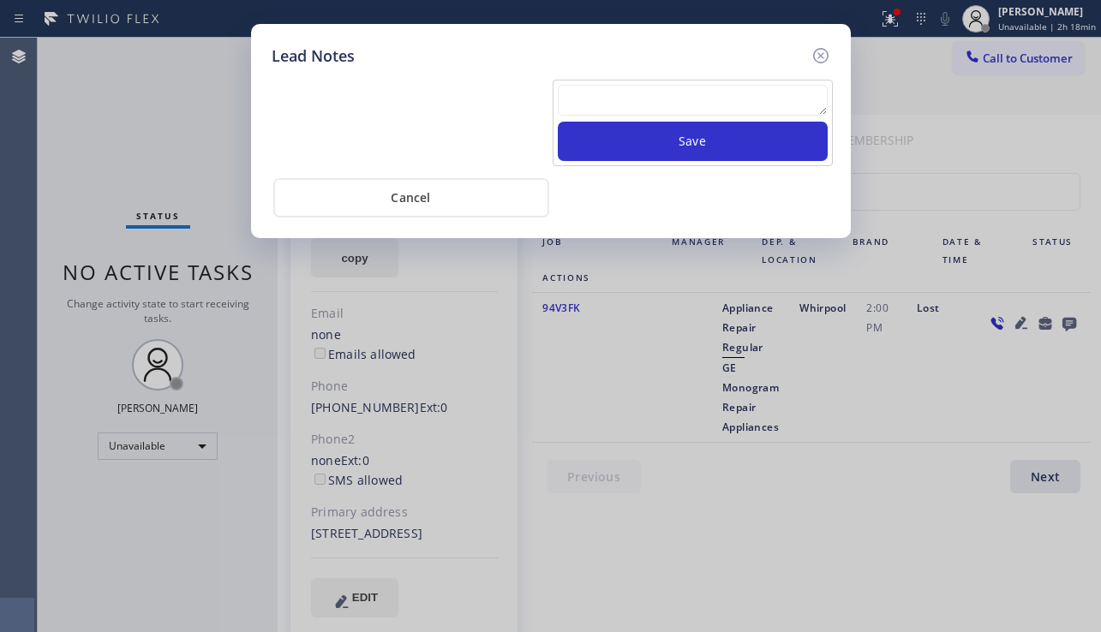
click at [683, 99] on textarea at bounding box center [693, 100] width 270 height 31
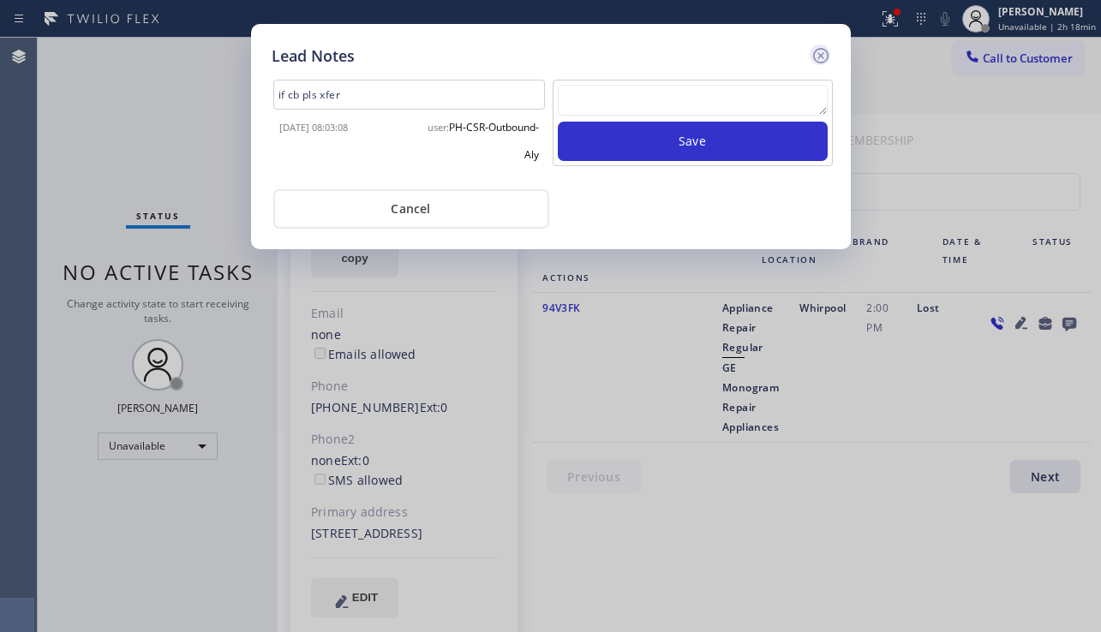
click at [818, 53] on icon at bounding box center [819, 55] width 15 height 15
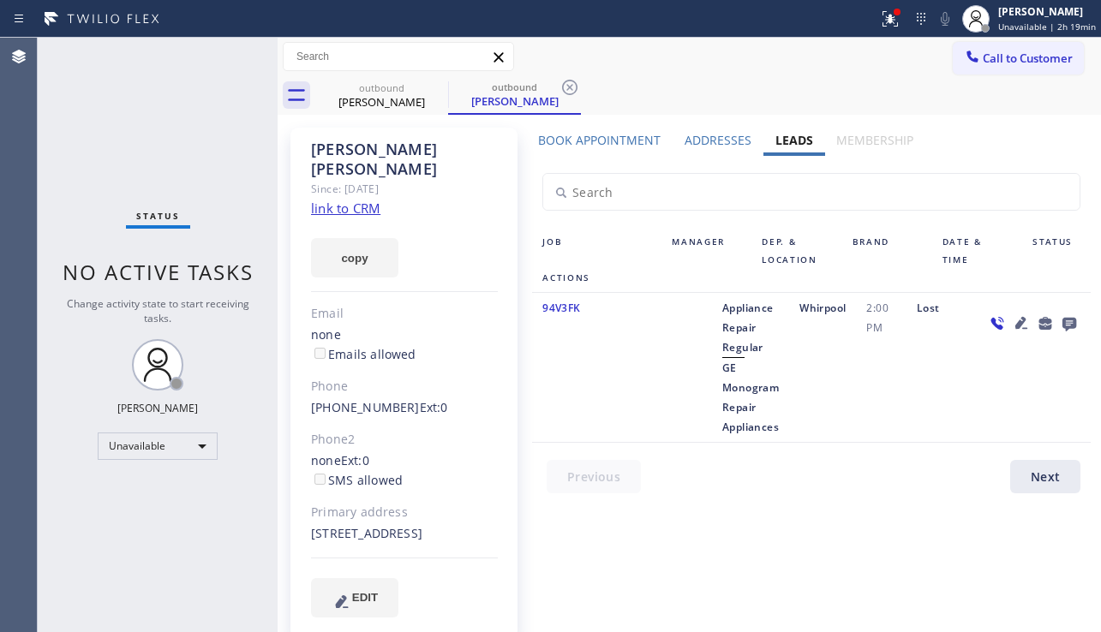
click at [946, 401] on div "Lost" at bounding box center [940, 367] width 69 height 139
drag, startPoint x: 378, startPoint y: 533, endPoint x: 345, endPoint y: 535, distance: 32.6
click at [345, 535] on div "[STREET_ADDRESS]" at bounding box center [404, 534] width 187 height 20
copy div "92691"
click at [906, 397] on div "Lost" at bounding box center [940, 367] width 69 height 139
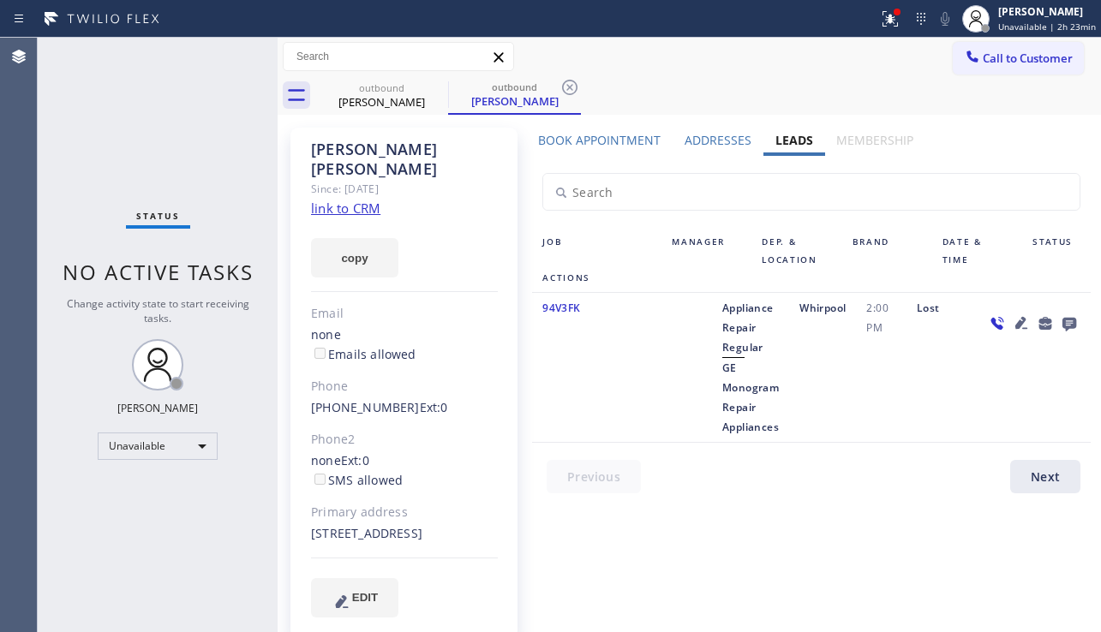
click at [1019, 57] on span "Call to Customer" at bounding box center [1028, 58] width 90 height 15
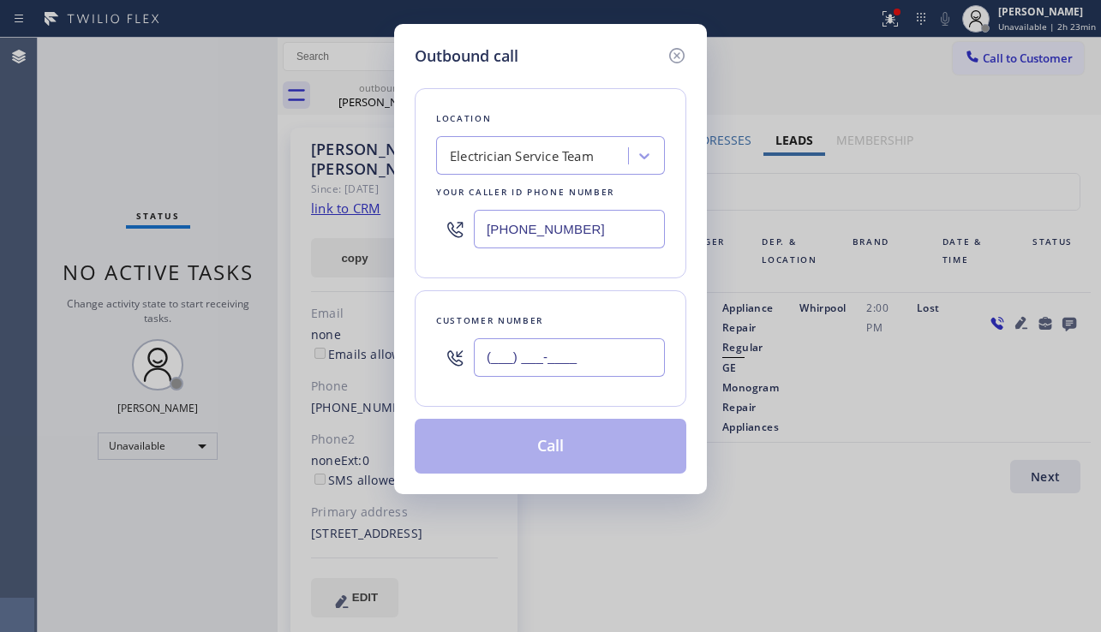
click at [482, 369] on input "(___) ___-____" at bounding box center [569, 357] width 191 height 39
paste input "323) 984-6770"
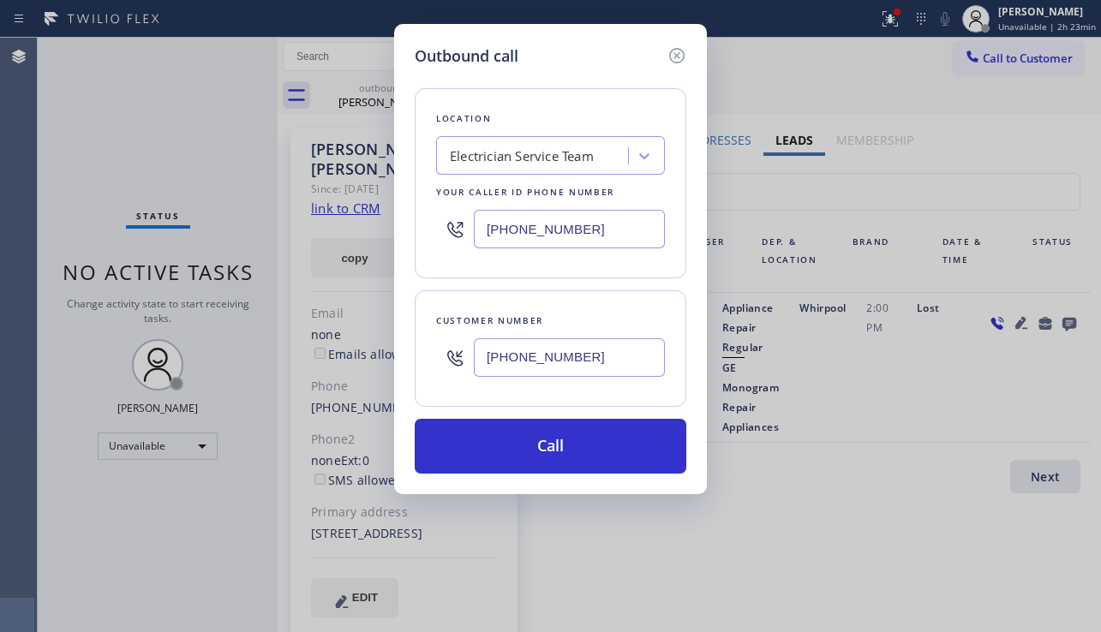
type input "[PHONE_NUMBER]"
drag, startPoint x: 579, startPoint y: 225, endPoint x: 469, endPoint y: 234, distance: 110.9
click at [469, 234] on div "[PHONE_NUMBER]" at bounding box center [550, 229] width 229 height 56
paste input "562) 228-1850"
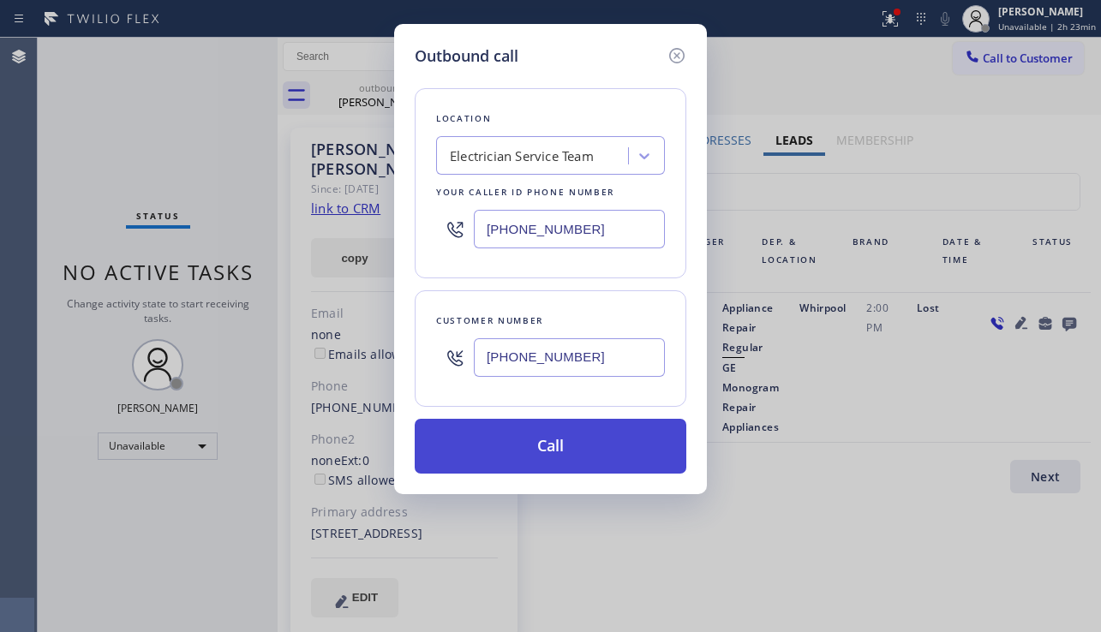
type input "[PHONE_NUMBER]"
click at [496, 459] on button "Call" at bounding box center [551, 446] width 272 height 55
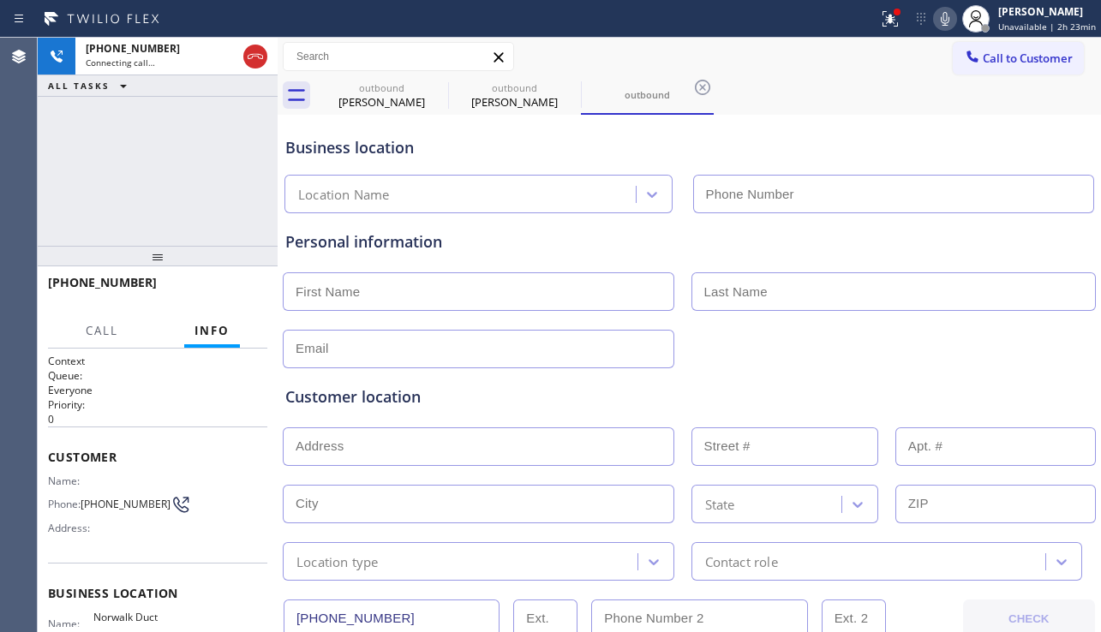
type input "[PHONE_NUMBER]"
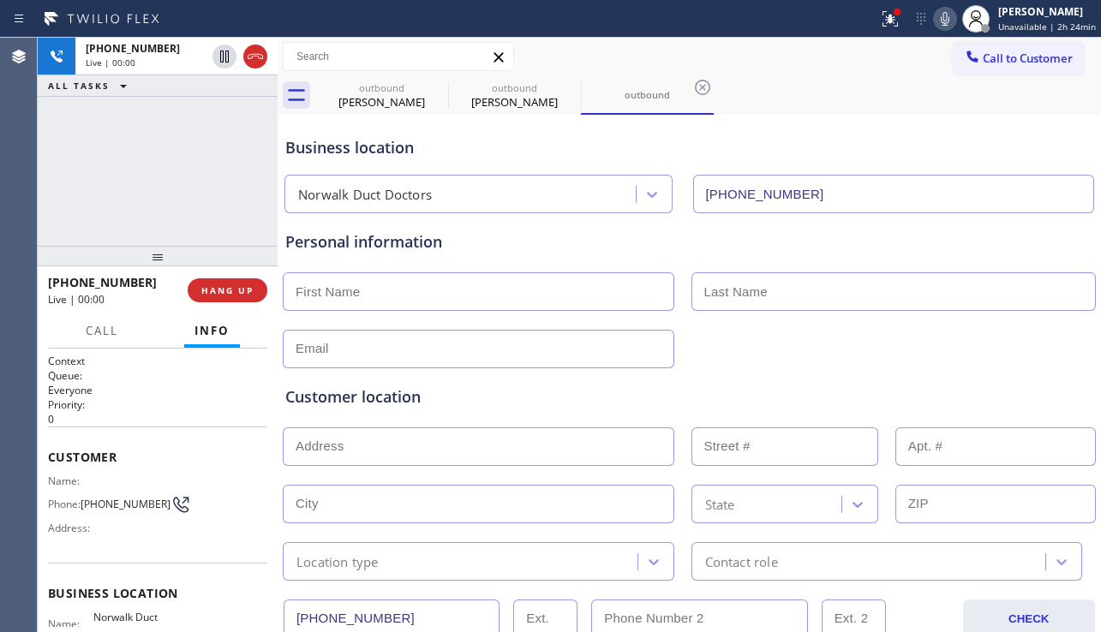
click at [970, 369] on div "Customer location >> ADD NEW ADDRESS << + NEW ADDRESS State Location type Conta…" at bounding box center [689, 474] width 815 height 212
click at [232, 293] on span "HANG UP" at bounding box center [227, 290] width 52 height 12
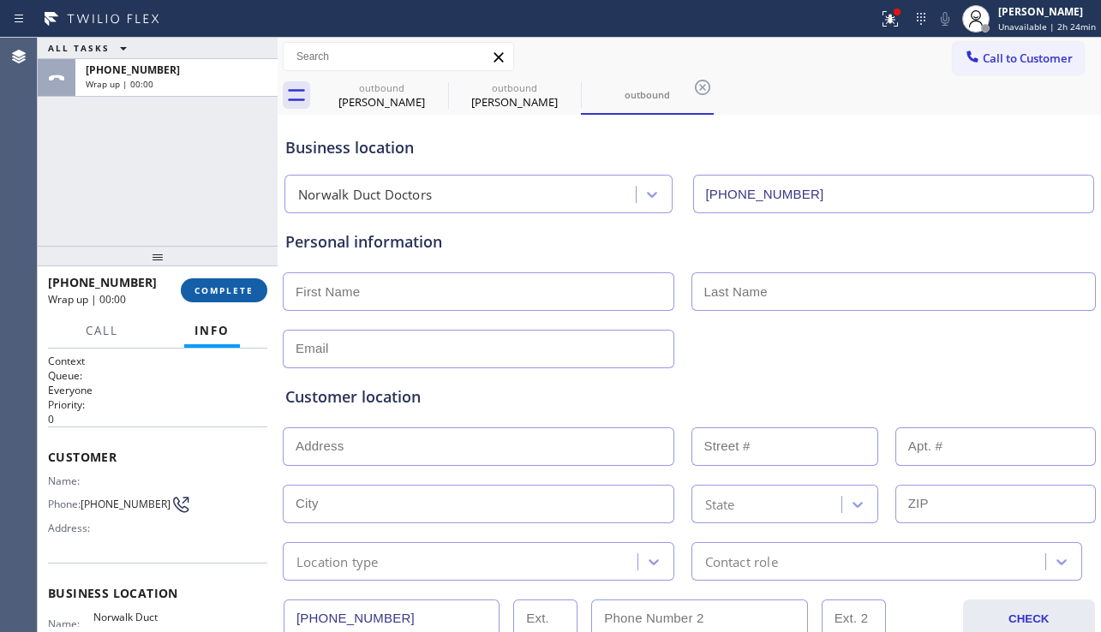
click at [232, 293] on span "COMPLETE" at bounding box center [223, 290] width 59 height 12
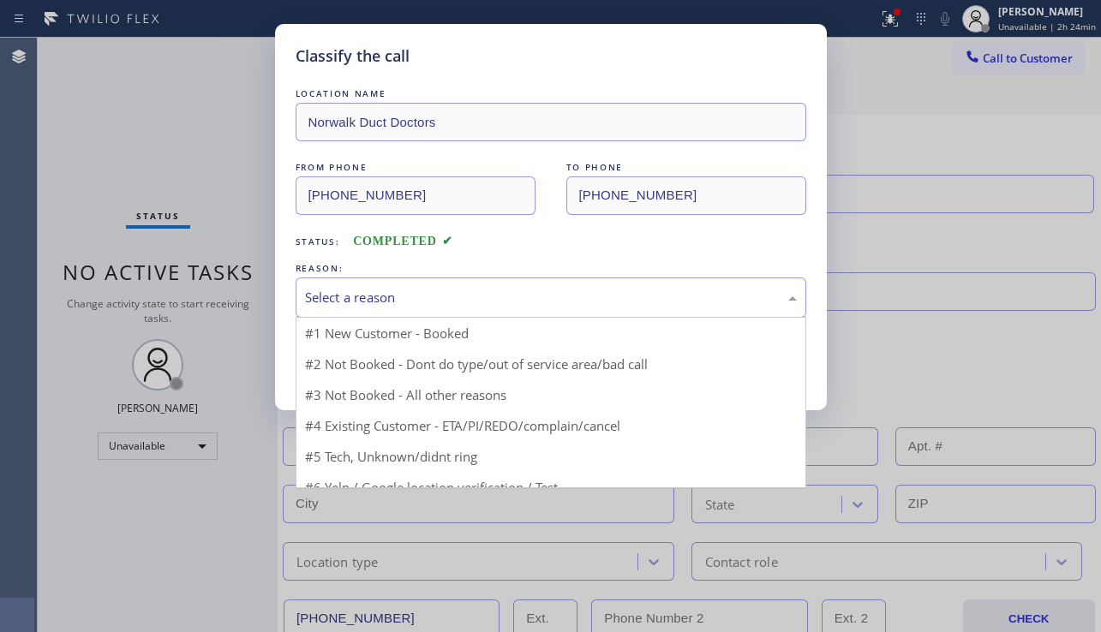
click at [494, 305] on div "Select a reason" at bounding box center [551, 298] width 492 height 20
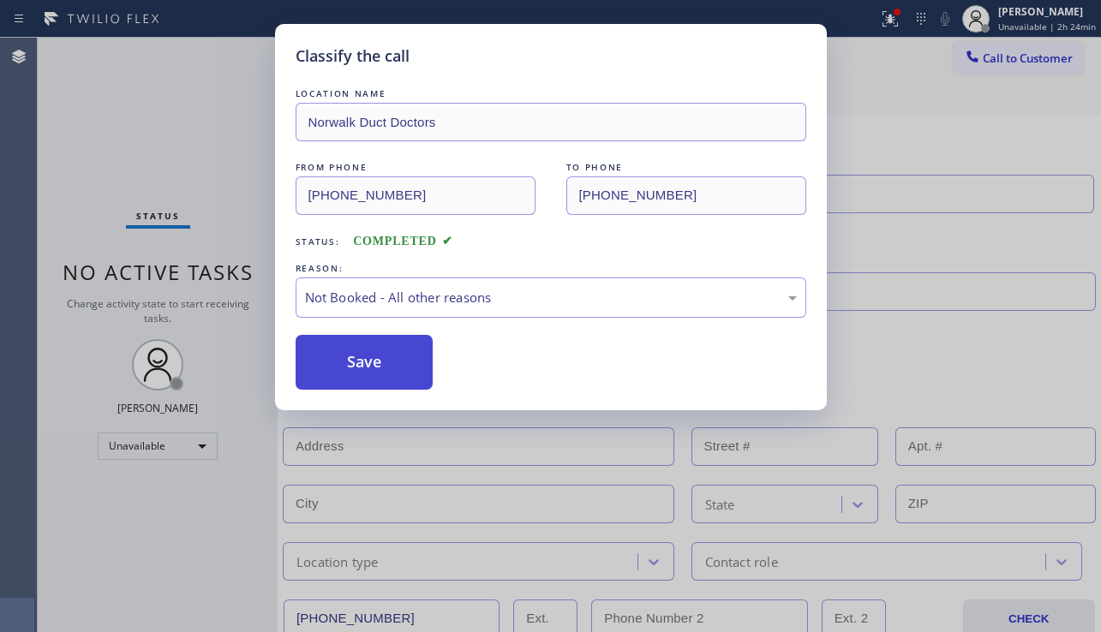
click at [370, 372] on button "Save" at bounding box center [365, 362] width 138 height 55
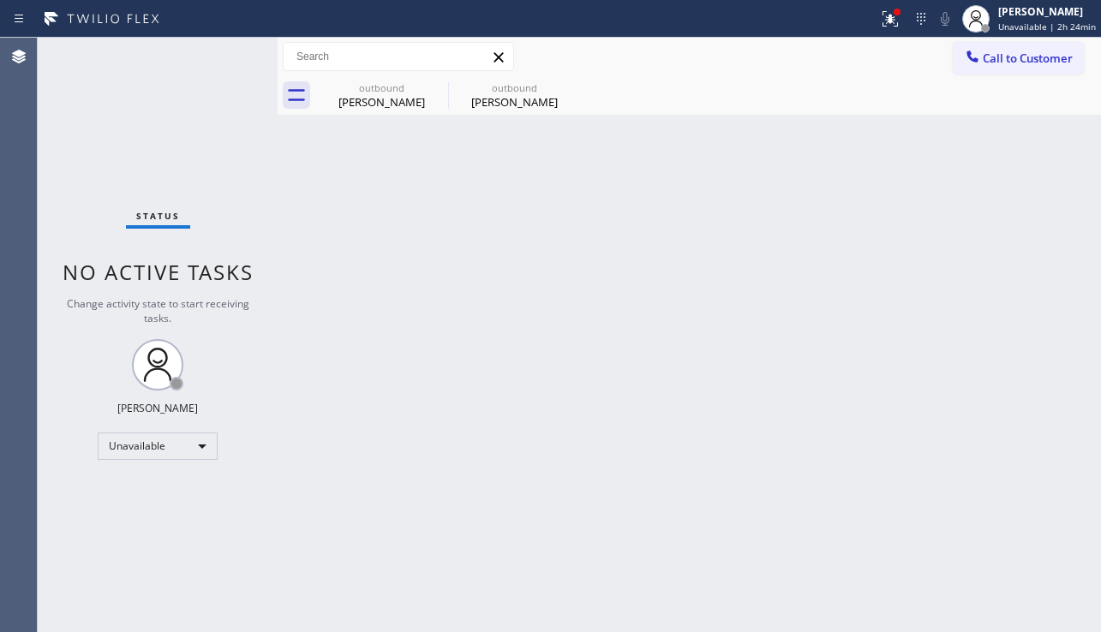
drag, startPoint x: 976, startPoint y: 450, endPoint x: 956, endPoint y: 453, distance: 20.0
click at [976, 450] on div "Back to Dashboard Change Sender ID Customers Technicians Select a contact Outbo…" at bounding box center [689, 335] width 823 height 595
click at [153, 447] on div "Unavailable" at bounding box center [158, 446] width 120 height 27
click at [144, 533] on li "Break" at bounding box center [157, 534] width 117 height 21
click at [296, 527] on div "Back to Dashboard Change Sender ID Customers Technicians Select a contact Outbo…" at bounding box center [689, 335] width 823 height 595
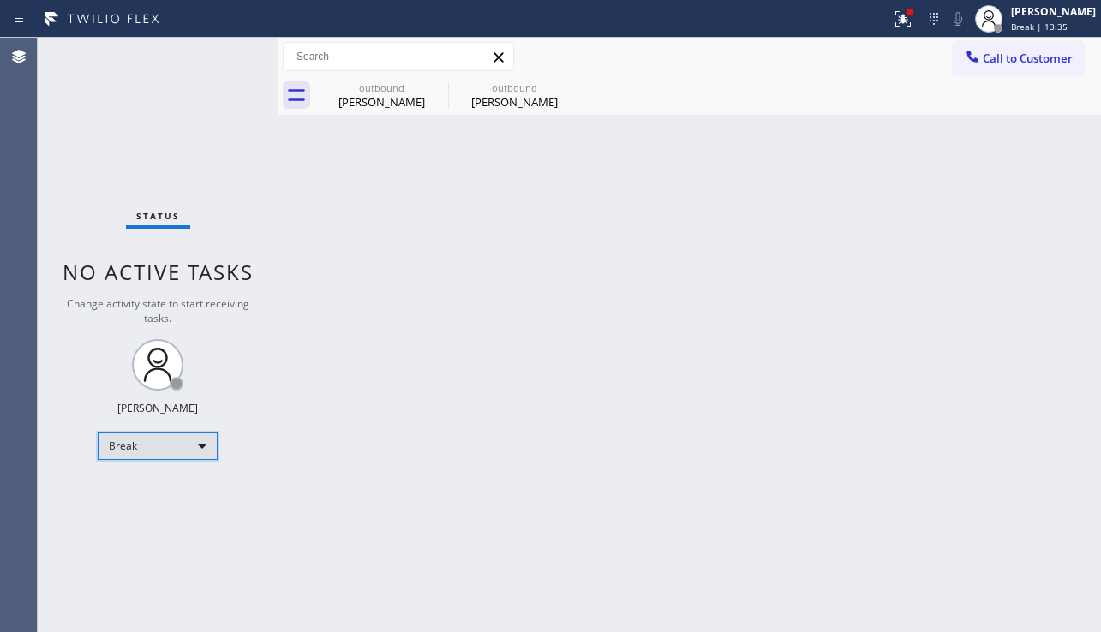
click at [182, 446] on div "Break" at bounding box center [158, 446] width 120 height 27
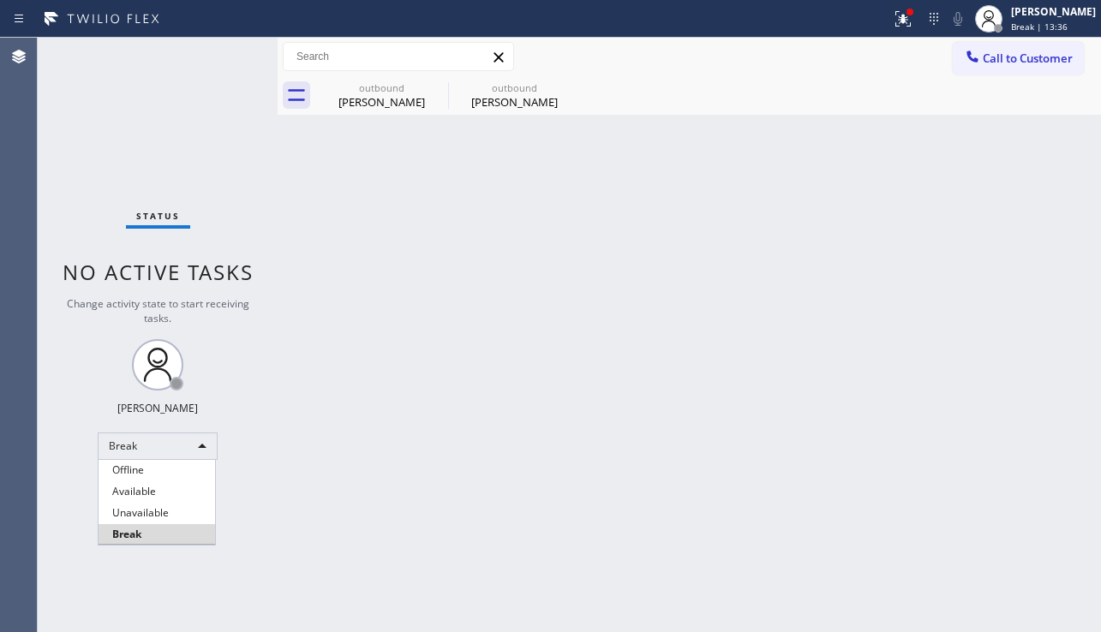
drag, startPoint x: 163, startPoint y: 515, endPoint x: 189, endPoint y: 513, distance: 26.6
click at [164, 513] on li "Unavailable" at bounding box center [157, 513] width 117 height 21
click at [286, 533] on div "Back to Dashboard Change Sender ID Customers Technicians Select a contact Outbo…" at bounding box center [689, 335] width 823 height 595
click at [974, 506] on div "Back to Dashboard Change Sender ID Customers Technicians Select a contact Outbo…" at bounding box center [689, 335] width 823 height 595
click at [645, 303] on div "Back to Dashboard Change Sender ID Customers Technicians Select a contact Outbo…" at bounding box center [689, 335] width 823 height 595
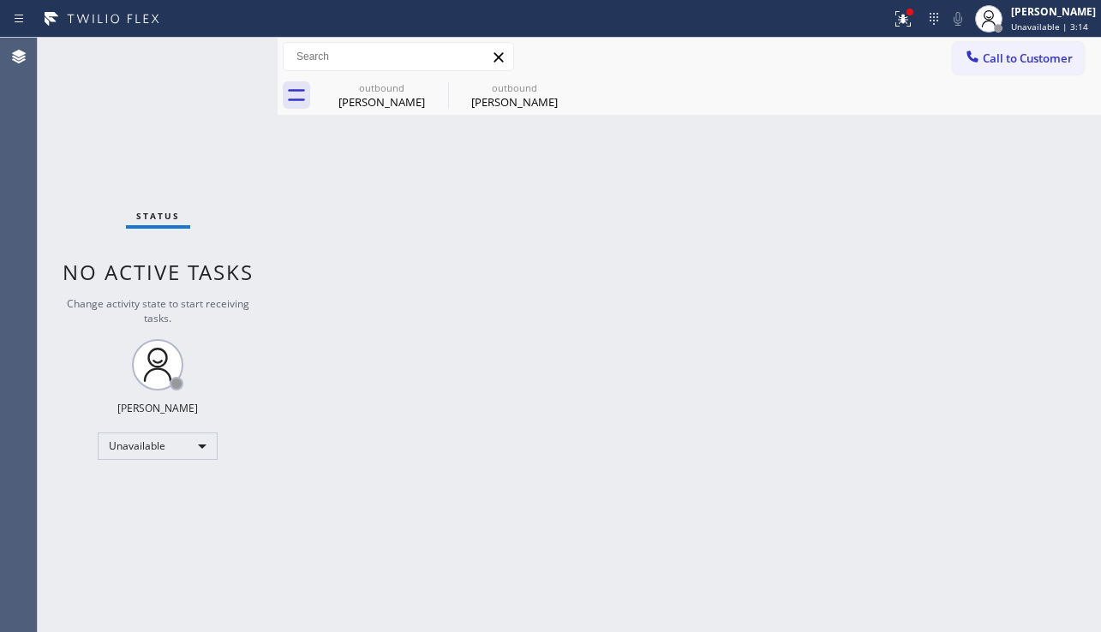
click at [890, 471] on div "Back to Dashboard Change Sender ID Customers Technicians Select a contact Outbo…" at bounding box center [689, 335] width 823 height 595
click at [599, 499] on div "Back to Dashboard Change Sender ID Customers Technicians Select a contact Outbo…" at bounding box center [689, 335] width 823 height 595
click at [679, 565] on div "Back to Dashboard Change Sender ID Customers Technicians Select a contact Outbo…" at bounding box center [689, 335] width 823 height 595
click at [958, 400] on div "Back to Dashboard Change Sender ID Customers Technicians Select a contact Outbo…" at bounding box center [689, 335] width 823 height 595
click at [893, 27] on icon at bounding box center [903, 19] width 21 height 21
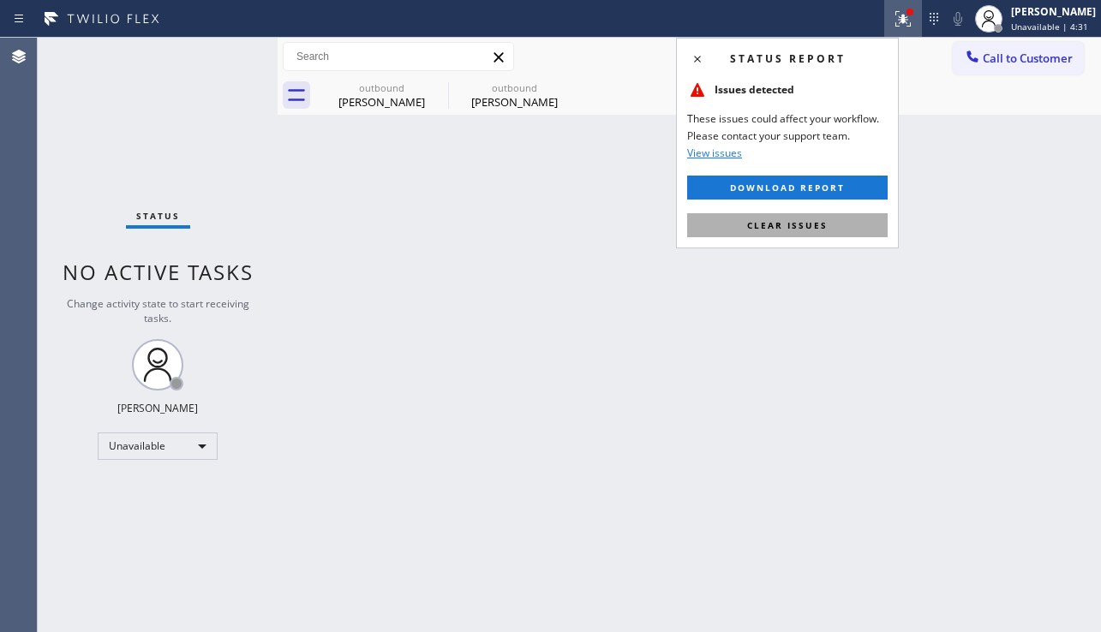
click at [781, 221] on span "Clear issues" at bounding box center [787, 225] width 81 height 12
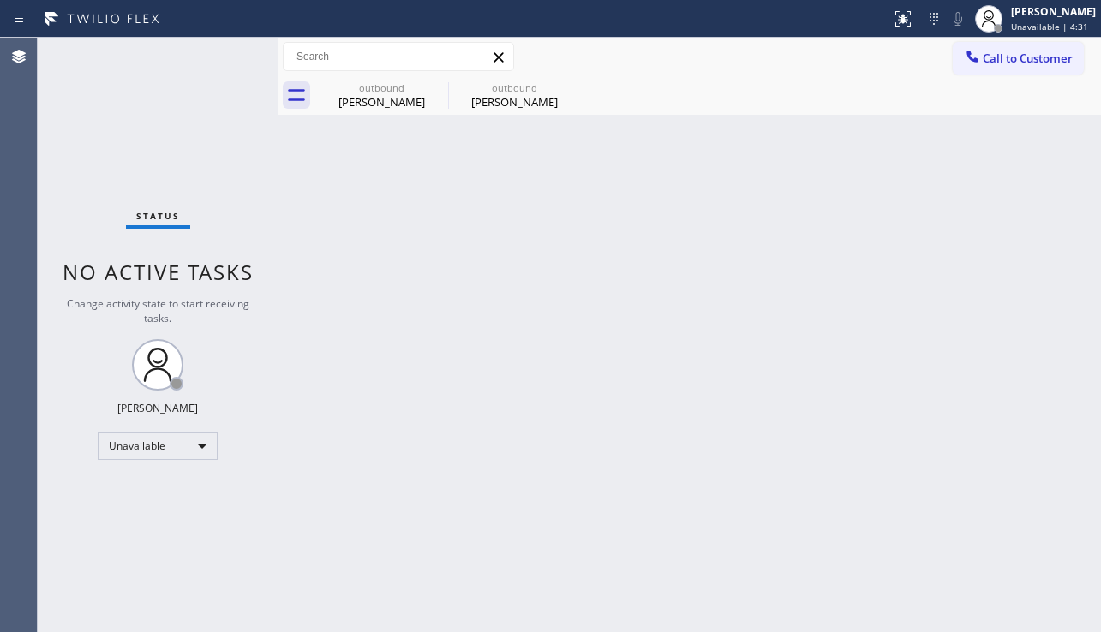
click at [491, 204] on div "Back to Dashboard Change Sender ID Customers Technicians Select a contact Outbo…" at bounding box center [689, 335] width 823 height 595
click at [490, 190] on div "Back to Dashboard Change Sender ID Customers Technicians Select a contact Outbo…" at bounding box center [689, 335] width 823 height 595
click at [939, 459] on div "Back to Dashboard Change Sender ID Customers Technicians Select a contact Outbo…" at bounding box center [689, 335] width 823 height 595
click at [955, 374] on div "Back to Dashboard Change Sender ID Customers Technicians Select a contact Outbo…" at bounding box center [689, 335] width 823 height 595
click at [474, 345] on div "Back to Dashboard Change Sender ID Customers Technicians Select a contact Outbo…" at bounding box center [689, 335] width 823 height 595
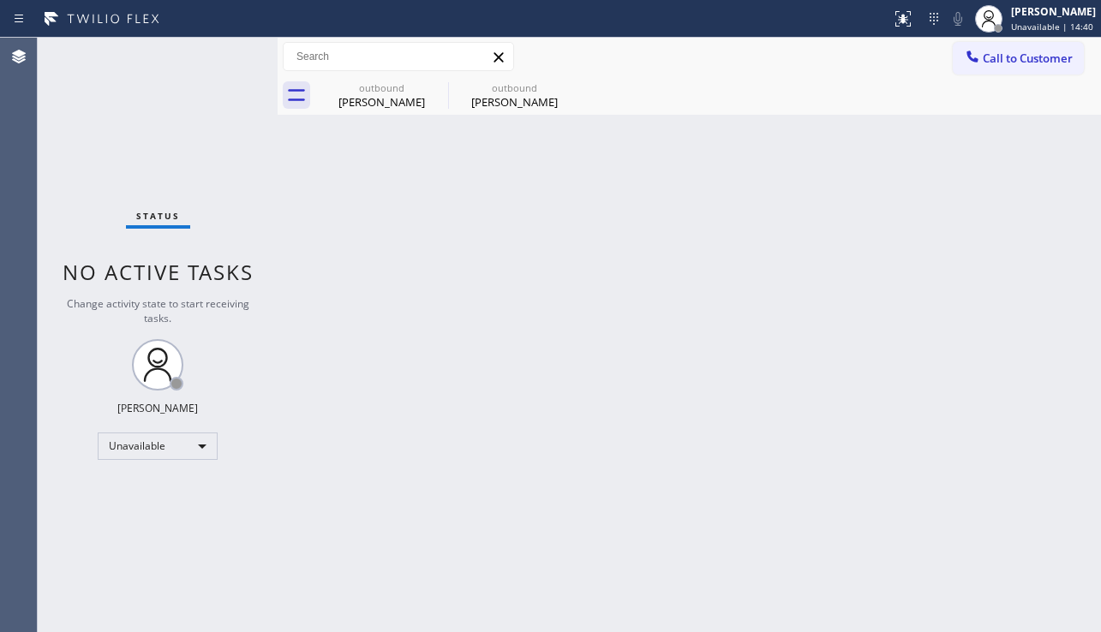
click at [476, 345] on div "Back to Dashboard Change Sender ID Customers Technicians Select a contact Outbo…" at bounding box center [689, 335] width 823 height 595
click at [930, 392] on div "Back to Dashboard Change Sender ID Customers Technicians Select a contact Outbo…" at bounding box center [689, 335] width 823 height 595
click at [948, 412] on div "Back to Dashboard Change Sender ID Customers Technicians Select a contact Outbo…" at bounding box center [689, 335] width 823 height 595
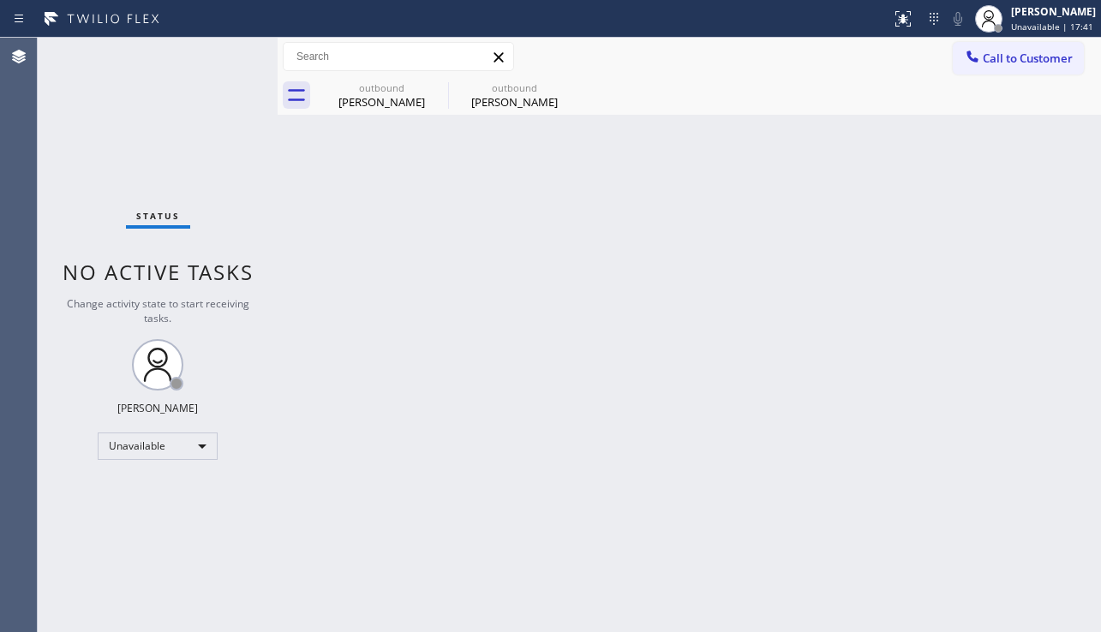
click at [948, 412] on div "Back to Dashboard Change Sender ID Customers Technicians Select a contact Outbo…" at bounding box center [689, 335] width 823 height 595
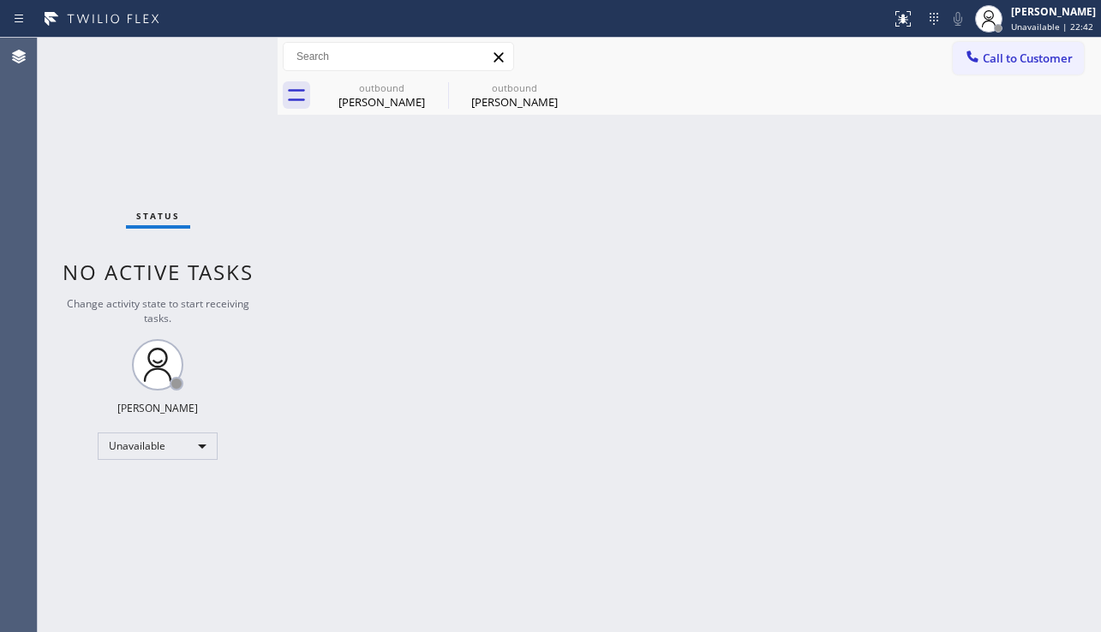
click at [948, 412] on div "Back to Dashboard Change Sender ID Customers Technicians Select a contact Outbo…" at bounding box center [689, 335] width 823 height 595
drag, startPoint x: 920, startPoint y: 440, endPoint x: 829, endPoint y: 409, distance: 95.9
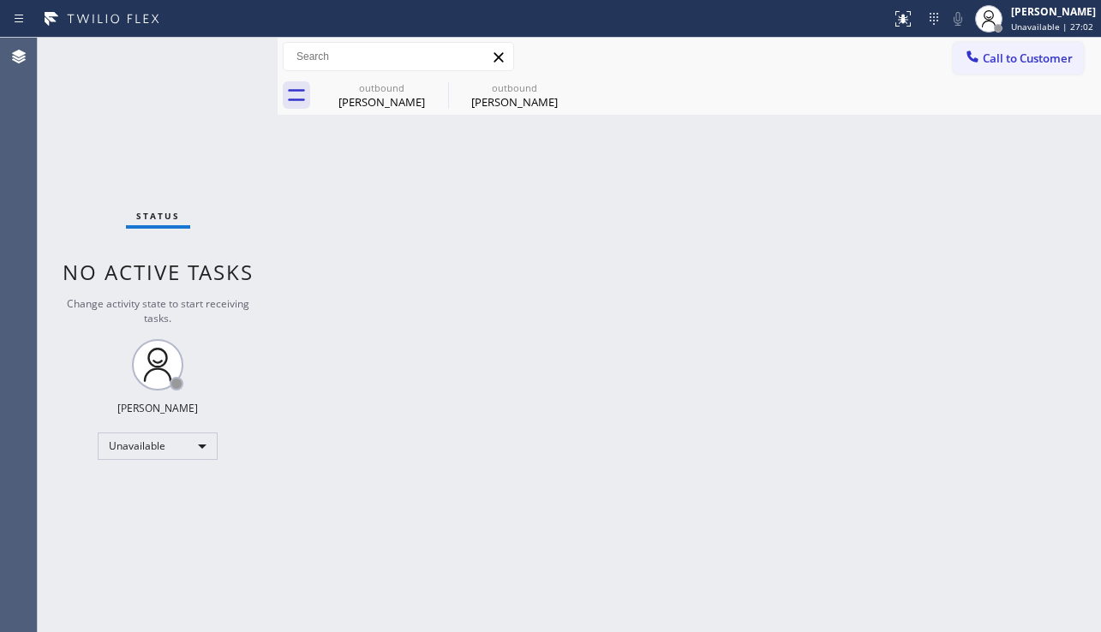
click at [920, 440] on div "Back to Dashboard Change Sender ID Customers Technicians Select a contact Outbo…" at bounding box center [689, 335] width 823 height 595
click at [986, 54] on span "Call to Customer" at bounding box center [1028, 58] width 90 height 15
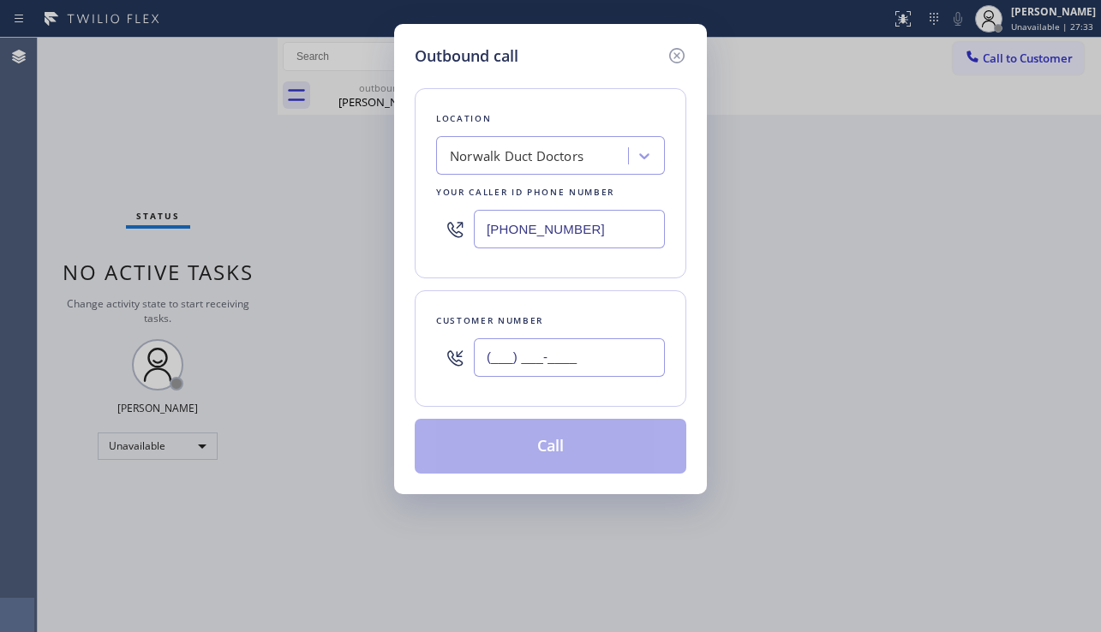
click at [478, 362] on input "(___) ___-____" at bounding box center [569, 357] width 191 height 39
paste input "602) 697-2713"
type input "[PHONE_NUMBER]"
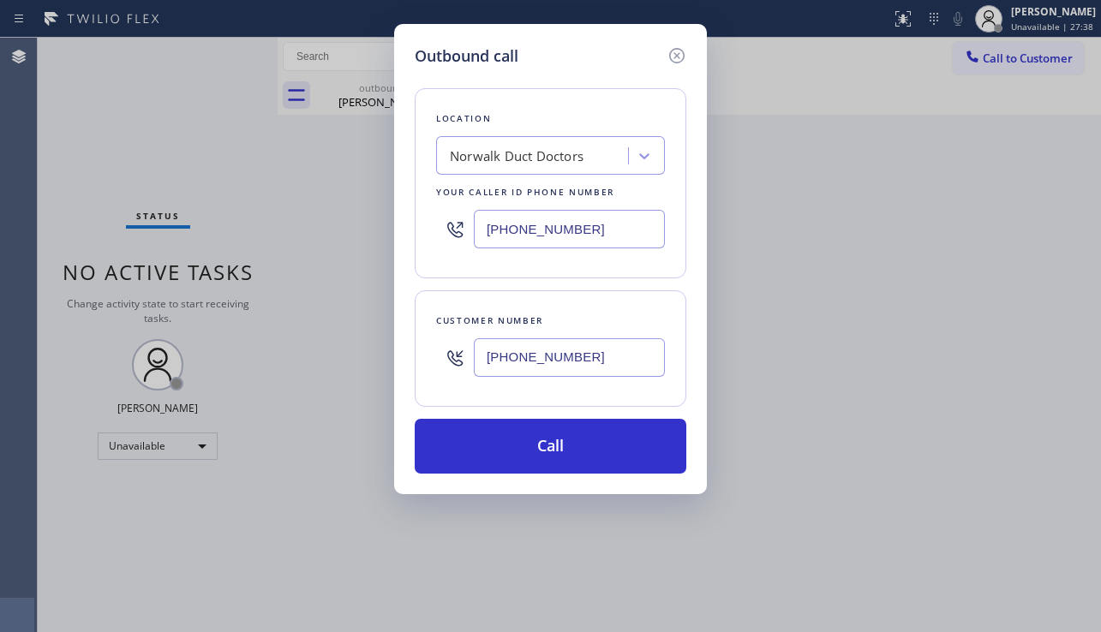
drag, startPoint x: 594, startPoint y: 219, endPoint x: 451, endPoint y: 225, distance: 143.2
click at [451, 225] on div "[PHONE_NUMBER]" at bounding box center [550, 229] width 229 height 56
paste input "602) 691-7988"
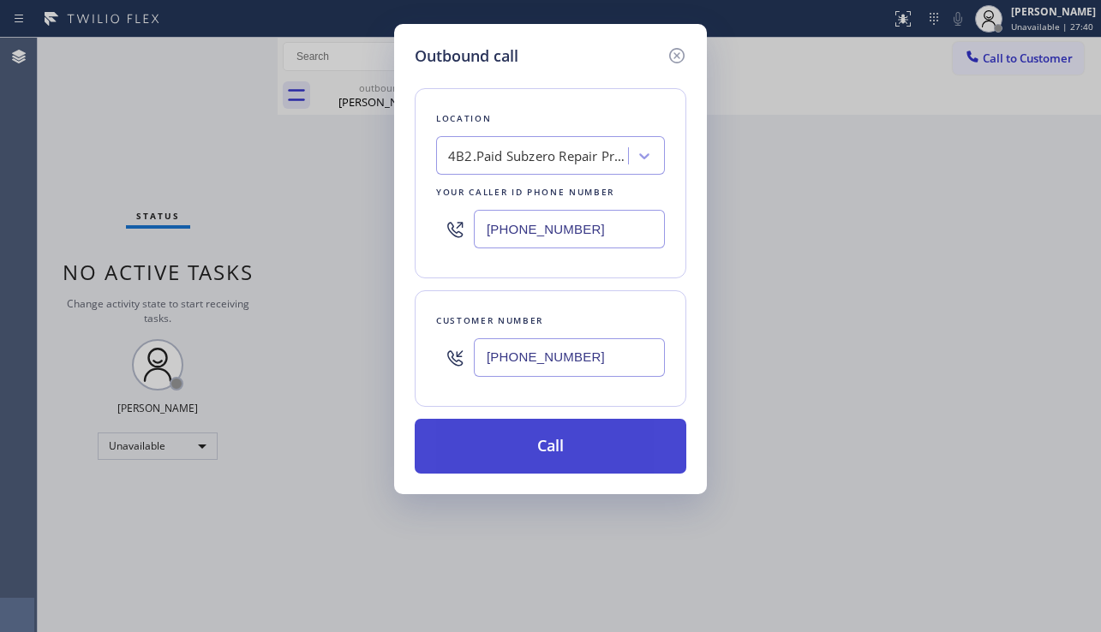
type input "[PHONE_NUMBER]"
click at [528, 434] on button "Call" at bounding box center [551, 446] width 272 height 55
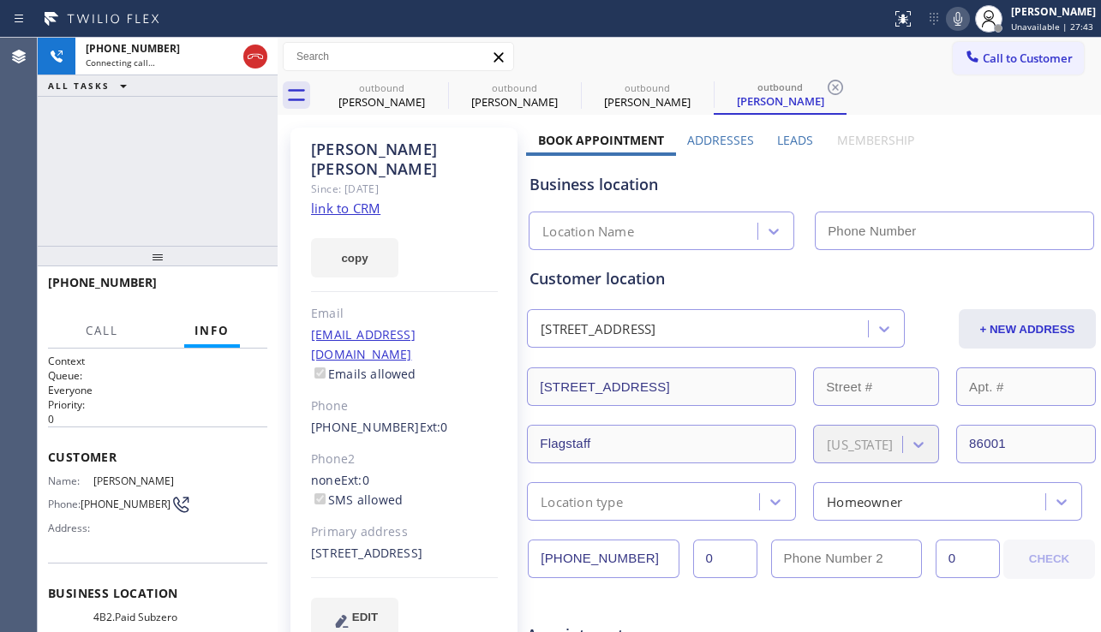
click at [778, 141] on label "Leads" at bounding box center [795, 140] width 36 height 16
click at [777, 141] on label "Leads" at bounding box center [795, 140] width 36 height 16
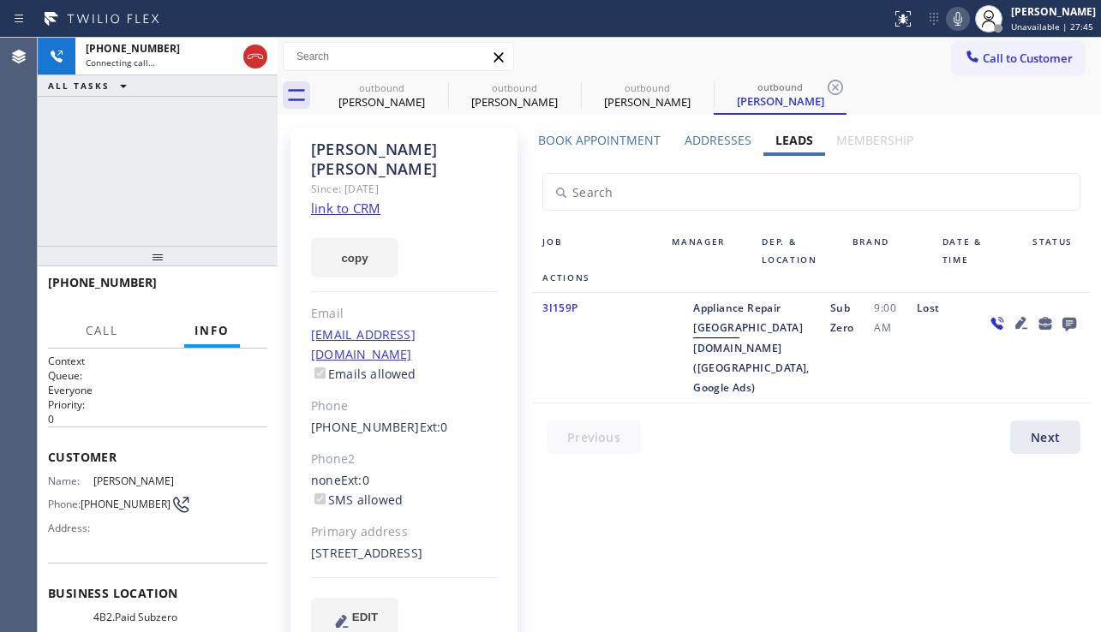
click at [1062, 320] on icon at bounding box center [1069, 325] width 14 height 14
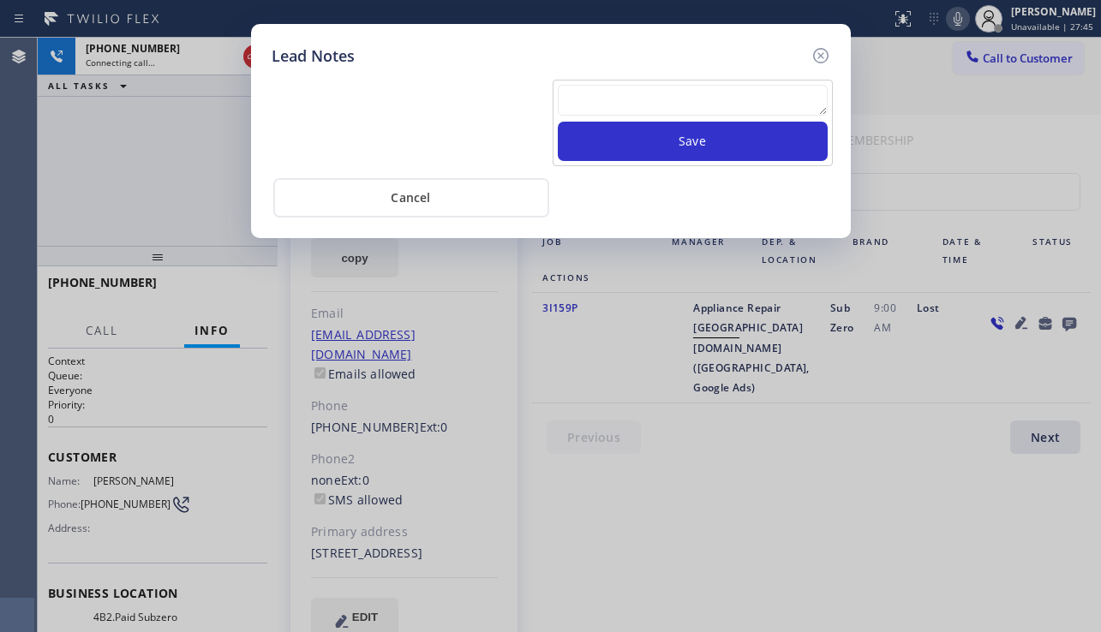
click at [661, 99] on textarea at bounding box center [693, 100] width 270 height 31
click at [599, 102] on textarea at bounding box center [693, 100] width 270 height 31
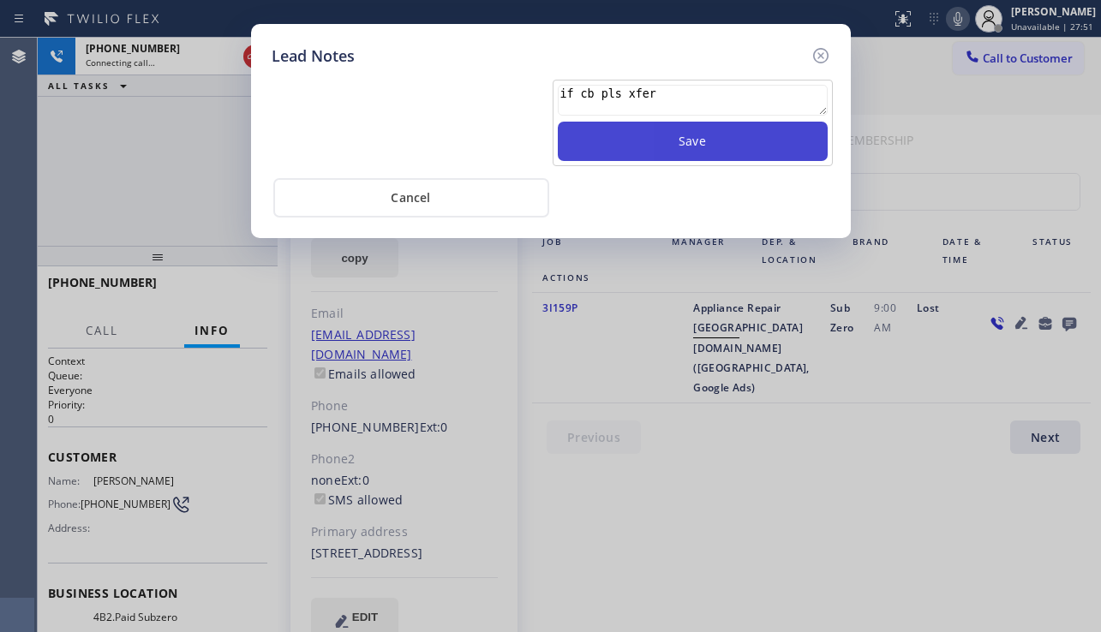
type textarea "if cb pls xfer"
click at [619, 147] on button "Save" at bounding box center [693, 141] width 270 height 39
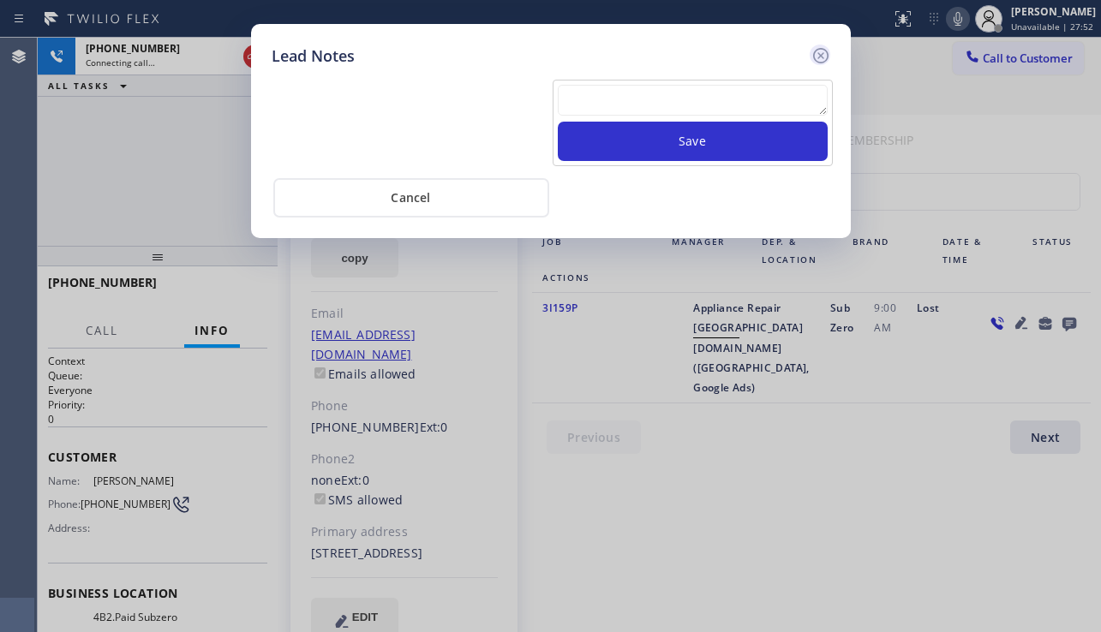
click at [816, 59] on icon at bounding box center [821, 55] width 21 height 21
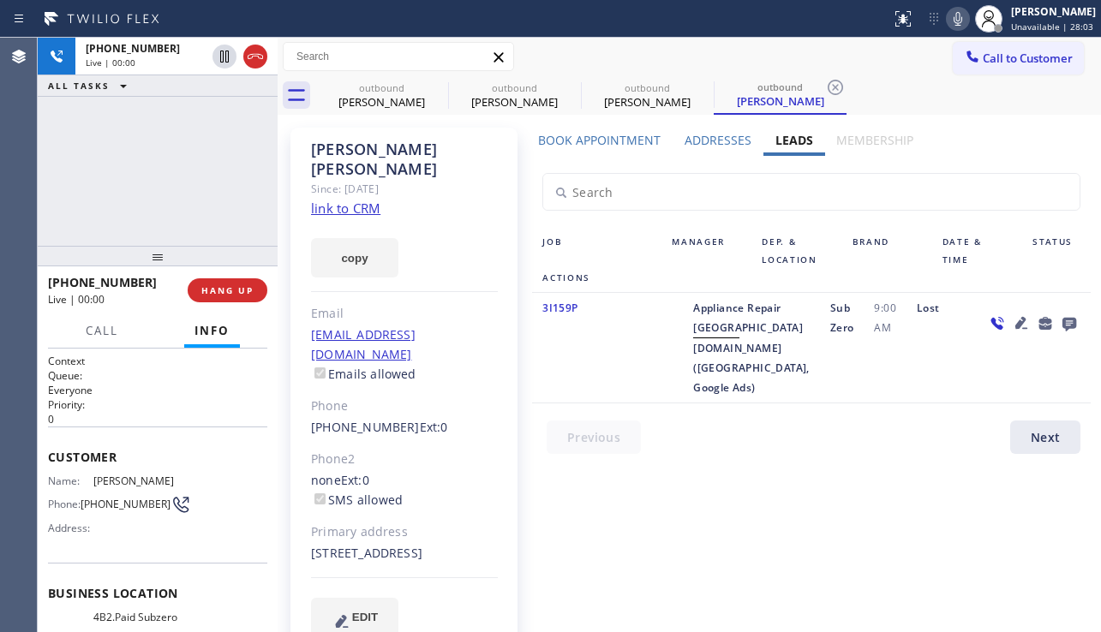
click at [607, 386] on div "3I159P" at bounding box center [596, 347] width 129 height 99
click at [368, 200] on link "link to CRM" at bounding box center [345, 208] width 69 height 17
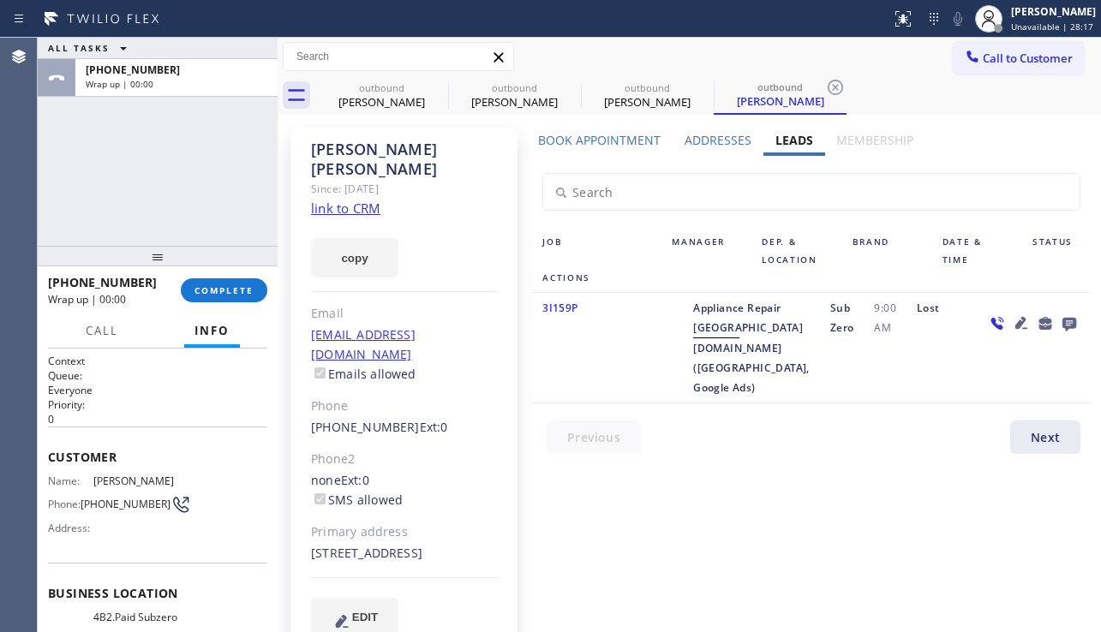
click at [1015, 320] on icon at bounding box center [1021, 323] width 12 height 12
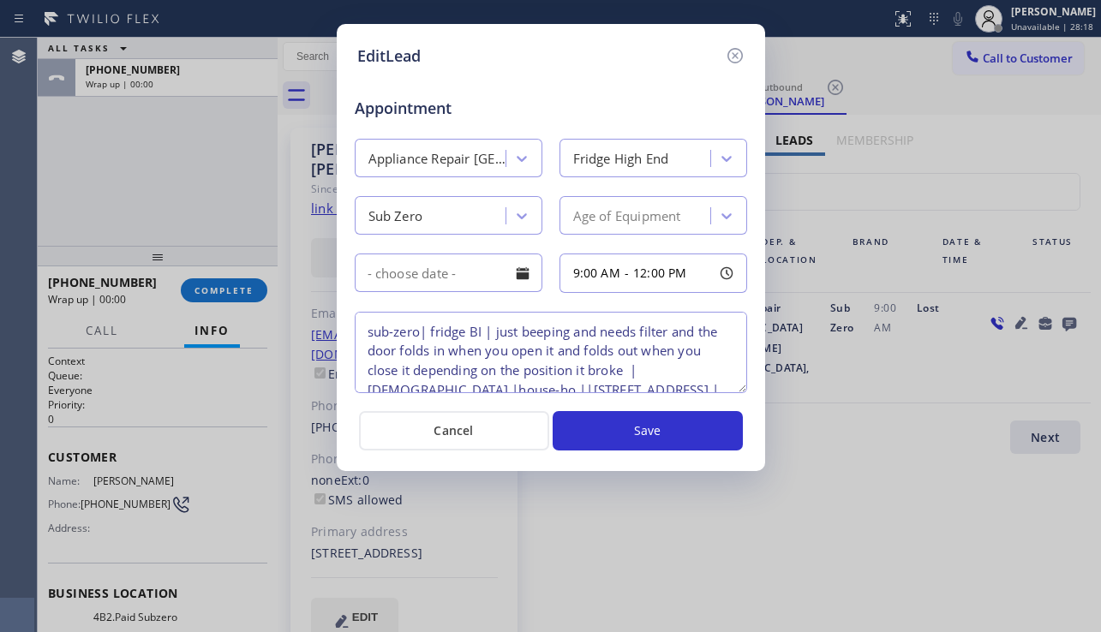
scroll to position [36, 0]
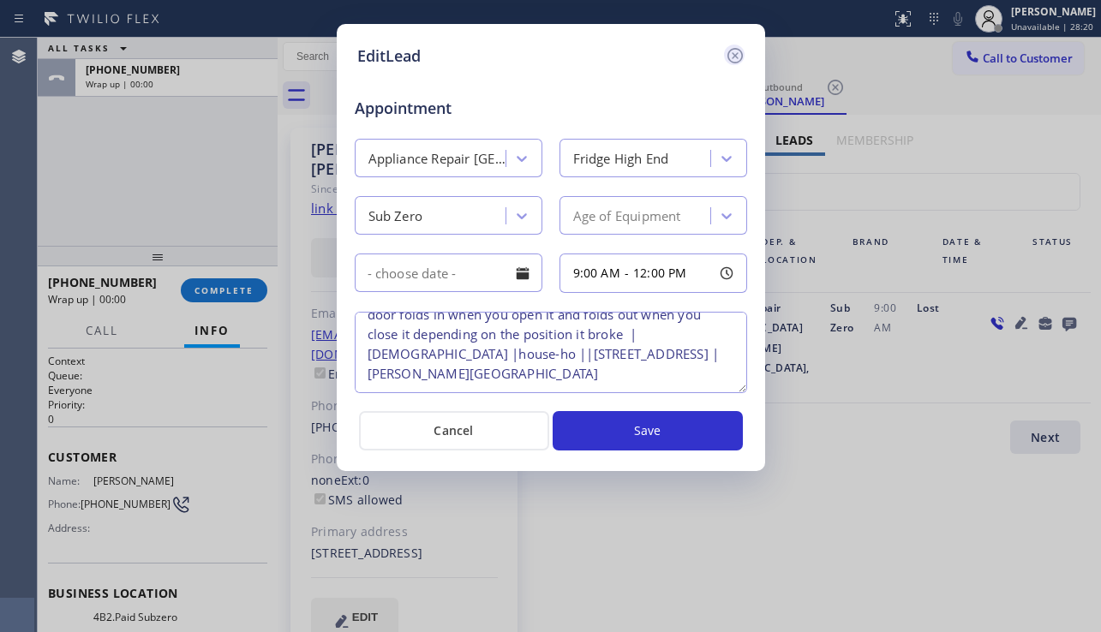
click at [739, 53] on icon at bounding box center [735, 55] width 21 height 21
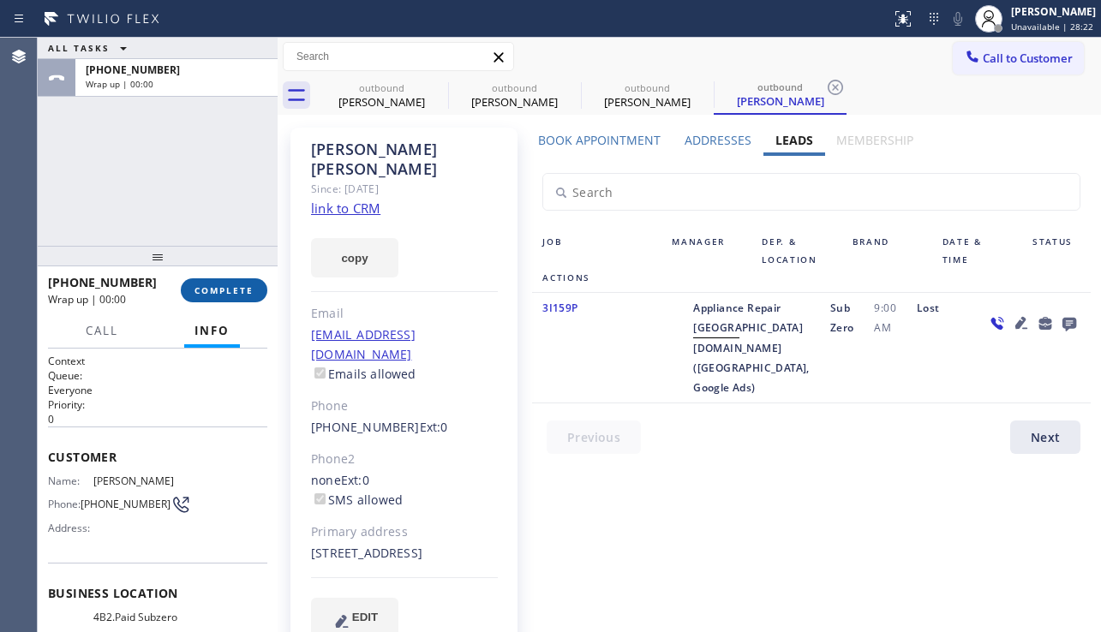
click at [248, 295] on span "COMPLETE" at bounding box center [223, 290] width 59 height 12
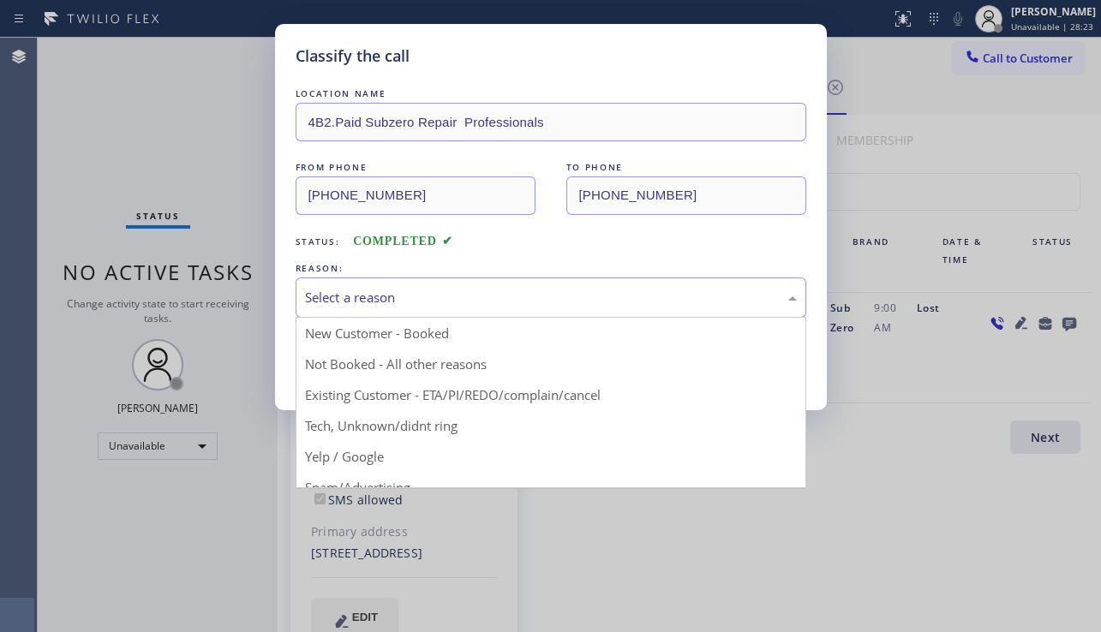
click at [452, 316] on div "Select a reason New Customer - Booked Not Booked - All other reasons Existing C…" at bounding box center [551, 298] width 511 height 40
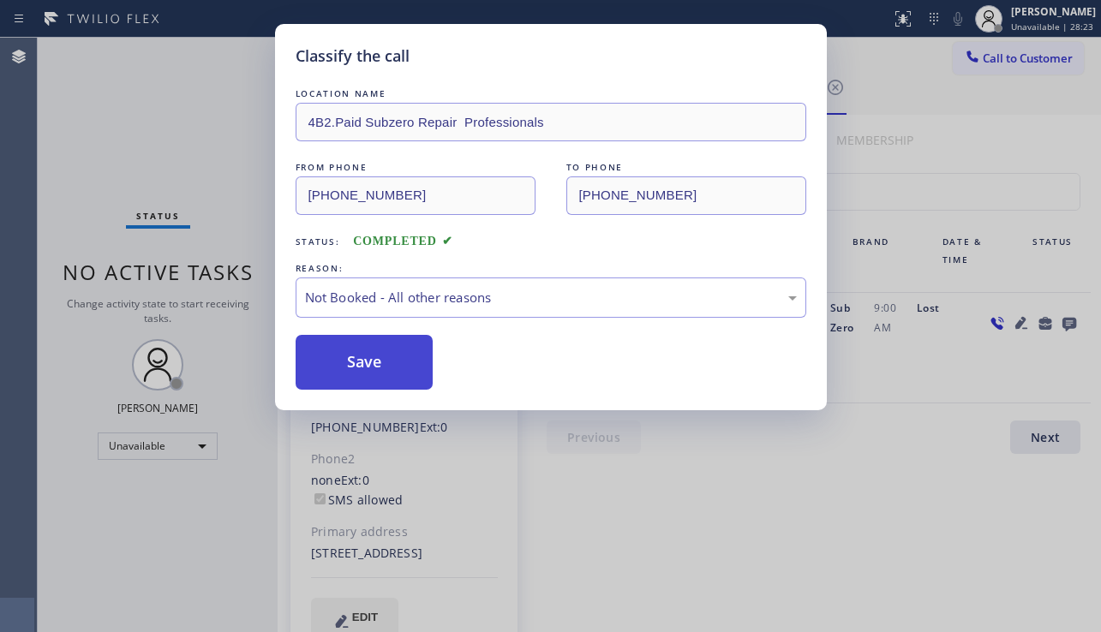
click at [370, 362] on button "Save" at bounding box center [365, 362] width 138 height 55
click at [723, 559] on div "Back to Dashboard Change Sender ID Customers Technicians Select a contact Outbo…" at bounding box center [689, 335] width 823 height 595
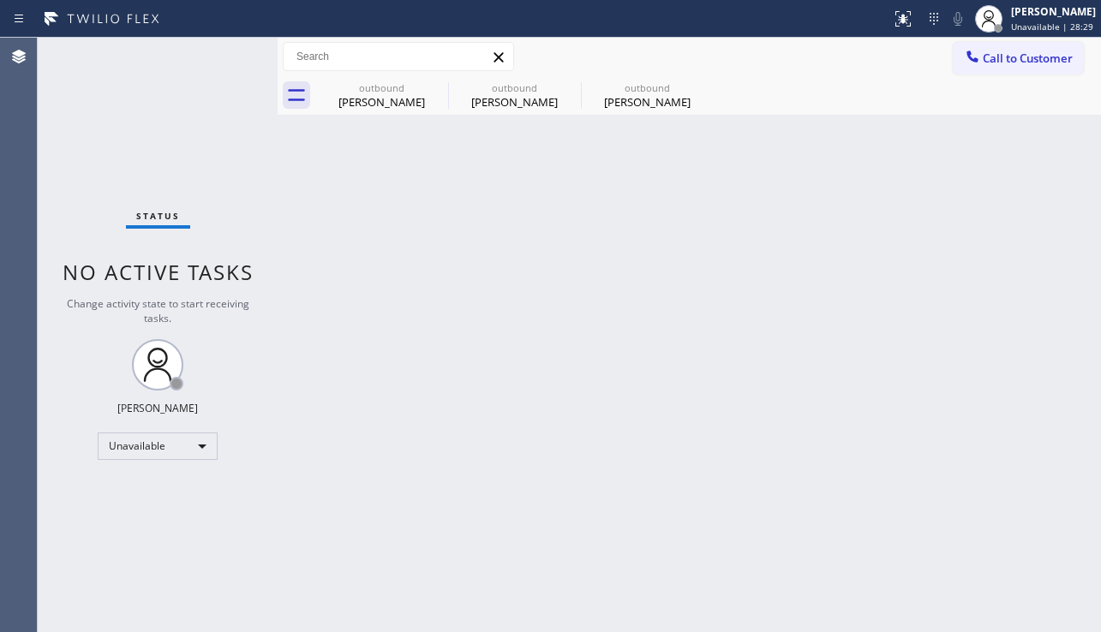
click at [351, 367] on div "Back to Dashboard Change Sender ID Customers Technicians Select a contact Outbo…" at bounding box center [689, 335] width 823 height 595
click at [703, 87] on icon at bounding box center [702, 87] width 15 height 15
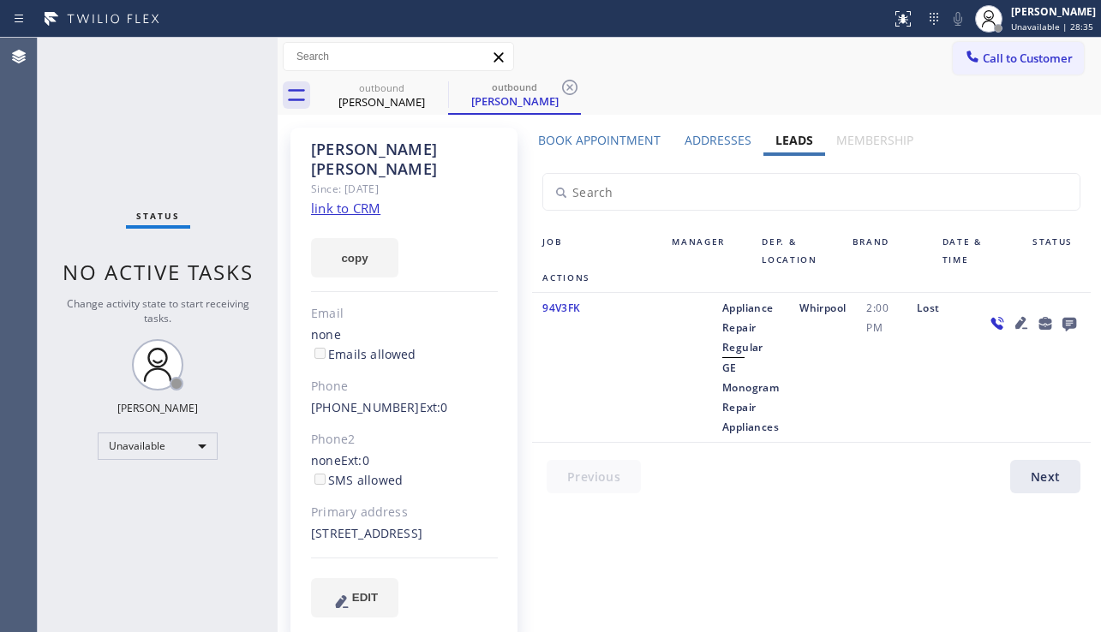
drag, startPoint x: 903, startPoint y: 416, endPoint x: 713, endPoint y: 521, distance: 217.5
click at [906, 416] on div "Lost" at bounding box center [940, 367] width 69 height 139
click at [361, 200] on link "link to CRM" at bounding box center [345, 208] width 69 height 17
click at [949, 395] on div "Lost" at bounding box center [940, 367] width 69 height 139
click at [207, 539] on div "Status No active tasks Change activity state to start receiving tasks. [PERSON_…" at bounding box center [158, 335] width 240 height 595
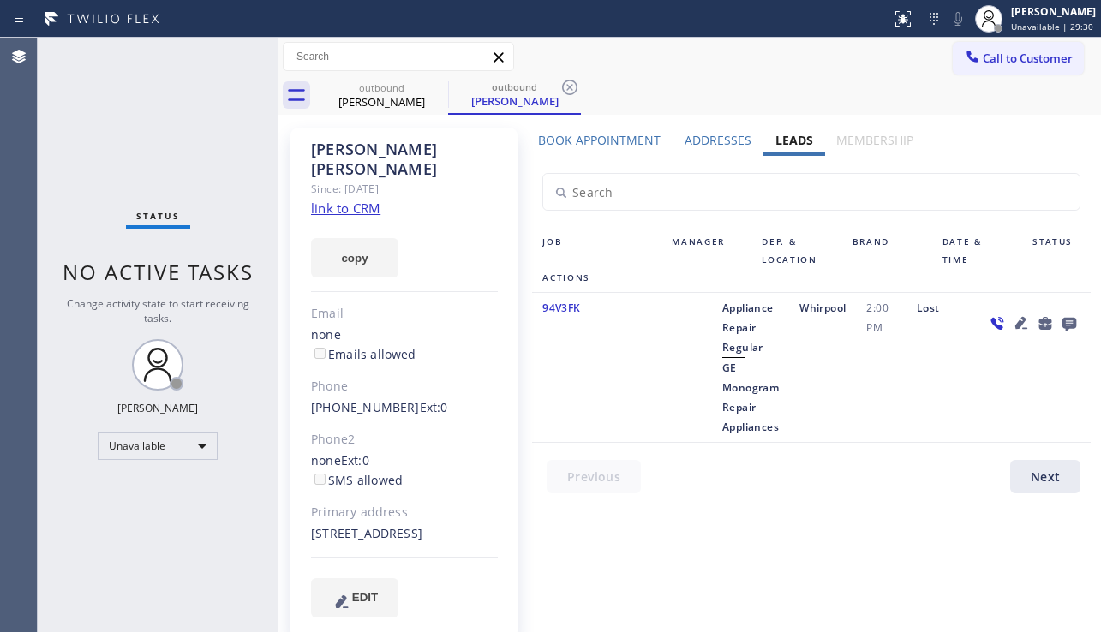
click at [982, 396] on div at bounding box center [1033, 367] width 116 height 139
